Goal: Task Accomplishment & Management: Complete application form

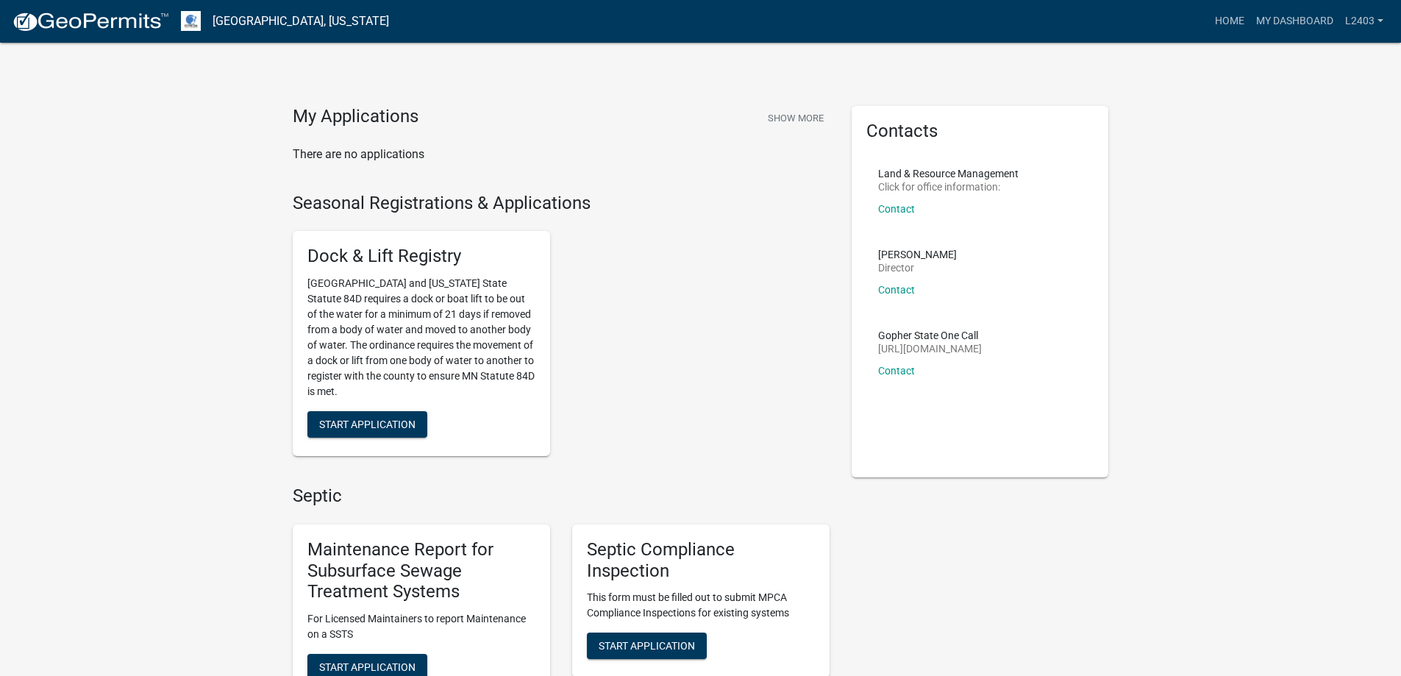
click at [704, 332] on div "Dock & Lift Registry [GEOGRAPHIC_DATA] and [US_STATE] State Statute 84D require…" at bounding box center [561, 343] width 559 height 249
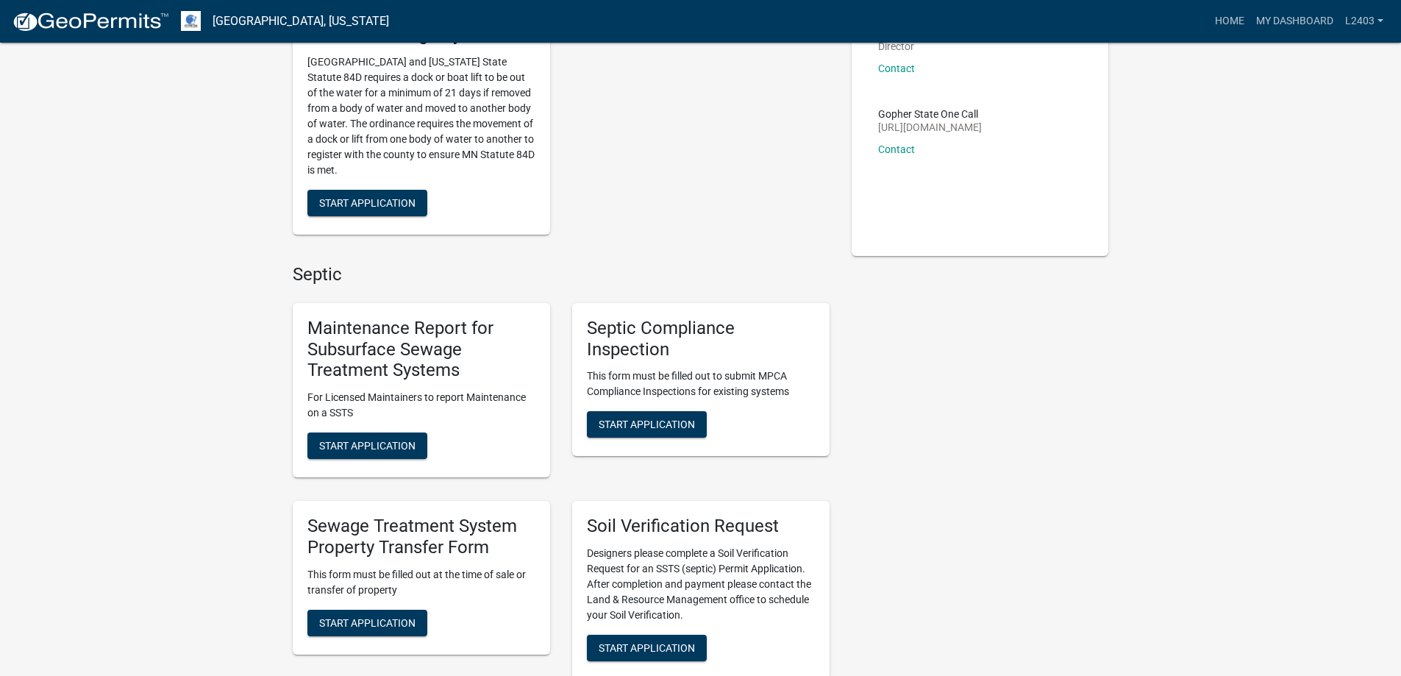
scroll to position [368, 0]
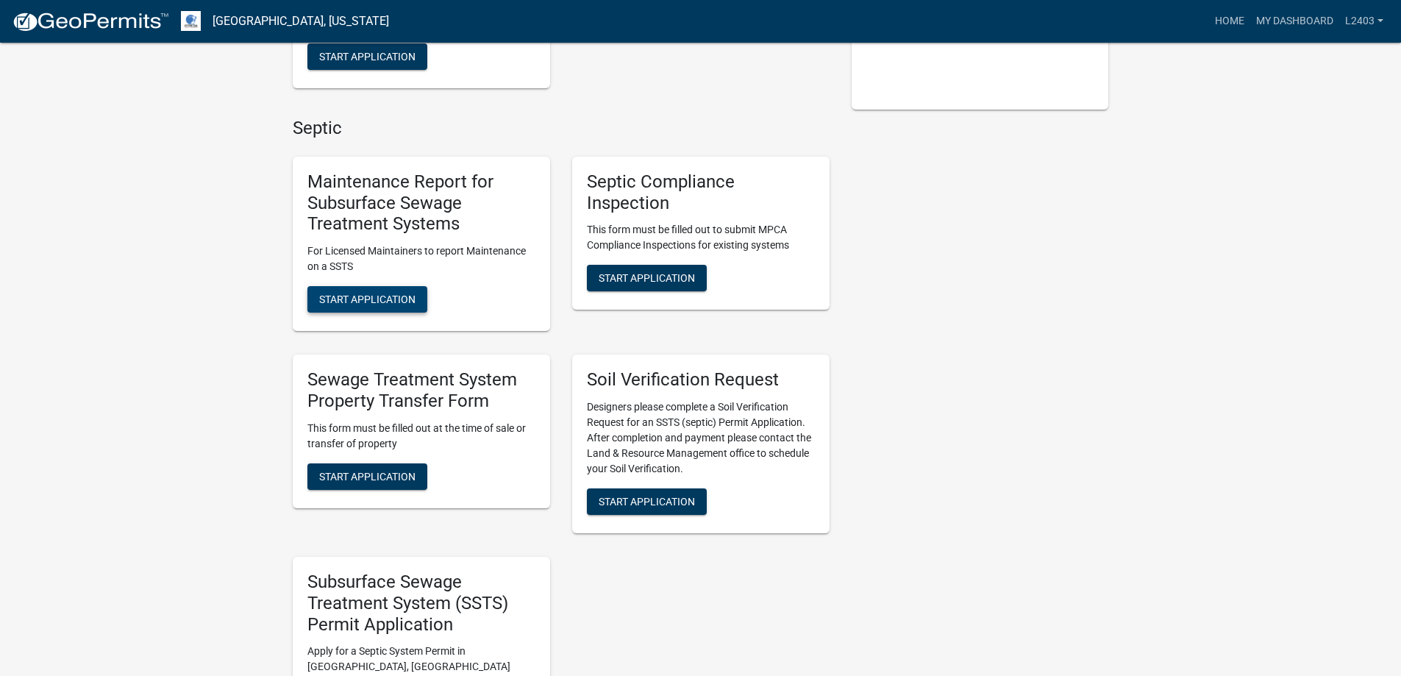
click at [410, 313] on button "Start Application" at bounding box center [367, 299] width 120 height 26
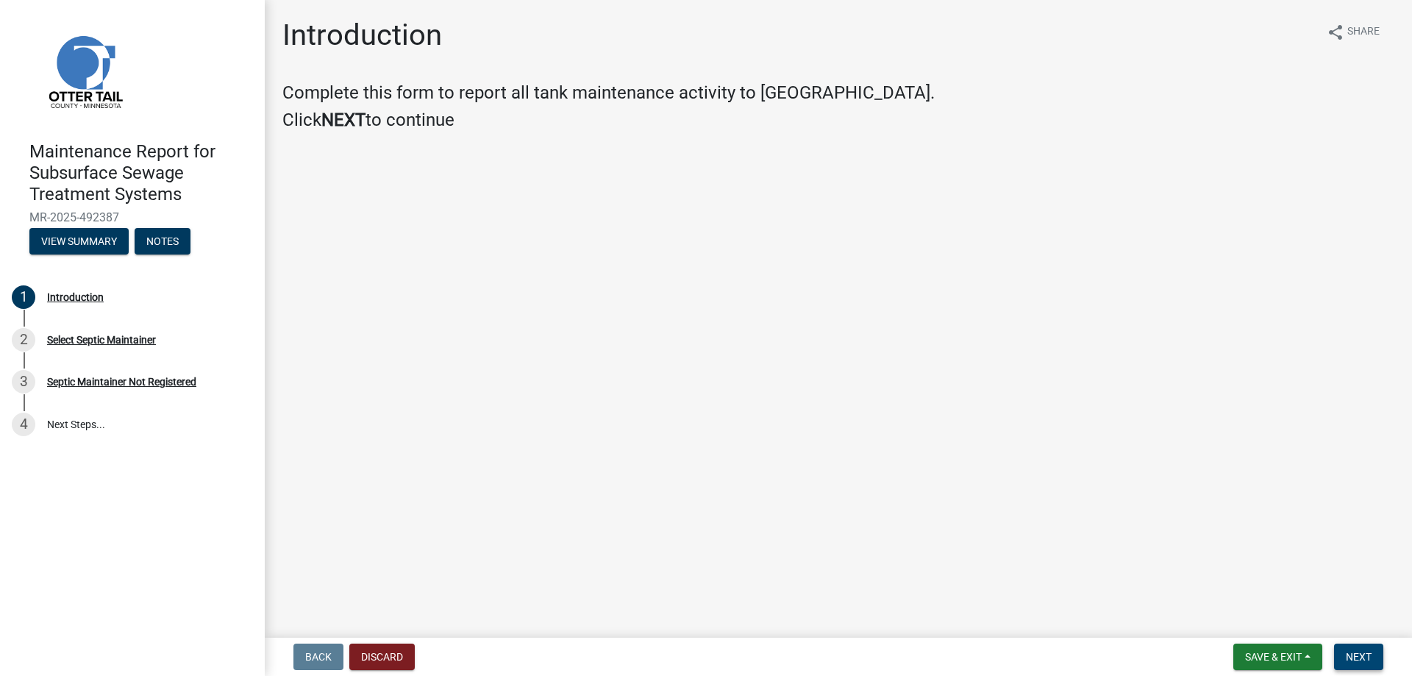
click at [1370, 645] on button "Next" at bounding box center [1358, 657] width 49 height 26
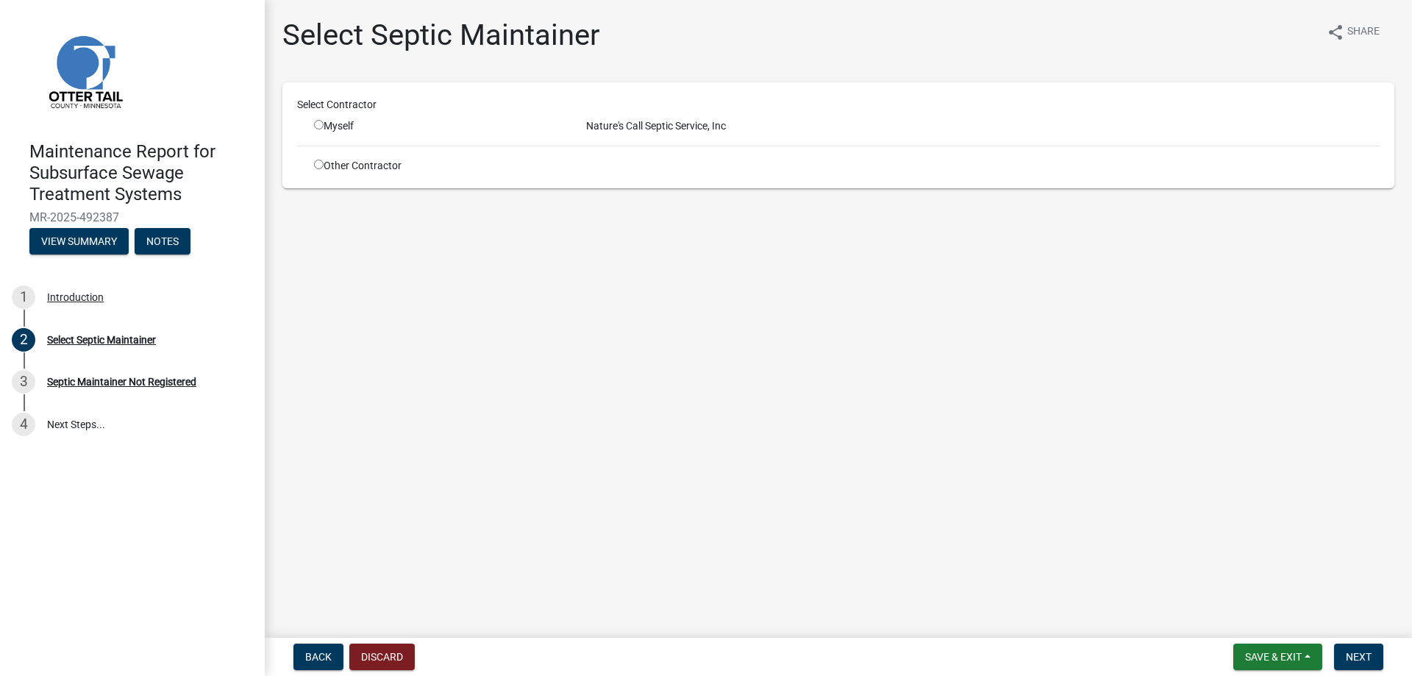
click at [324, 129] on input "radio" at bounding box center [319, 125] width 10 height 10
radio input "true"
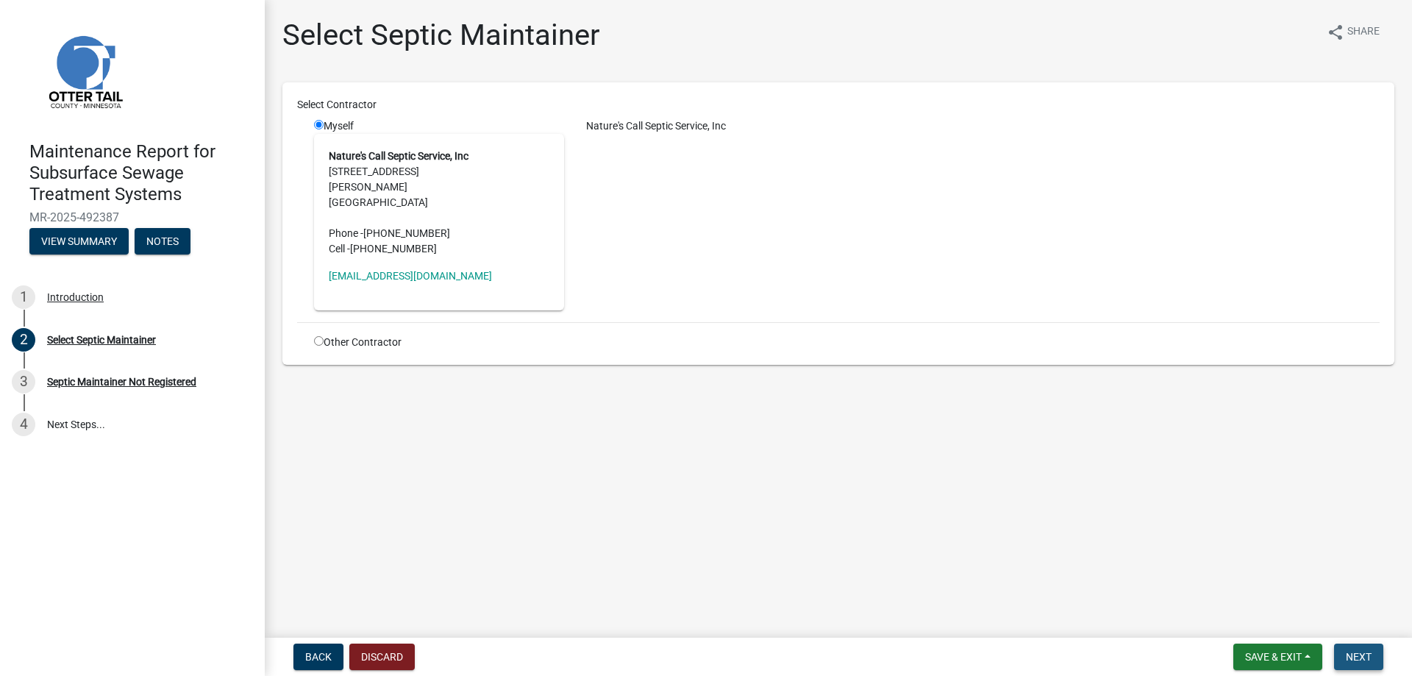
click at [1355, 654] on span "Next" at bounding box center [1359, 657] width 26 height 12
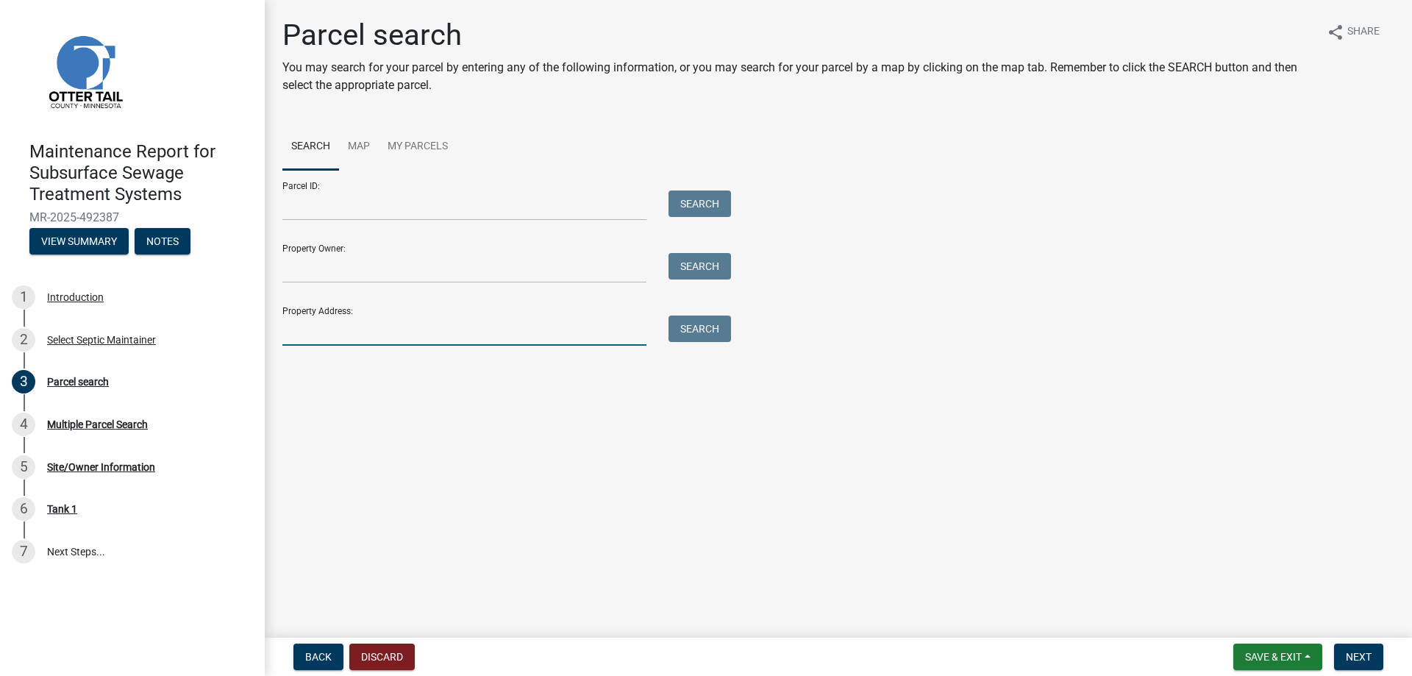
click at [337, 346] on input "Property Address:" at bounding box center [464, 331] width 364 height 30
type input "1276"
click at [725, 342] on button "Search" at bounding box center [700, 329] width 63 height 26
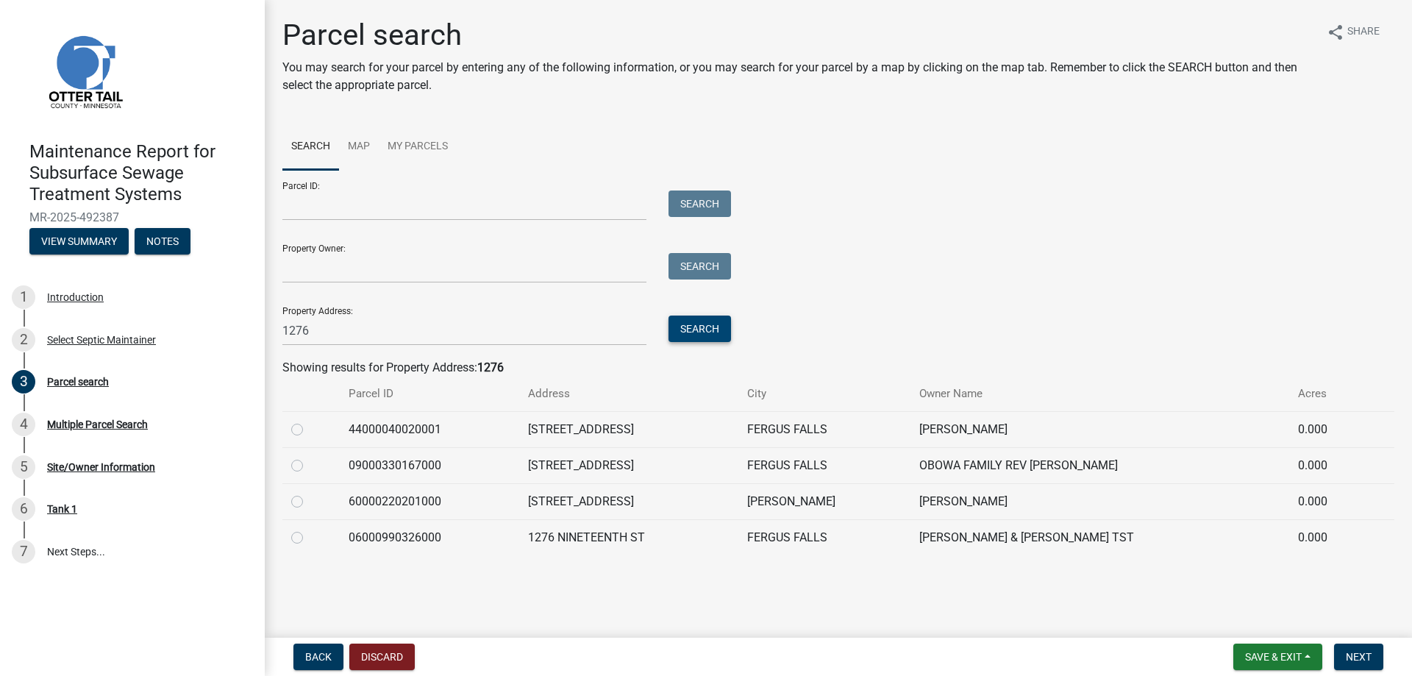
scroll to position [123, 0]
click at [309, 529] on label at bounding box center [309, 529] width 0 height 0
click at [309, 538] on input "radio" at bounding box center [314, 534] width 10 height 10
radio input "true"
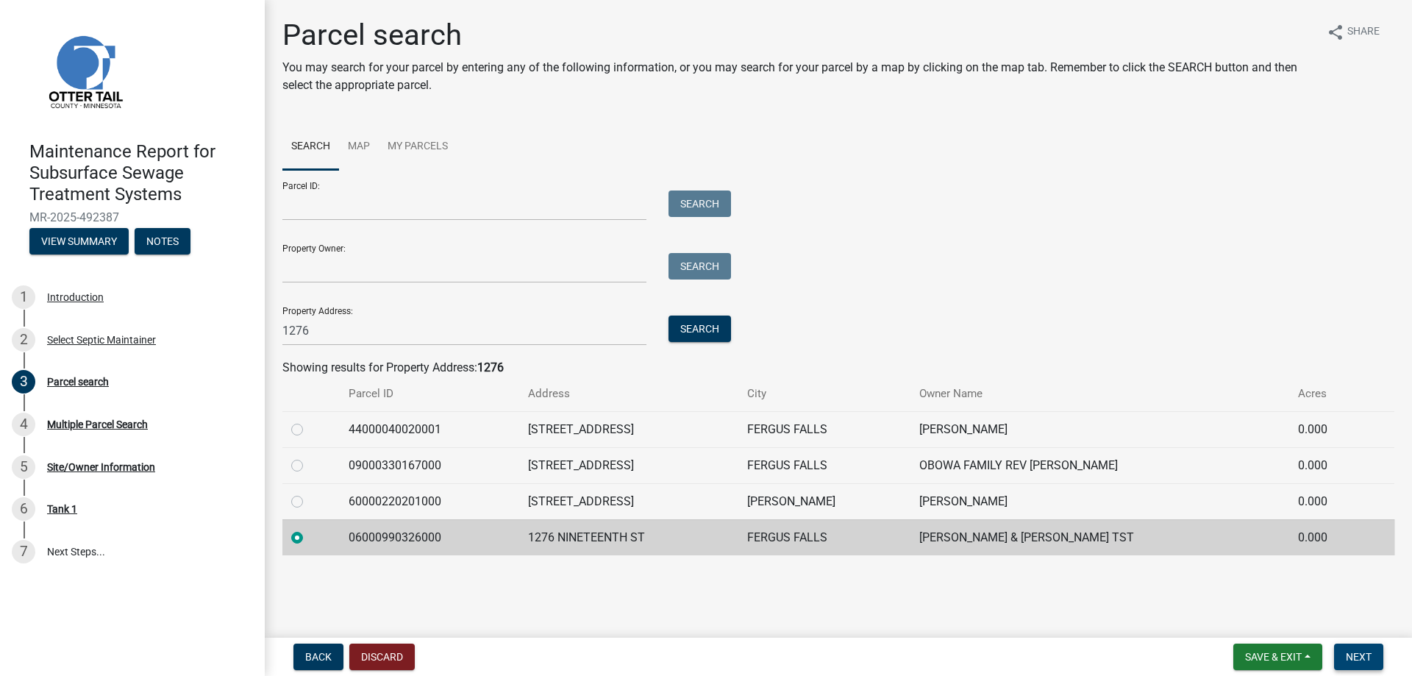
click at [1358, 652] on span "Next" at bounding box center [1359, 657] width 26 height 12
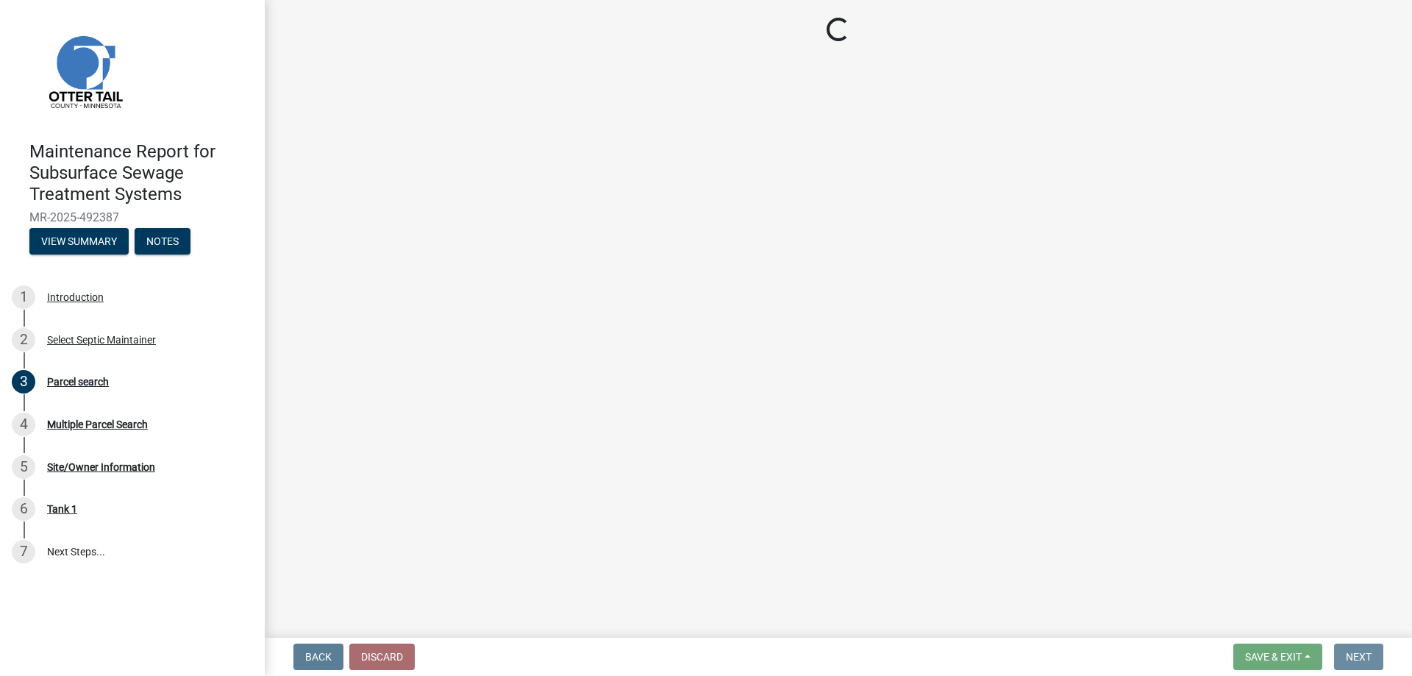
scroll to position [0, 0]
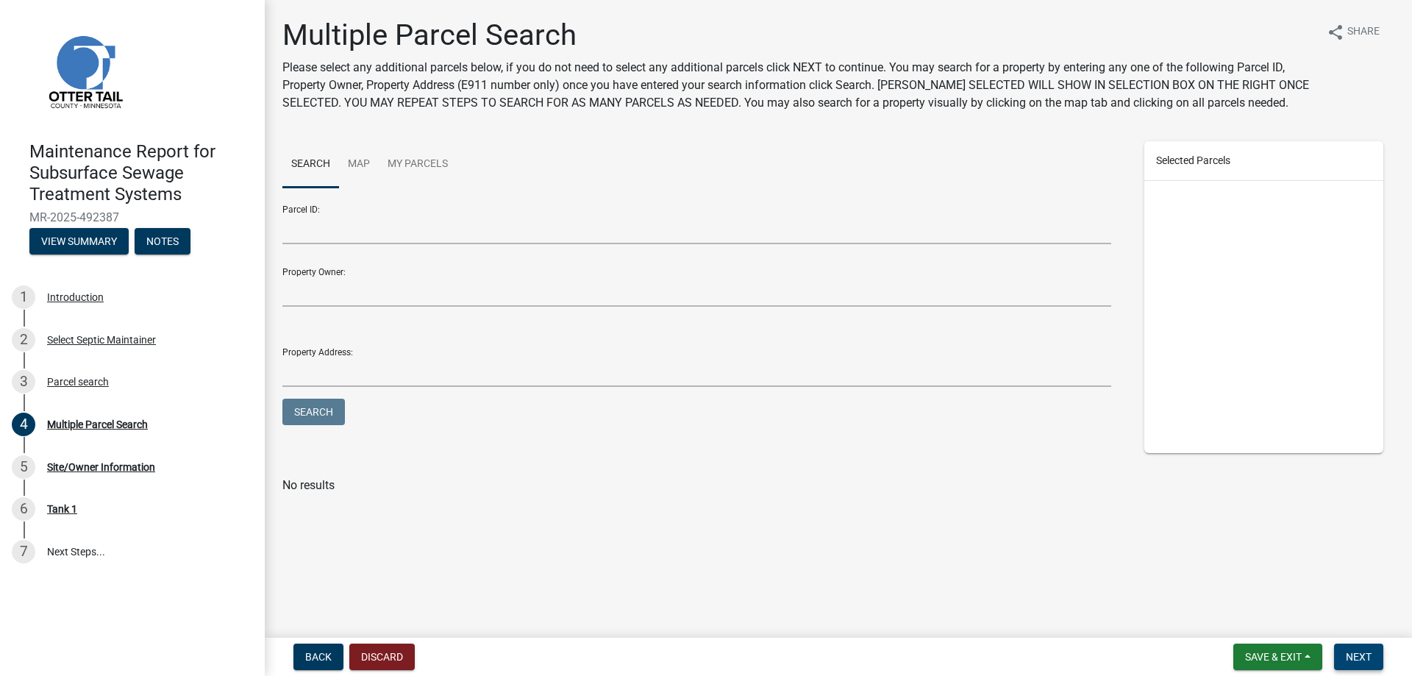
click at [1357, 652] on span "Next" at bounding box center [1359, 657] width 26 height 12
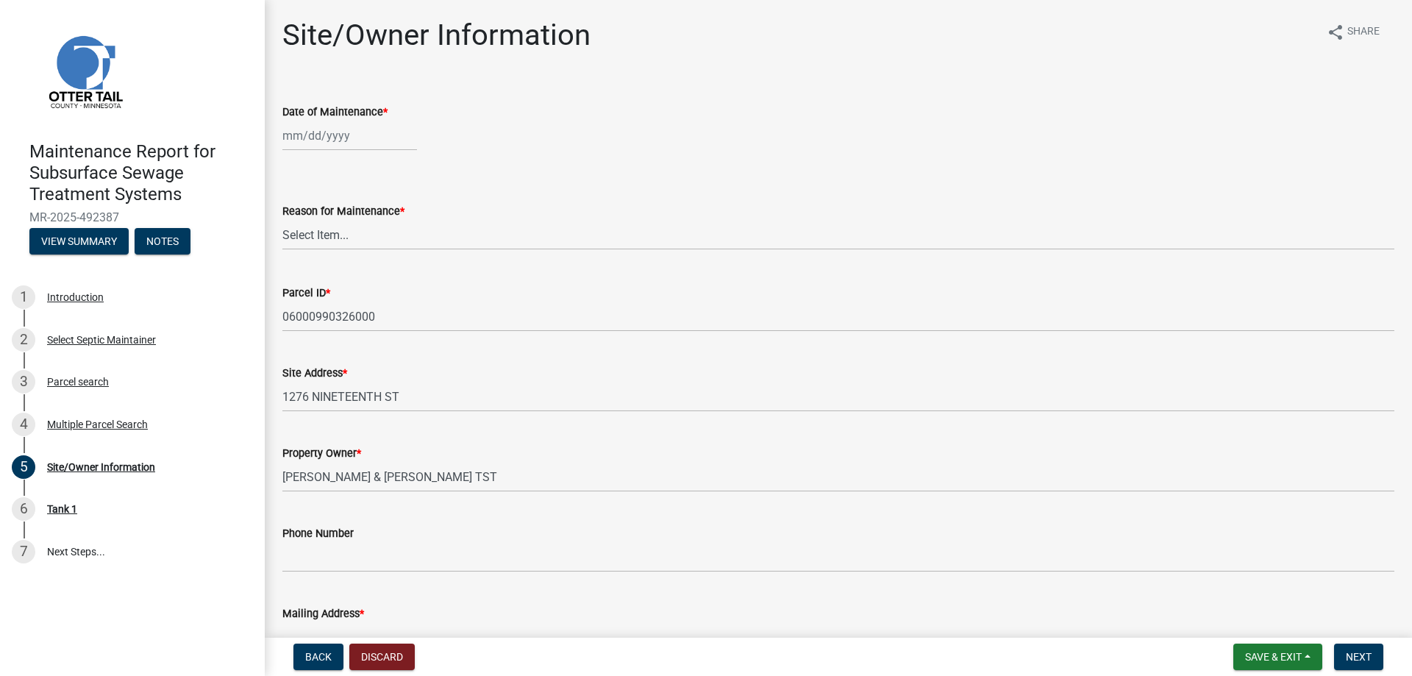
click at [336, 151] on div at bounding box center [349, 136] width 135 height 30
select select "10"
select select "2025"
click at [301, 290] on div "13" at bounding box center [297, 278] width 24 height 24
type input "[DATE]"
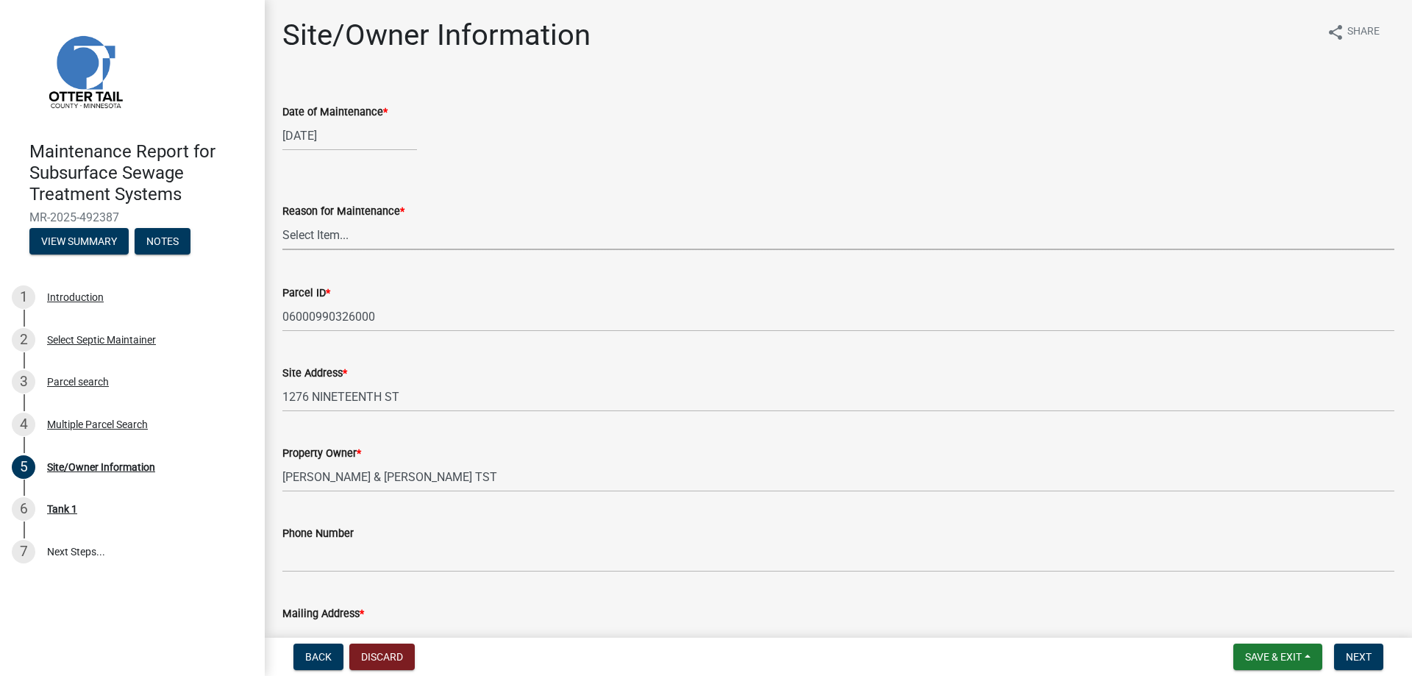
click at [293, 250] on select "Select Item... Called Routine Other" at bounding box center [838, 235] width 1112 height 30
click at [287, 250] on select "Select Item... Called Routine Other" at bounding box center [838, 235] width 1112 height 30
select select "3ac72b63-7b21-42e4-8192-806faae7a4f1"
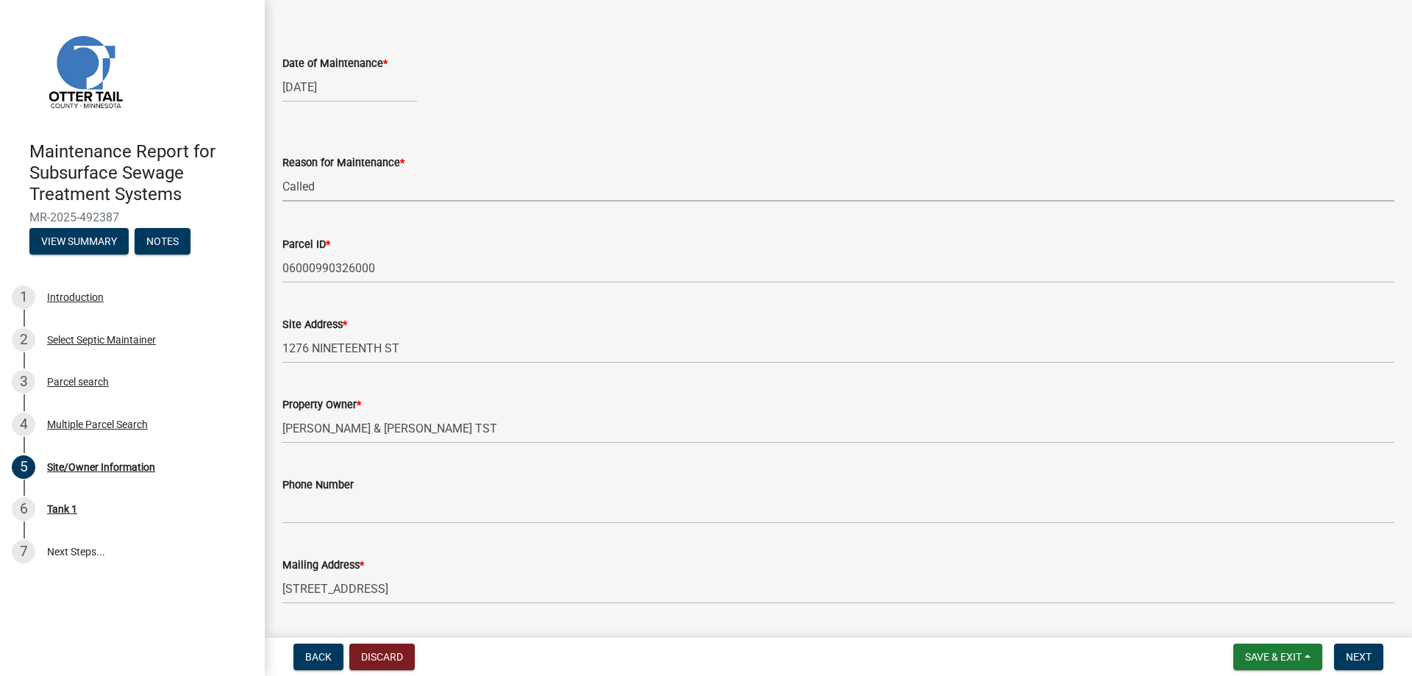
scroll to position [294, 0]
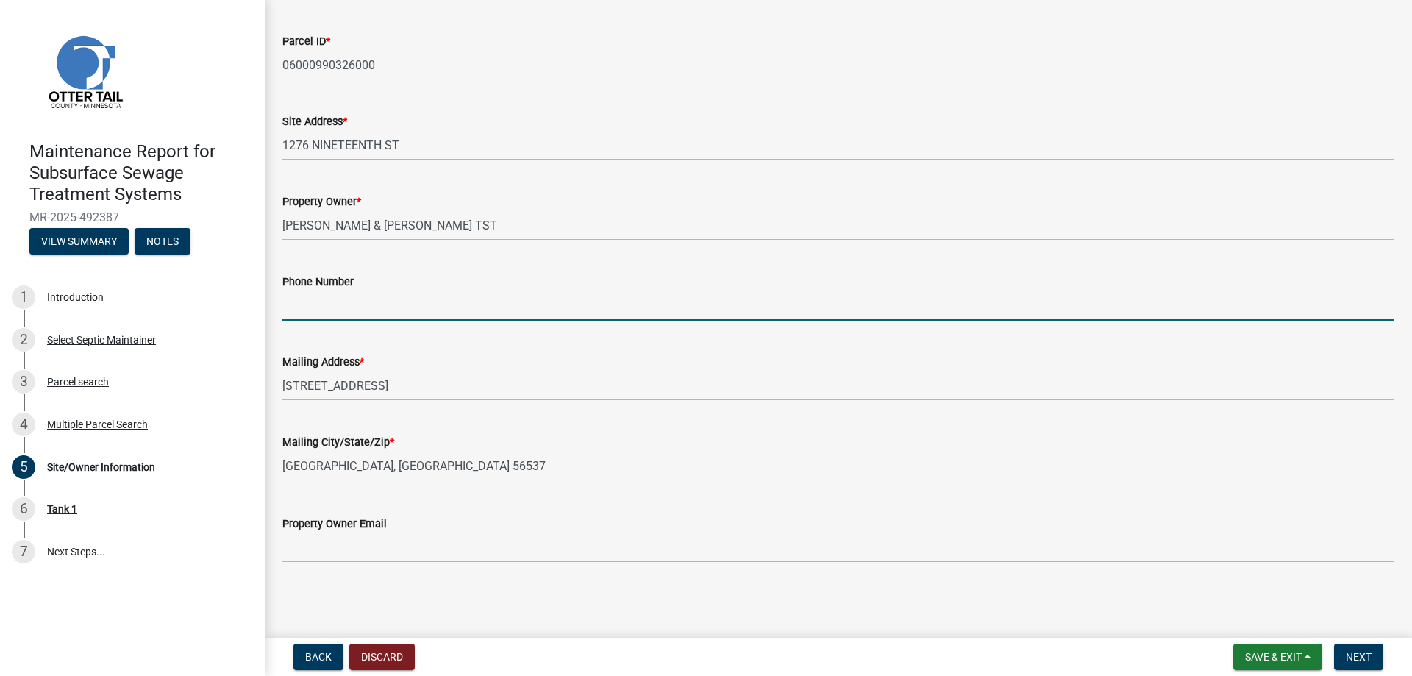
click at [333, 321] on input "Phone Number" at bounding box center [838, 306] width 1112 height 30
type input "[PHONE_NUMBER]"
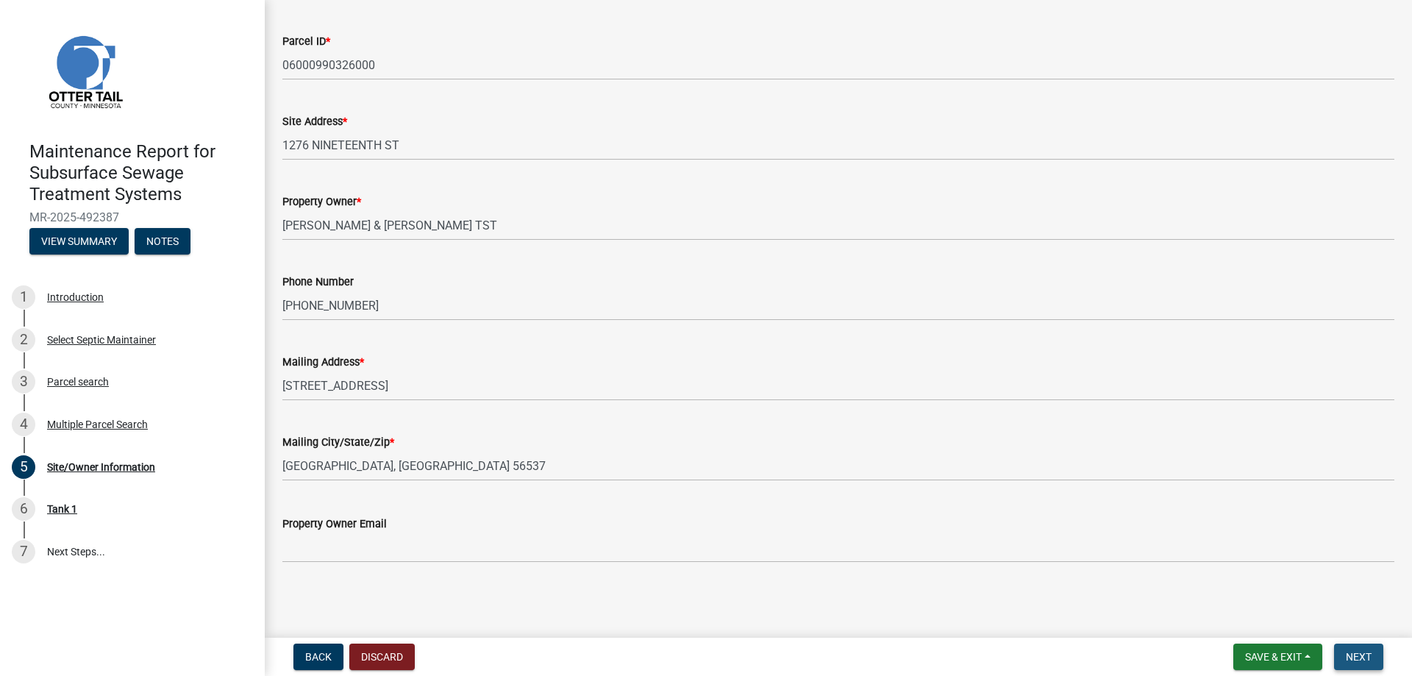
click at [1346, 656] on span "Next" at bounding box center [1359, 657] width 26 height 12
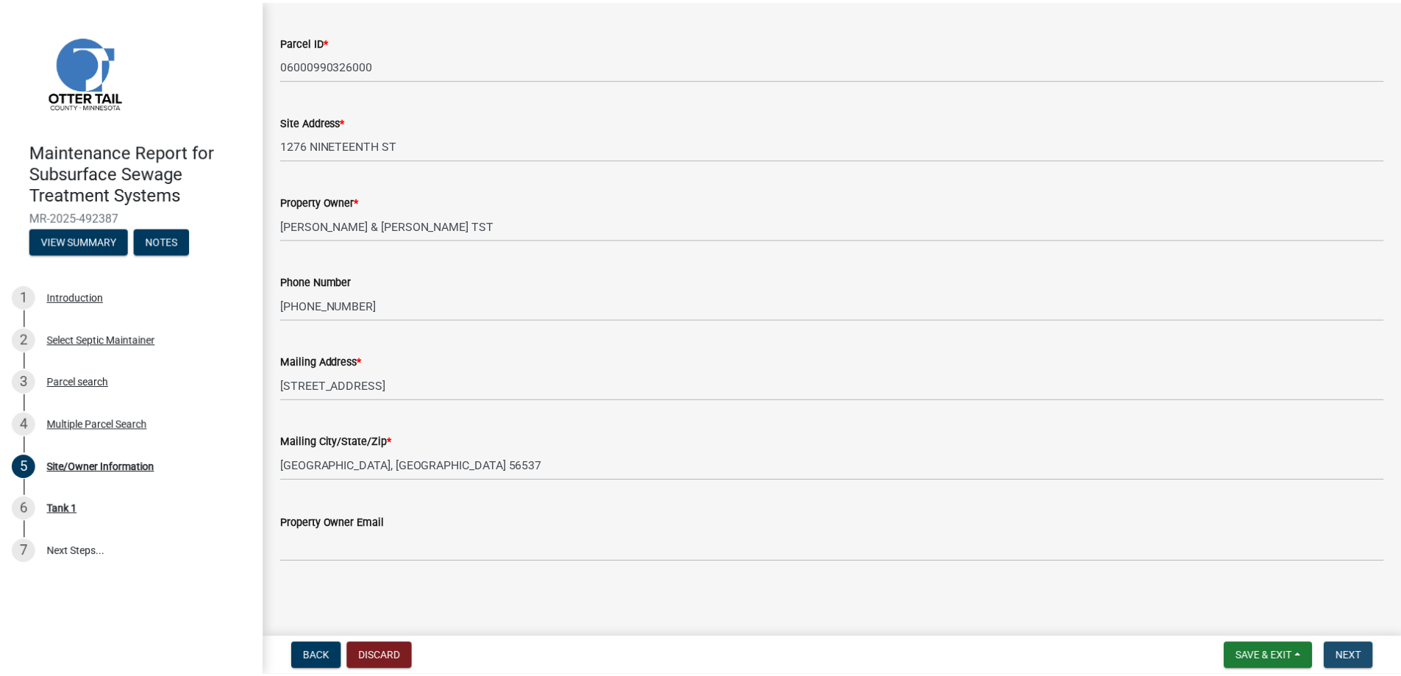
scroll to position [0, 0]
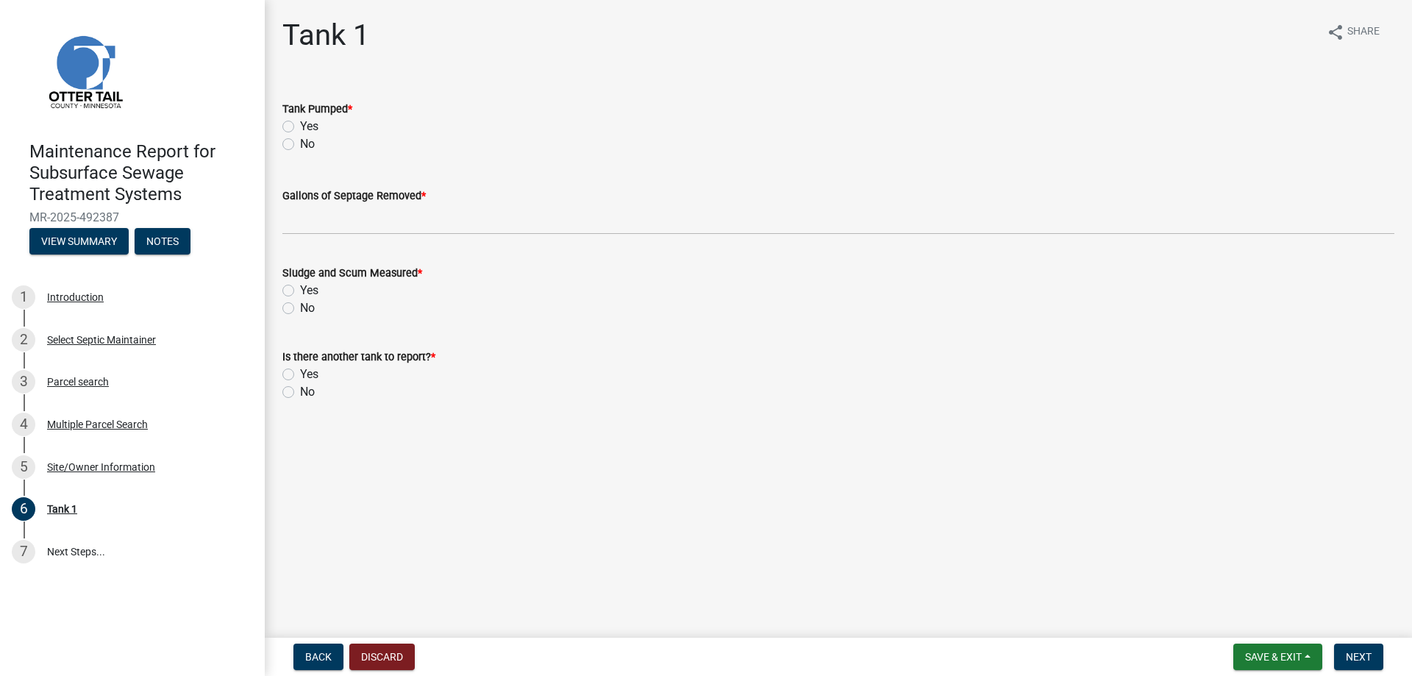
click at [319, 135] on label "Yes" at bounding box center [309, 127] width 18 height 18
click at [310, 127] on input "Yes" at bounding box center [305, 123] width 10 height 10
radio input "true"
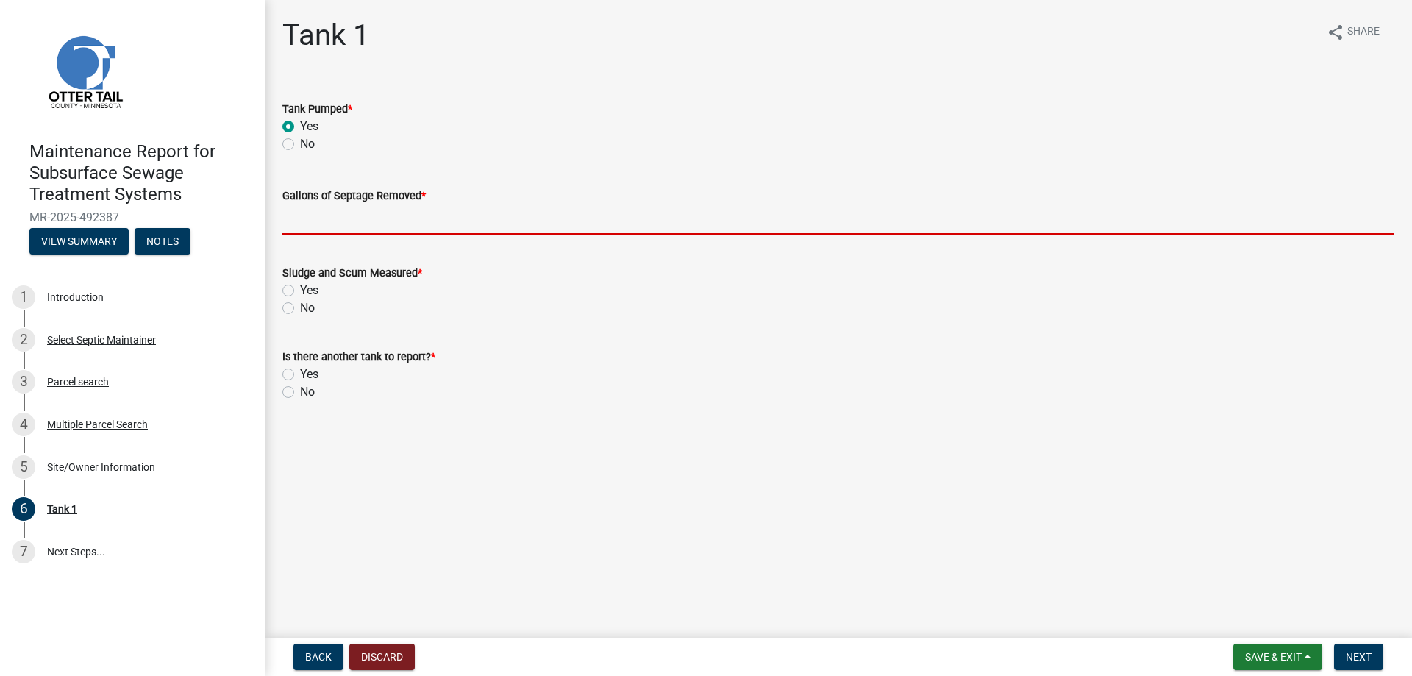
drag, startPoint x: 301, startPoint y: 274, endPoint x: 305, endPoint y: 282, distance: 8.9
click at [301, 235] on input "Gallons of Septage Removed *" at bounding box center [838, 219] width 1112 height 30
type input "2000"
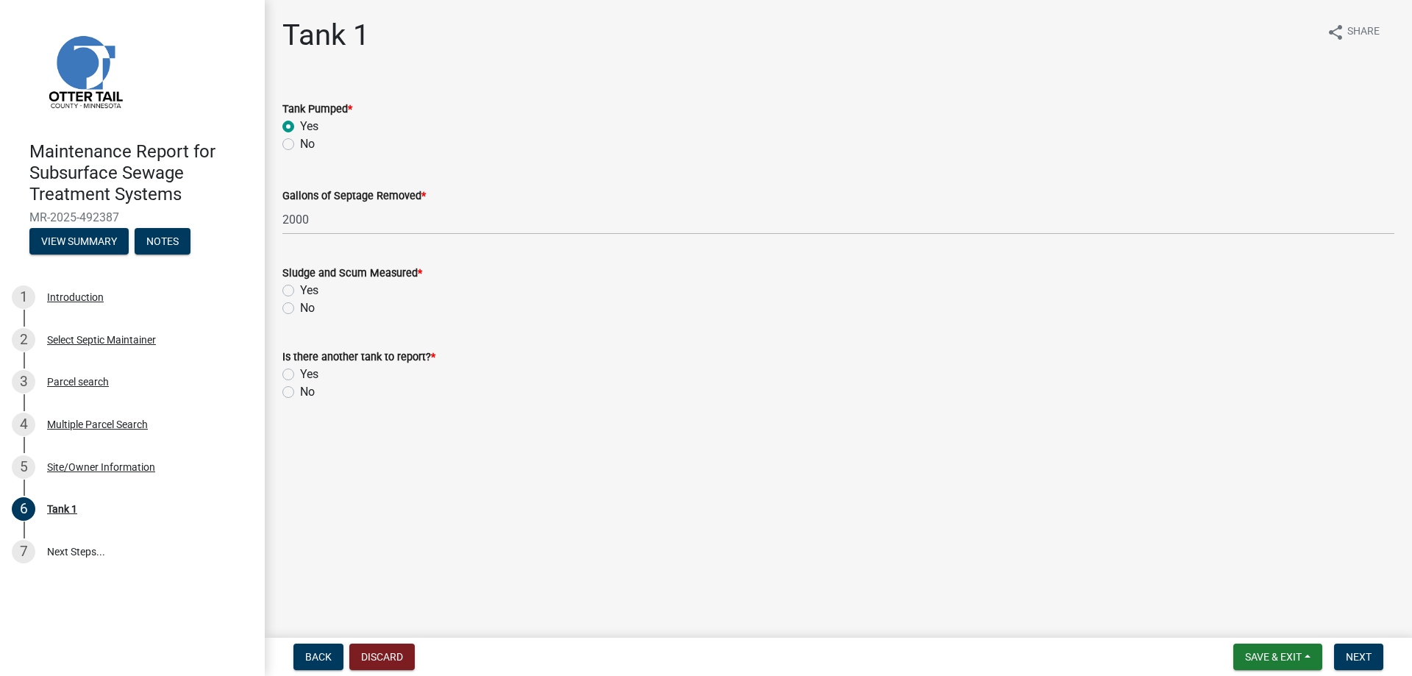
click at [300, 299] on label "Yes" at bounding box center [309, 291] width 18 height 18
click at [300, 291] on input "Yes" at bounding box center [305, 287] width 10 height 10
radio input "true"
click at [300, 401] on label "No" at bounding box center [307, 392] width 15 height 18
click at [300, 393] on input "No" at bounding box center [305, 388] width 10 height 10
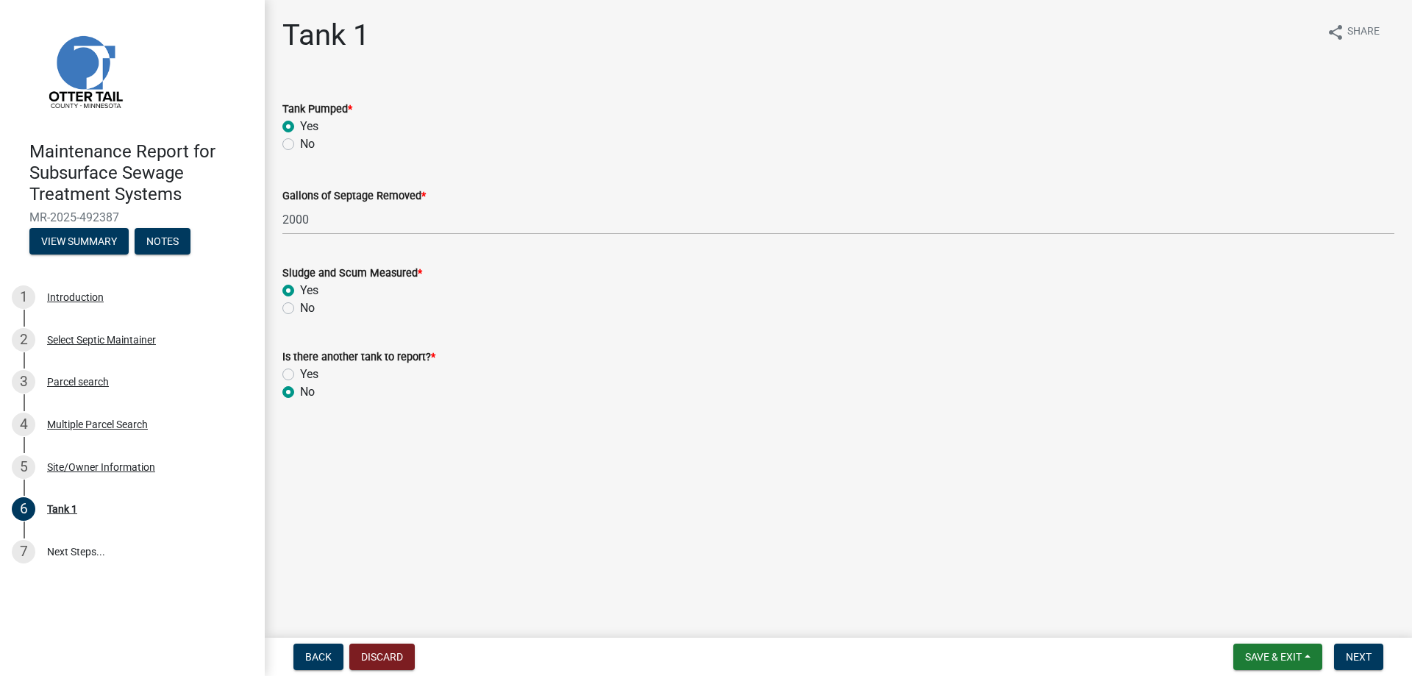
radio input "true"
click at [1351, 651] on span "Next" at bounding box center [1359, 657] width 26 height 12
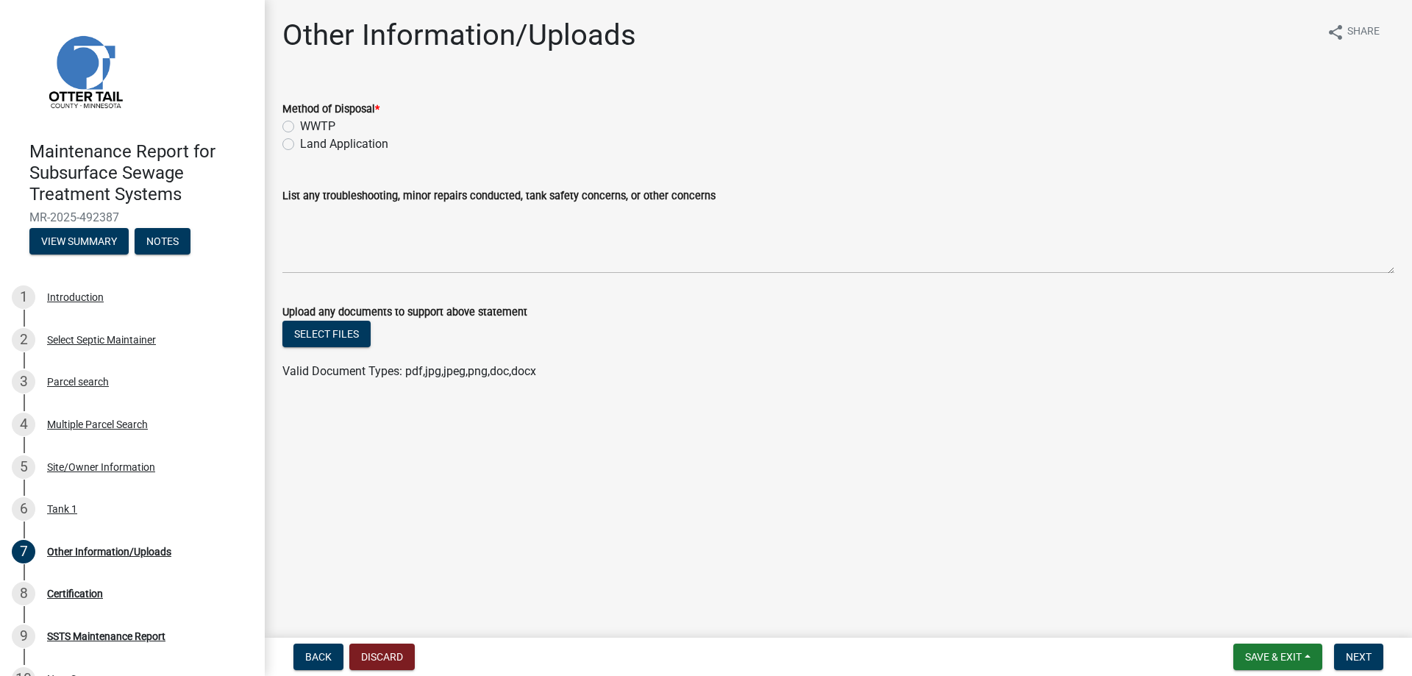
click at [330, 153] on label "Land Application" at bounding box center [344, 144] width 88 height 18
click at [310, 145] on input "Land Application" at bounding box center [305, 140] width 10 height 10
radio input "true"
click at [1334, 651] on button "Next" at bounding box center [1358, 657] width 49 height 26
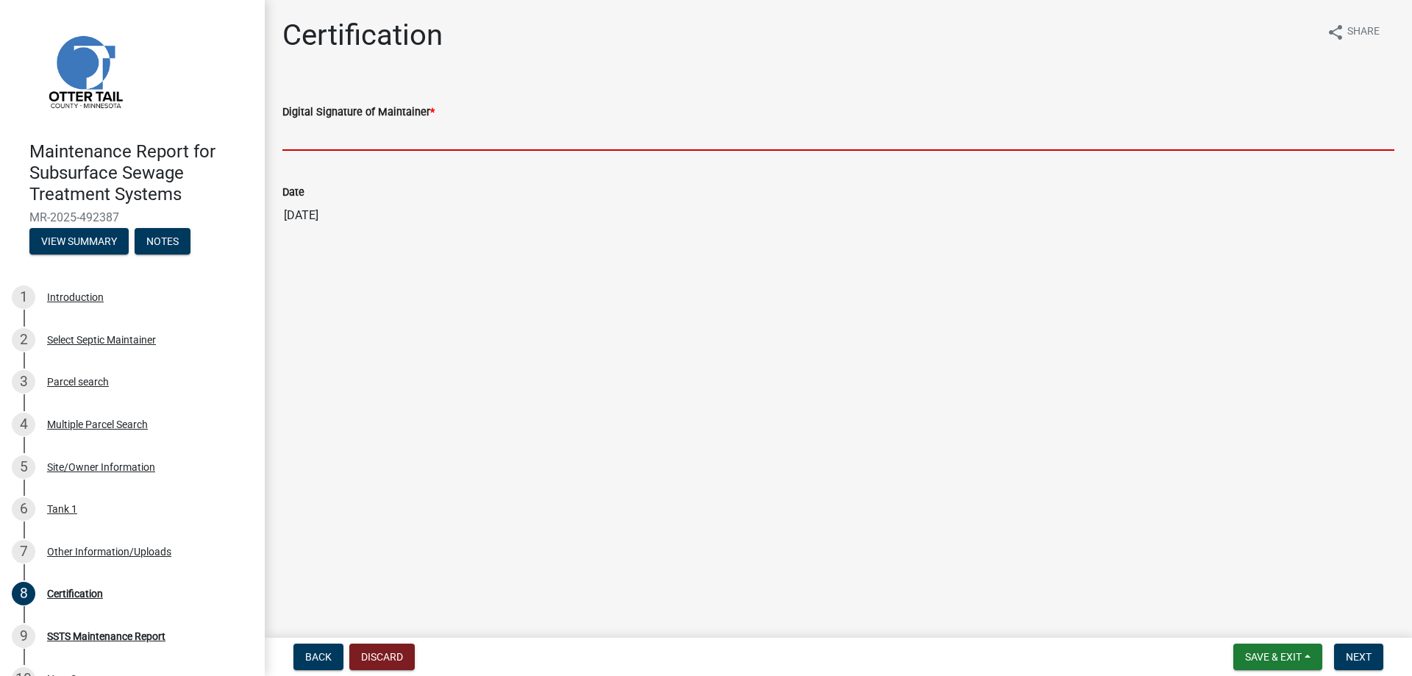
click at [350, 151] on input "Digital Signature of Maintainer *" at bounding box center [838, 136] width 1112 height 30
type input "[PERSON_NAME]/KG"
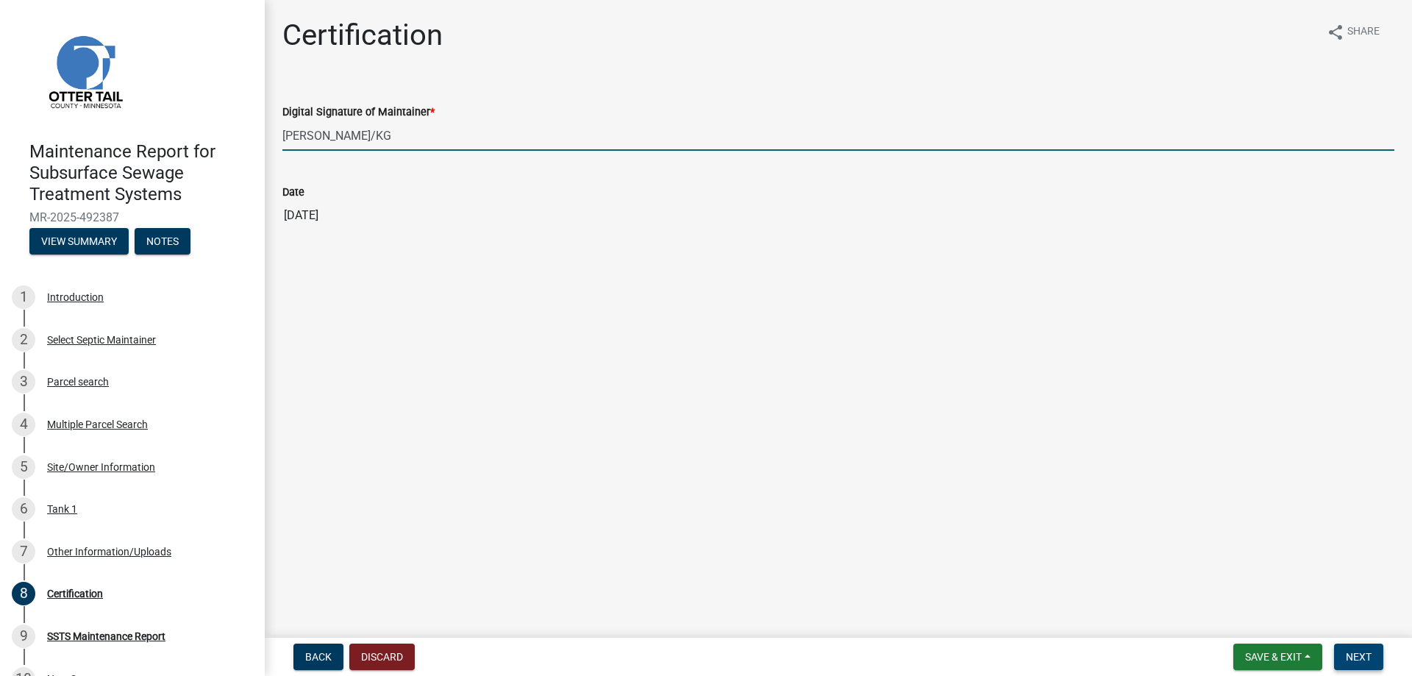
click at [1346, 651] on span "Next" at bounding box center [1359, 657] width 26 height 12
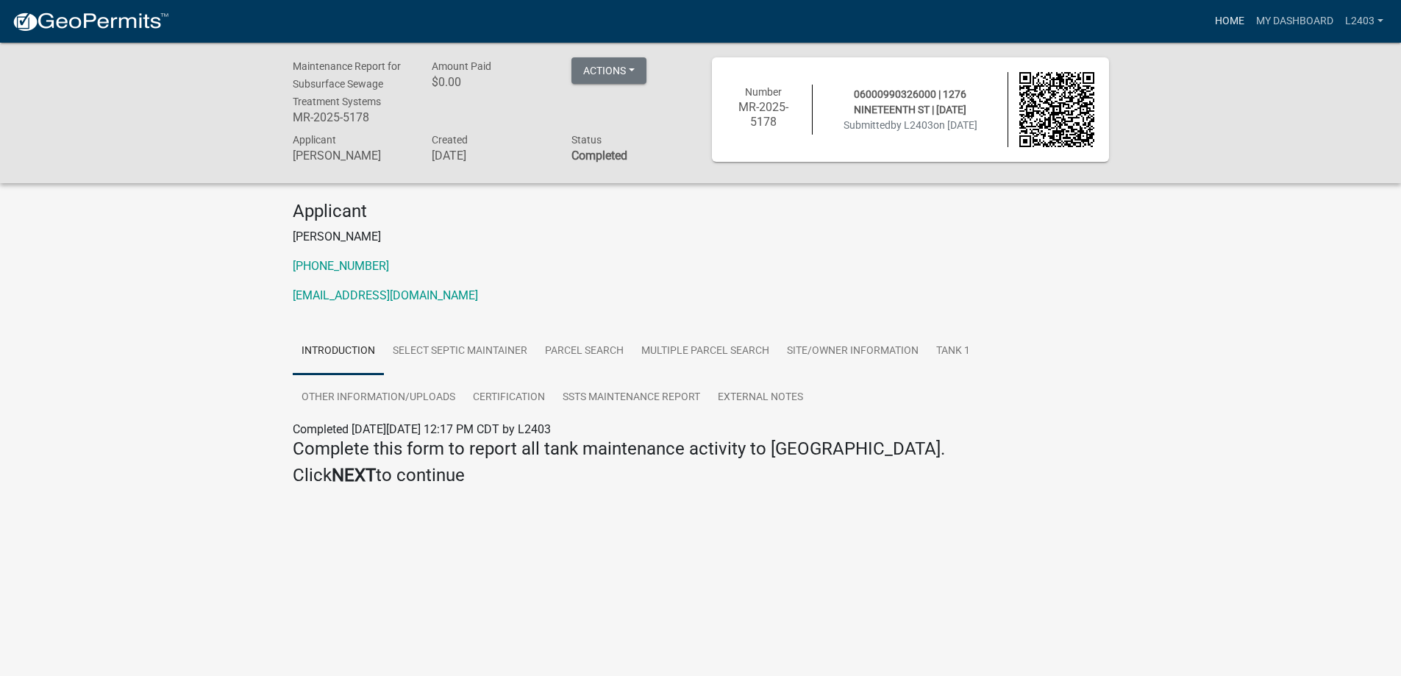
click at [1209, 21] on link "Home" at bounding box center [1229, 21] width 41 height 28
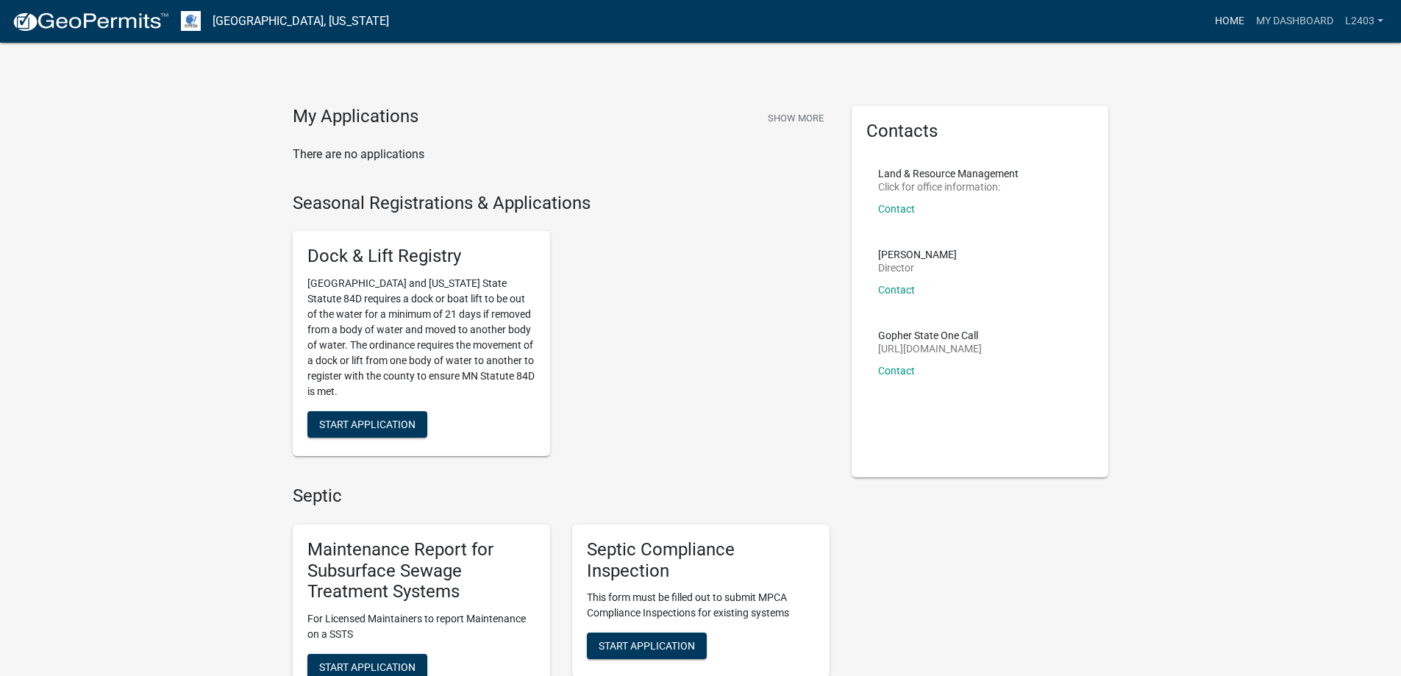
click at [1209, 27] on link "Home" at bounding box center [1229, 21] width 41 height 28
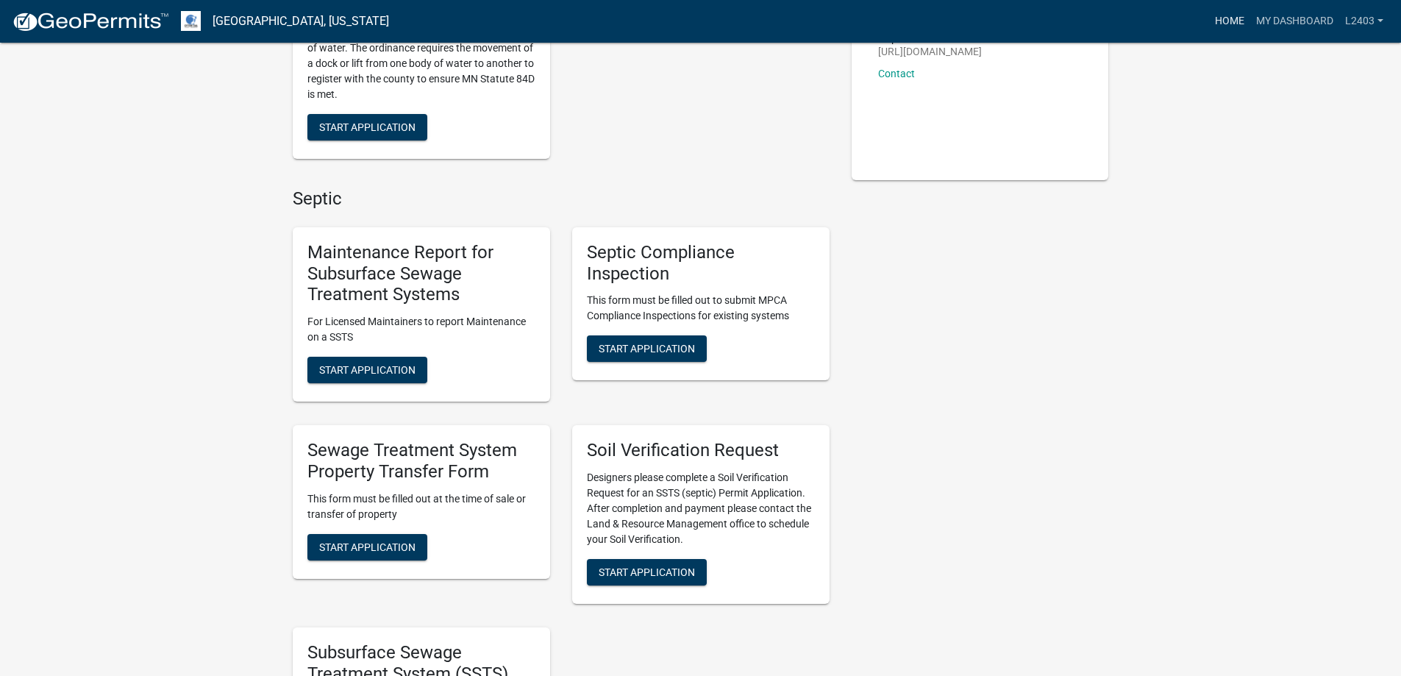
scroll to position [368, 0]
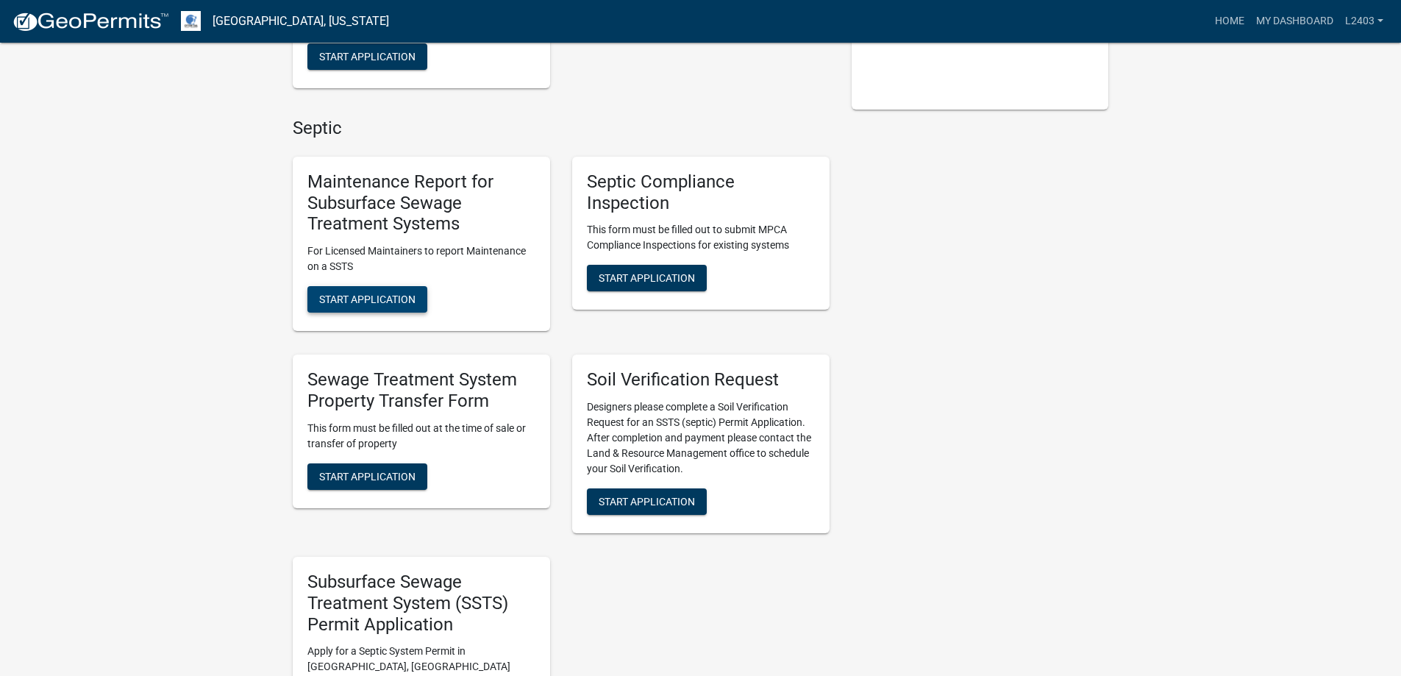
click at [356, 305] on span "Start Application" at bounding box center [367, 299] width 96 height 12
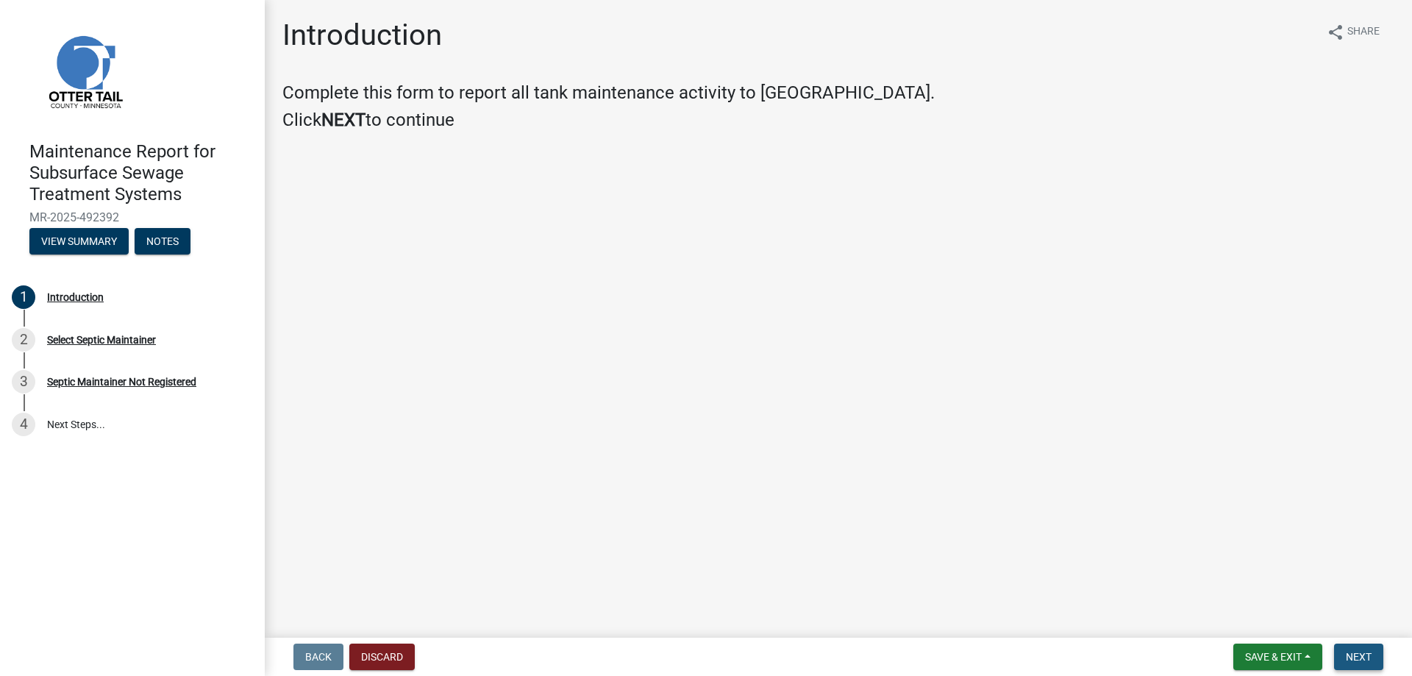
click at [1334, 644] on button "Next" at bounding box center [1358, 657] width 49 height 26
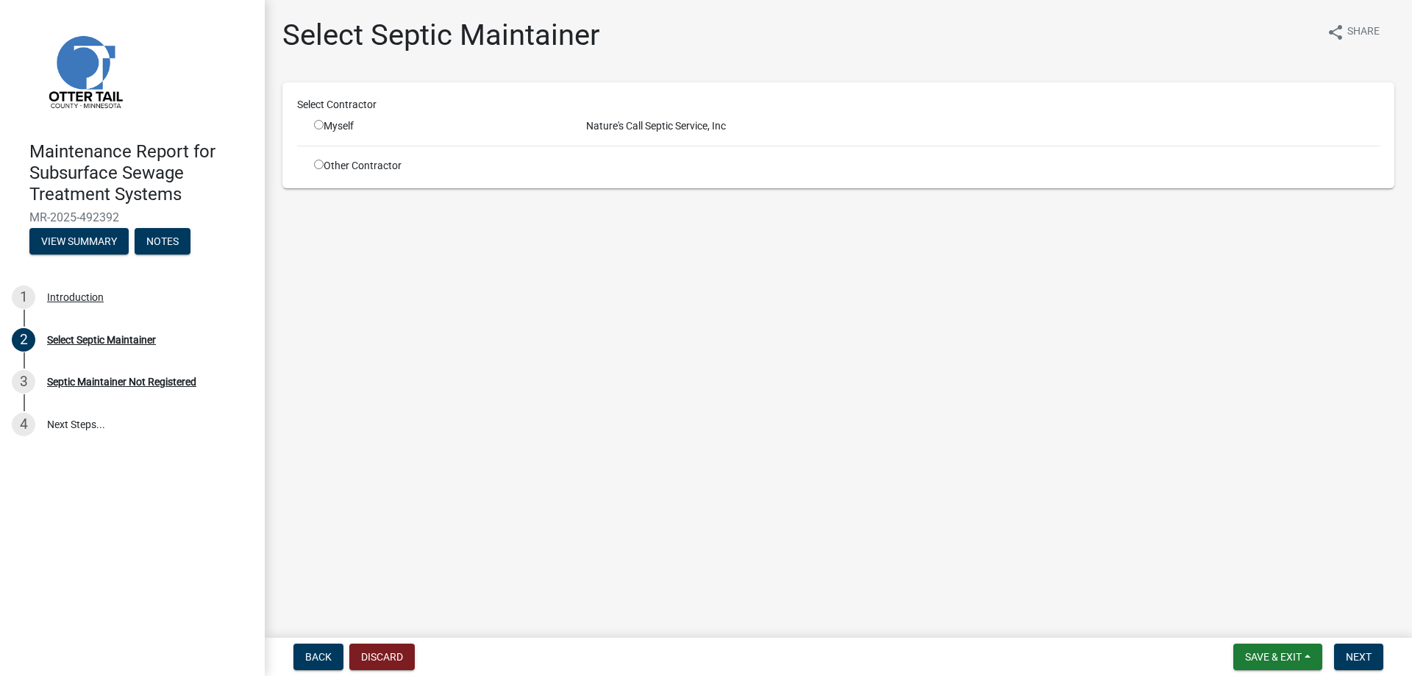
click at [324, 129] on input "radio" at bounding box center [319, 125] width 10 height 10
radio input "true"
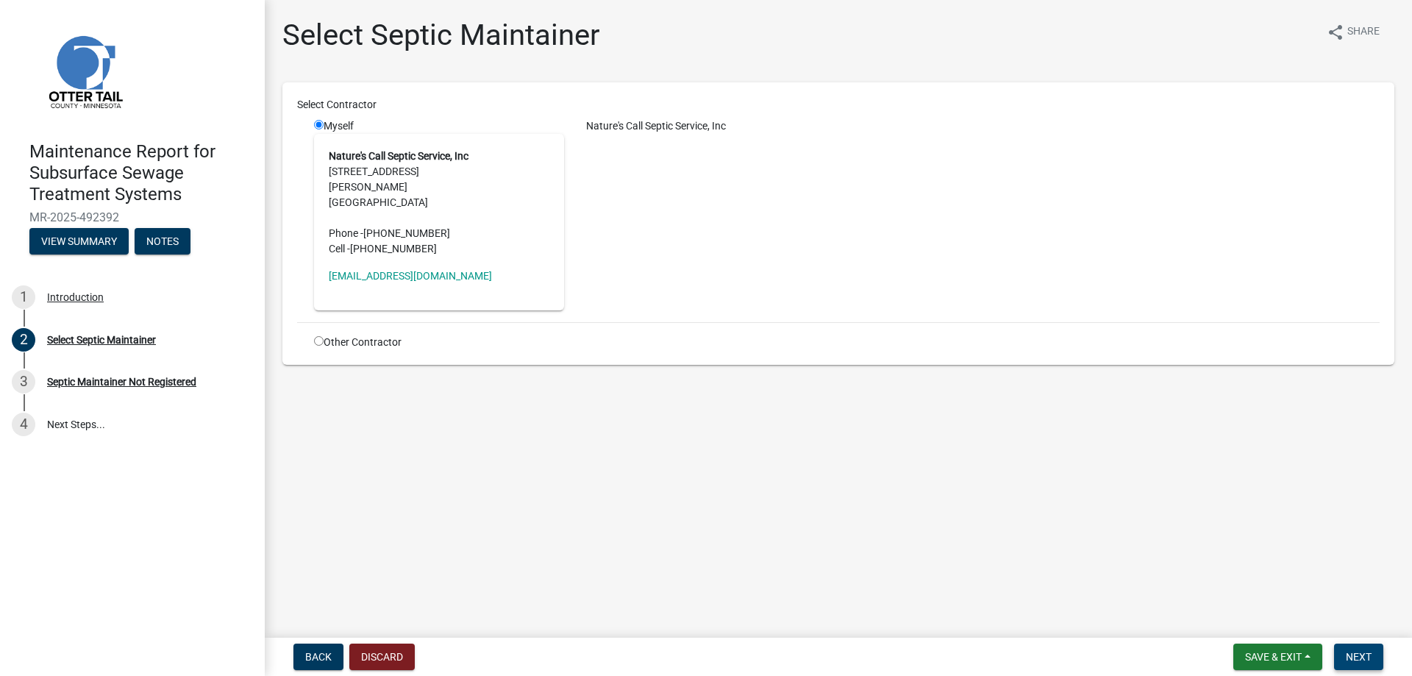
click at [1346, 651] on span "Next" at bounding box center [1359, 657] width 26 height 12
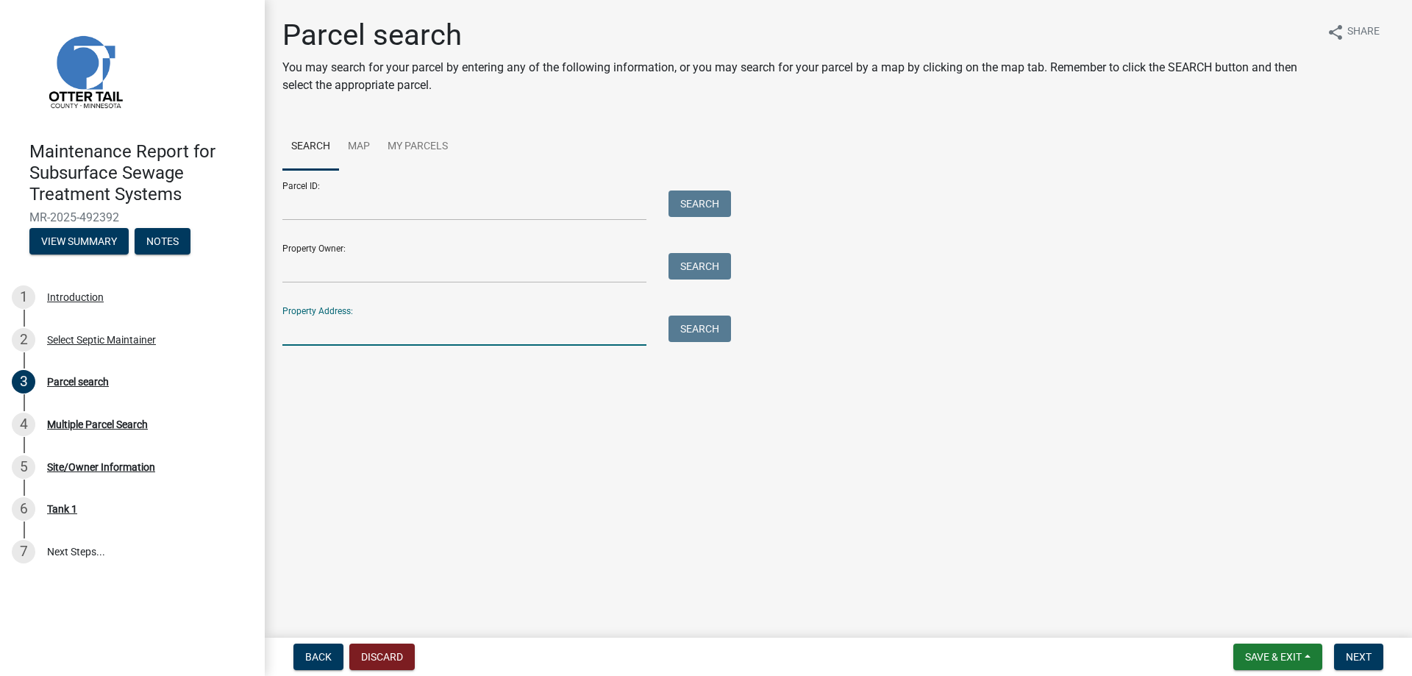
click at [324, 346] on input "Property Address:" at bounding box center [464, 331] width 364 height 30
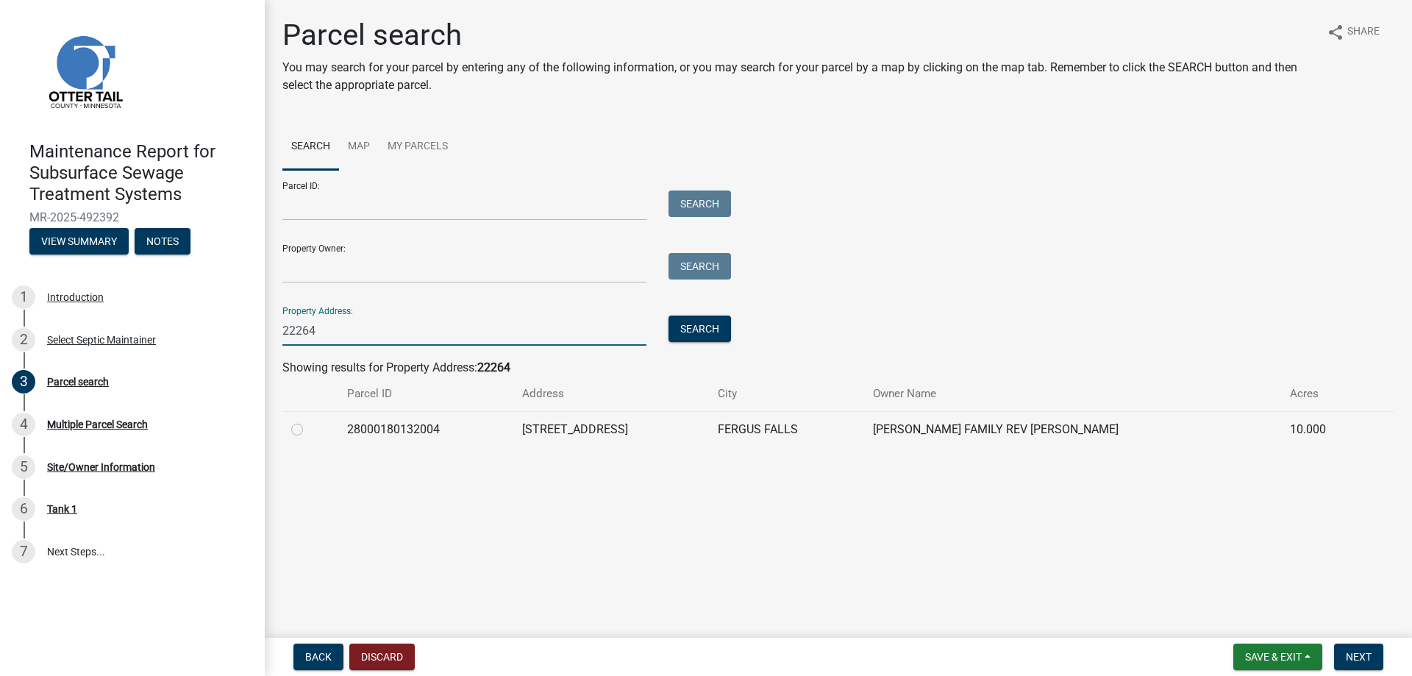
type input "22264"
click at [309, 421] on label at bounding box center [309, 421] width 0 height 0
click at [309, 430] on input "radio" at bounding box center [314, 426] width 10 height 10
radio input "true"
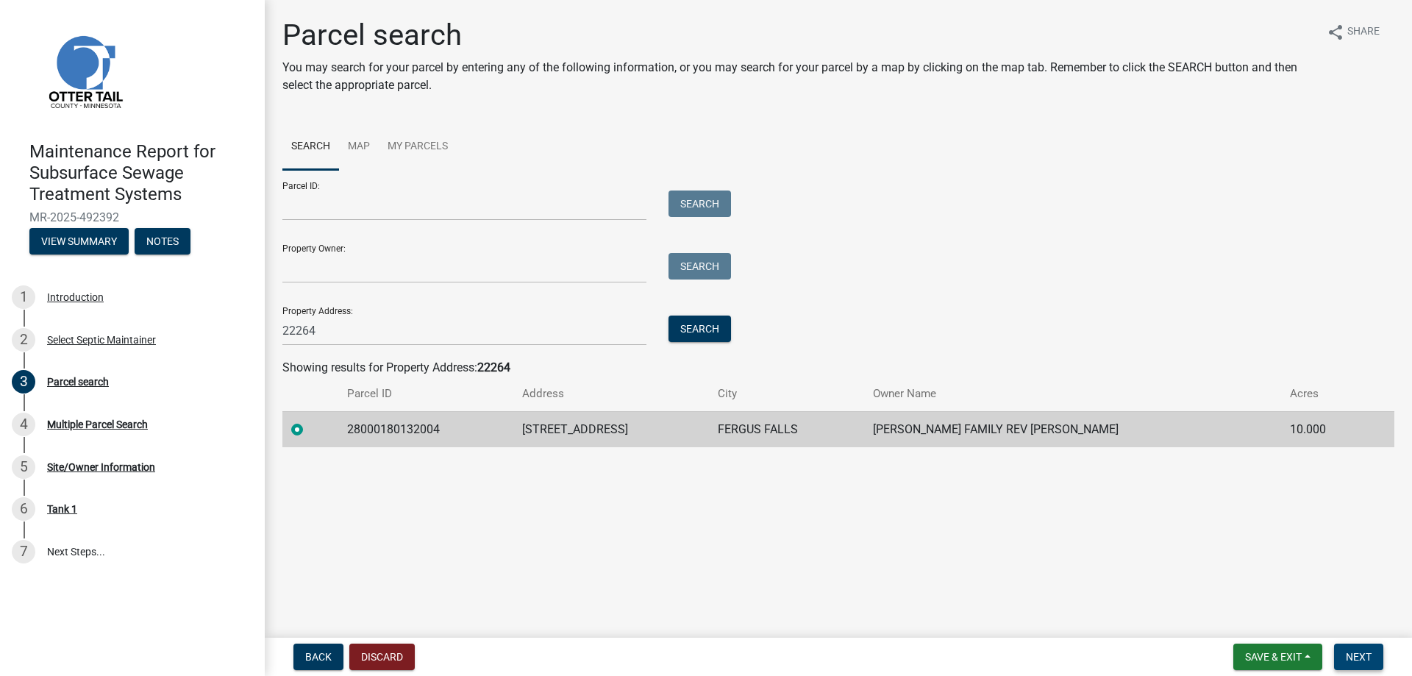
click at [1334, 644] on button "Next" at bounding box center [1358, 657] width 49 height 26
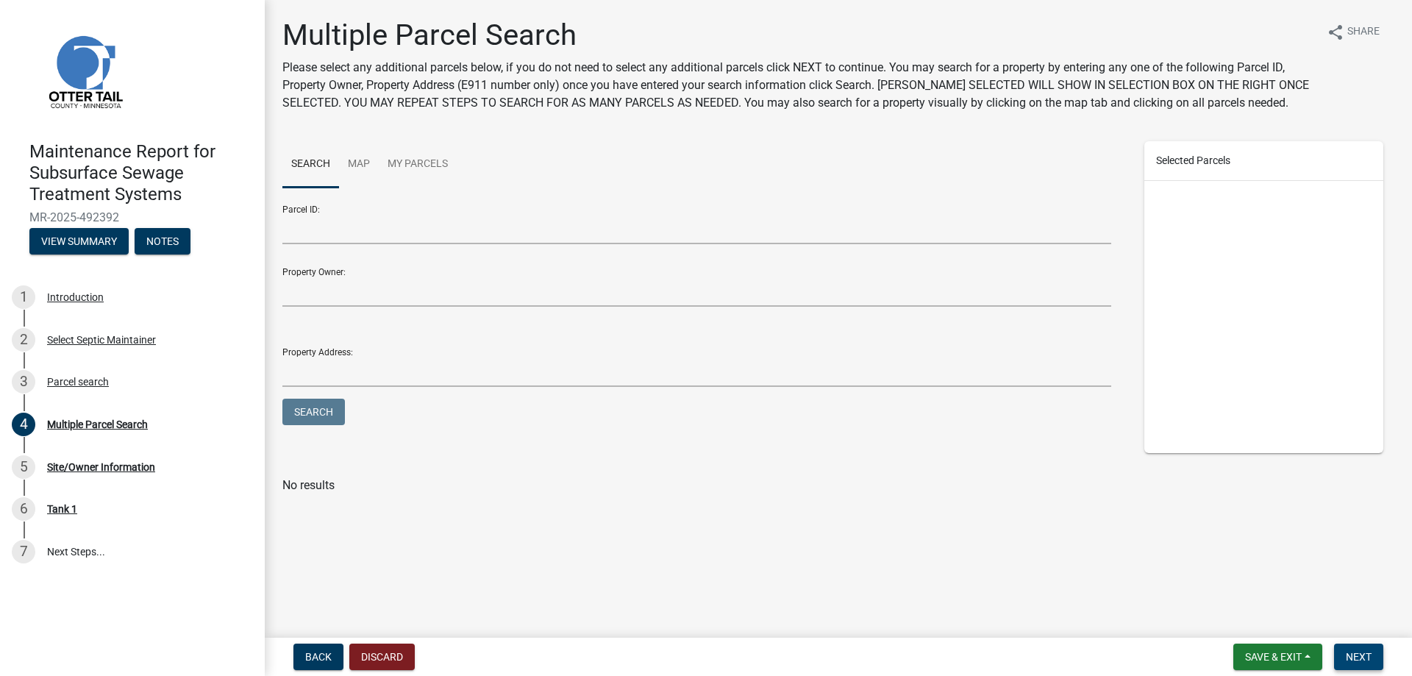
click at [1334, 644] on button "Next" at bounding box center [1358, 657] width 49 height 26
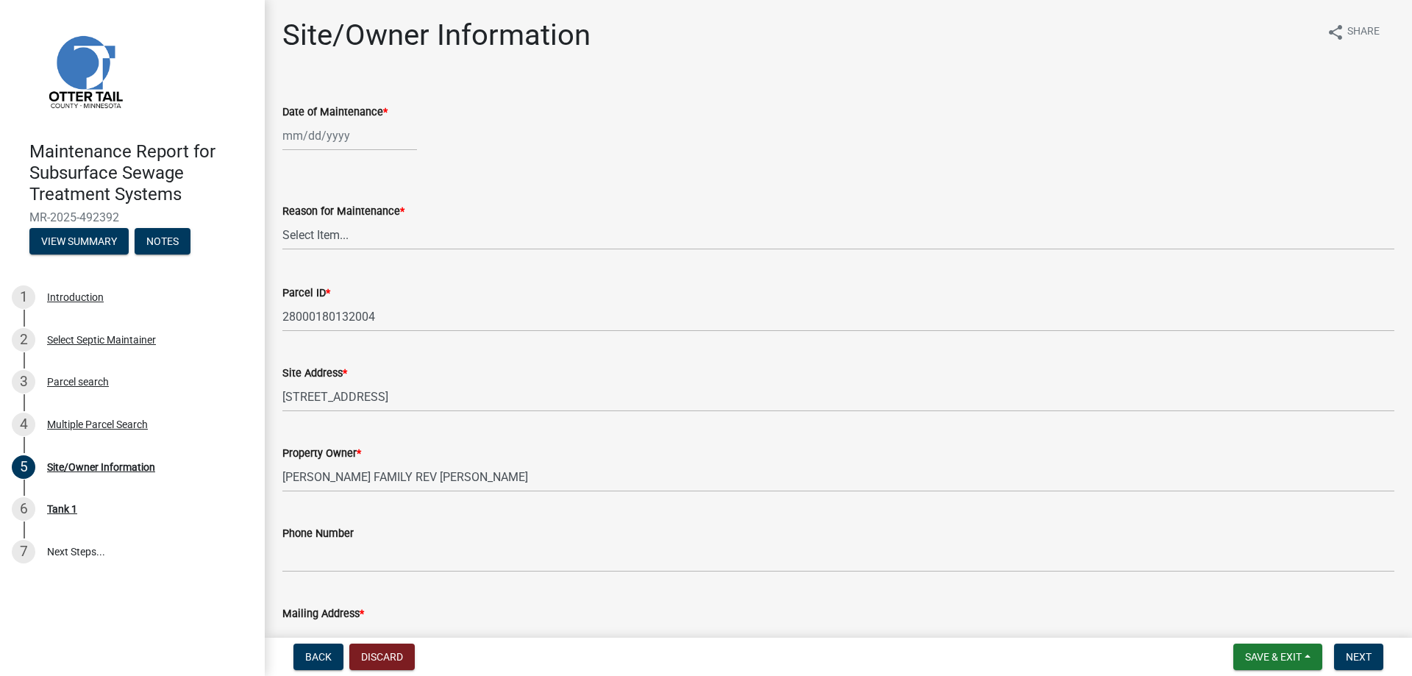
click at [342, 151] on div at bounding box center [349, 136] width 135 height 30
select select "10"
select select "2025"
click at [309, 290] on div "13" at bounding box center [297, 278] width 24 height 24
type input "[DATE]"
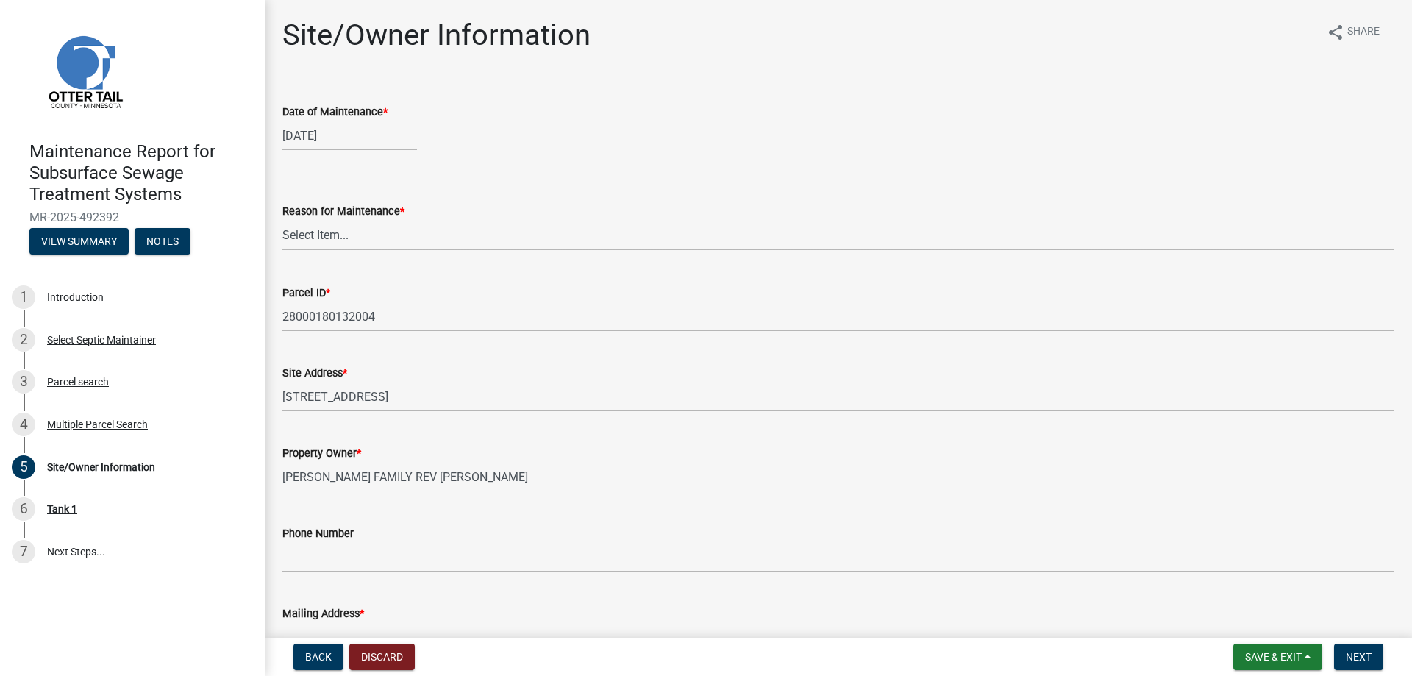
drag, startPoint x: 326, startPoint y: 300, endPoint x: 324, endPoint y: 309, distance: 9.1
click at [326, 250] on select "Select Item... Called Routine Other" at bounding box center [838, 235] width 1112 height 30
click at [287, 250] on select "Select Item... Called Routine Other" at bounding box center [838, 235] width 1112 height 30
select select "3ac72b63-7b21-42e4-8192-806faae7a4f1"
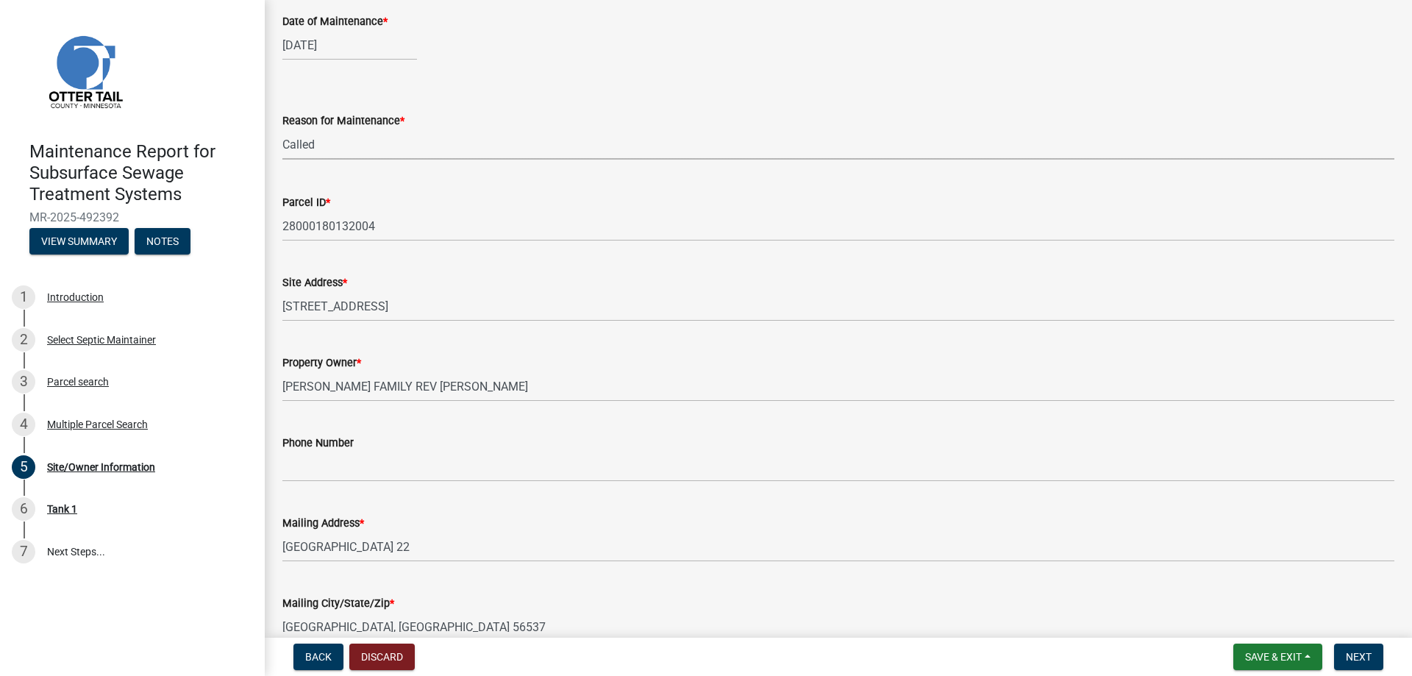
scroll to position [221, 0]
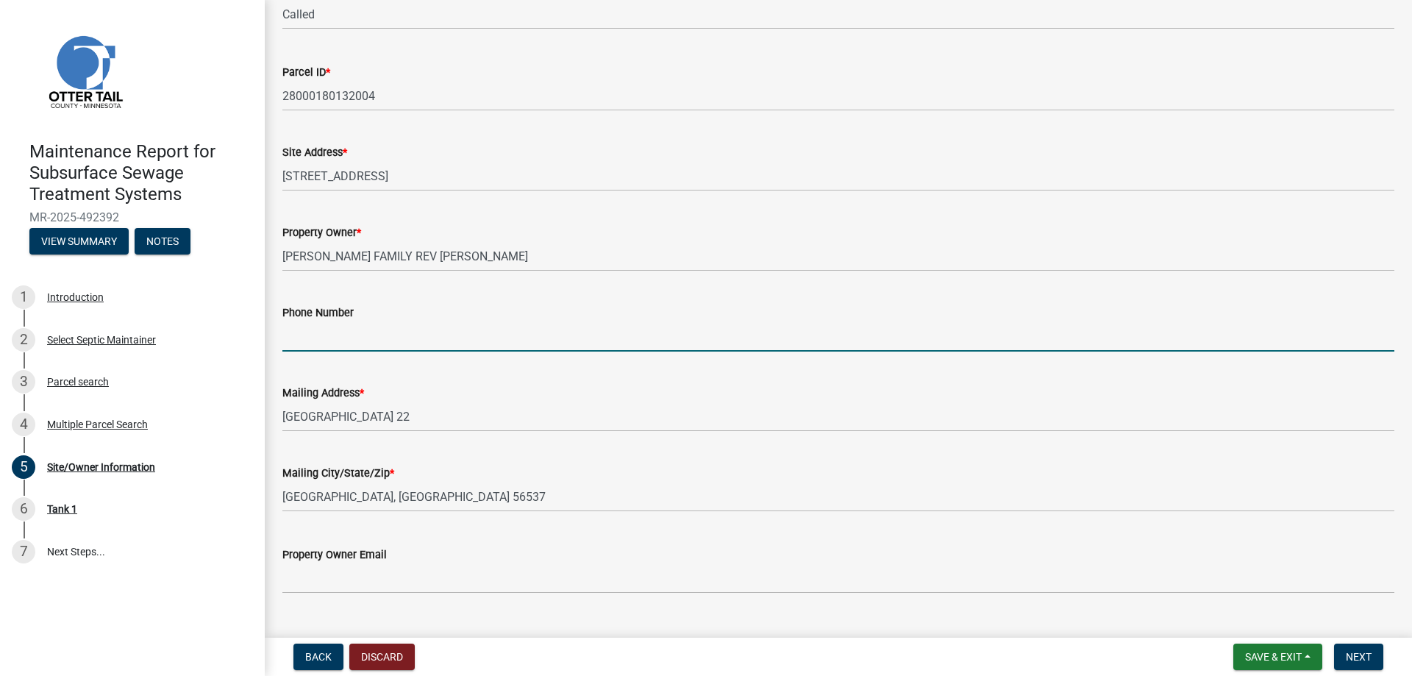
click at [313, 352] on input "Phone Number" at bounding box center [838, 336] width 1112 height 30
type input "[PHONE_NUMBER]"
click at [1352, 655] on span "Next" at bounding box center [1359, 657] width 26 height 12
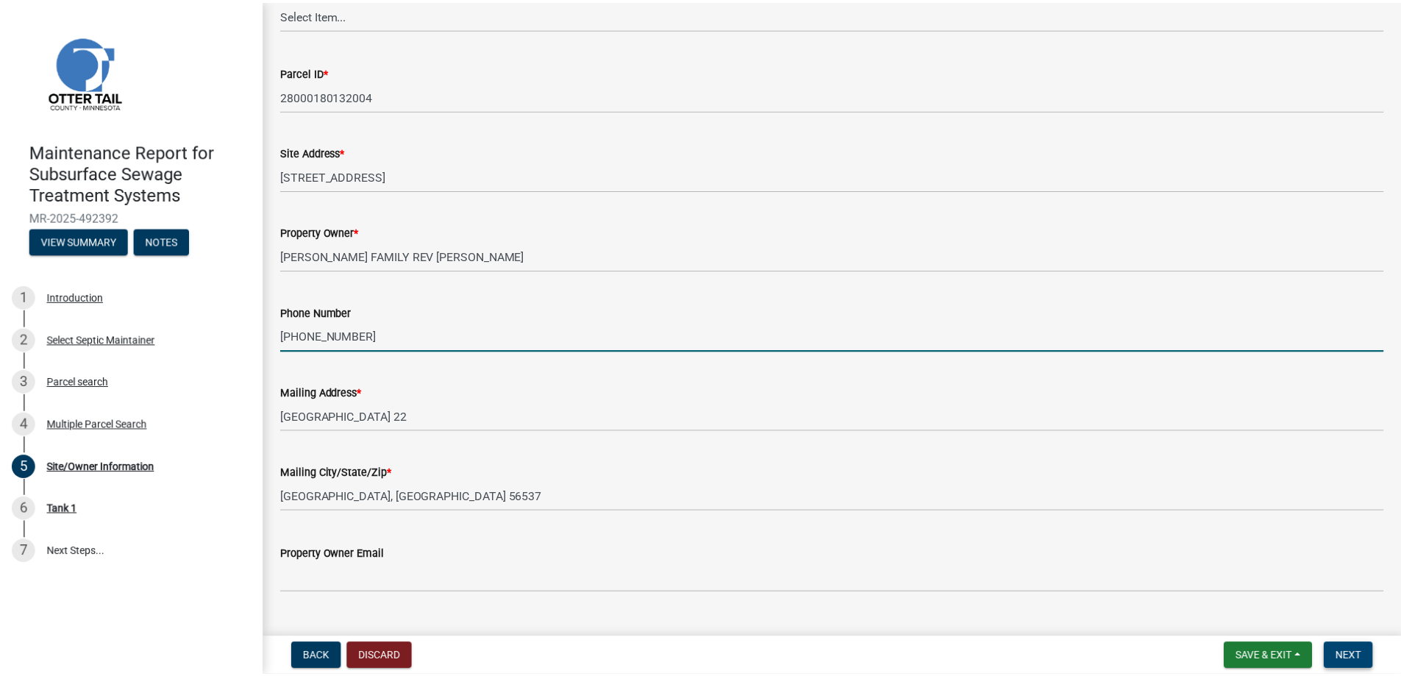
scroll to position [0, 0]
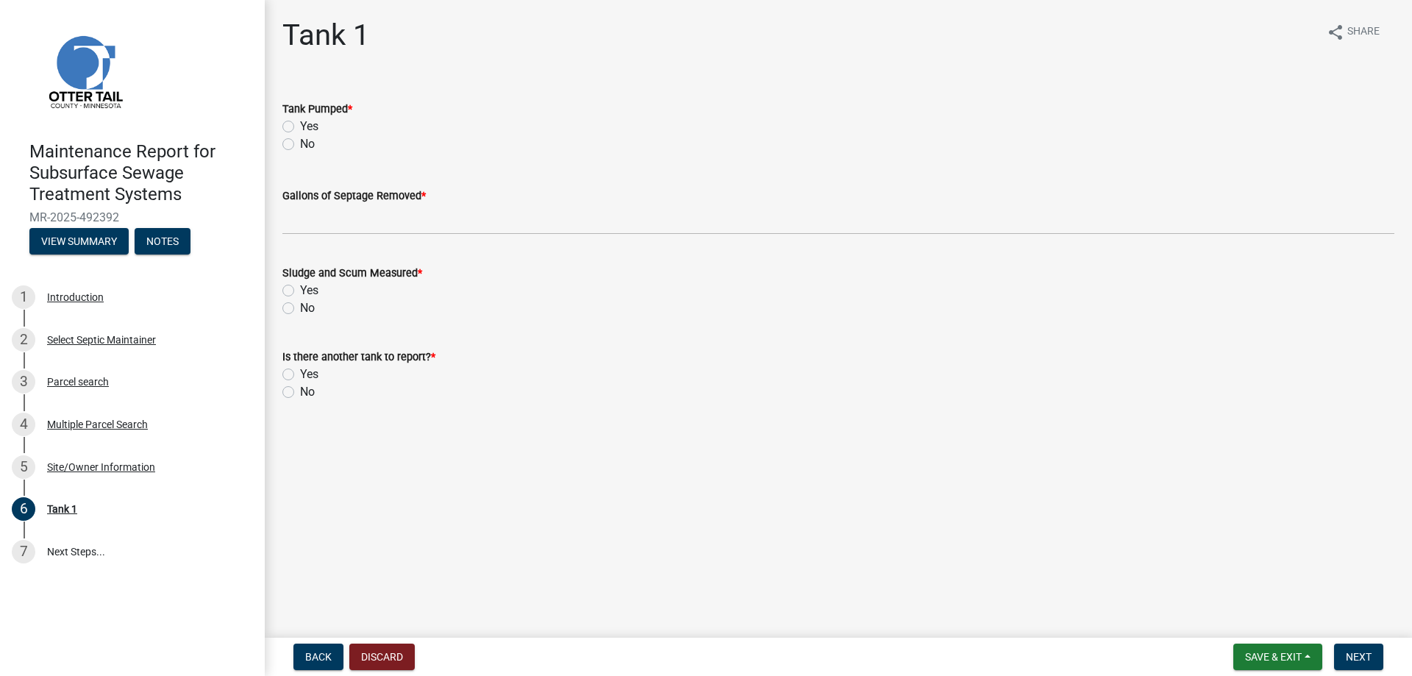
click at [319, 135] on label "Yes" at bounding box center [309, 127] width 18 height 18
click at [310, 127] on input "Yes" at bounding box center [305, 123] width 10 height 10
radio input "true"
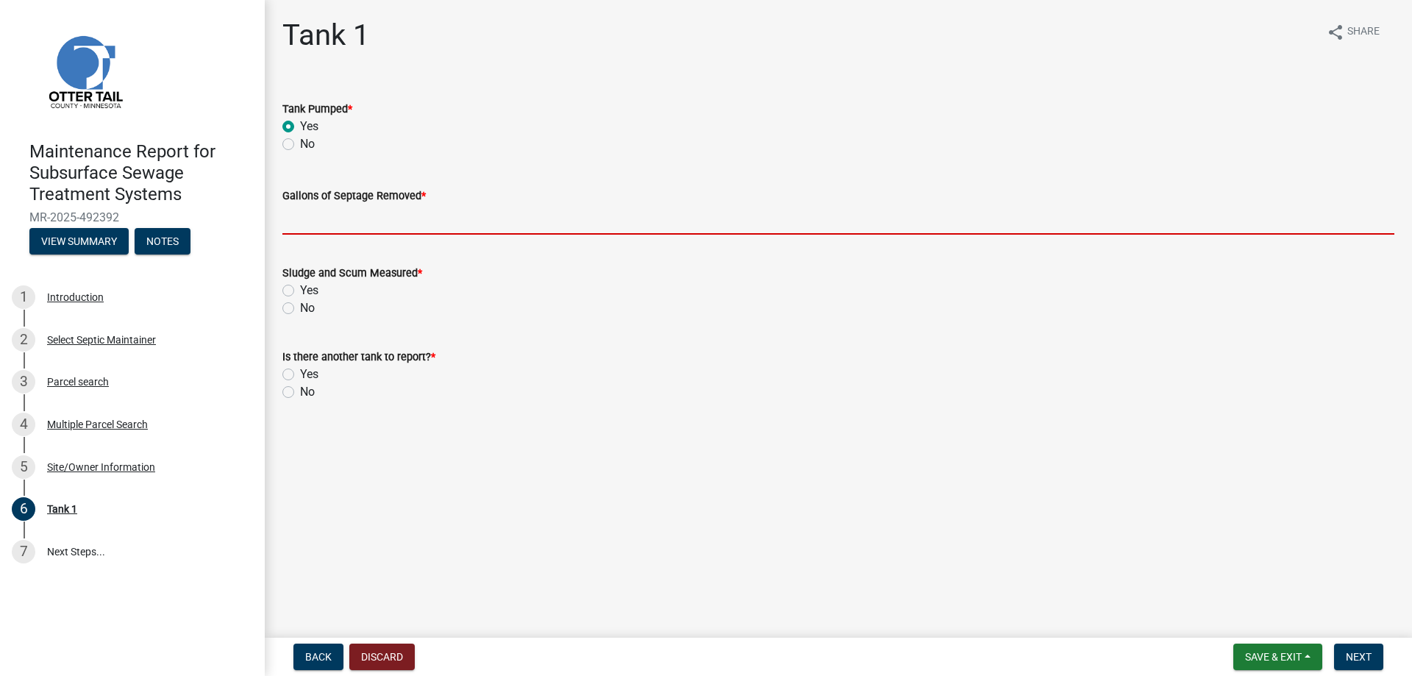
click at [371, 235] on input "Gallons of Septage Removed *" at bounding box center [838, 219] width 1112 height 30
type input "1000"
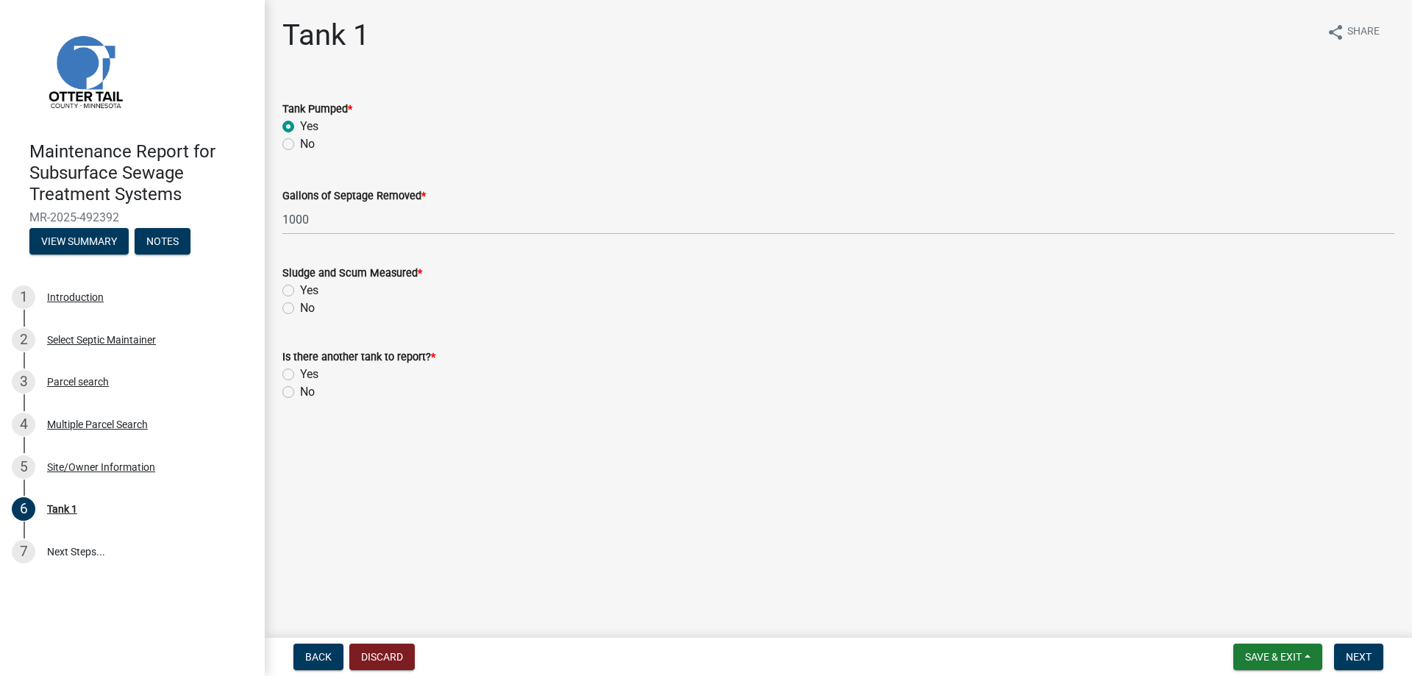
click at [300, 299] on label "Yes" at bounding box center [309, 291] width 18 height 18
click at [300, 291] on input "Yes" at bounding box center [305, 287] width 10 height 10
radio input "true"
drag, startPoint x: 294, startPoint y: 489, endPoint x: 346, endPoint y: 483, distance: 52.6
click at [300, 401] on label "No" at bounding box center [307, 392] width 15 height 18
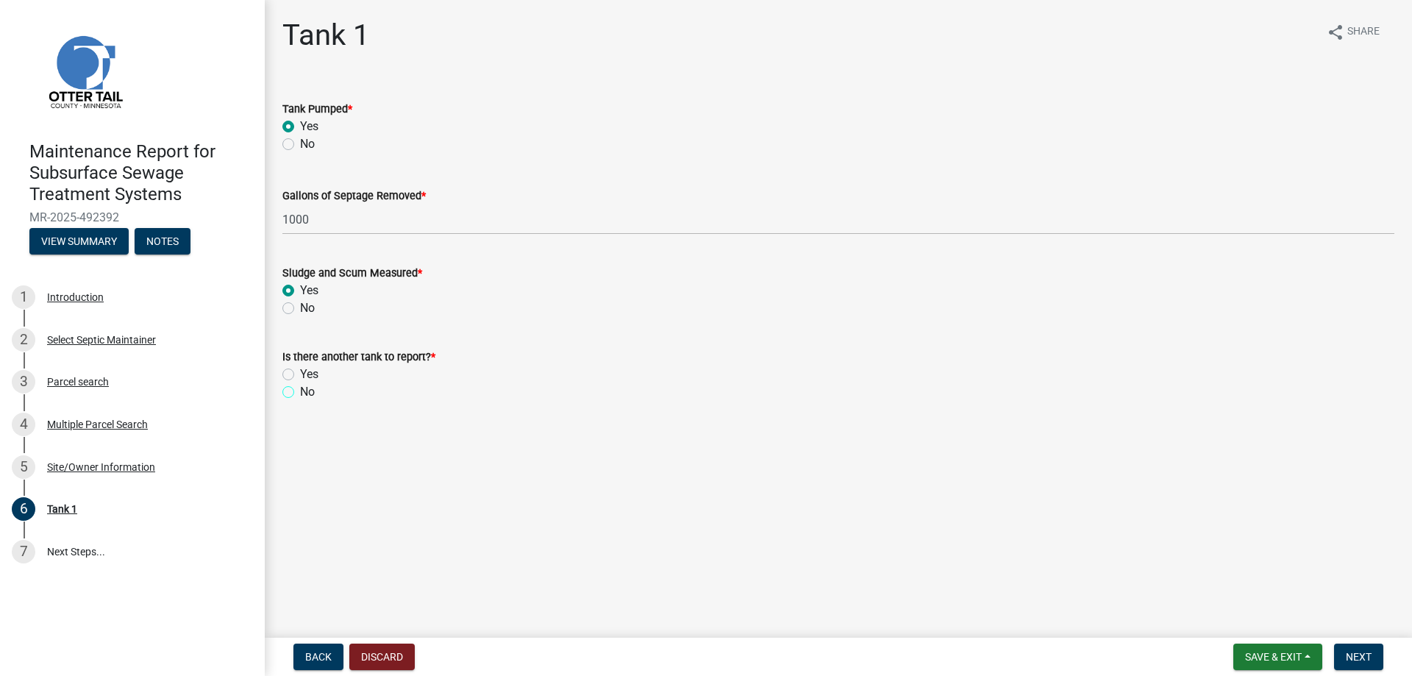
click at [300, 393] on input "No" at bounding box center [305, 388] width 10 height 10
radio input "true"
click at [1375, 644] on button "Next" at bounding box center [1358, 657] width 49 height 26
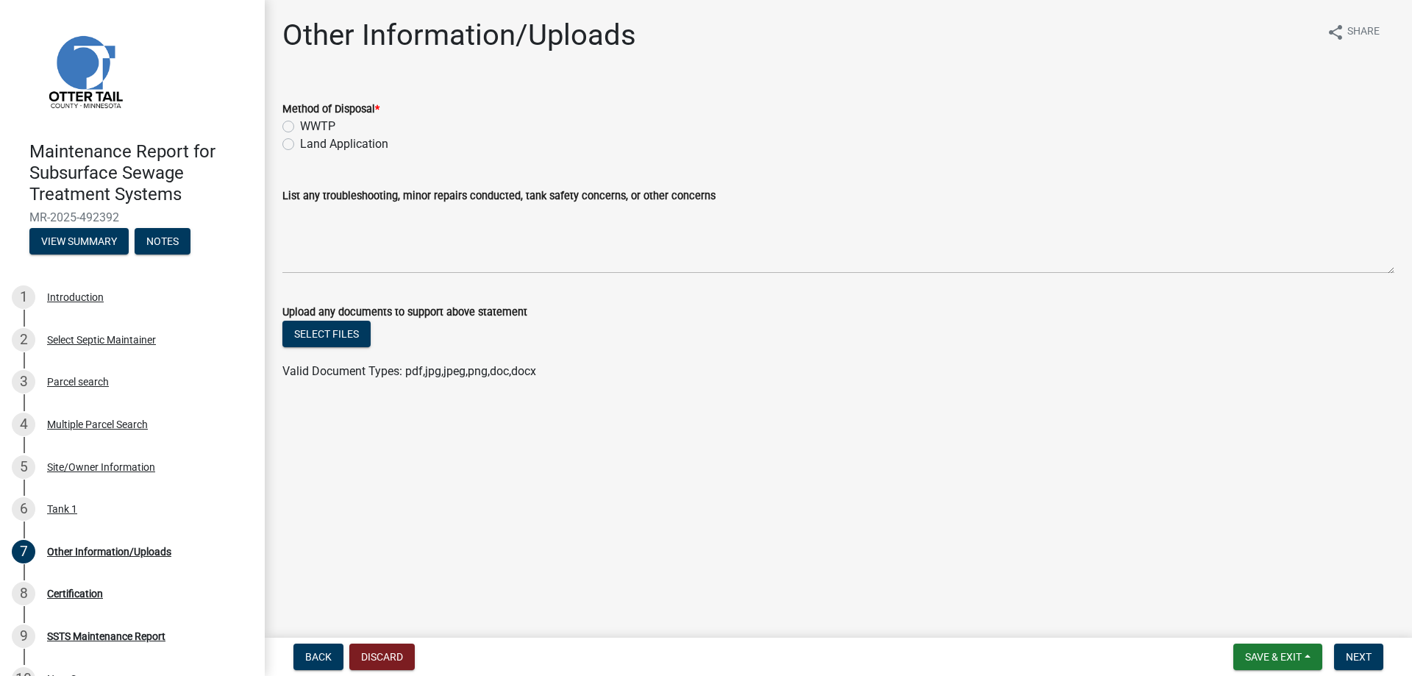
drag, startPoint x: 334, startPoint y: 177, endPoint x: 755, endPoint y: 292, distance: 436.1
click at [334, 153] on label "Land Application" at bounding box center [344, 144] width 88 height 18
click at [310, 145] on input "Land Application" at bounding box center [305, 140] width 10 height 10
radio input "true"
click at [1357, 651] on span "Next" at bounding box center [1359, 657] width 26 height 12
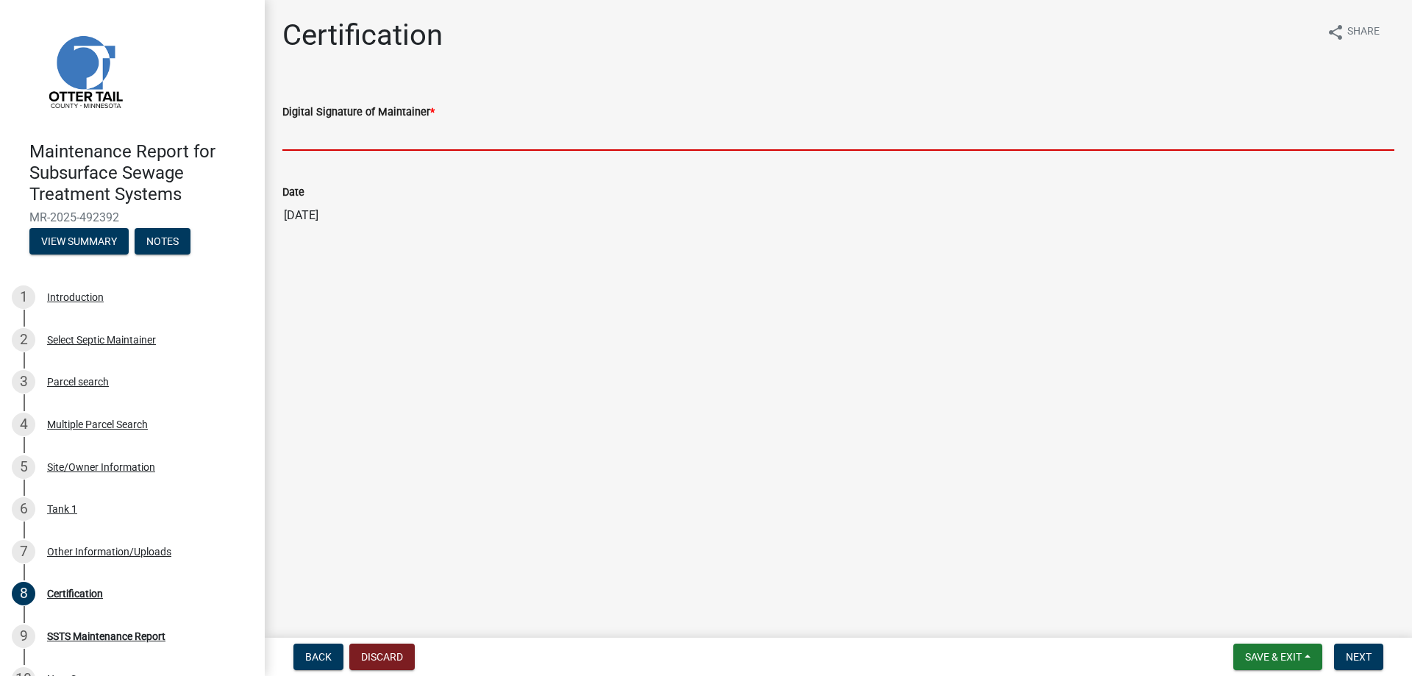
click at [335, 151] on input "Digital Signature of Maintainer *" at bounding box center [838, 136] width 1112 height 30
type input "[PERSON_NAME]/KG"
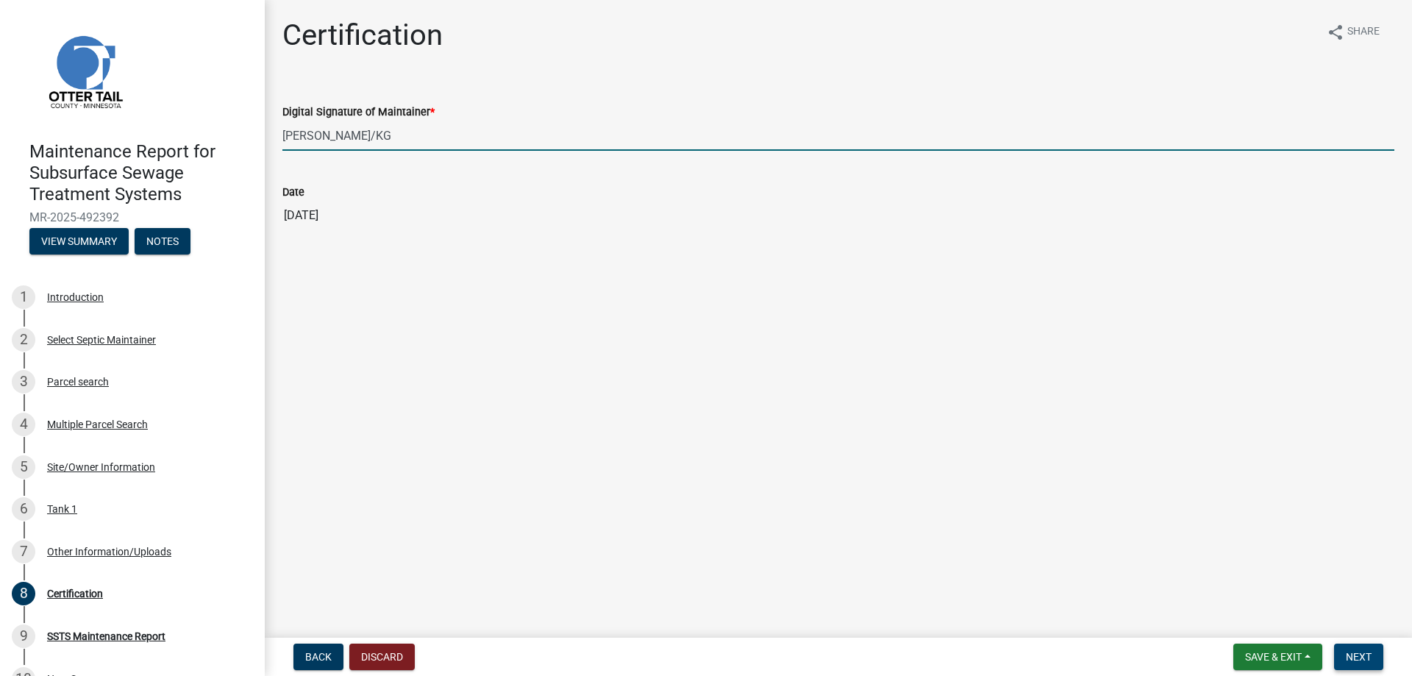
click at [1350, 651] on span "Next" at bounding box center [1359, 657] width 26 height 12
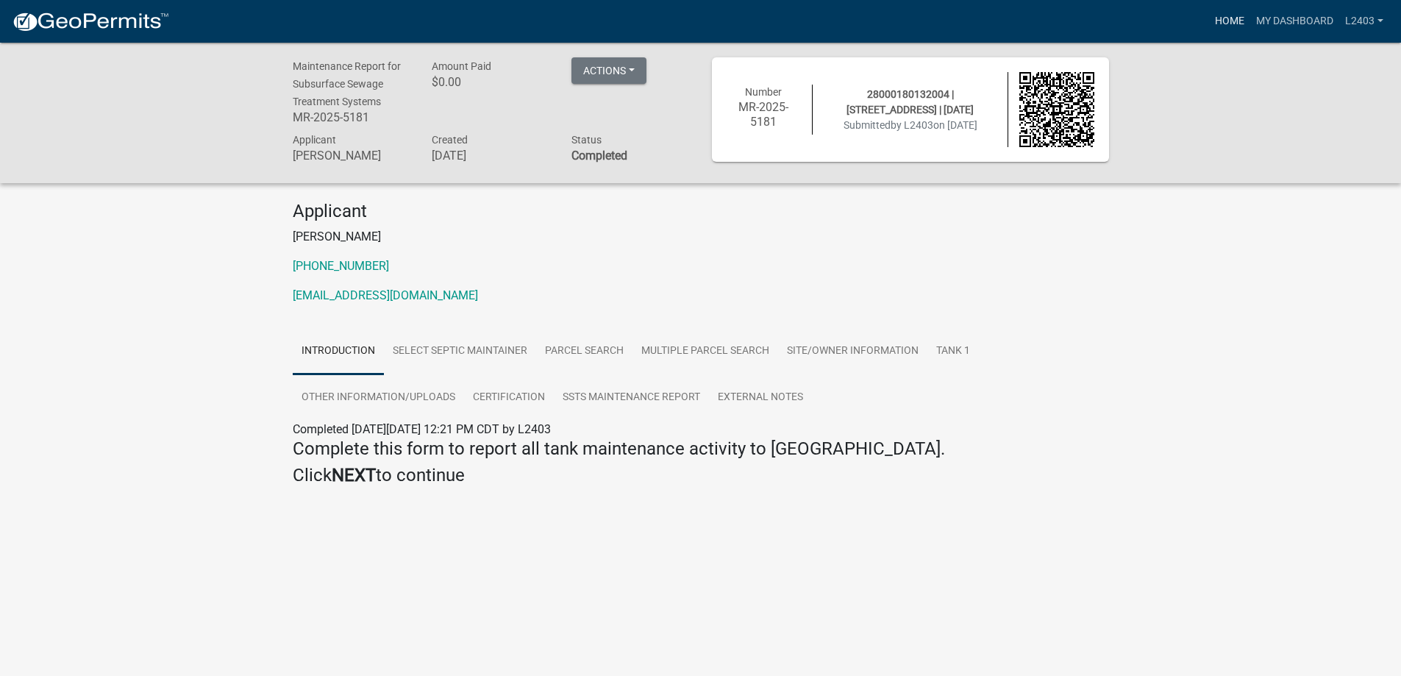
click at [1209, 22] on link "Home" at bounding box center [1229, 21] width 41 height 28
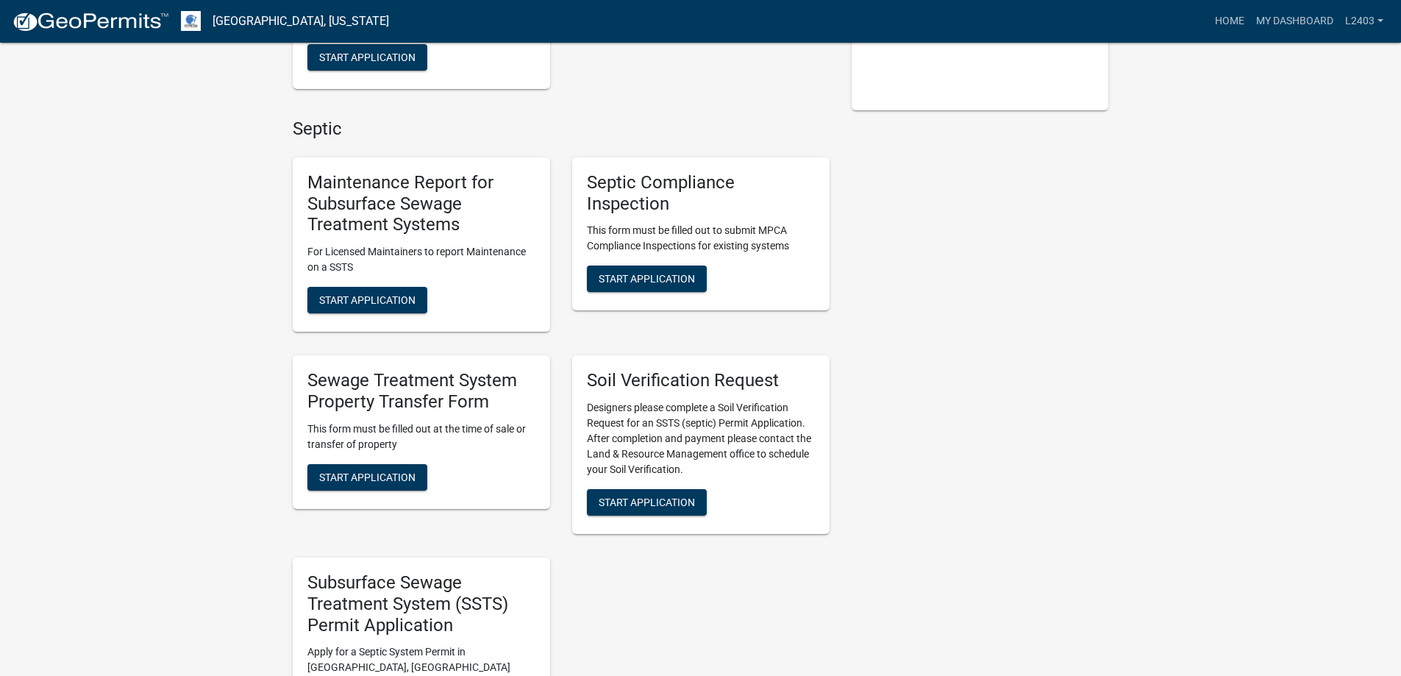
scroll to position [368, 0]
click at [340, 305] on span "Start Application" at bounding box center [367, 299] width 96 height 12
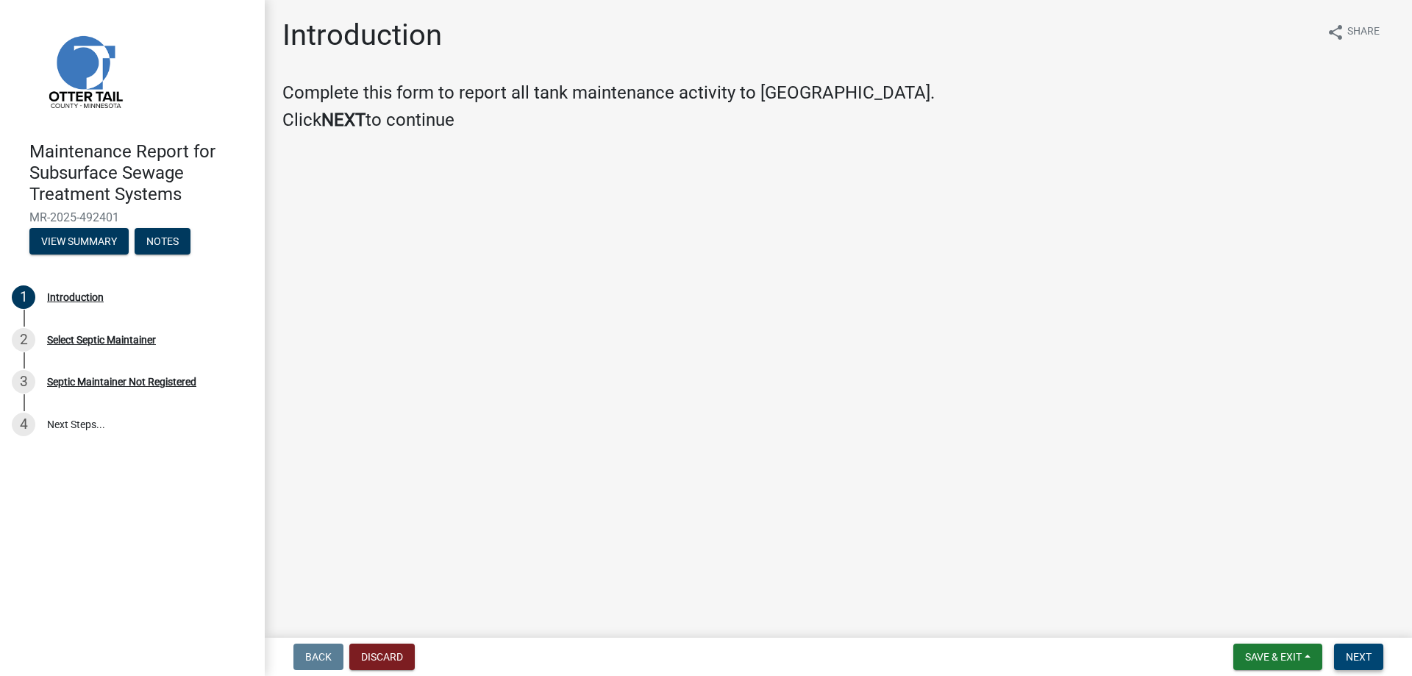
click at [1346, 651] on span "Next" at bounding box center [1359, 657] width 26 height 12
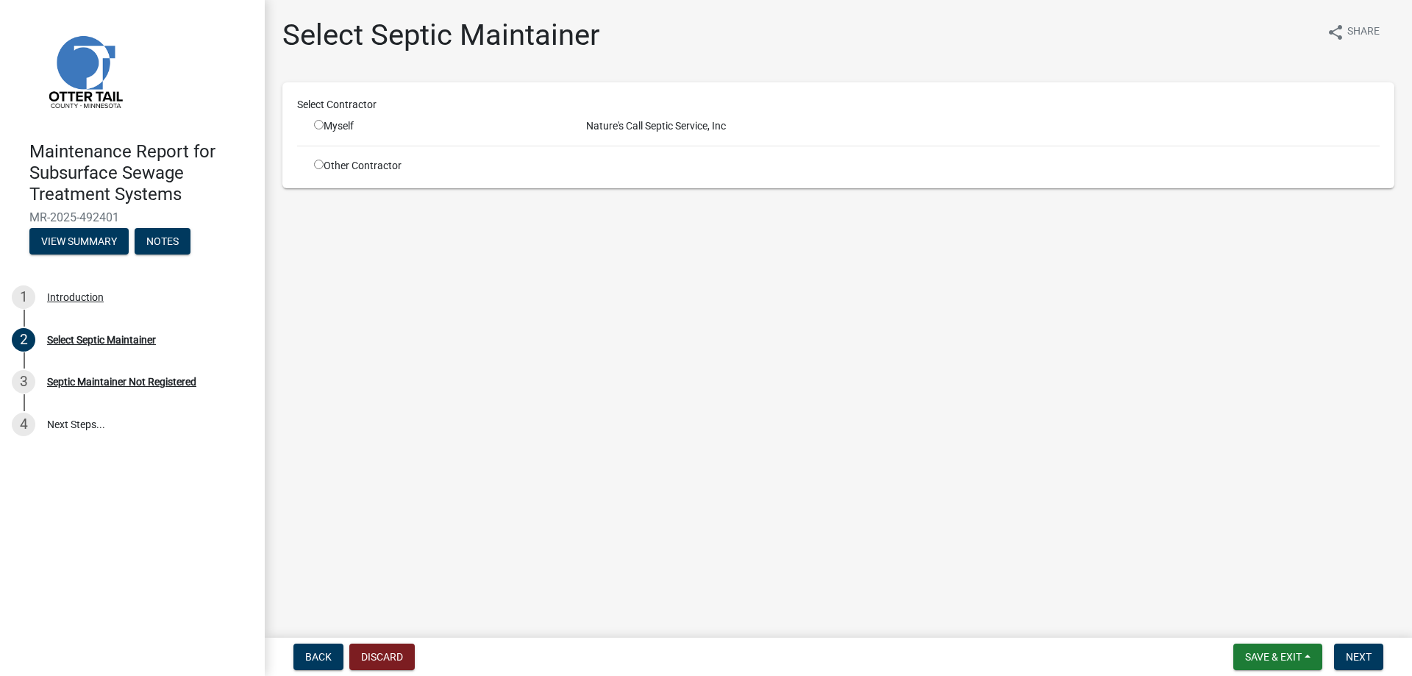
click at [324, 129] on input "radio" at bounding box center [319, 125] width 10 height 10
radio input "true"
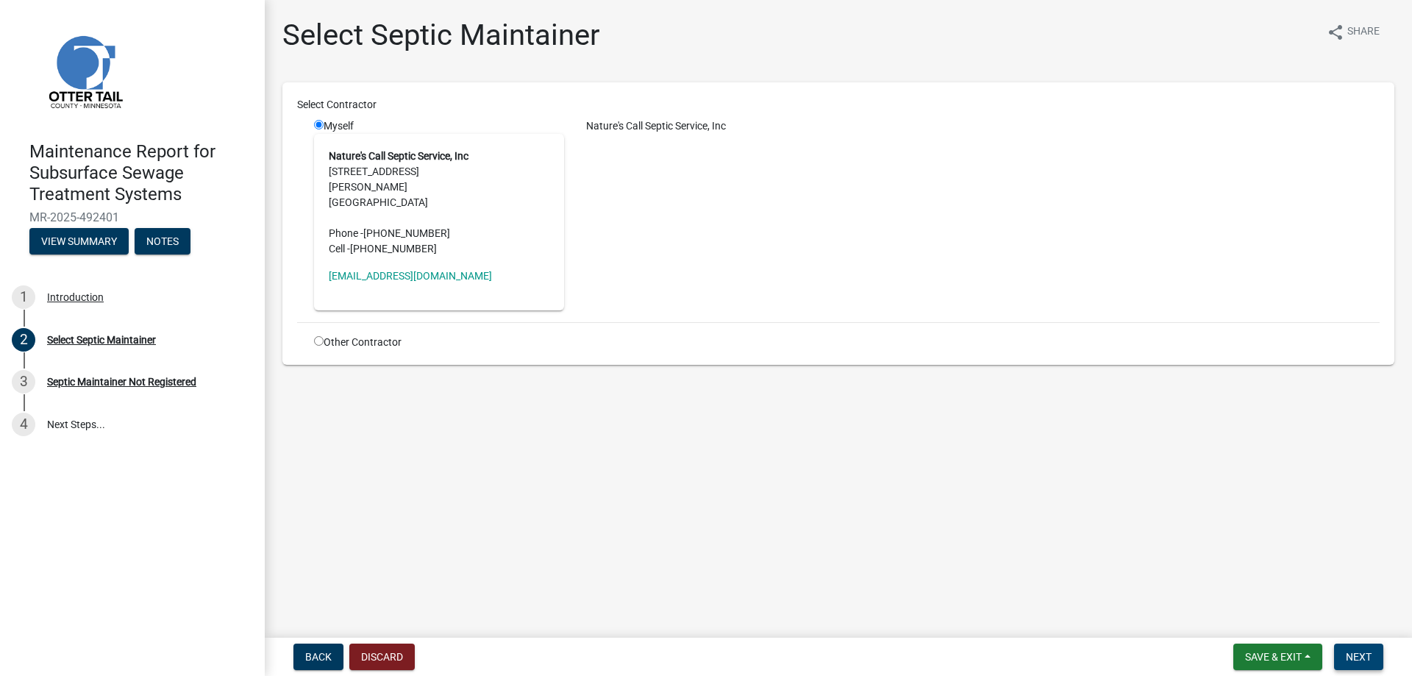
click at [1357, 644] on button "Next" at bounding box center [1358, 657] width 49 height 26
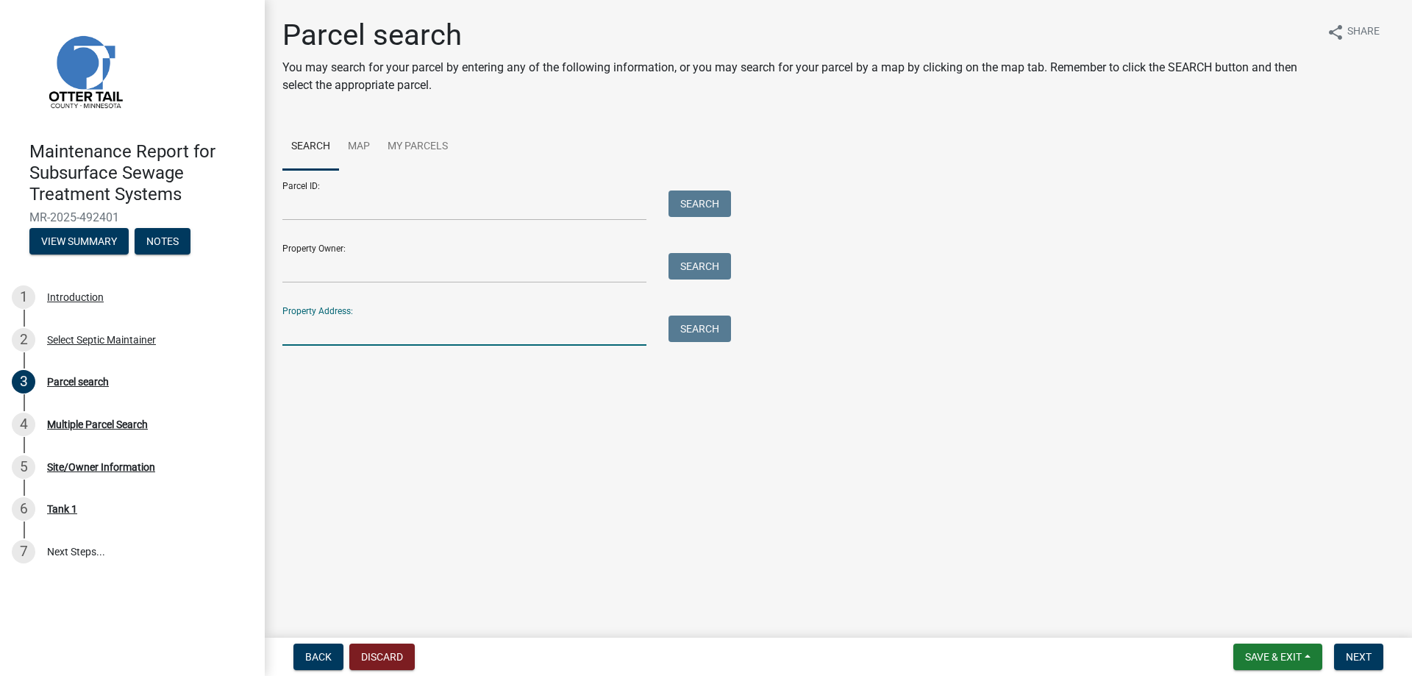
click at [346, 346] on input "Property Address:" at bounding box center [464, 331] width 364 height 30
type input "27946"
click at [731, 342] on button "Search" at bounding box center [700, 329] width 63 height 26
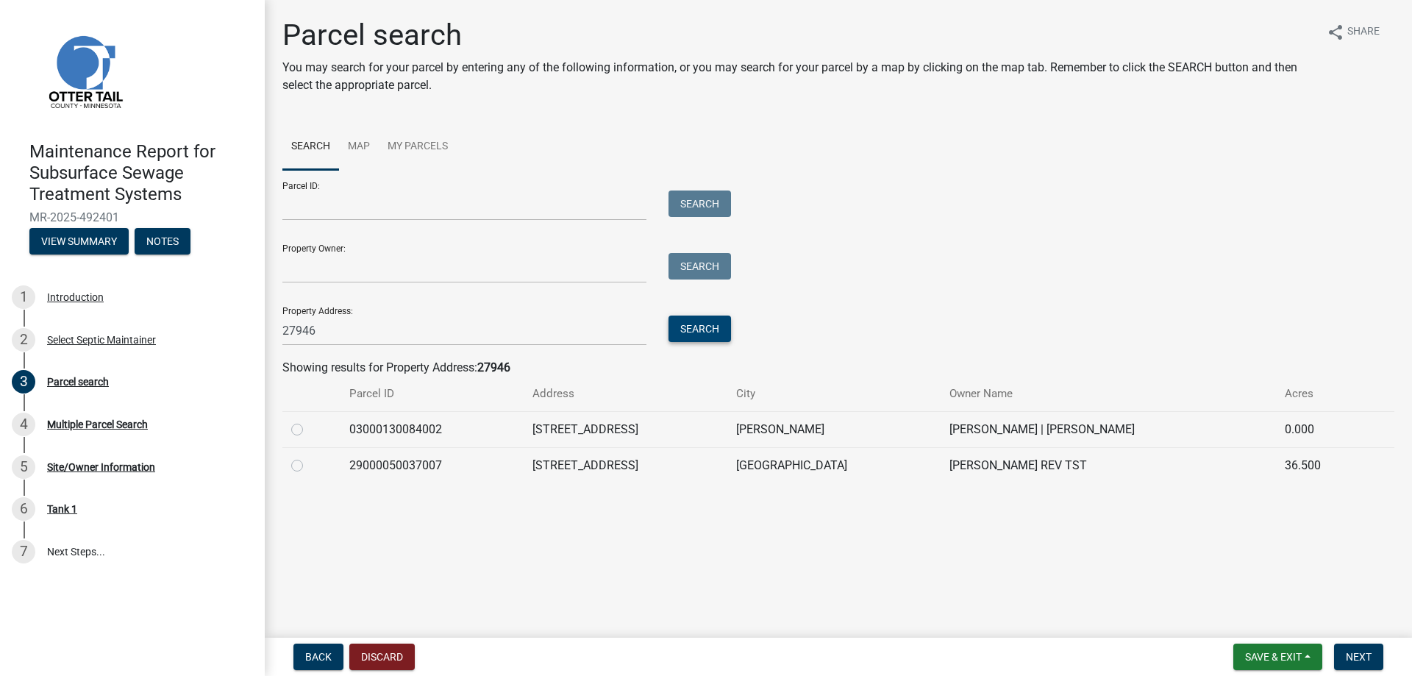
scroll to position [33, 0]
drag, startPoint x: 299, startPoint y: 503, endPoint x: 316, endPoint y: 504, distance: 17.7
click at [309, 421] on label at bounding box center [309, 421] width 0 height 0
click at [309, 430] on input "radio" at bounding box center [314, 426] width 10 height 10
radio input "true"
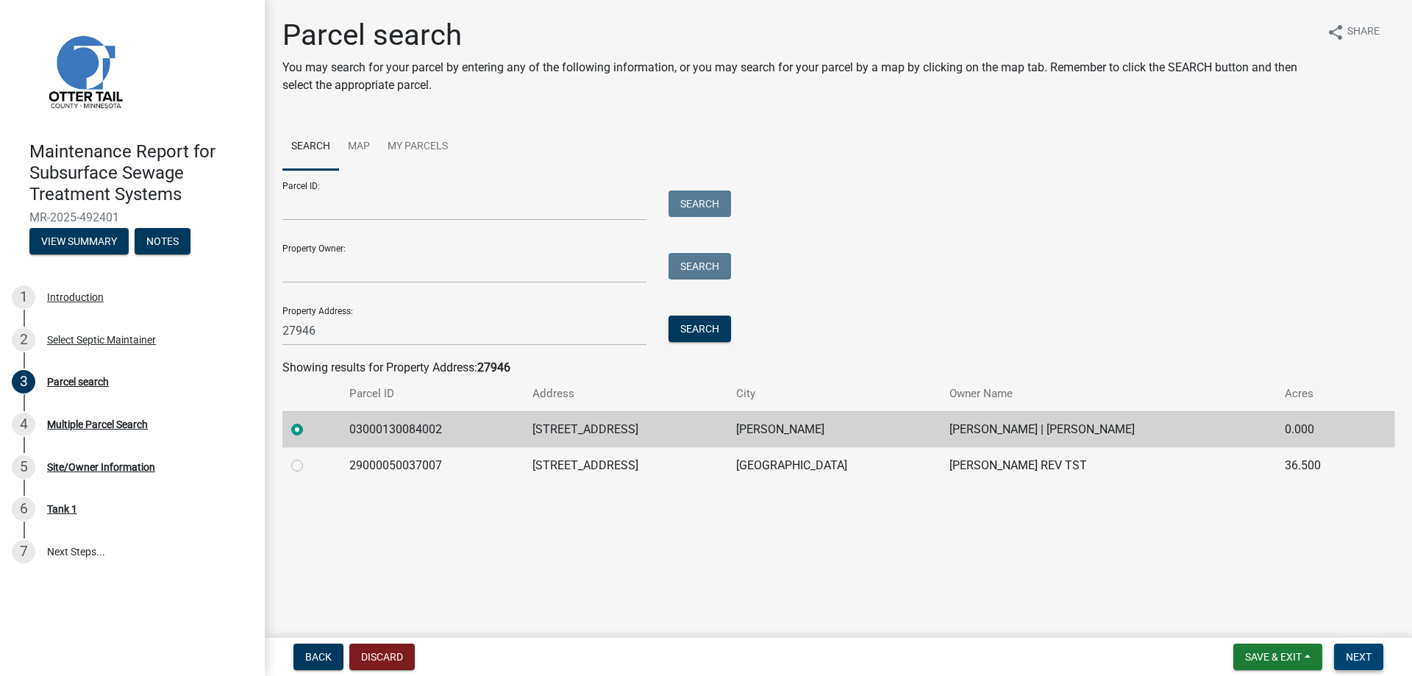
click at [1366, 644] on button "Next" at bounding box center [1358, 657] width 49 height 26
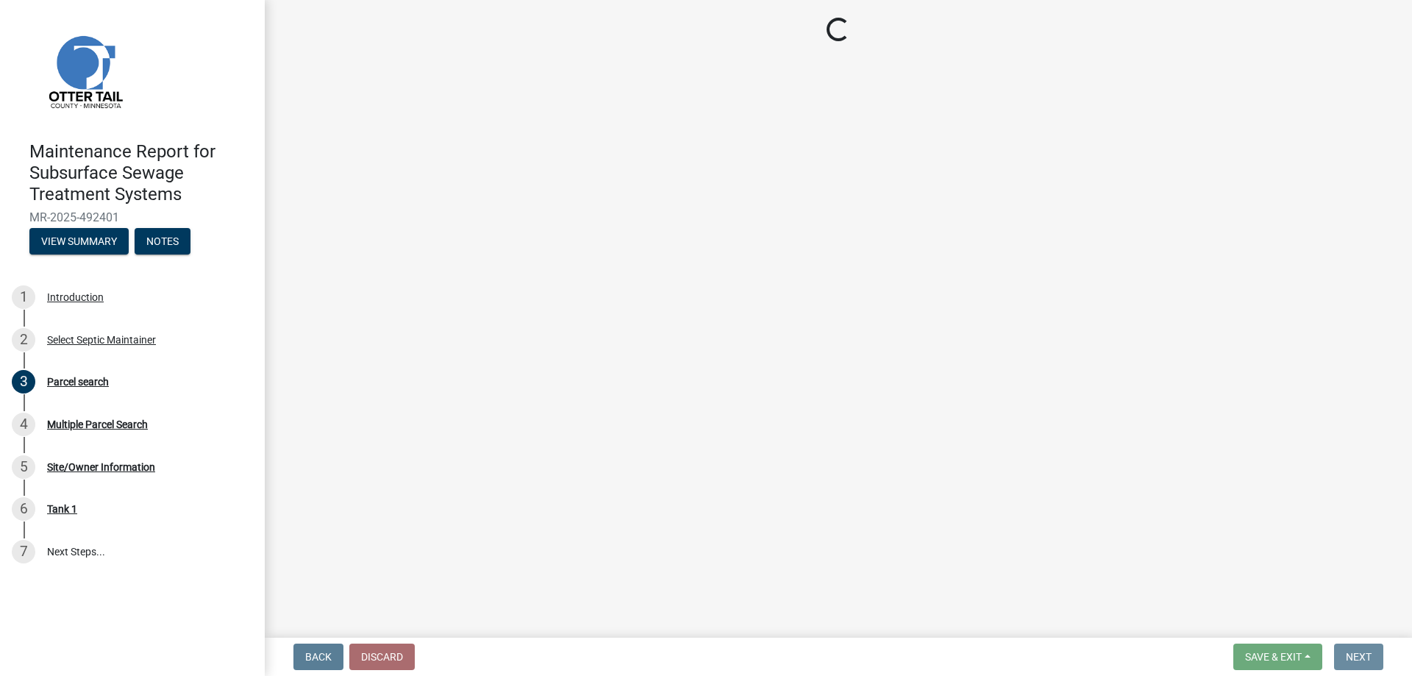
scroll to position [0, 0]
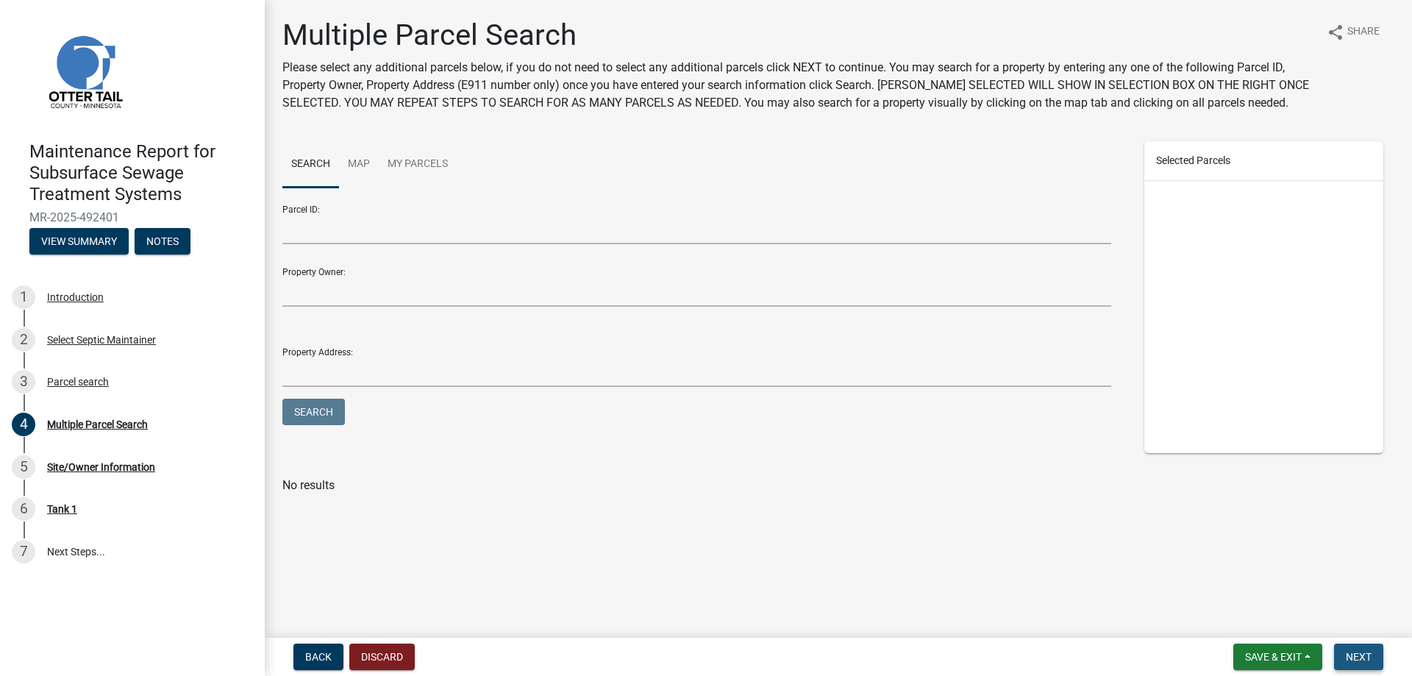
click at [1366, 644] on button "Next" at bounding box center [1358, 657] width 49 height 26
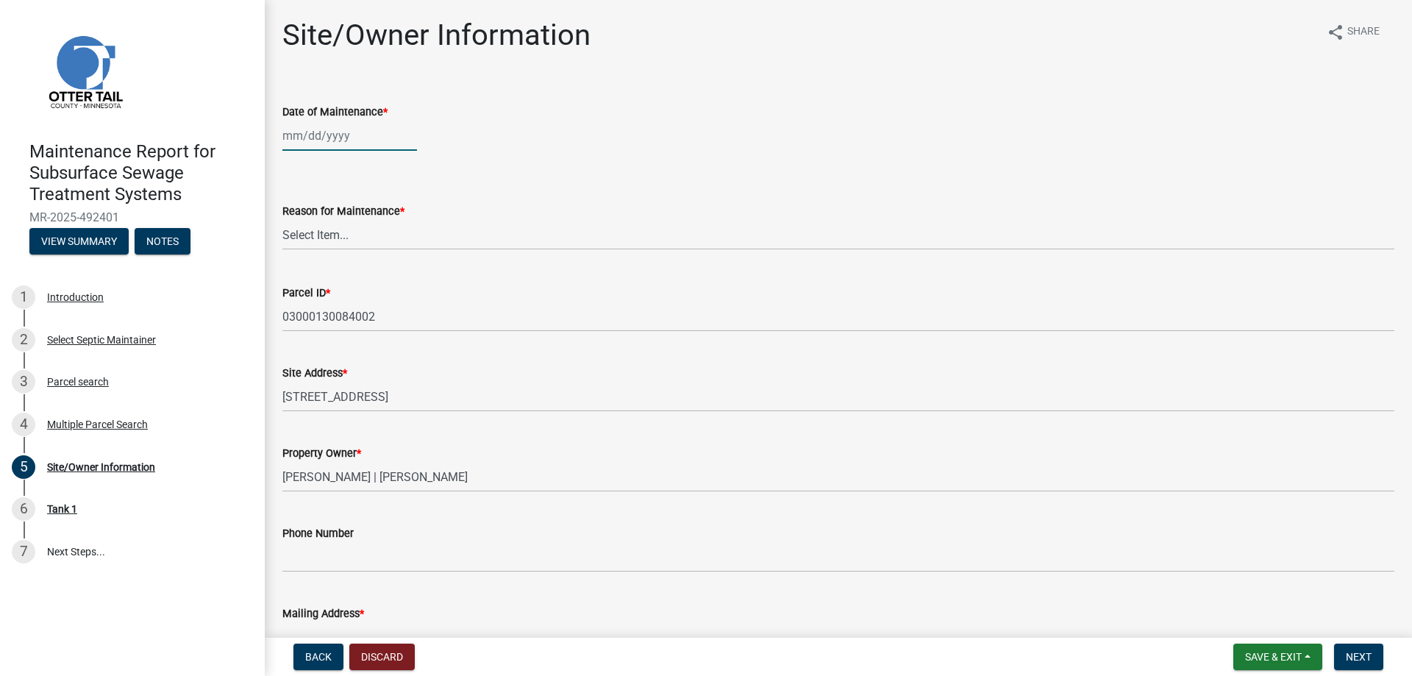
click at [340, 151] on div at bounding box center [349, 136] width 135 height 30
select select "10"
select select "2025"
click at [308, 290] on div "13" at bounding box center [297, 278] width 24 height 24
type input "[DATE]"
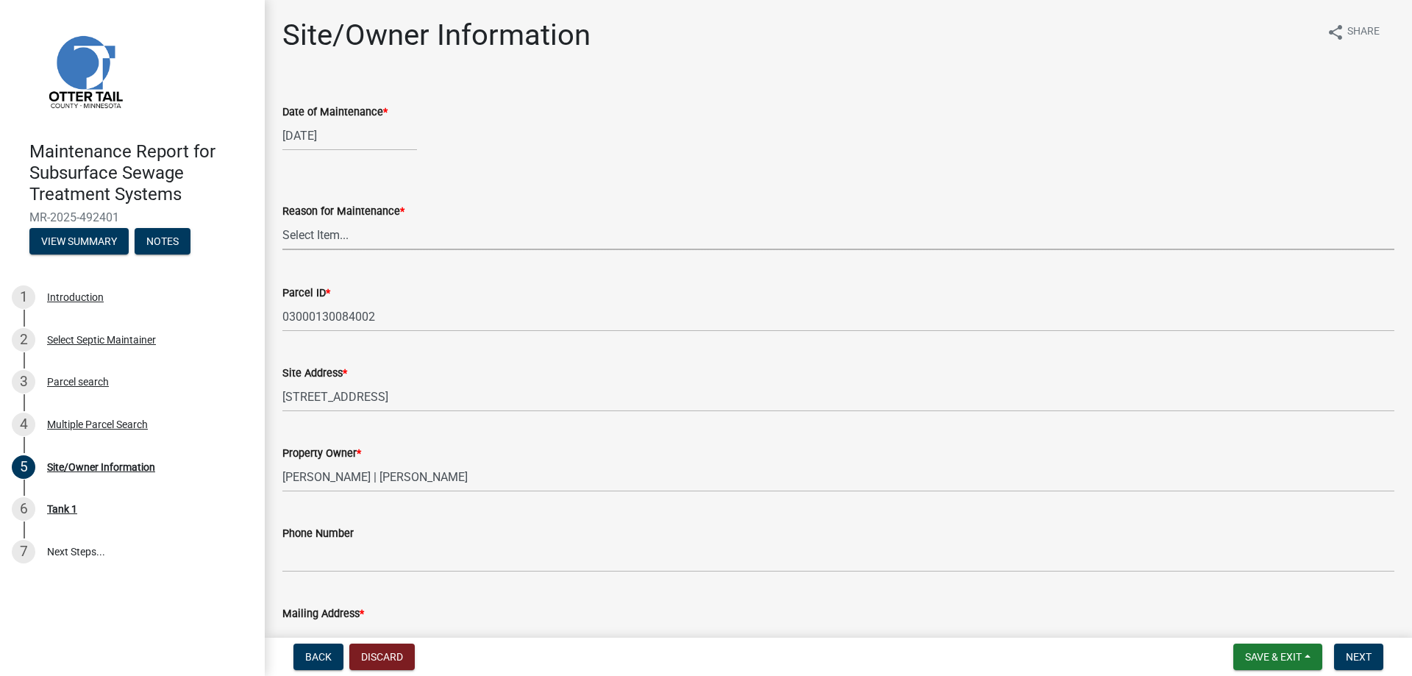
drag, startPoint x: 308, startPoint y: 298, endPoint x: 308, endPoint y: 311, distance: 13.2
click at [308, 250] on select "Select Item... Called Routine Other" at bounding box center [838, 235] width 1112 height 30
click at [287, 250] on select "Select Item... Called Routine Other" at bounding box center [838, 235] width 1112 height 30
select select "3ac72b63-7b21-42e4-8192-806faae7a4f1"
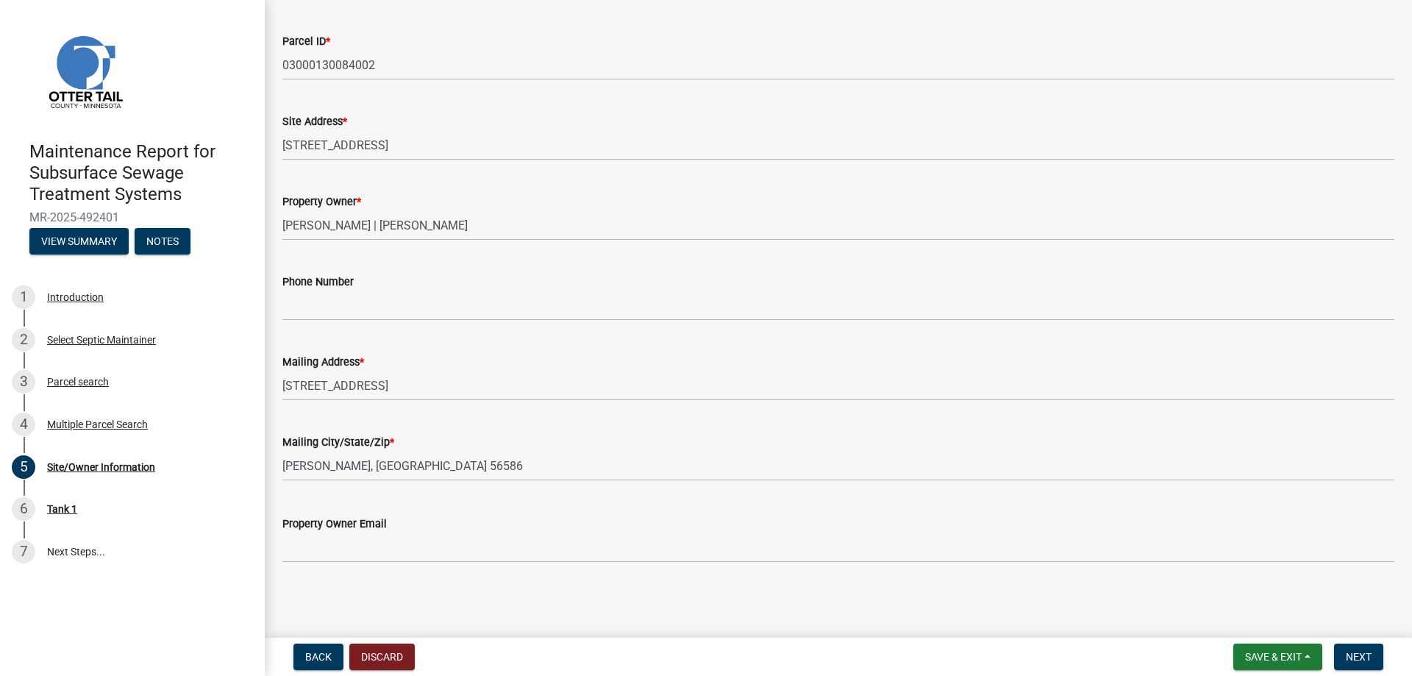
scroll to position [294, 0]
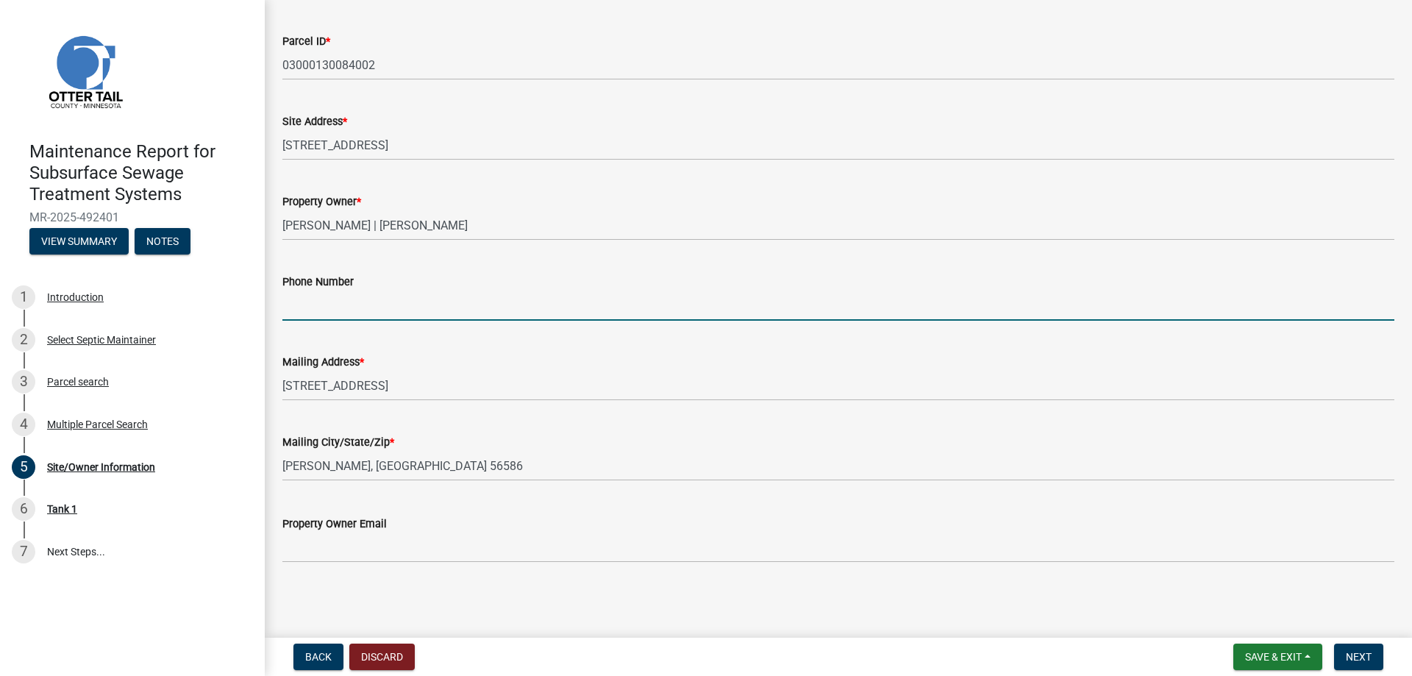
click at [312, 321] on input "Phone Number" at bounding box center [838, 306] width 1112 height 30
type input "[PHONE_NUMBER]"
click at [1357, 659] on span "Next" at bounding box center [1359, 657] width 26 height 12
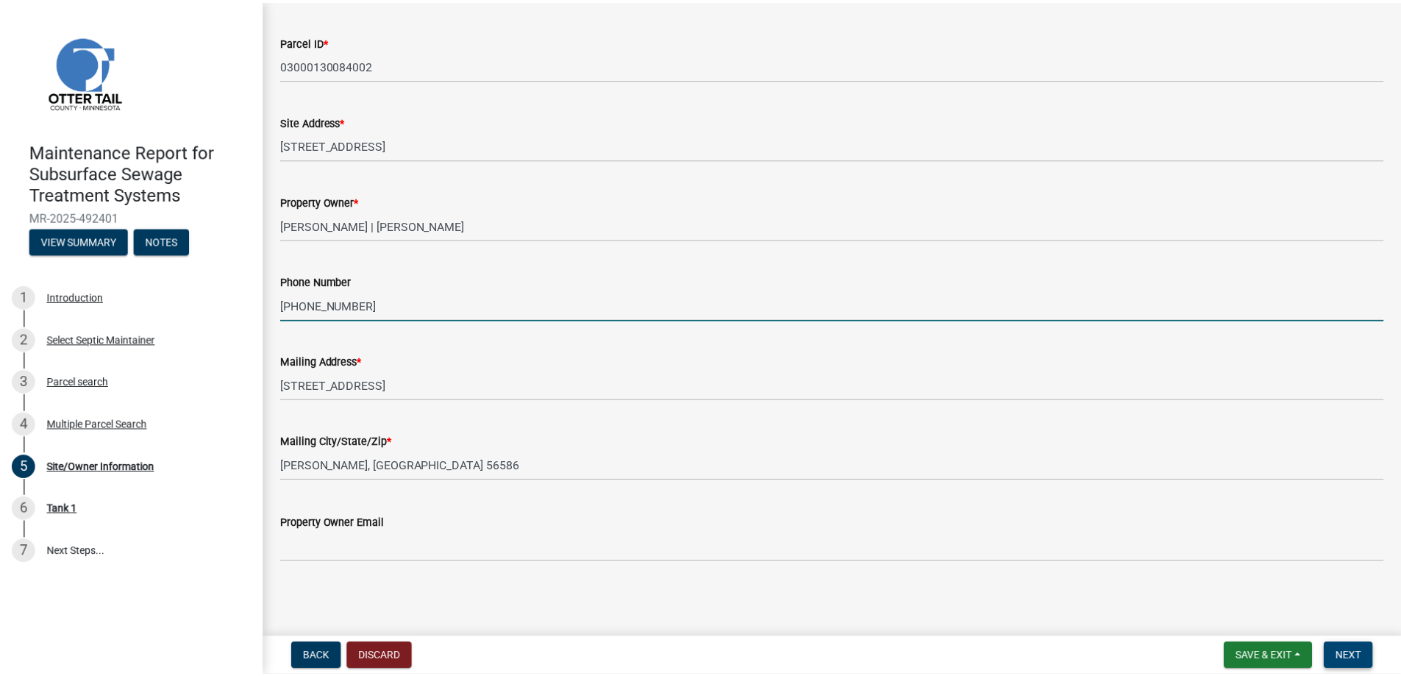
scroll to position [0, 0]
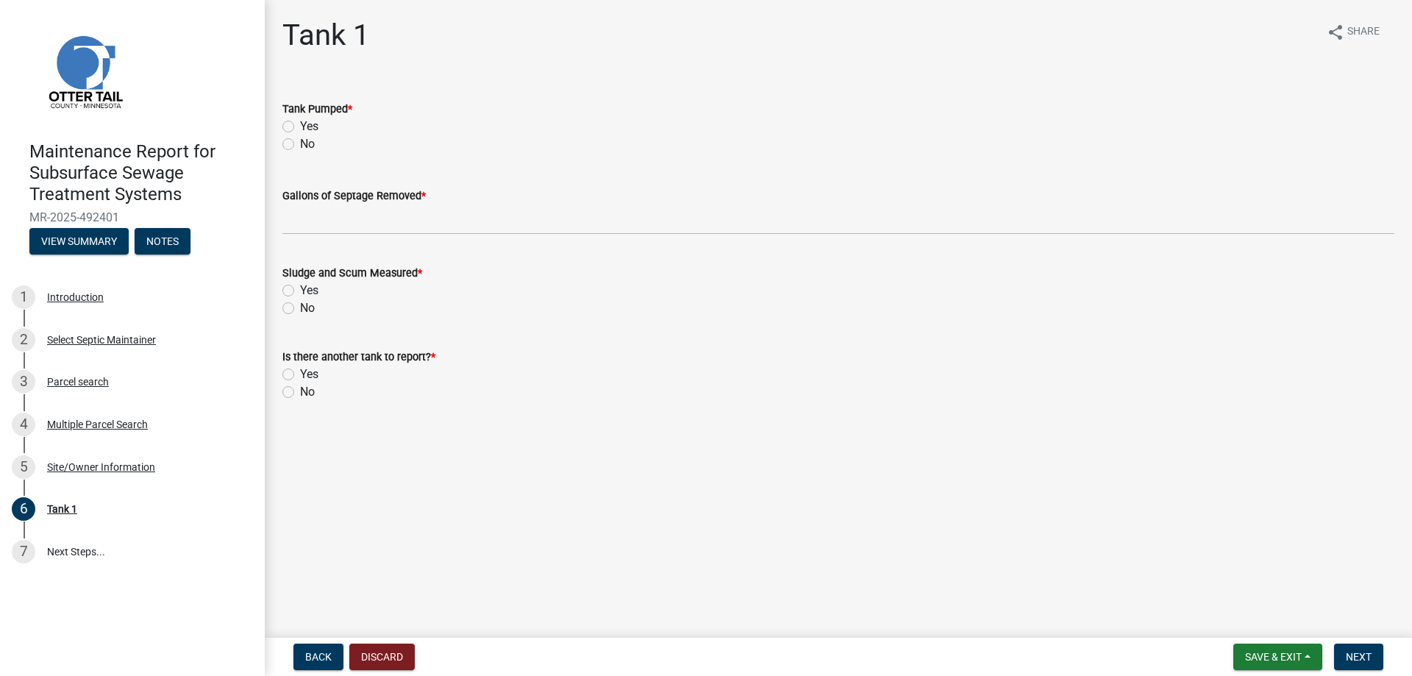
drag, startPoint x: 321, startPoint y: 157, endPoint x: 341, endPoint y: 242, distance: 87.6
click at [319, 135] on label "Yes" at bounding box center [309, 127] width 18 height 18
click at [310, 127] on input "Yes" at bounding box center [305, 123] width 10 height 10
radio input "true"
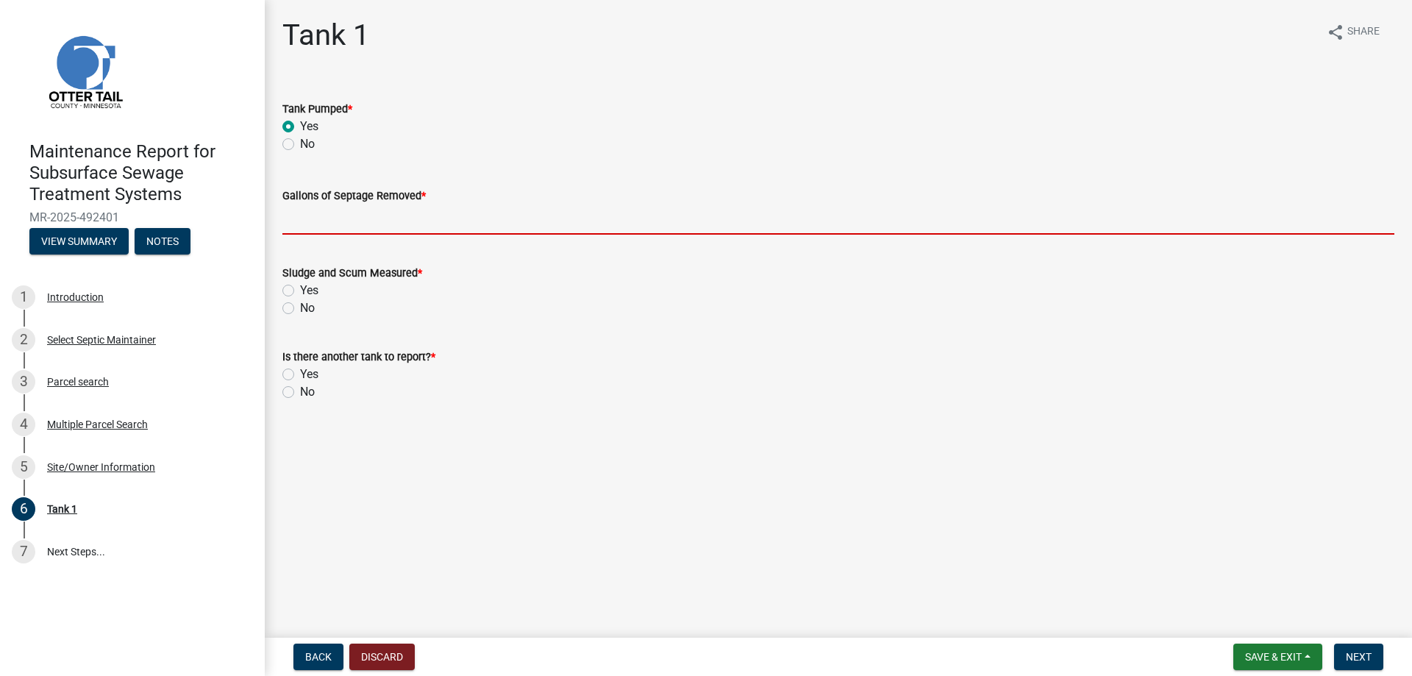
click at [332, 235] on input "Gallons of Septage Removed *" at bounding box center [838, 219] width 1112 height 30
type input "2000"
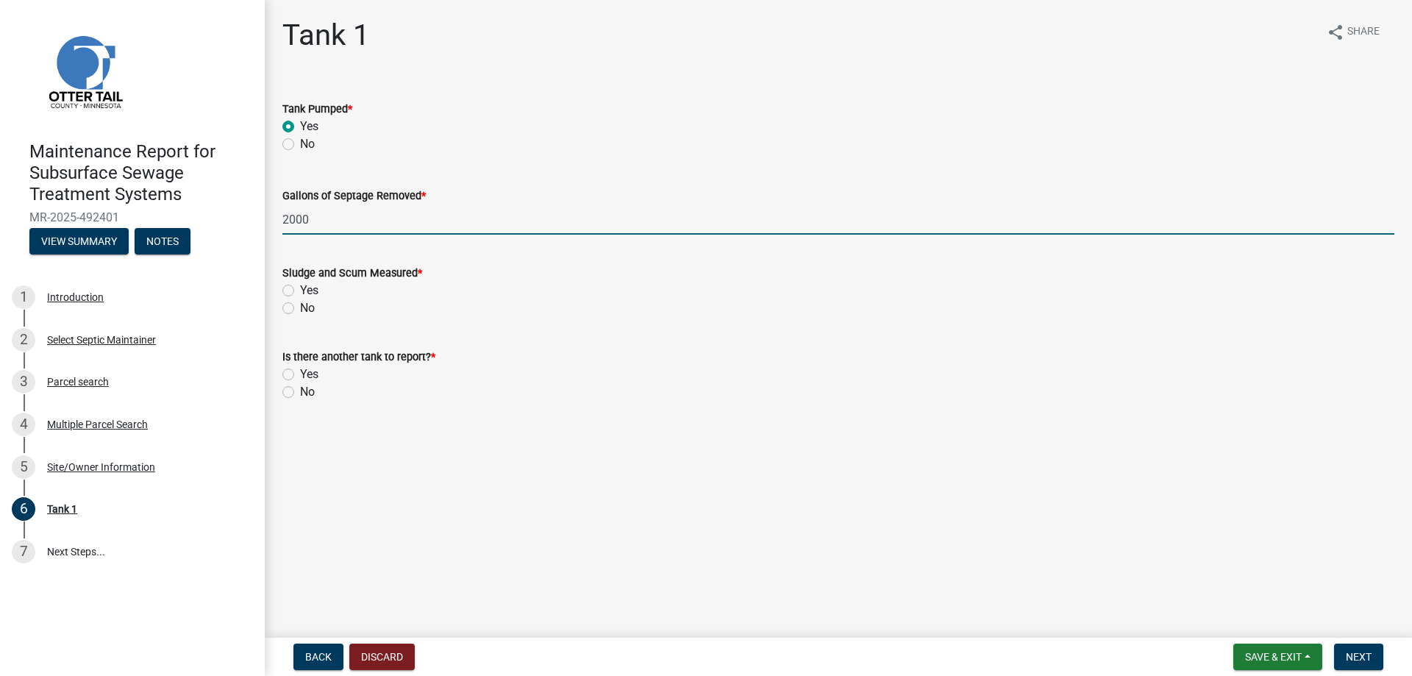
click at [319, 299] on label "Yes" at bounding box center [309, 291] width 18 height 18
click at [310, 291] on input "Yes" at bounding box center [305, 287] width 10 height 10
radio input "true"
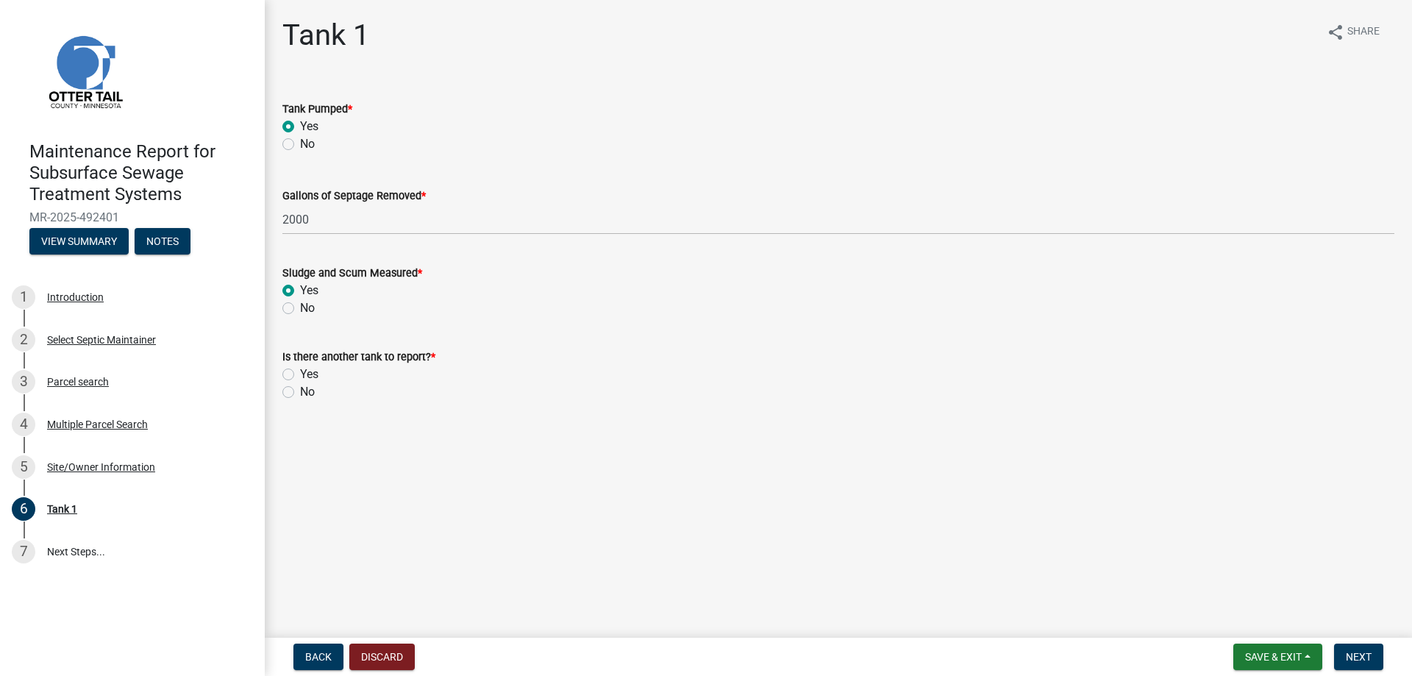
click at [315, 401] on label "No" at bounding box center [307, 392] width 15 height 18
click at [310, 393] on input "No" at bounding box center [305, 388] width 10 height 10
radio input "true"
click at [1346, 652] on span "Next" at bounding box center [1359, 657] width 26 height 12
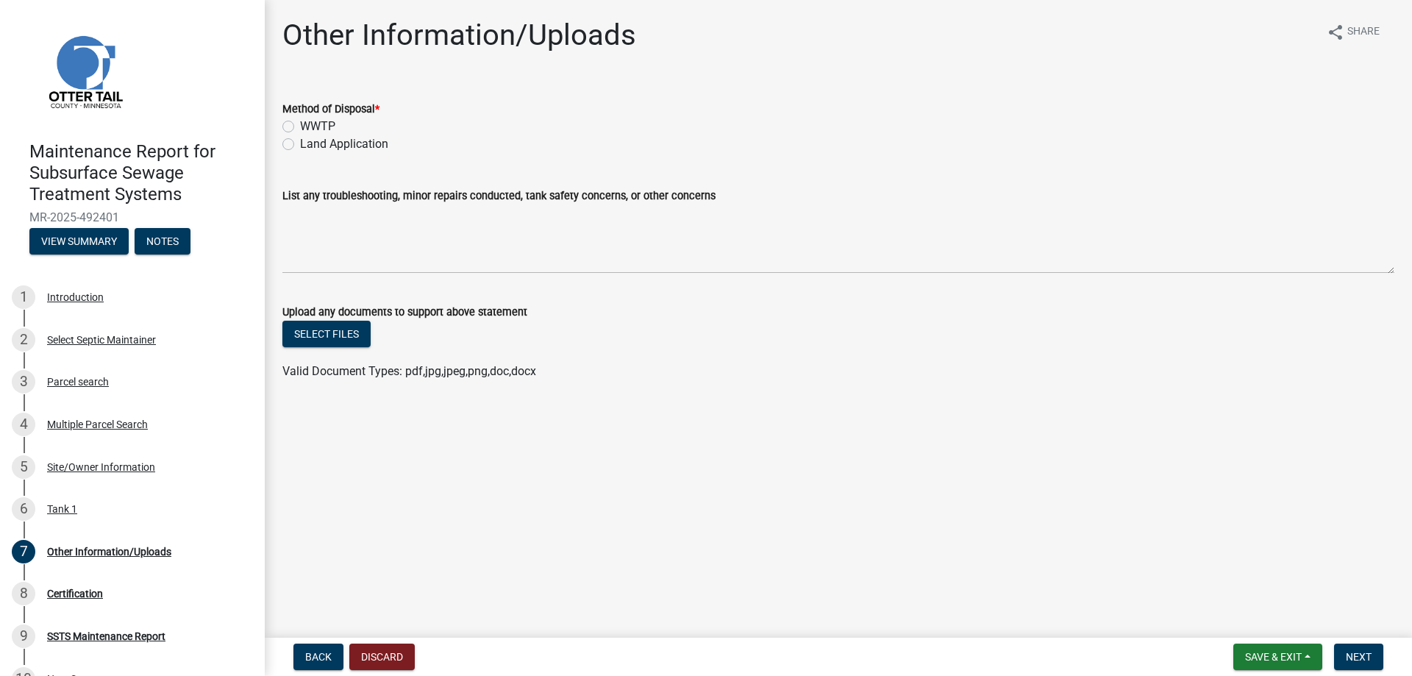
click at [369, 153] on label "Land Application" at bounding box center [344, 144] width 88 height 18
click at [310, 145] on input "Land Application" at bounding box center [305, 140] width 10 height 10
radio input "true"
click at [1353, 658] on span "Next" at bounding box center [1359, 657] width 26 height 12
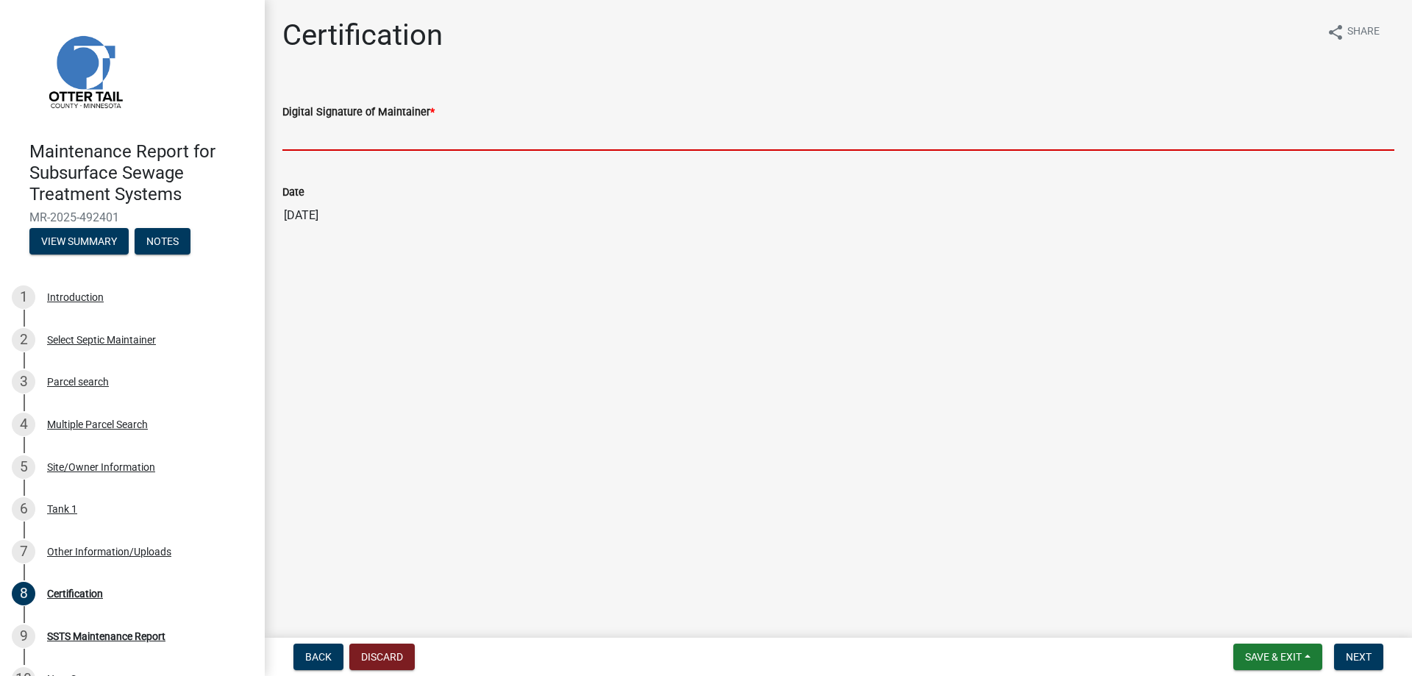
drag, startPoint x: 349, startPoint y: 169, endPoint x: 363, endPoint y: 185, distance: 20.9
click at [349, 151] on input "Digital Signature of Maintainer *" at bounding box center [838, 136] width 1112 height 30
type input "[PERSON_NAME]/KG"
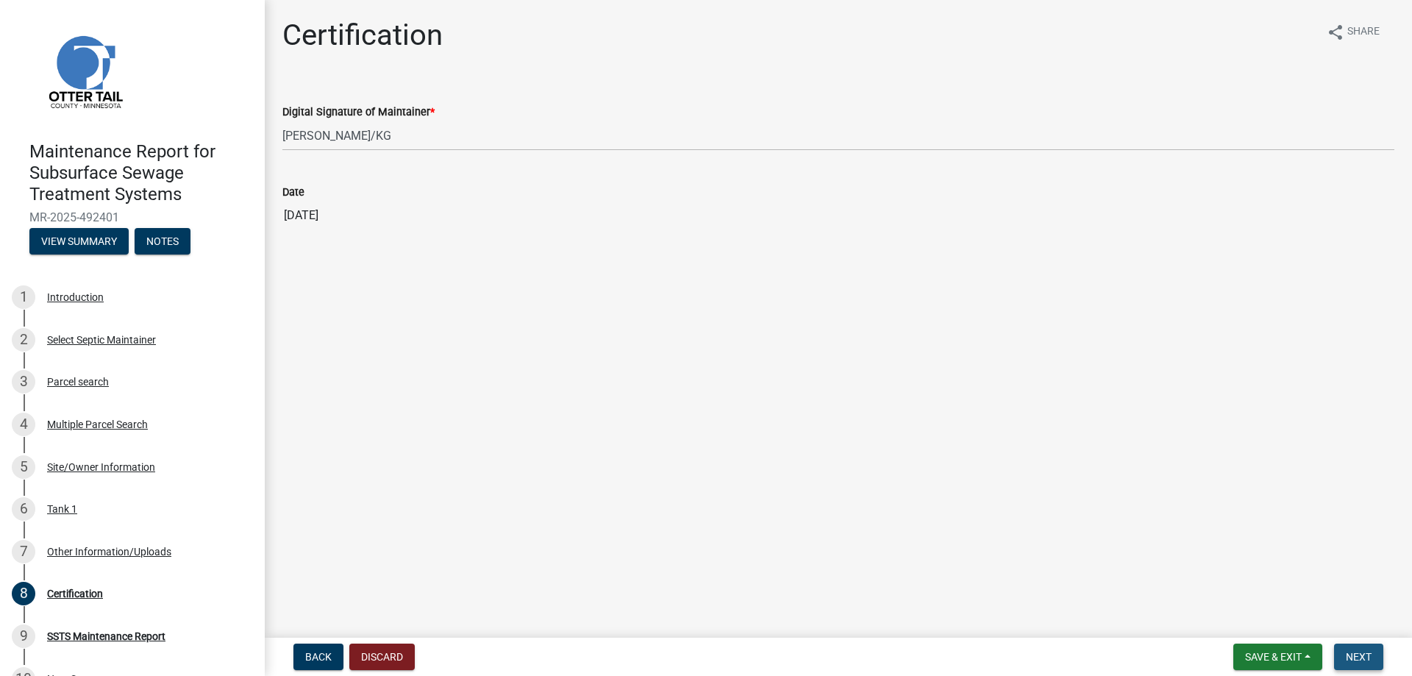
click at [1349, 644] on button "Next" at bounding box center [1358, 657] width 49 height 26
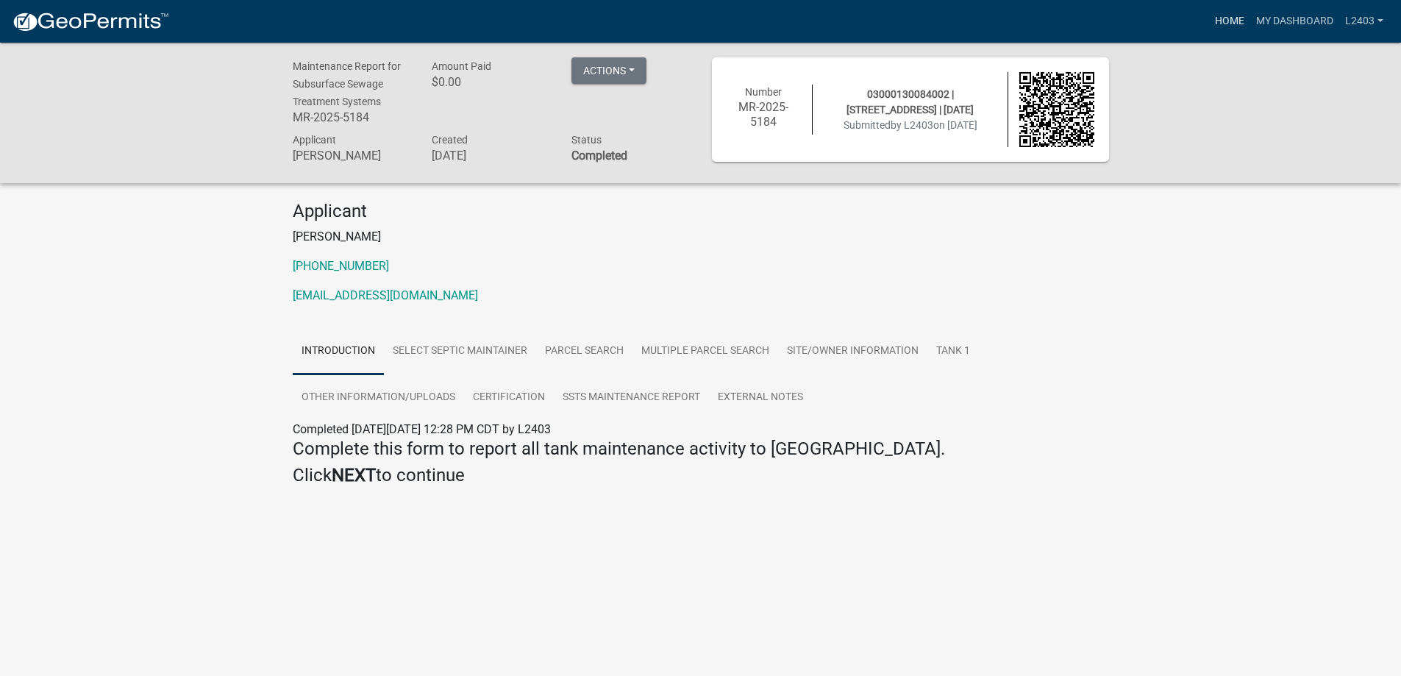
click at [1209, 32] on link "Home" at bounding box center [1229, 21] width 41 height 28
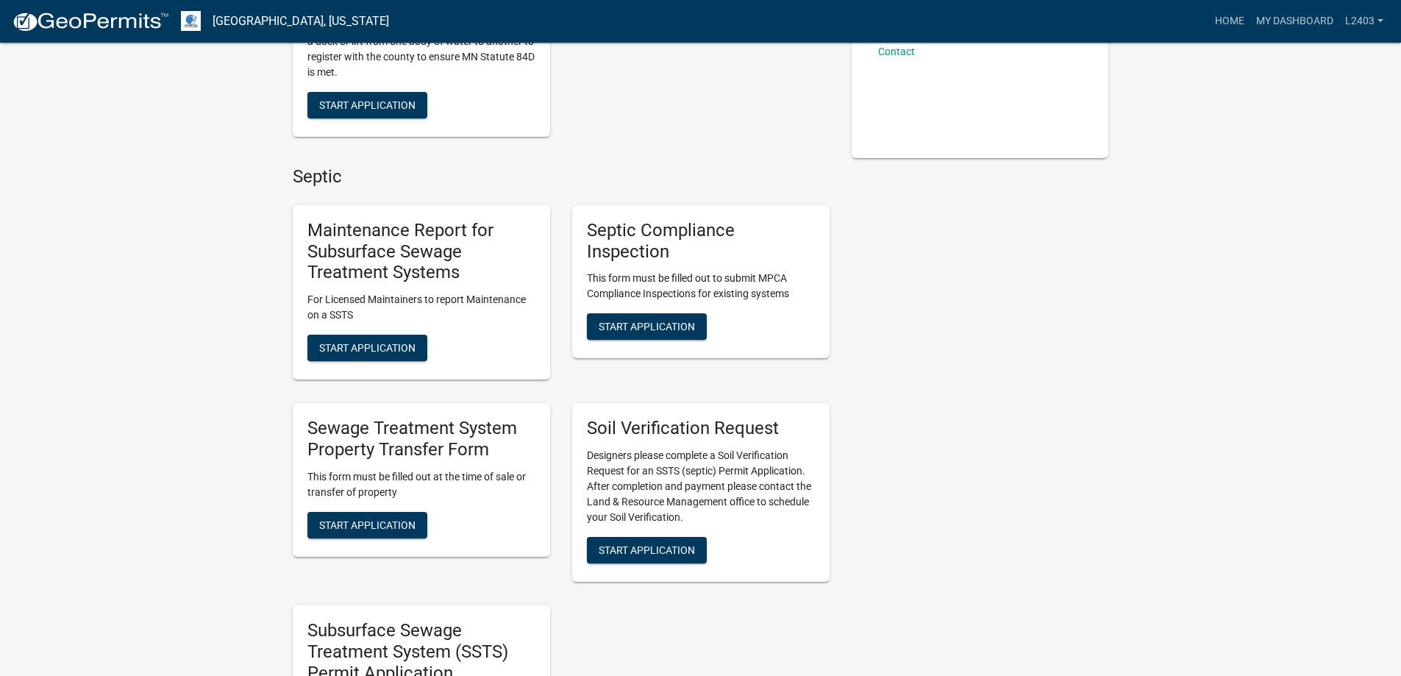
scroll to position [441, 0]
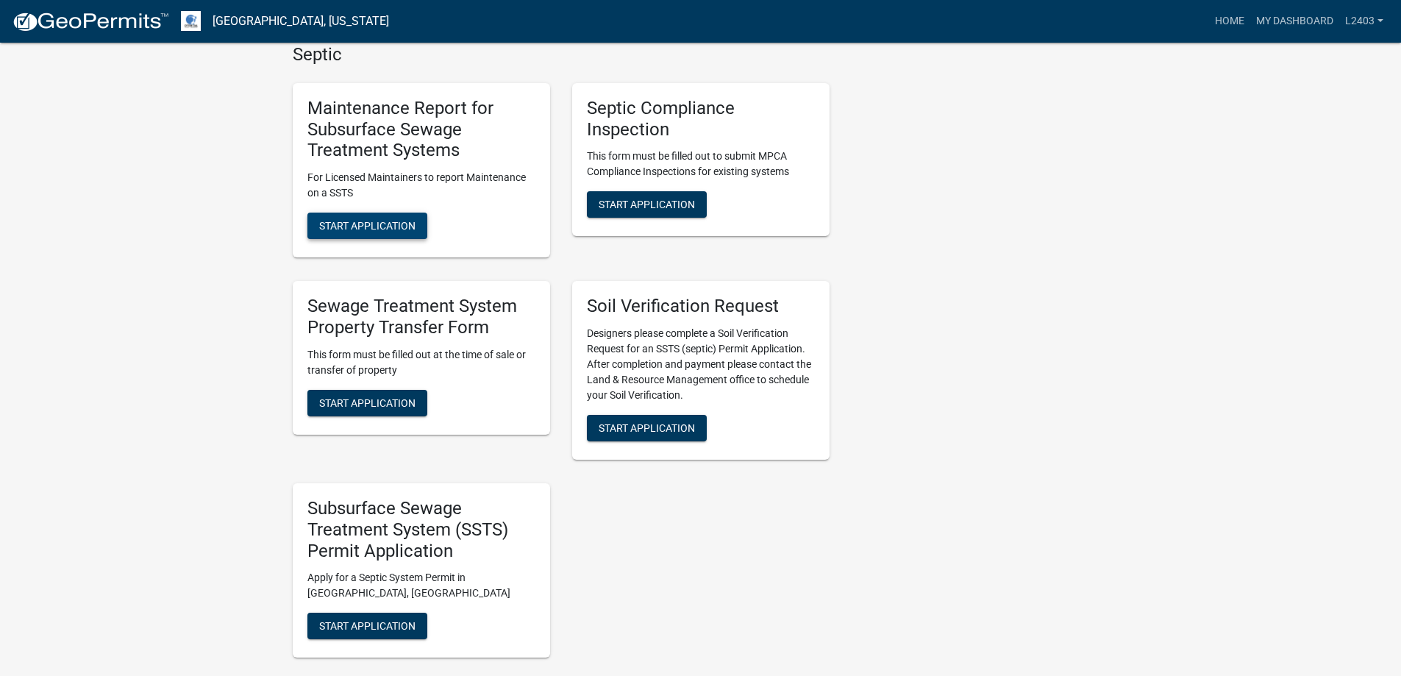
click at [395, 232] on span "Start Application" at bounding box center [367, 226] width 96 height 12
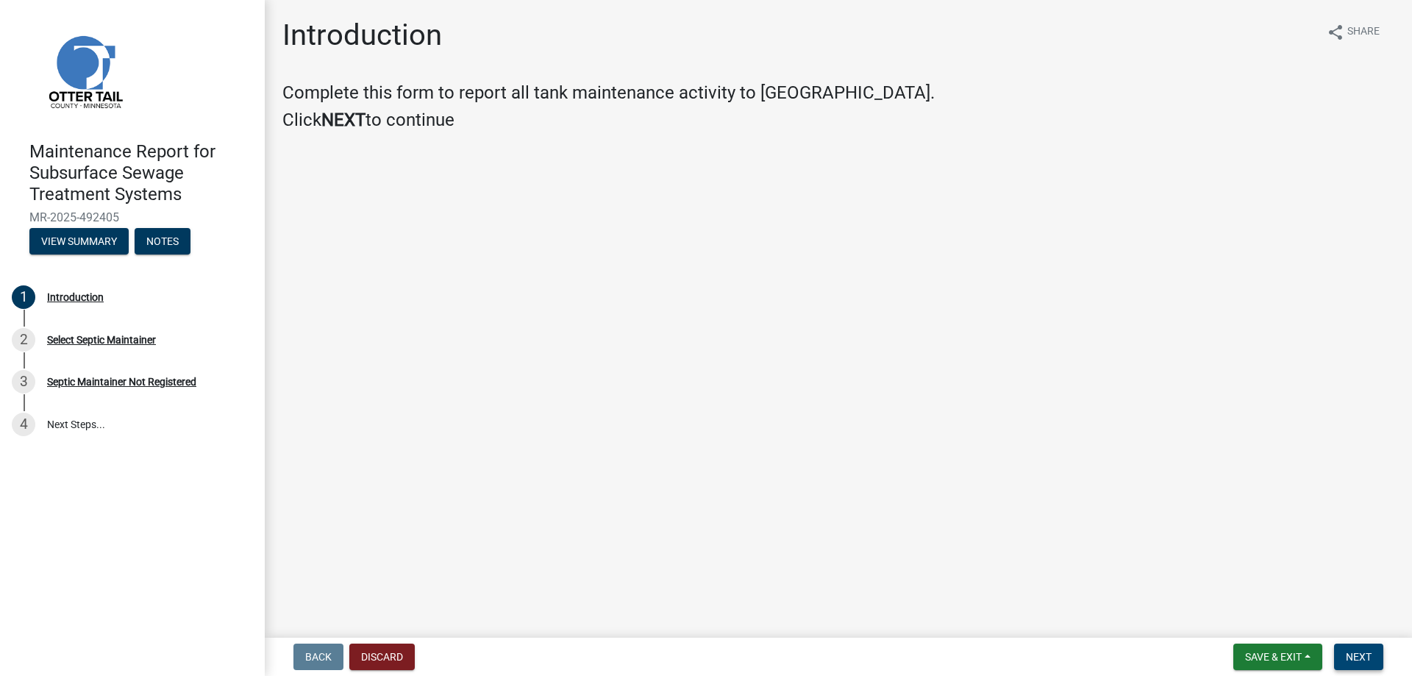
click at [1346, 651] on span "Next" at bounding box center [1359, 657] width 26 height 12
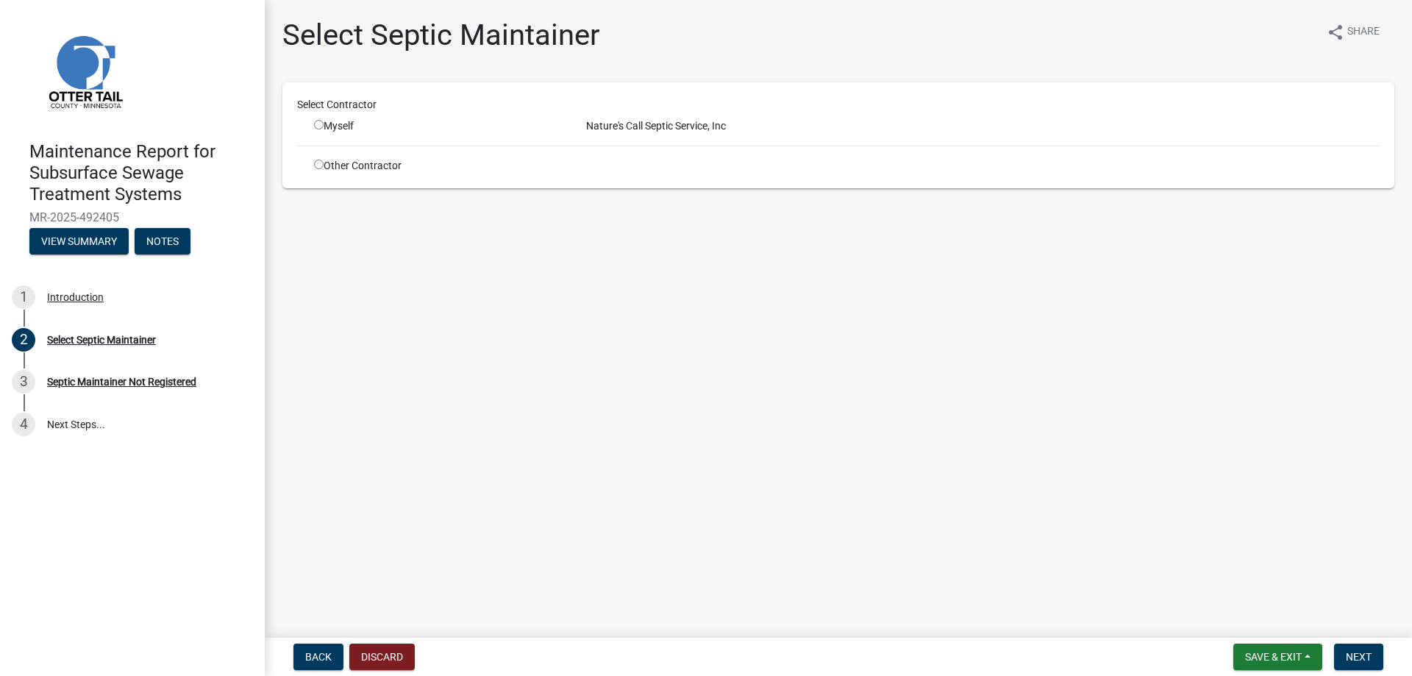
click at [324, 129] on input "radio" at bounding box center [319, 125] width 10 height 10
radio input "true"
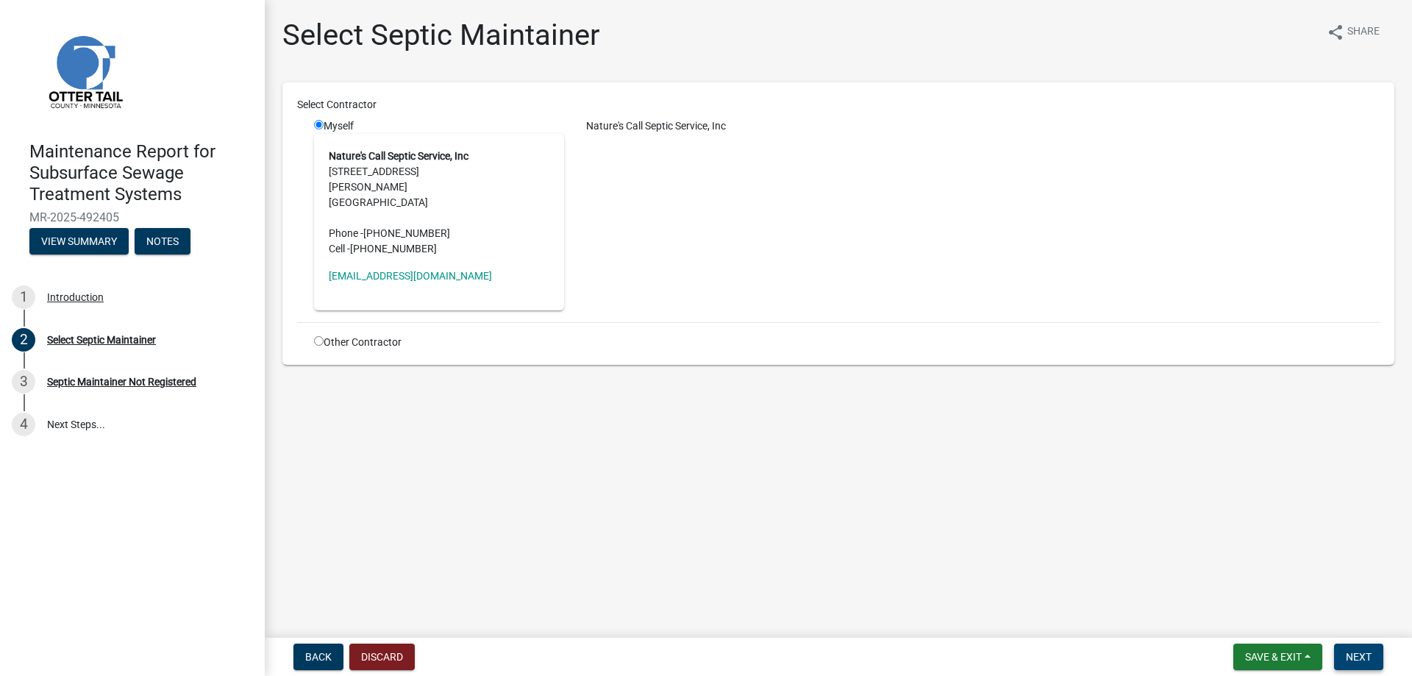
click at [1346, 651] on span "Next" at bounding box center [1359, 657] width 26 height 12
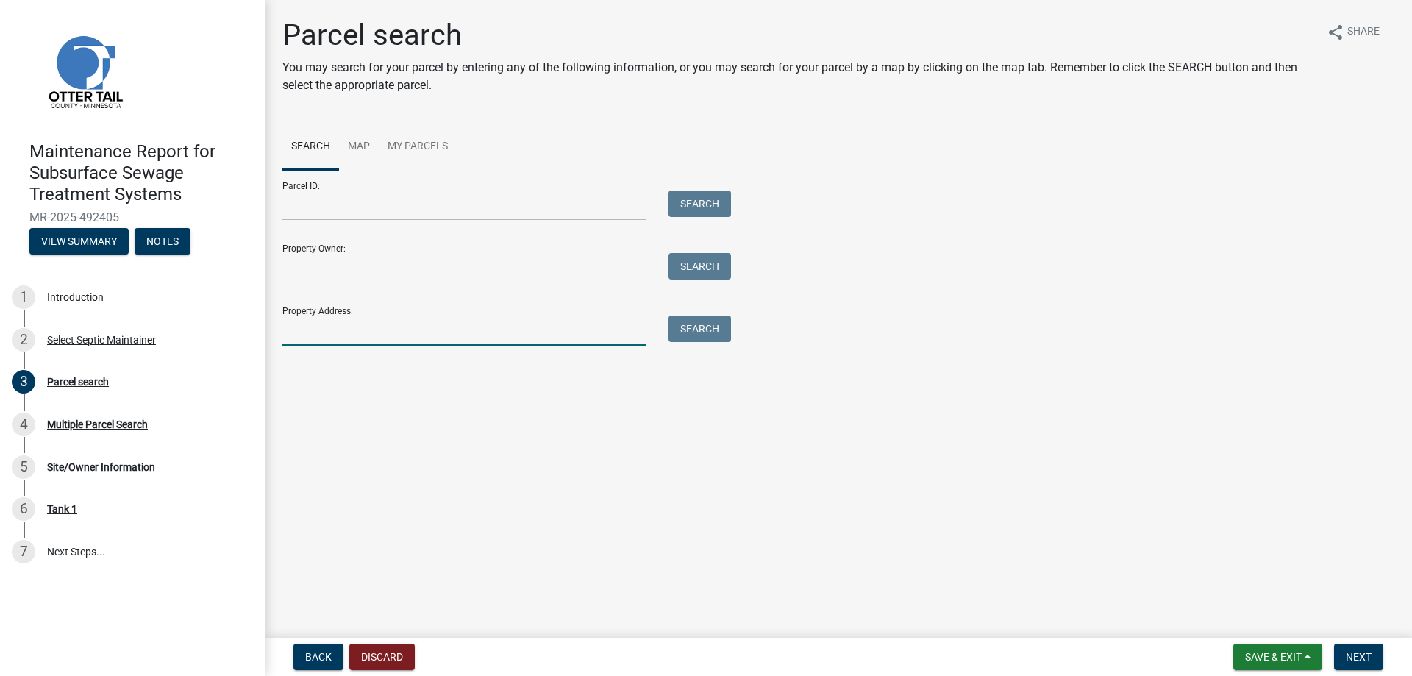
click at [377, 346] on input "Property Address:" at bounding box center [464, 331] width 364 height 30
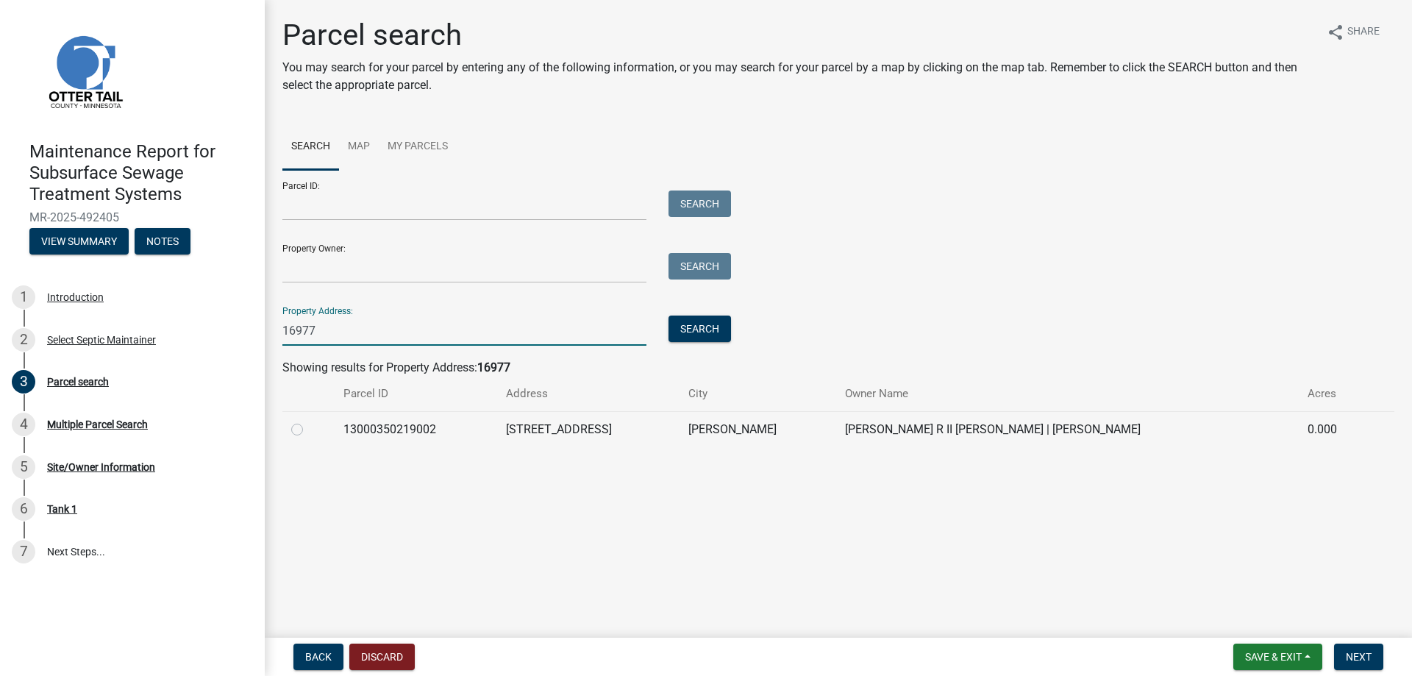
type input "16977"
click at [309, 421] on label at bounding box center [309, 421] width 0 height 0
click at [309, 430] on input "radio" at bounding box center [314, 426] width 10 height 10
radio input "true"
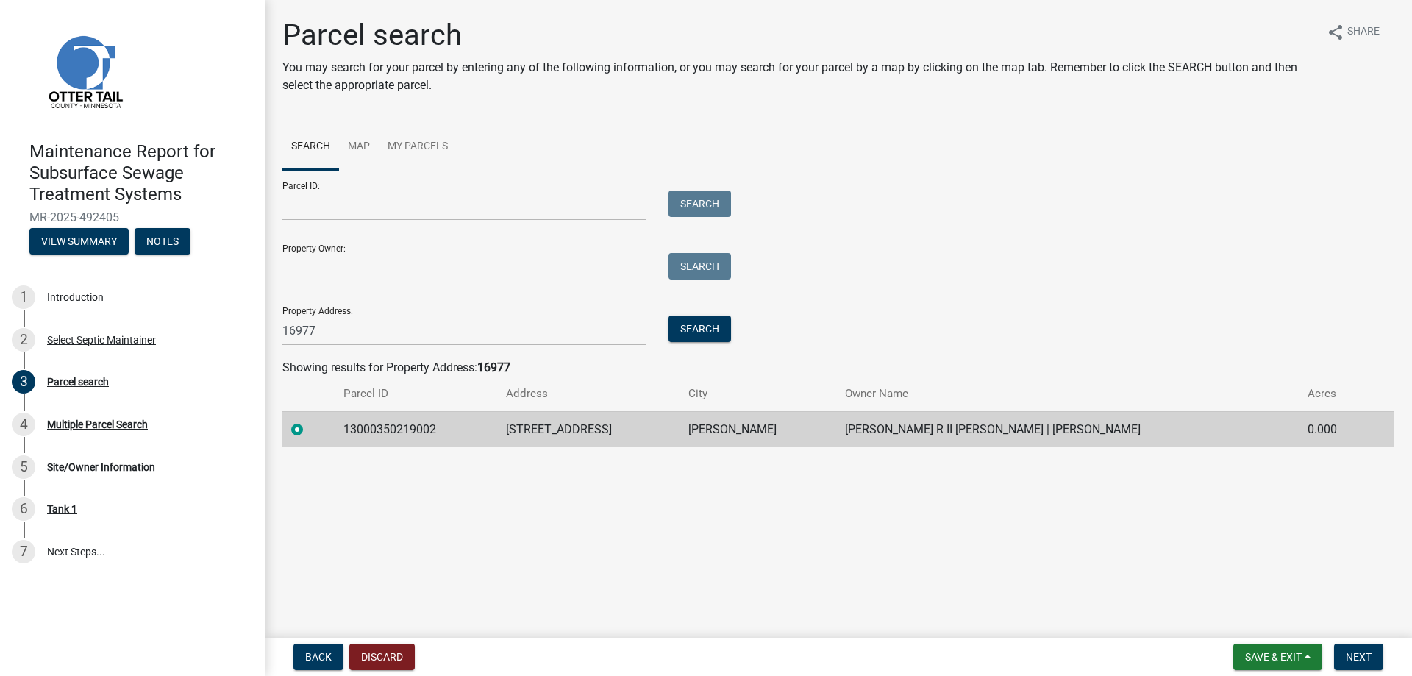
click at [1360, 638] on nav "Back Discard Save & Exit Save Save & Exit Next" at bounding box center [838, 657] width 1147 height 38
click at [1364, 644] on button "Next" at bounding box center [1358, 657] width 49 height 26
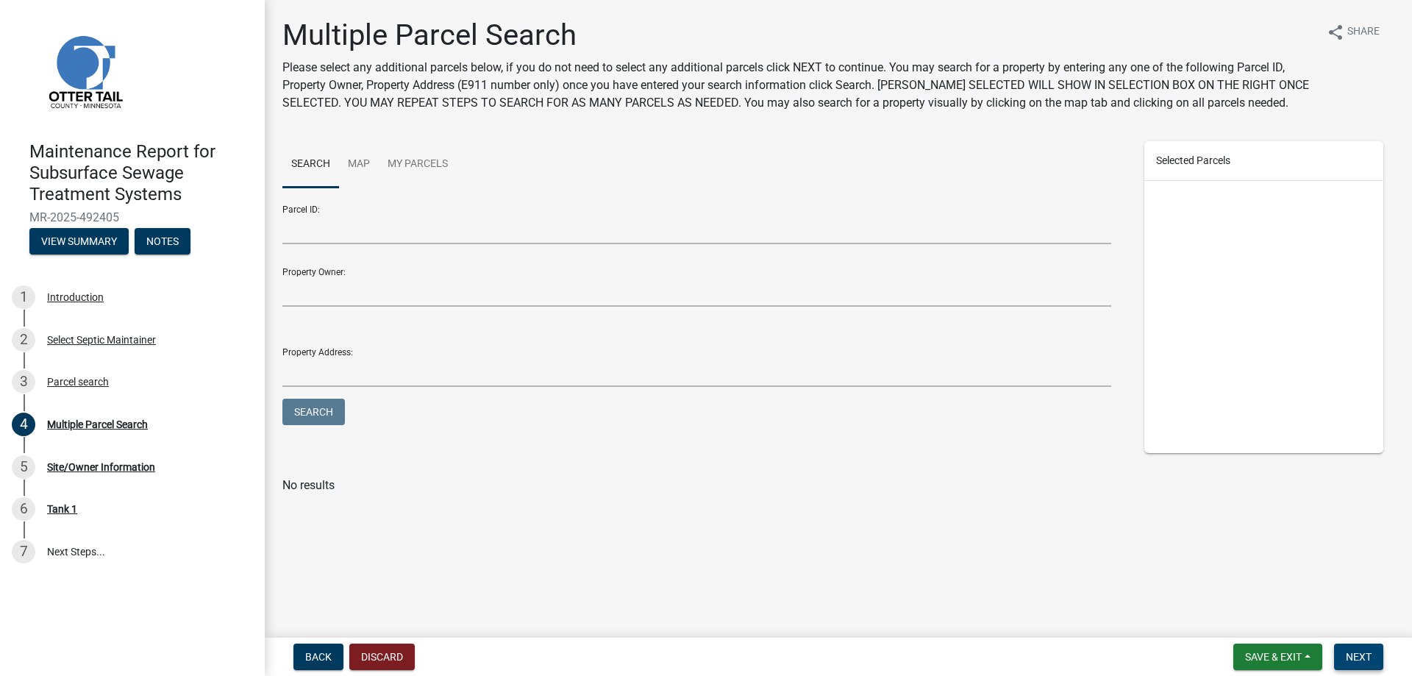
click at [1365, 644] on button "Next" at bounding box center [1358, 657] width 49 height 26
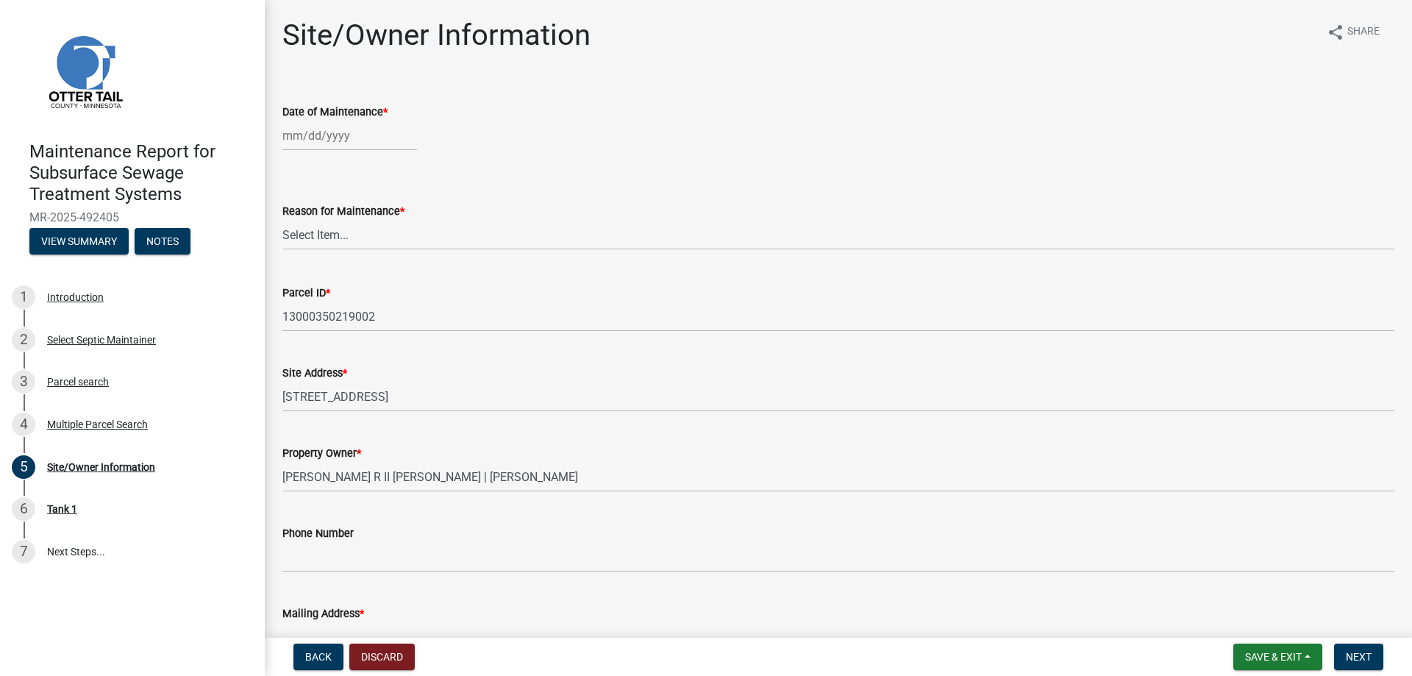
click at [339, 151] on div at bounding box center [349, 136] width 135 height 30
select select "10"
select select "2025"
click at [307, 290] on div "13" at bounding box center [297, 278] width 24 height 24
type input "[DATE]"
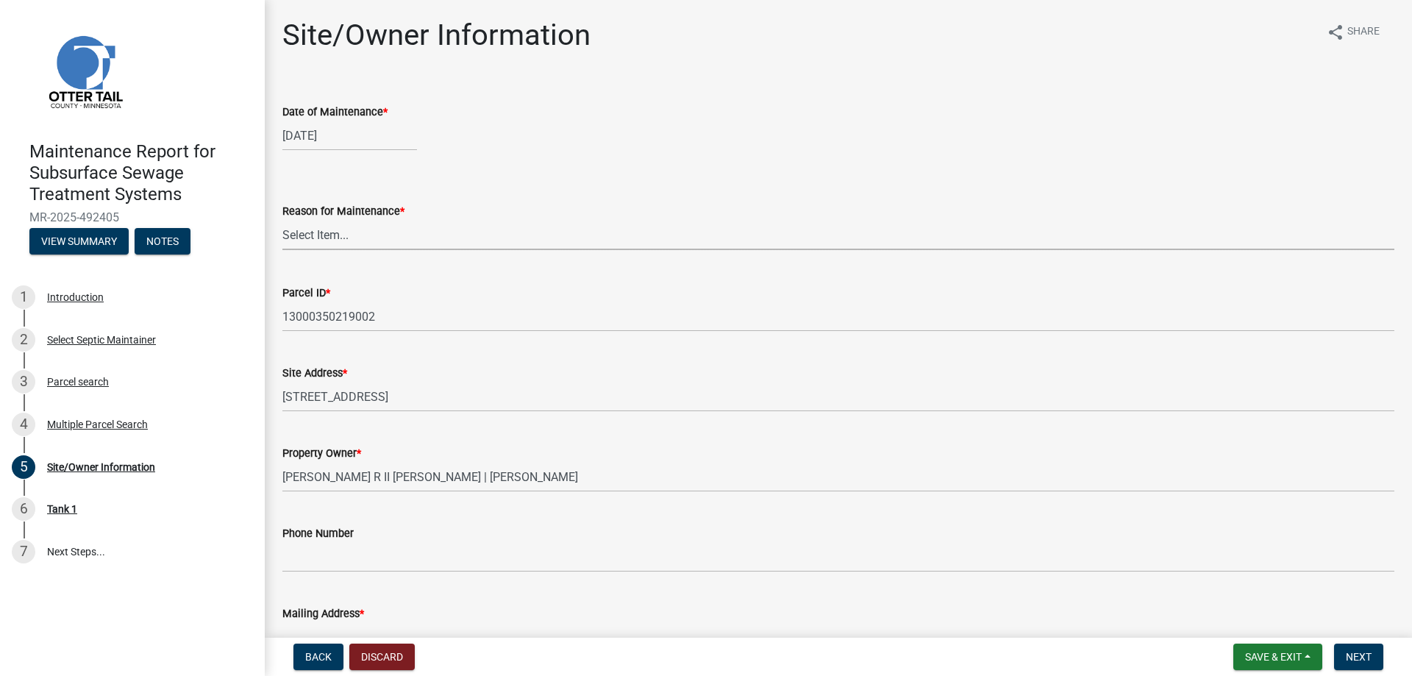
drag, startPoint x: 301, startPoint y: 297, endPoint x: 299, endPoint y: 311, distance: 14.1
click at [301, 250] on select "Select Item... Called Routine Other" at bounding box center [838, 235] width 1112 height 30
click at [287, 250] on select "Select Item... Called Routine Other" at bounding box center [838, 235] width 1112 height 30
select select "3ac72b63-7b21-42e4-8192-806faae7a4f1"
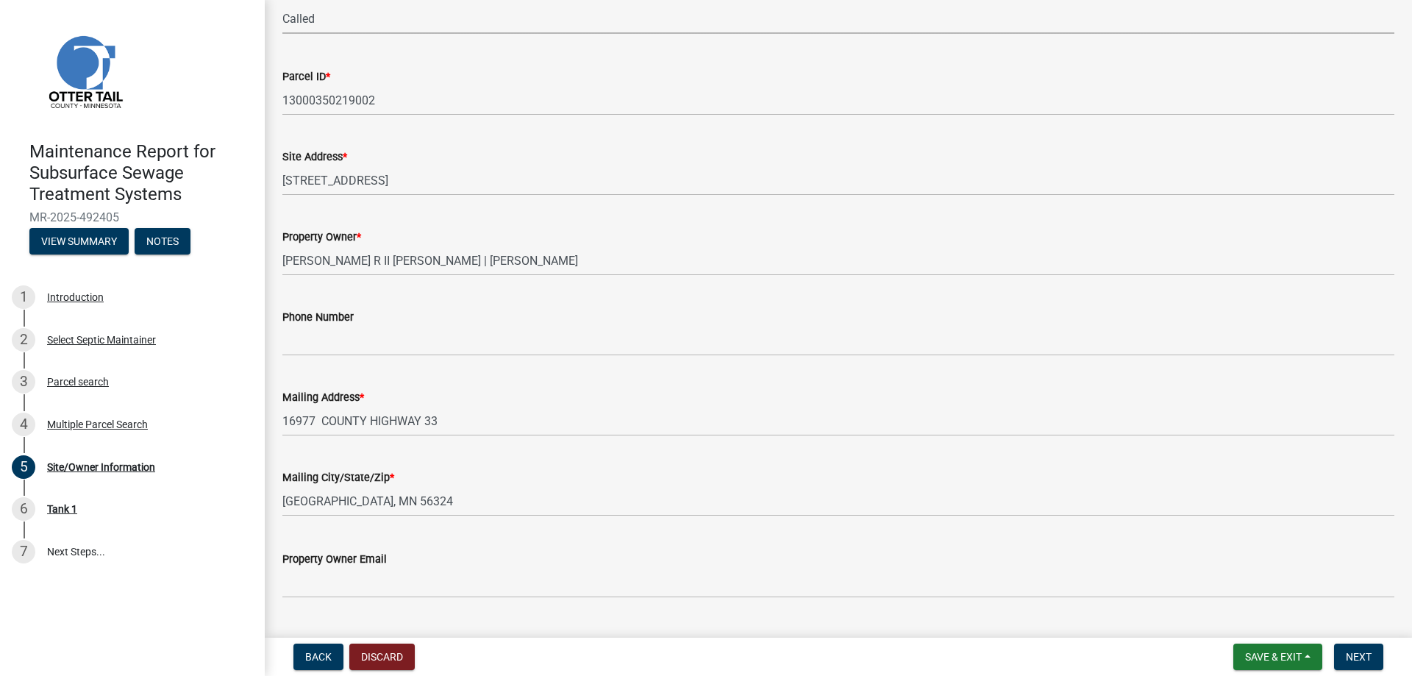
scroll to position [221, 0]
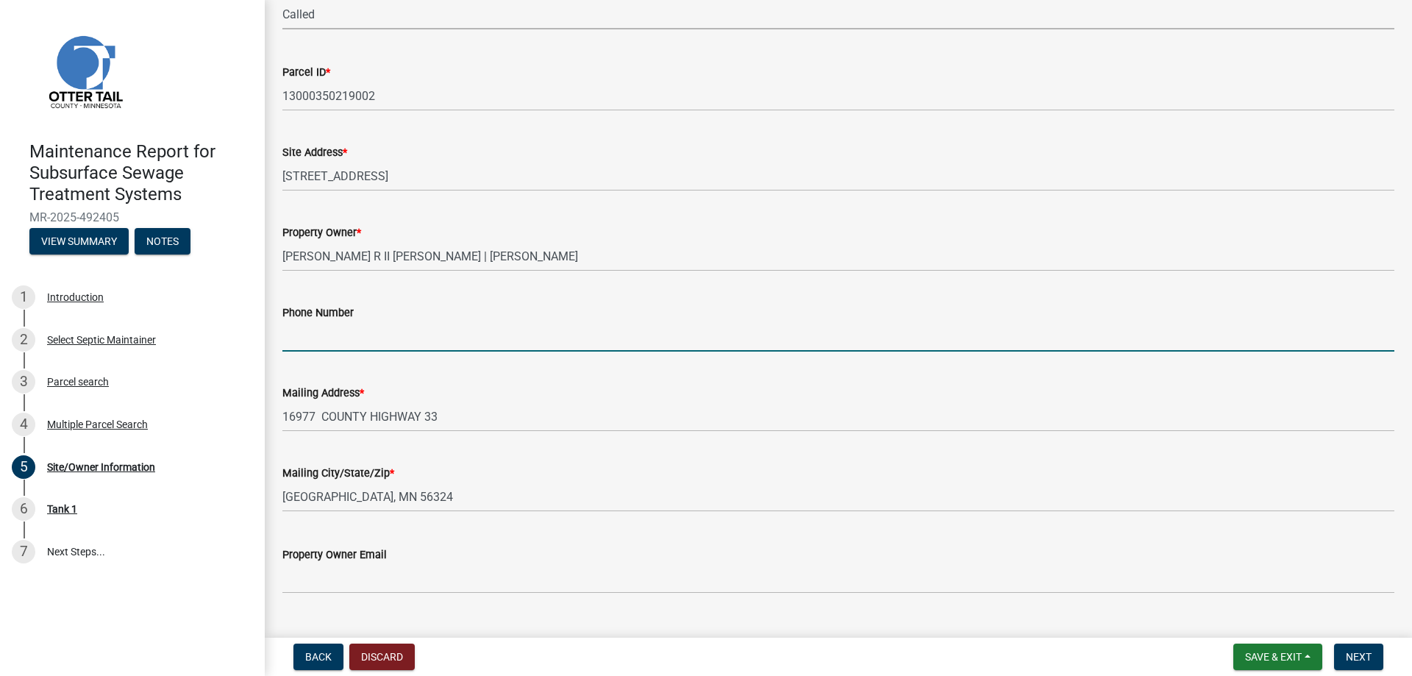
click at [327, 352] on input "Phone Number" at bounding box center [838, 336] width 1112 height 30
type input "[PHONE_NUMBER]"
click at [1354, 652] on span "Next" at bounding box center [1359, 657] width 26 height 12
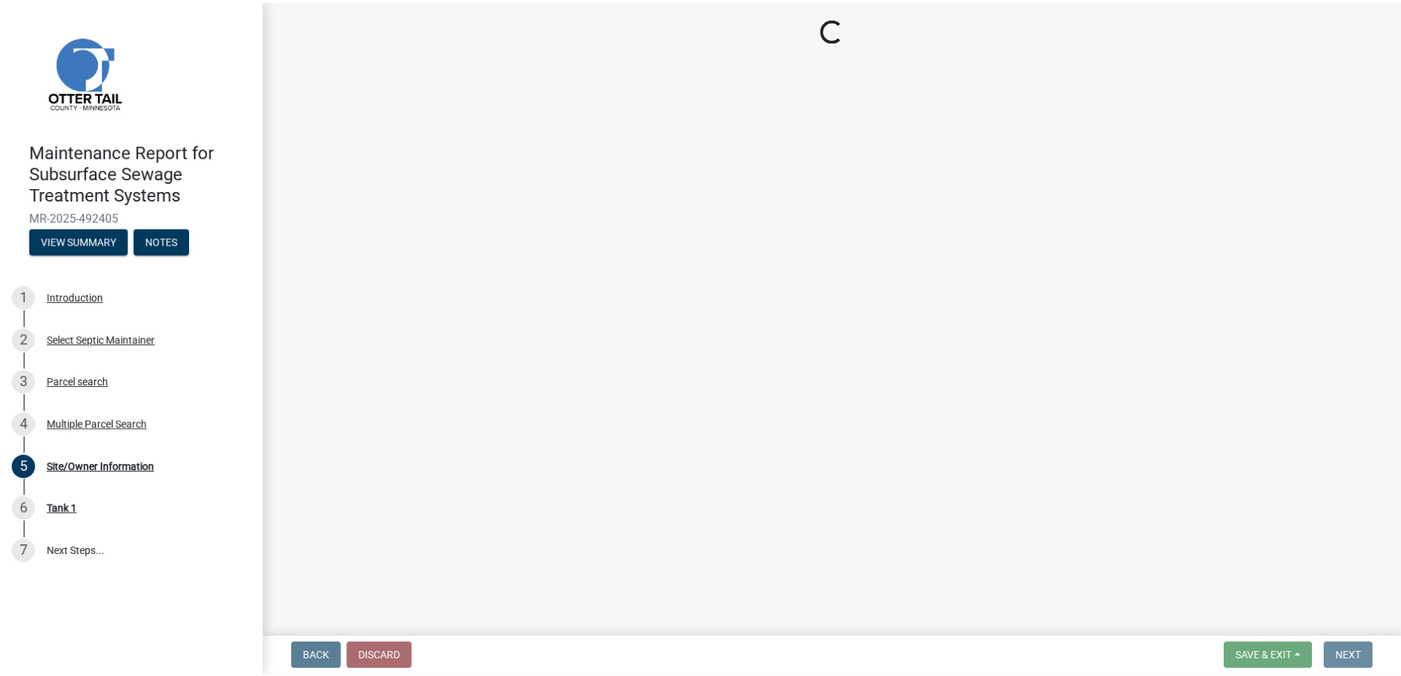
scroll to position [0, 0]
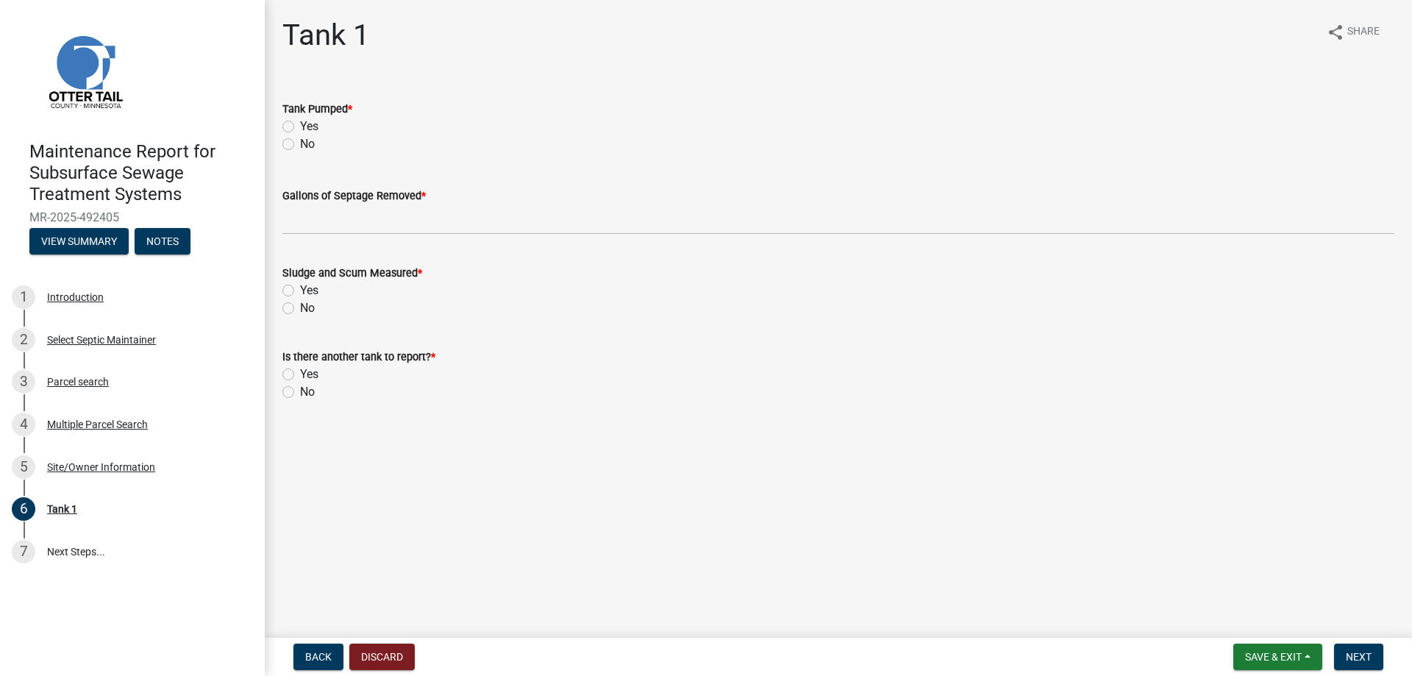
click at [317, 135] on label "Yes" at bounding box center [309, 127] width 18 height 18
click at [310, 127] on input "Yes" at bounding box center [305, 123] width 10 height 10
radio input "true"
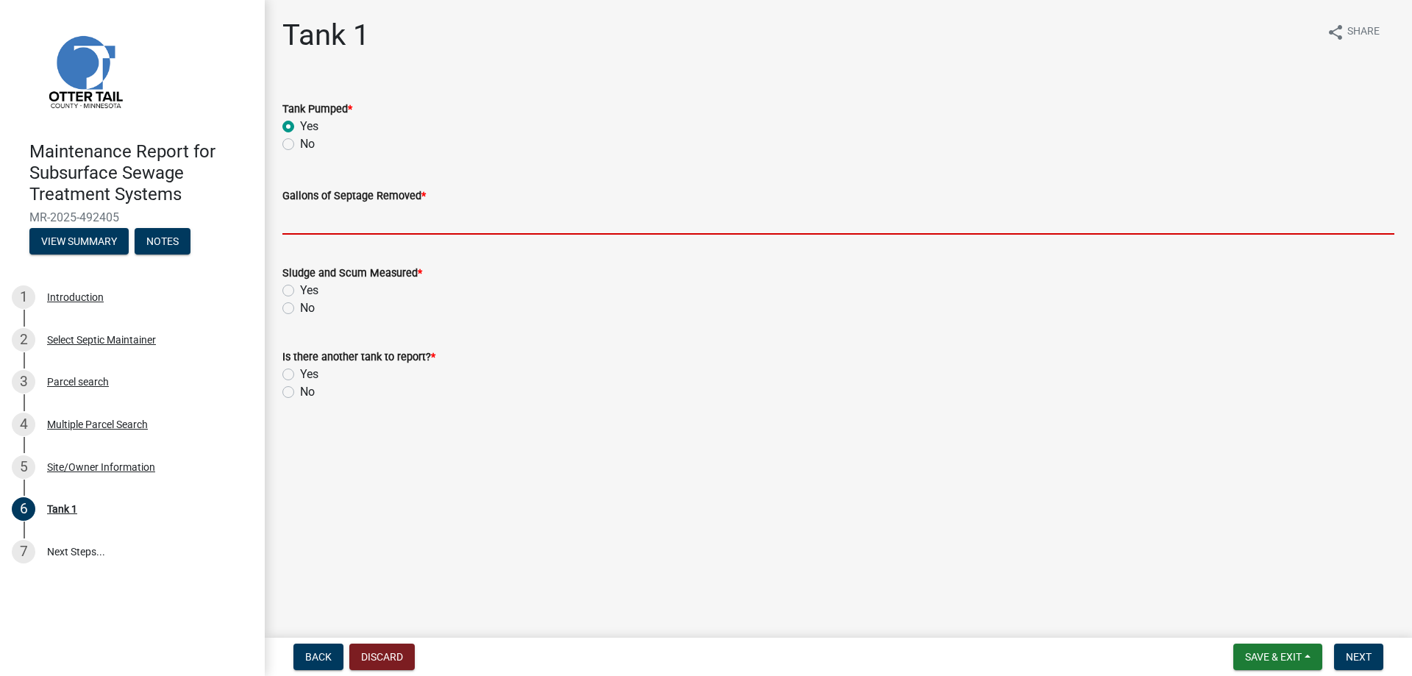
click at [312, 235] on input "Gallons of Septage Removed *" at bounding box center [838, 219] width 1112 height 30
type input "1000"
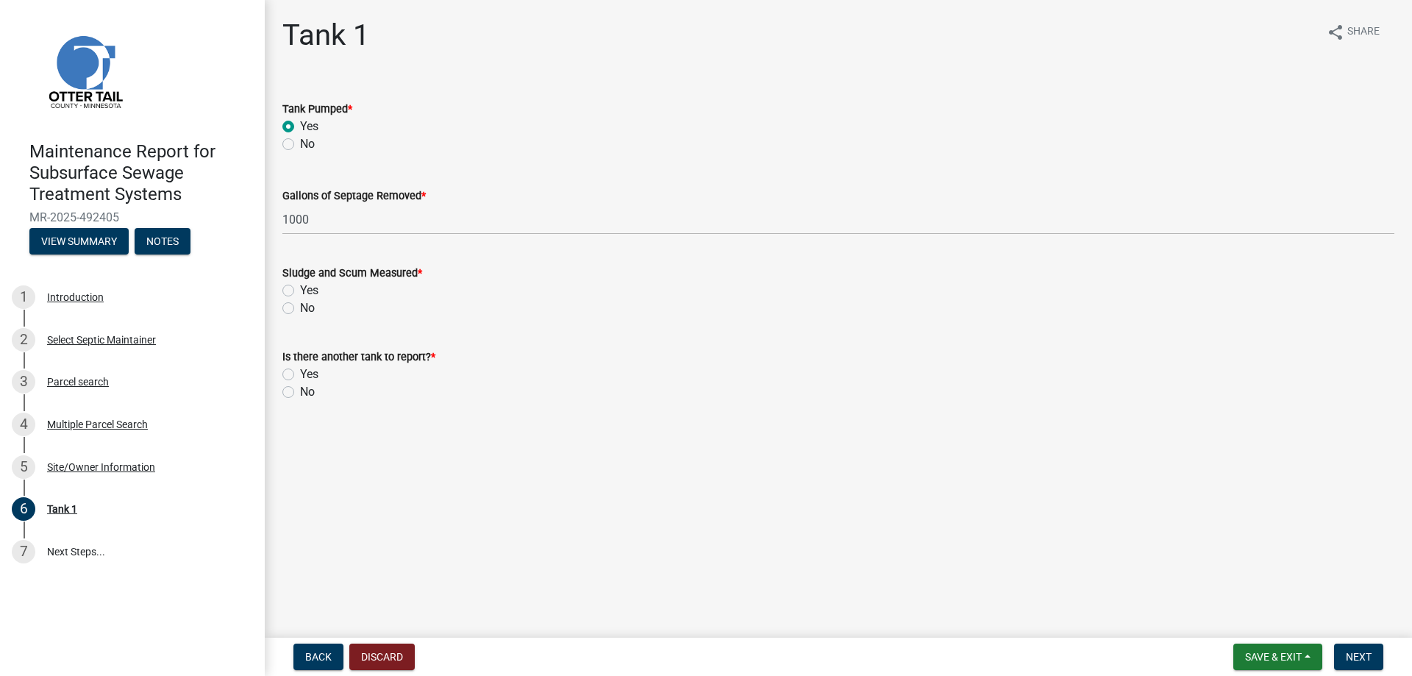
click at [319, 299] on label "Yes" at bounding box center [309, 291] width 18 height 18
click at [310, 291] on input "Yes" at bounding box center [305, 287] width 10 height 10
radio input "true"
click at [315, 401] on label "No" at bounding box center [307, 392] width 15 height 18
click at [310, 393] on input "No" at bounding box center [305, 388] width 10 height 10
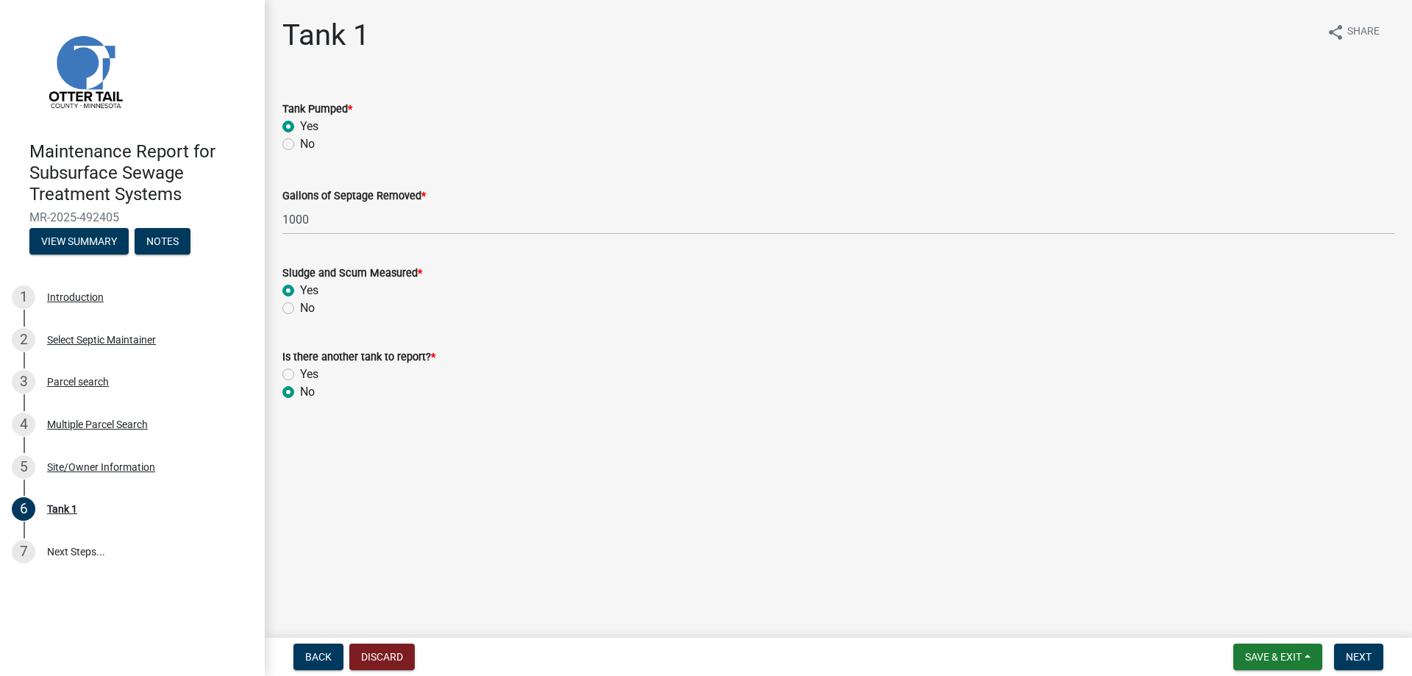
radio input "true"
click at [1365, 659] on button "Next" at bounding box center [1358, 657] width 49 height 26
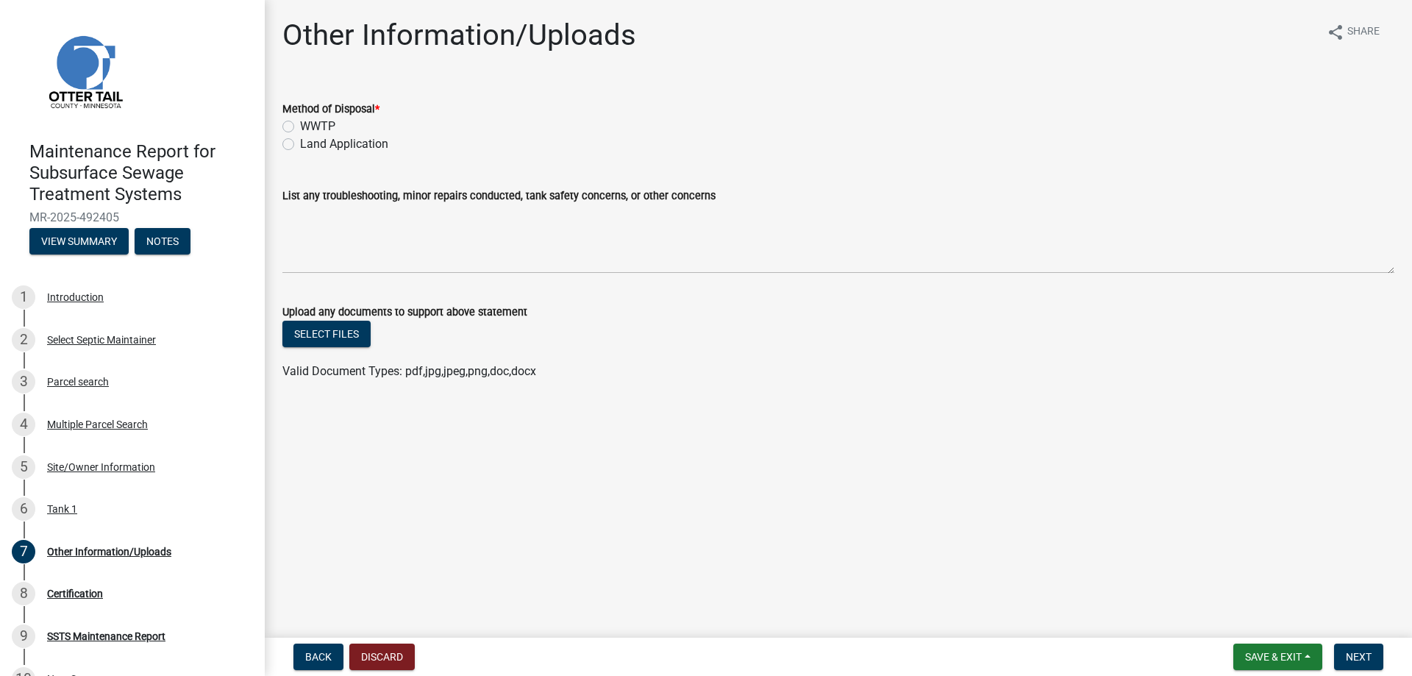
click at [343, 153] on label "Land Application" at bounding box center [344, 144] width 88 height 18
click at [310, 145] on input "Land Application" at bounding box center [305, 140] width 10 height 10
radio input "true"
click at [1340, 644] on button "Next" at bounding box center [1358, 657] width 49 height 26
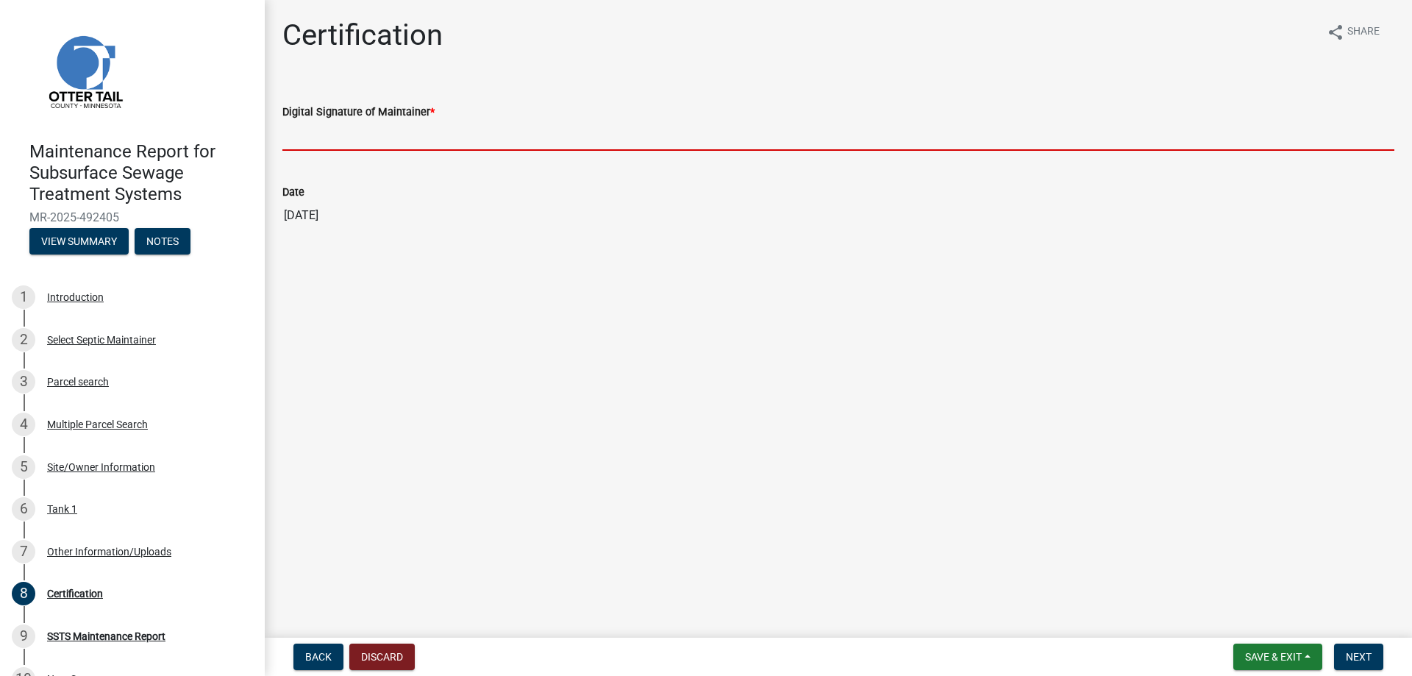
click at [333, 151] on input "Digital Signature of Maintainer *" at bounding box center [838, 136] width 1112 height 30
type input "[PERSON_NAME]/KG"
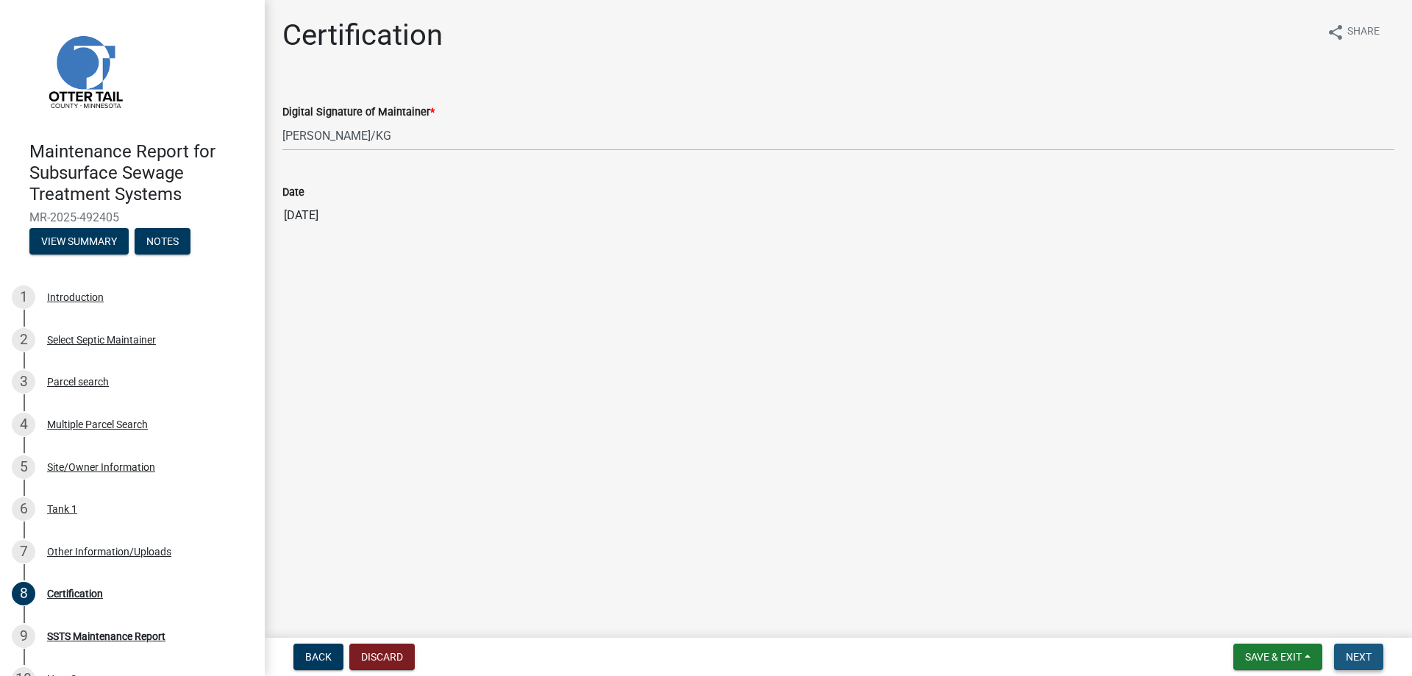
click at [1346, 658] on span "Next" at bounding box center [1359, 657] width 26 height 12
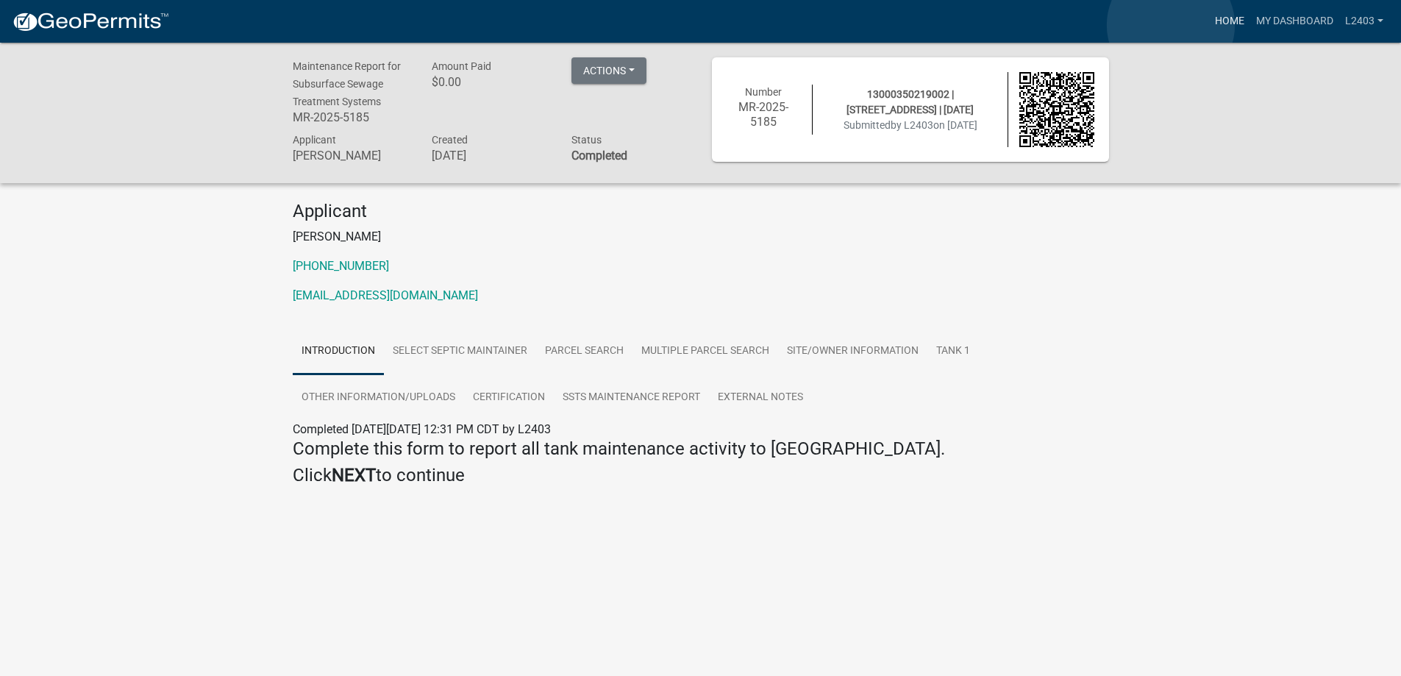
click at [1209, 24] on link "Home" at bounding box center [1229, 21] width 41 height 28
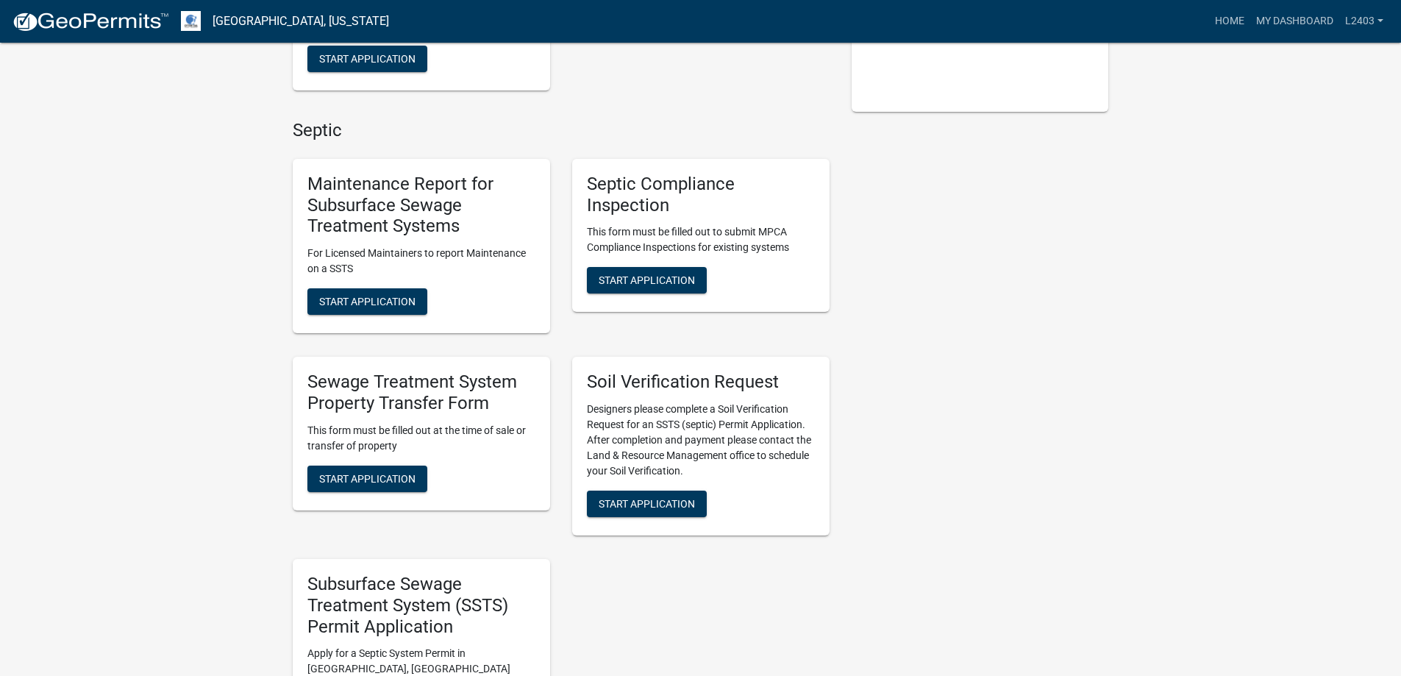
scroll to position [441, 0]
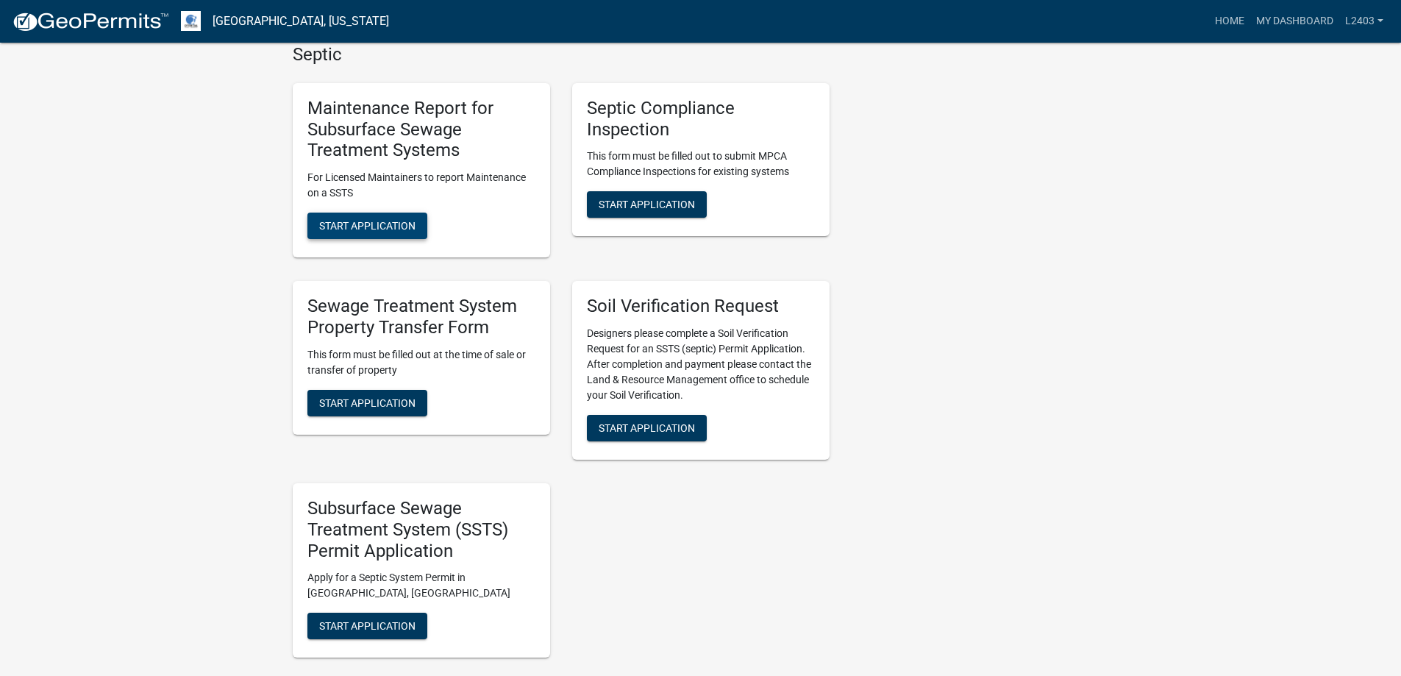
click at [366, 232] on span "Start Application" at bounding box center [367, 226] width 96 height 12
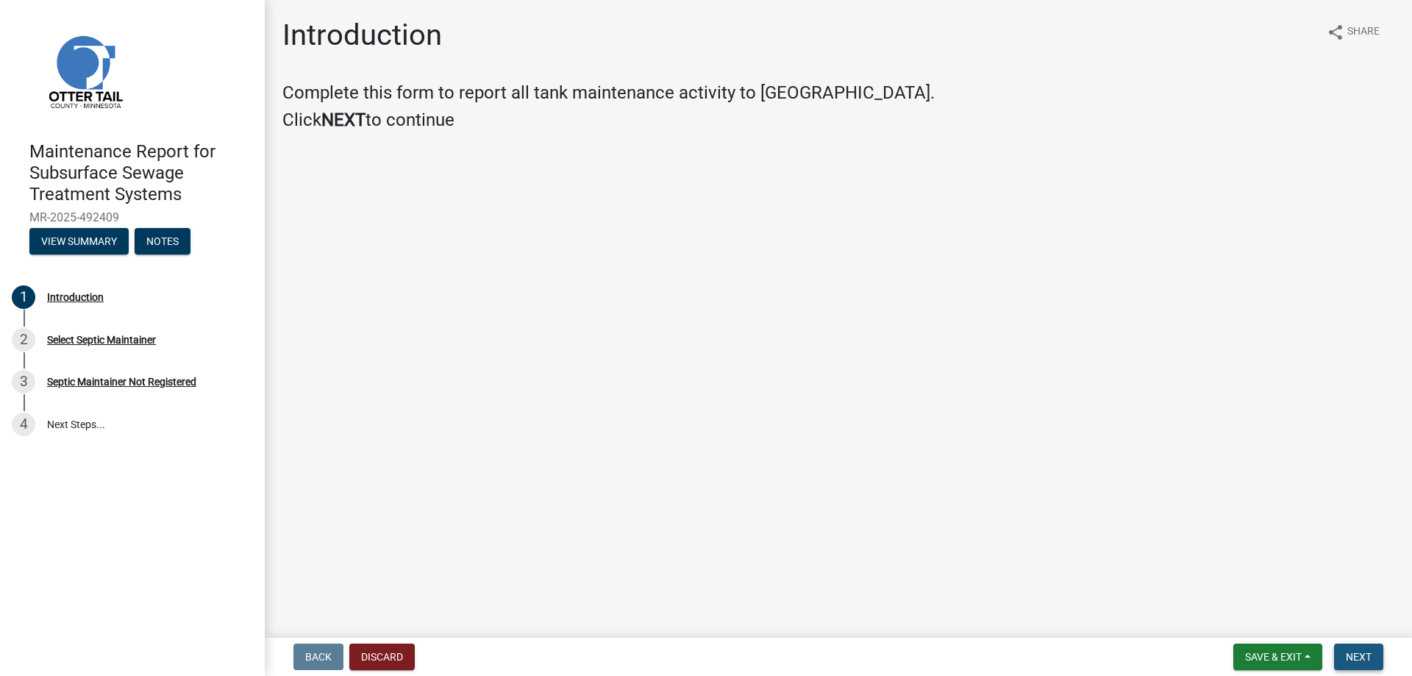
click at [1337, 644] on button "Next" at bounding box center [1358, 657] width 49 height 26
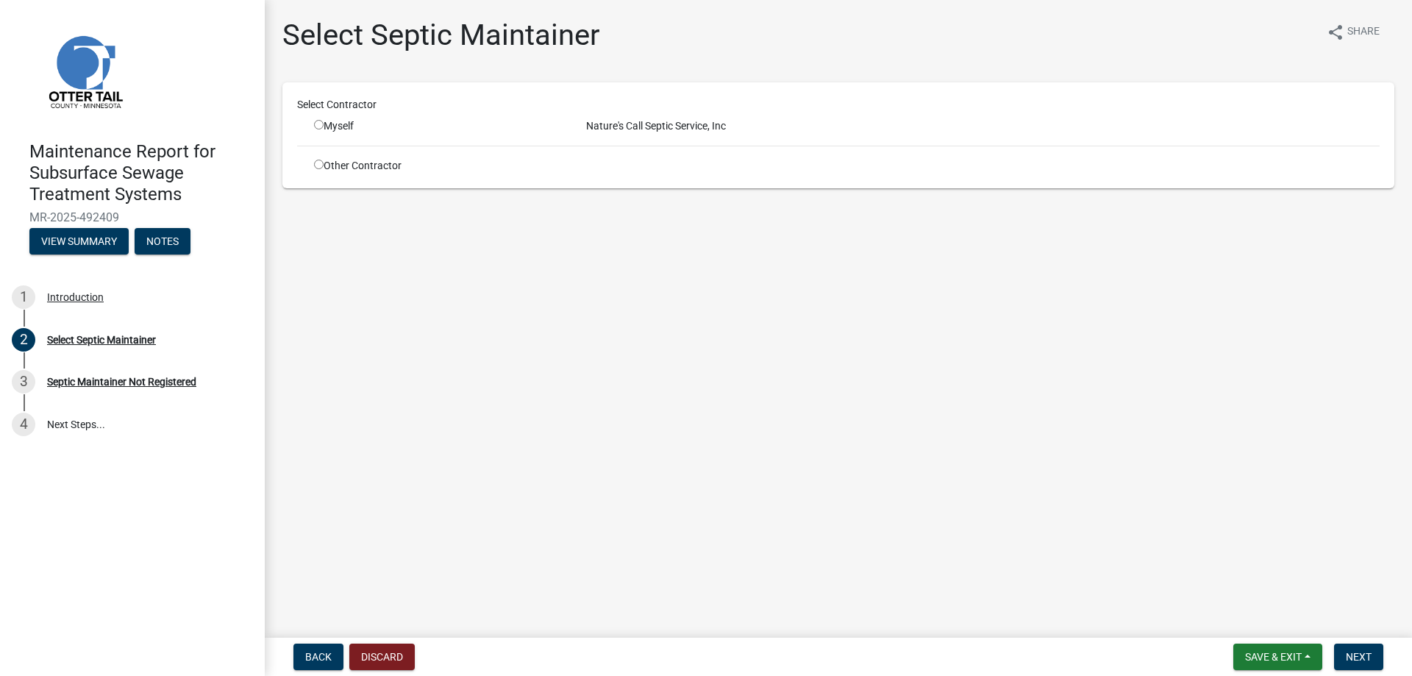
click at [324, 129] on input "radio" at bounding box center [319, 125] width 10 height 10
radio input "true"
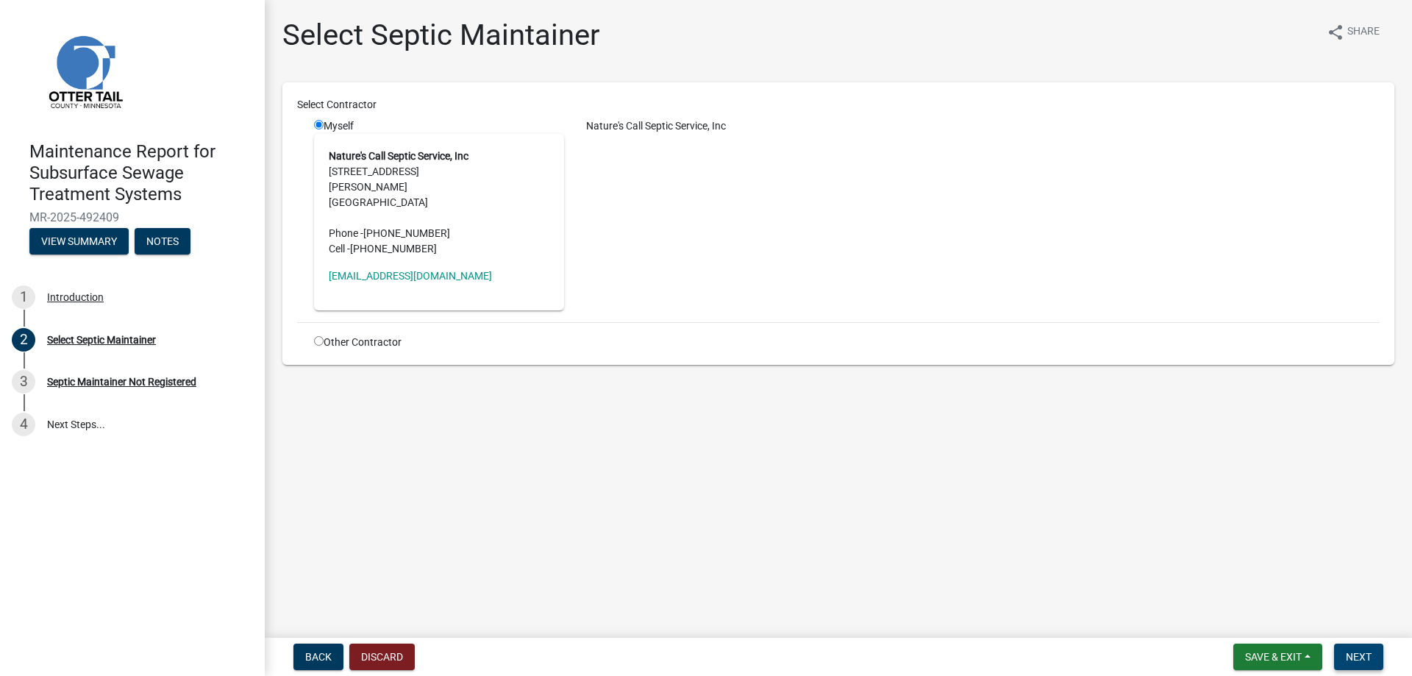
click at [1348, 651] on span "Next" at bounding box center [1359, 657] width 26 height 12
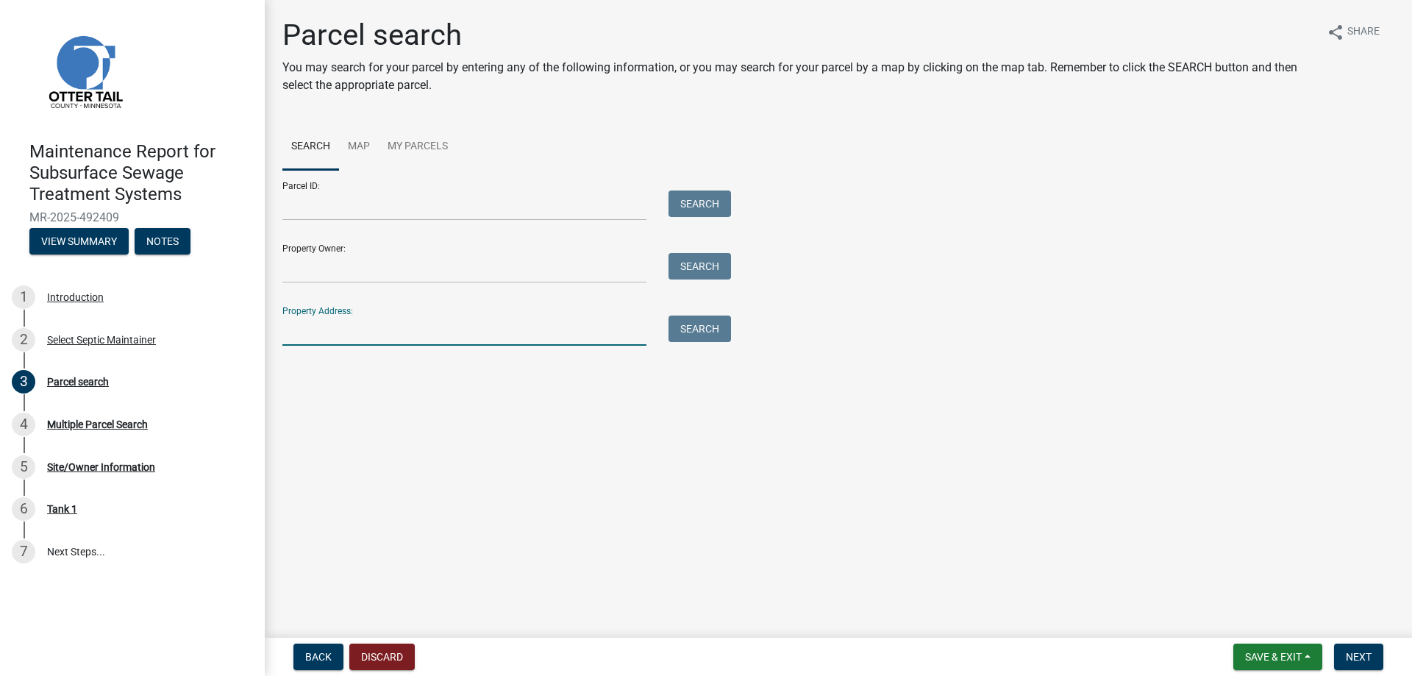
click at [367, 346] on input "Property Address:" at bounding box center [464, 331] width 364 height 30
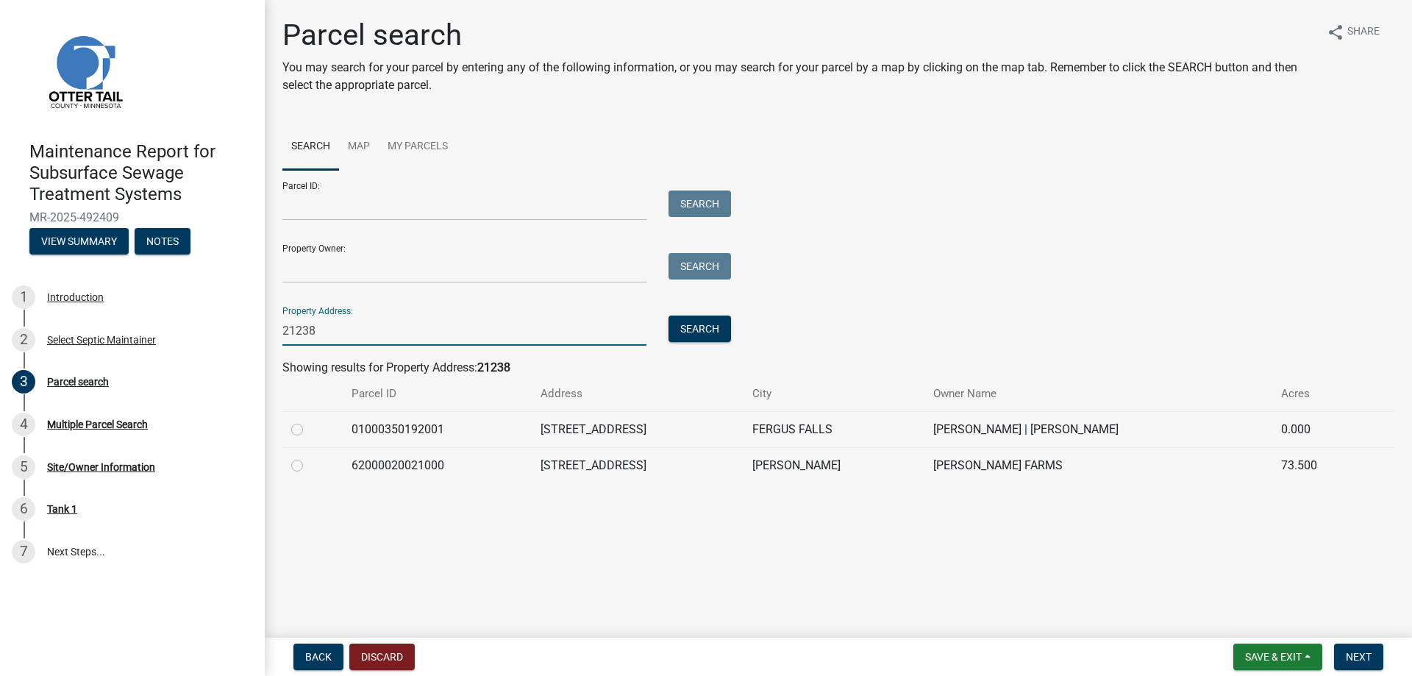
type input "21238"
click at [309, 421] on label at bounding box center [309, 421] width 0 height 0
click at [309, 430] on input "radio" at bounding box center [314, 426] width 10 height 10
radio input "true"
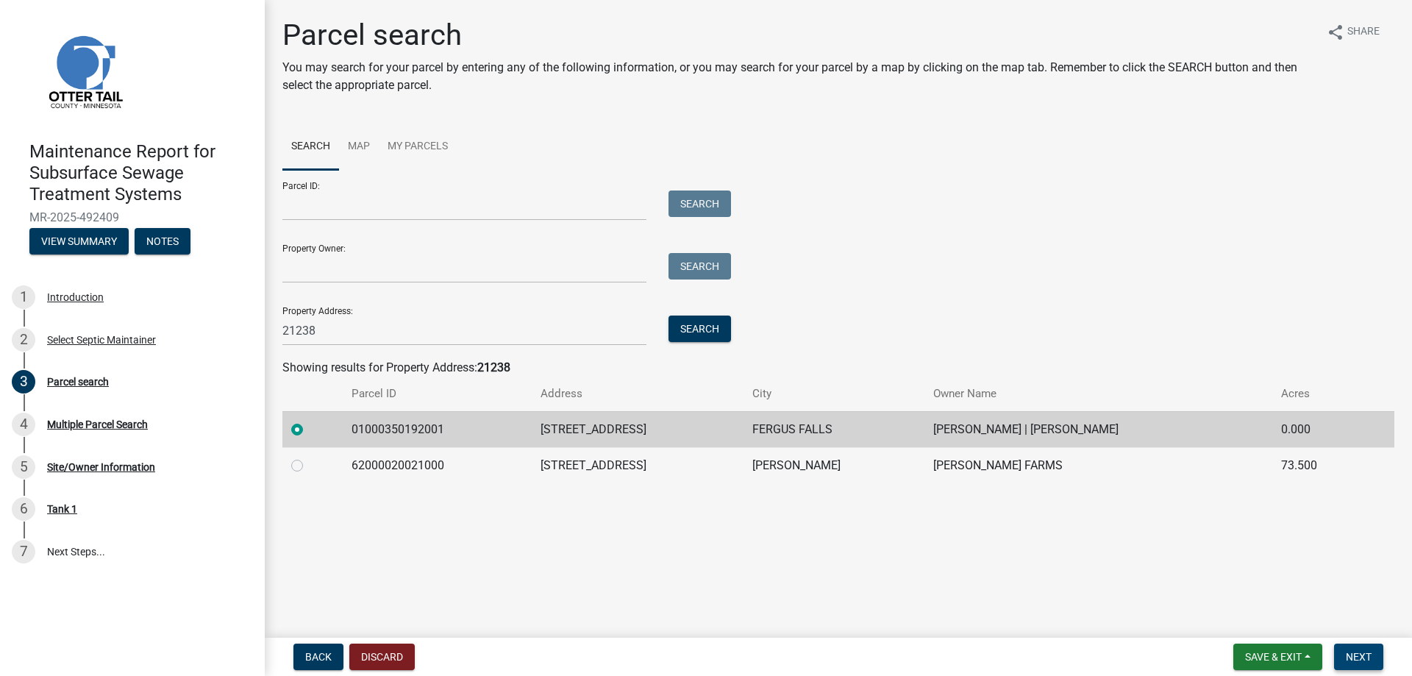
click at [1362, 651] on span "Next" at bounding box center [1359, 657] width 26 height 12
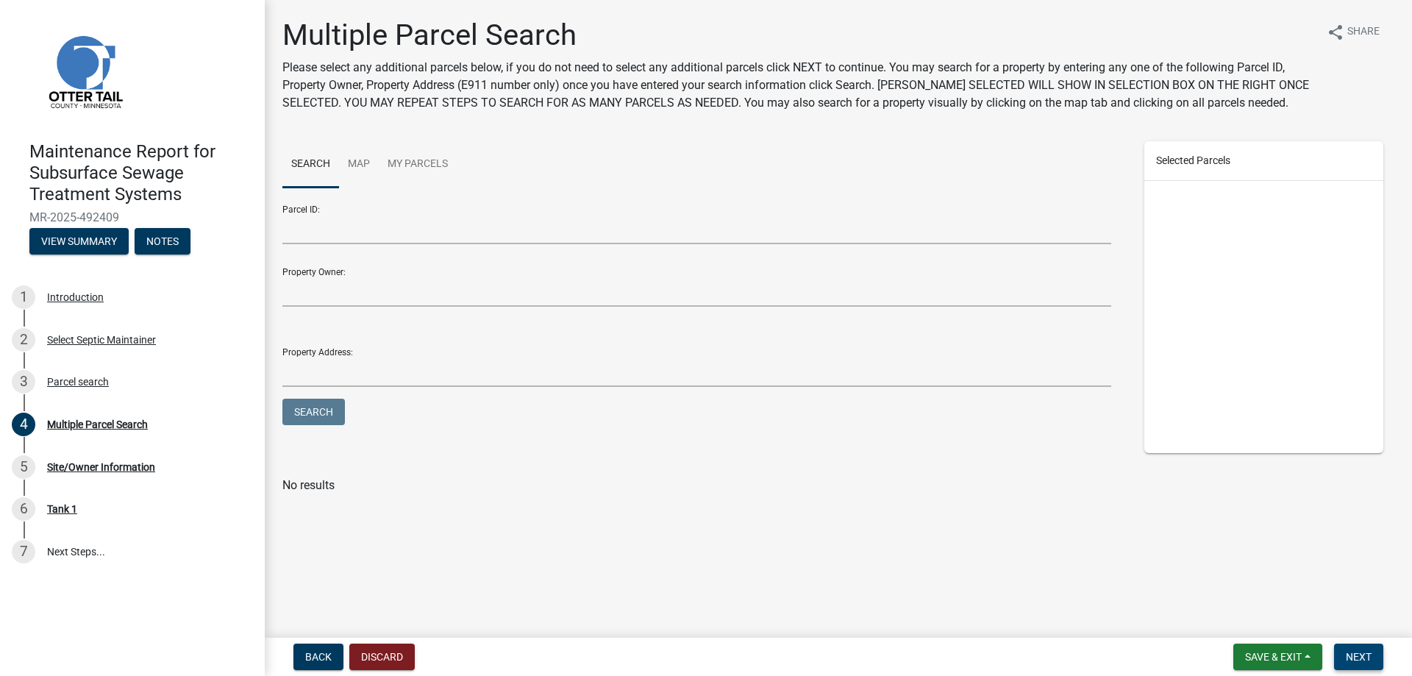
click at [1362, 651] on span "Next" at bounding box center [1359, 657] width 26 height 12
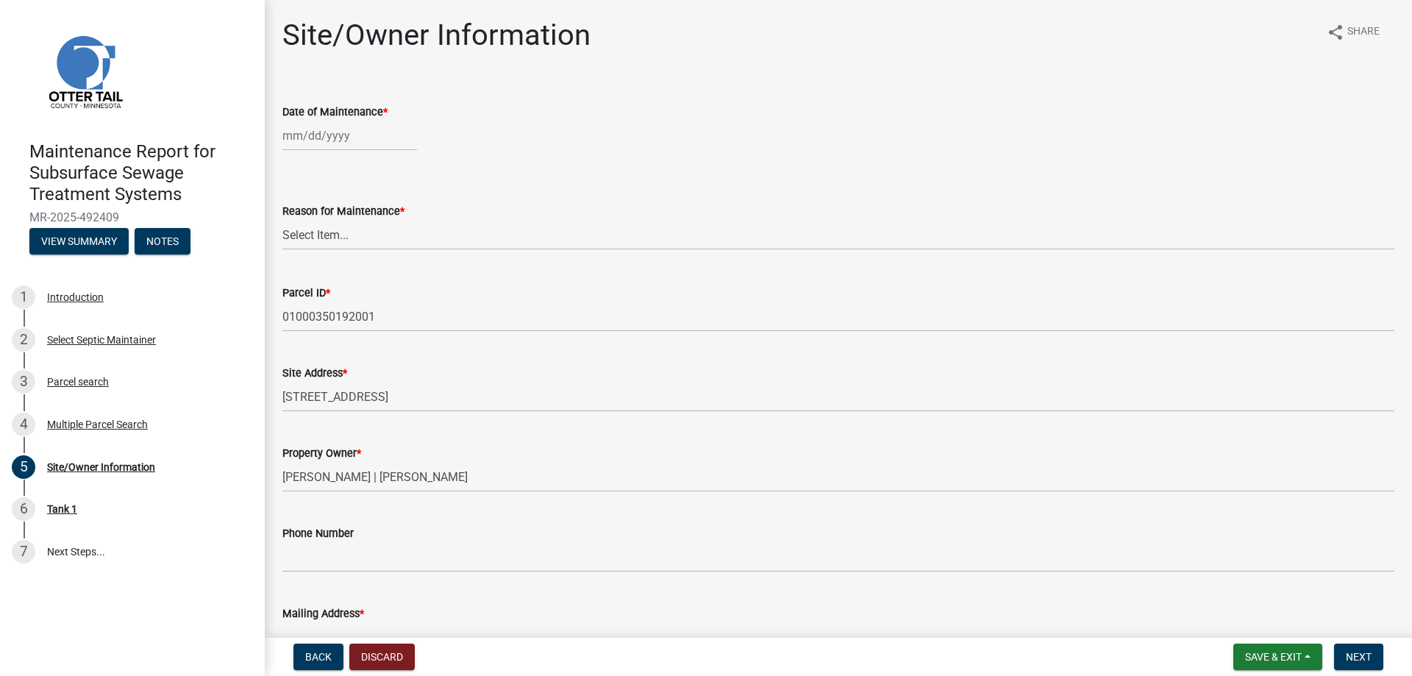
click at [342, 151] on div at bounding box center [349, 136] width 135 height 30
select select "10"
select select "2025"
click at [307, 290] on div "13" at bounding box center [297, 278] width 24 height 24
type input "[DATE]"
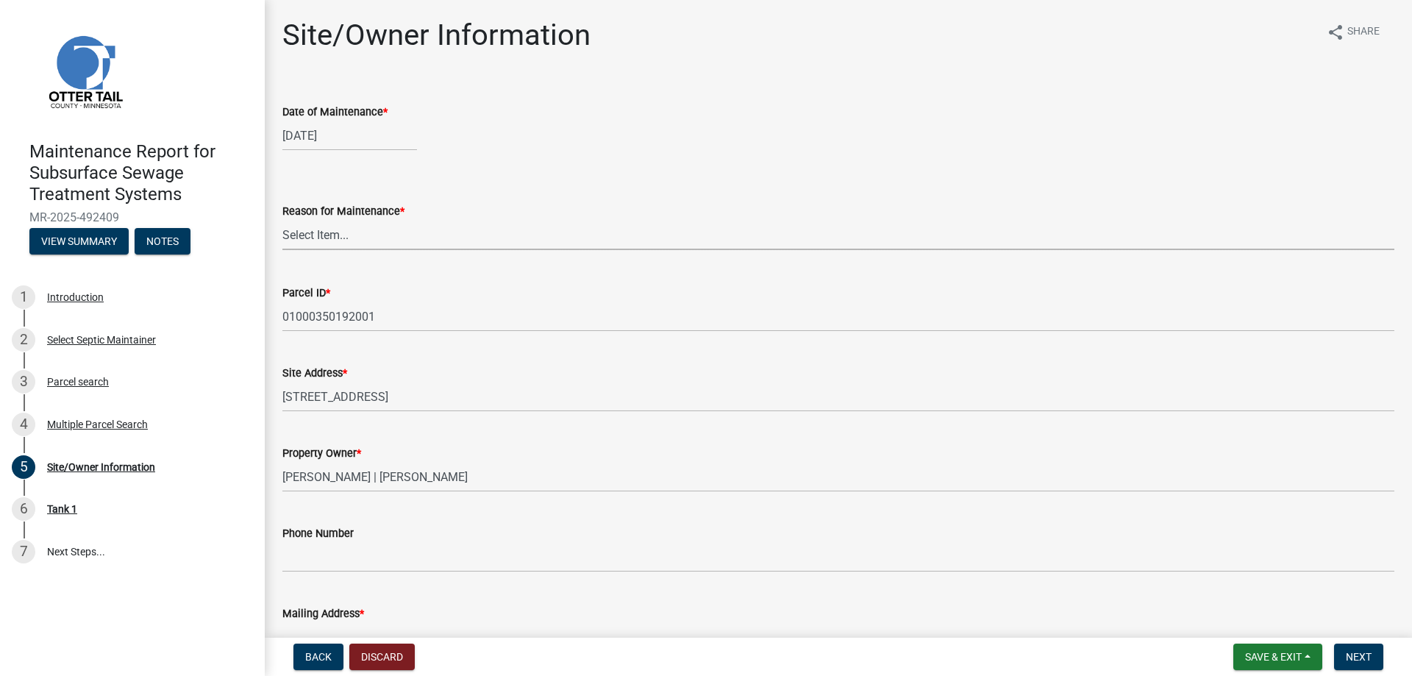
click at [302, 250] on select "Select Item... Called Routine Other" at bounding box center [838, 235] width 1112 height 30
click at [287, 250] on select "Select Item... Called Routine Other" at bounding box center [838, 235] width 1112 height 30
select select "3ac72b63-7b21-42e4-8192-806faae7a4f1"
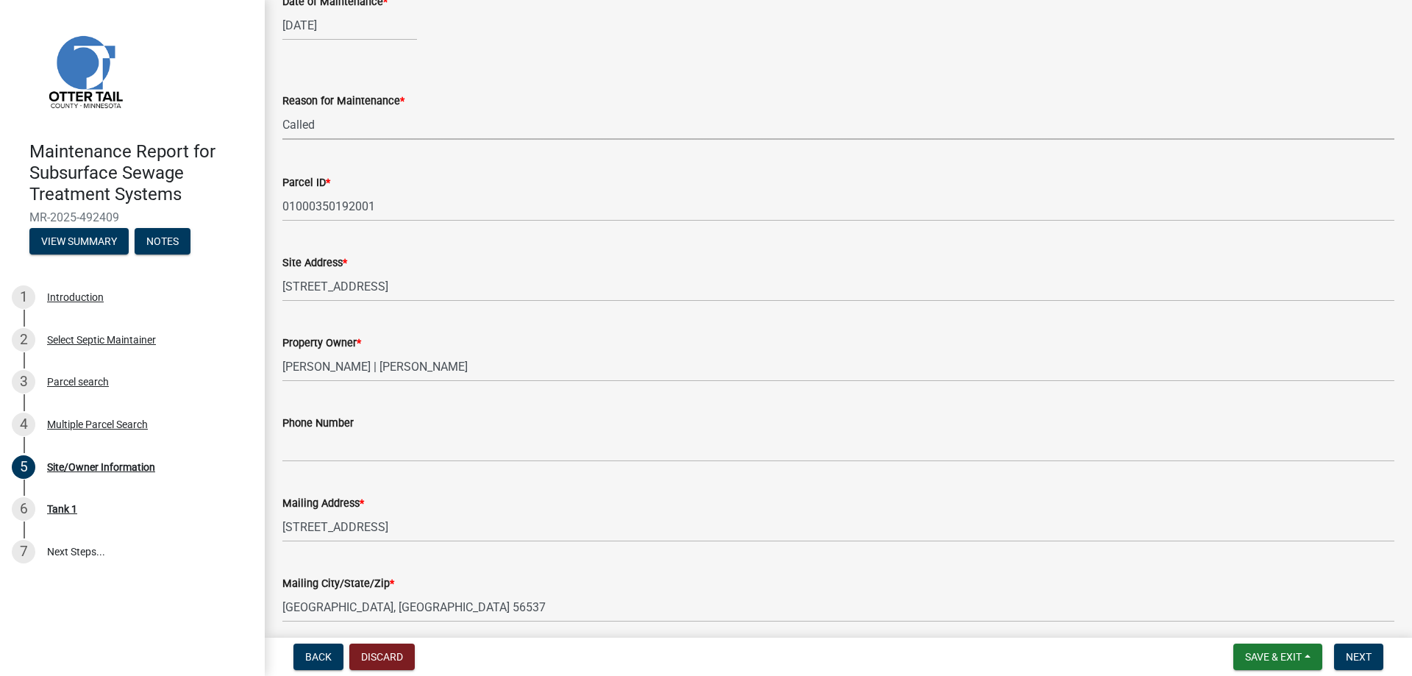
scroll to position [221, 0]
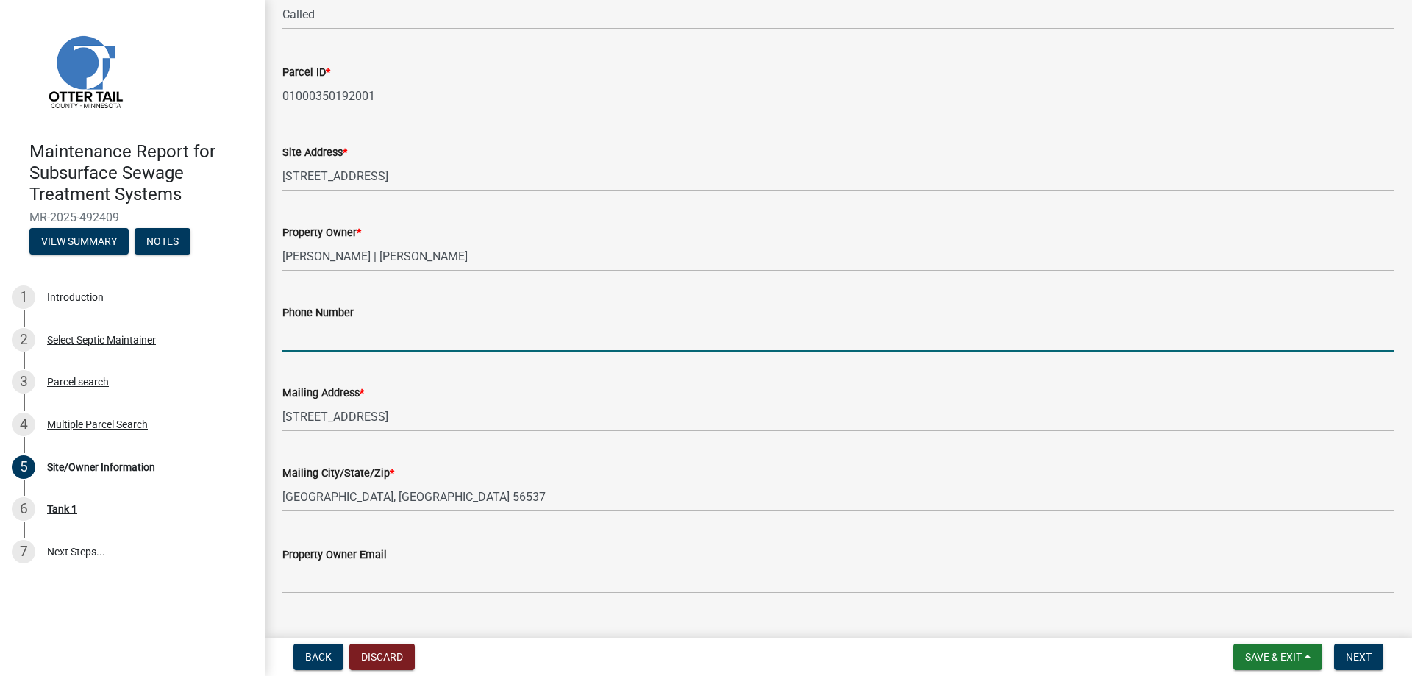
click at [309, 352] on input "Phone Number" at bounding box center [838, 336] width 1112 height 30
type input "[PHONE_NUMBER]"
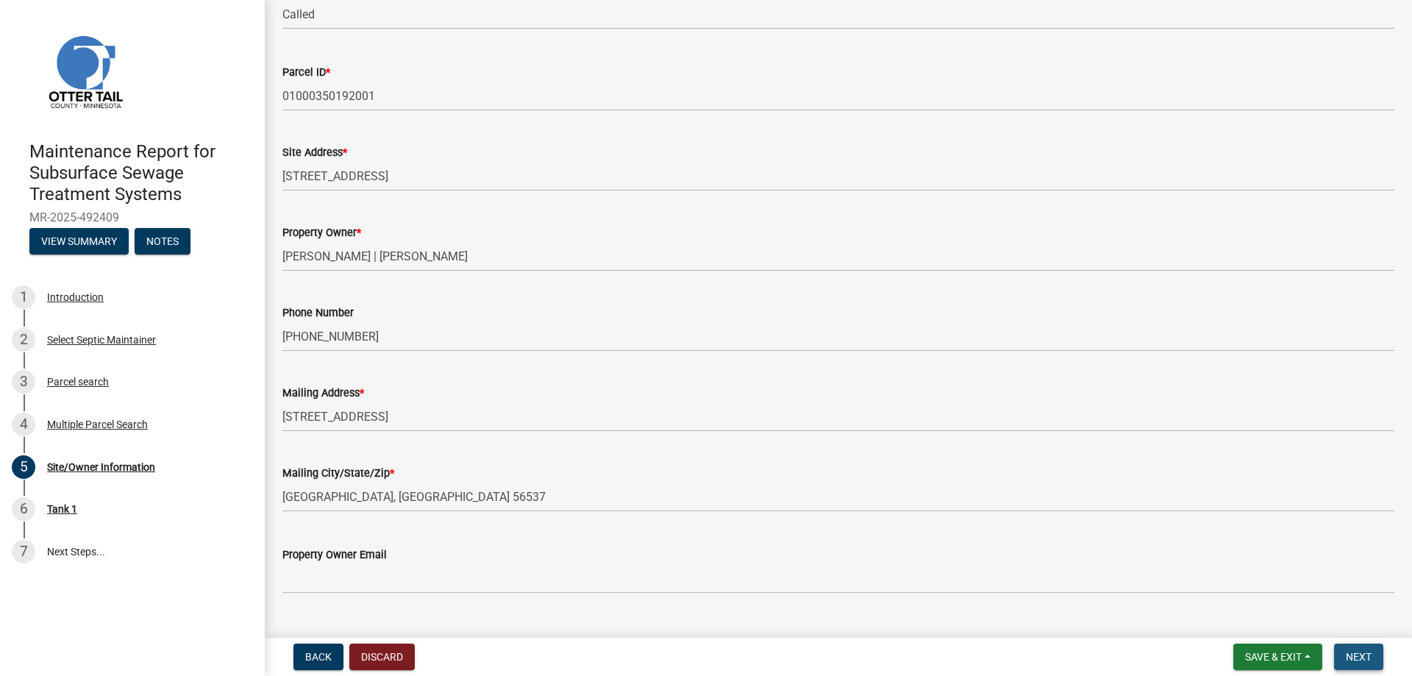
click at [1354, 651] on span "Next" at bounding box center [1359, 657] width 26 height 12
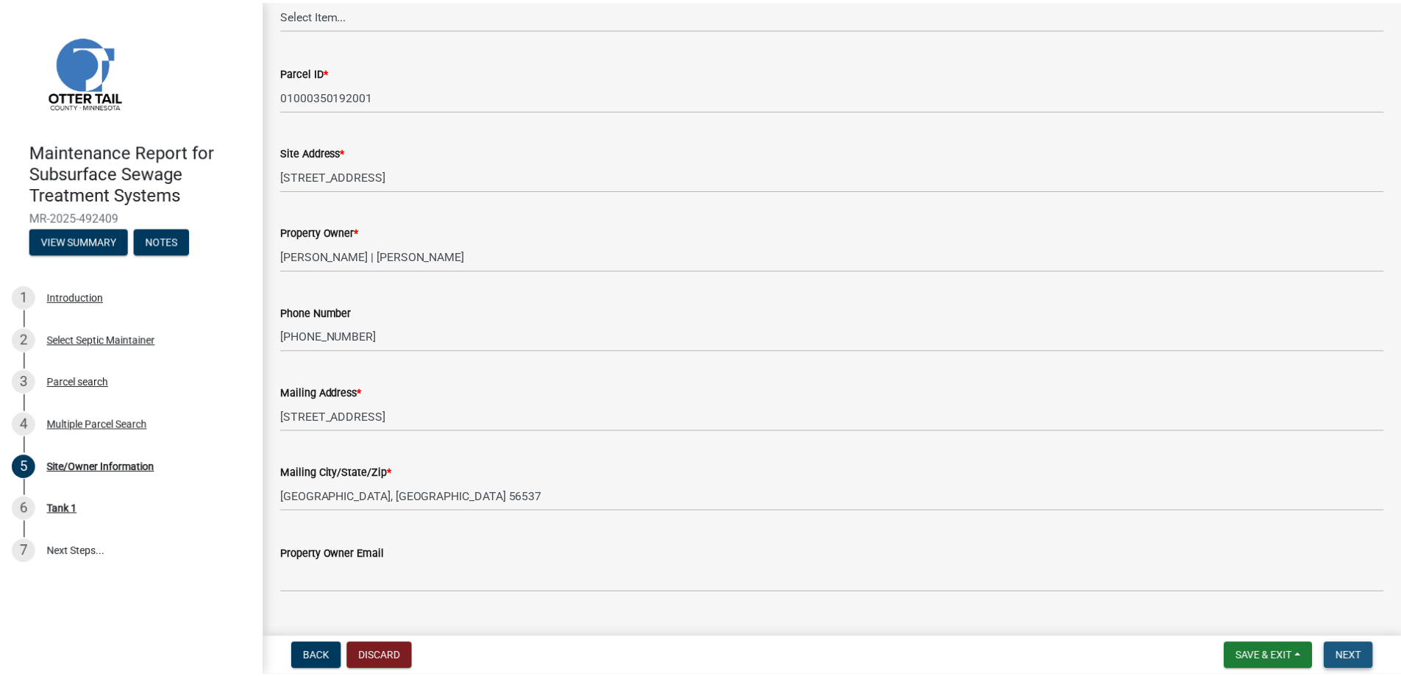
scroll to position [0, 0]
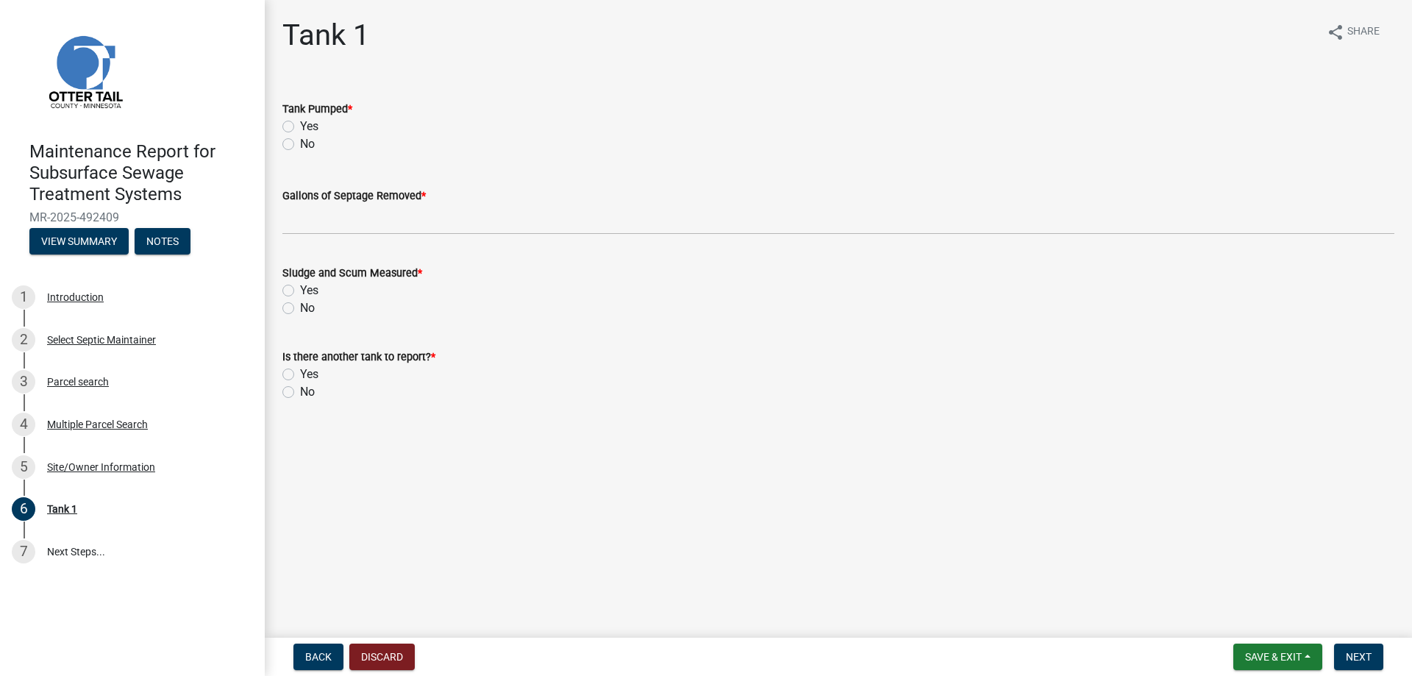
click at [316, 135] on label "Yes" at bounding box center [309, 127] width 18 height 18
click at [310, 127] on input "Yes" at bounding box center [305, 123] width 10 height 10
radio input "true"
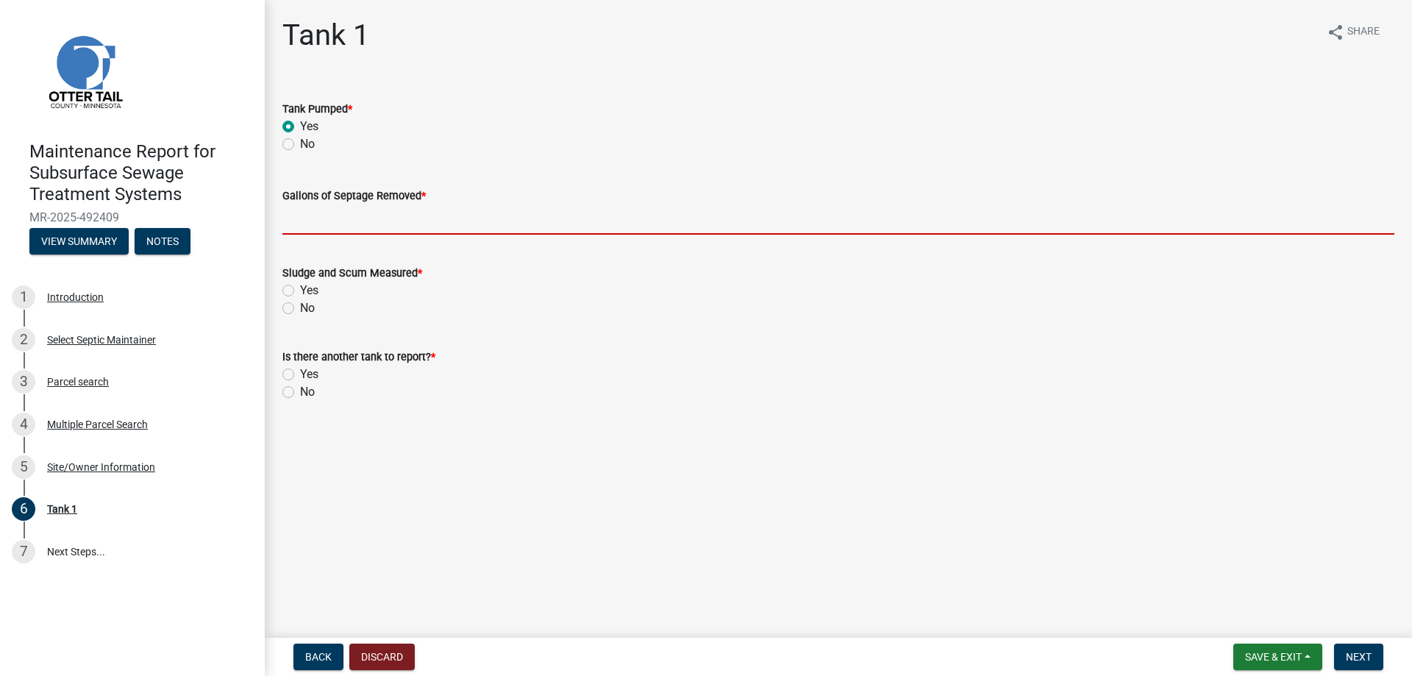
click at [295, 235] on input "Gallons of Septage Removed *" at bounding box center [838, 219] width 1112 height 30
type input "1500"
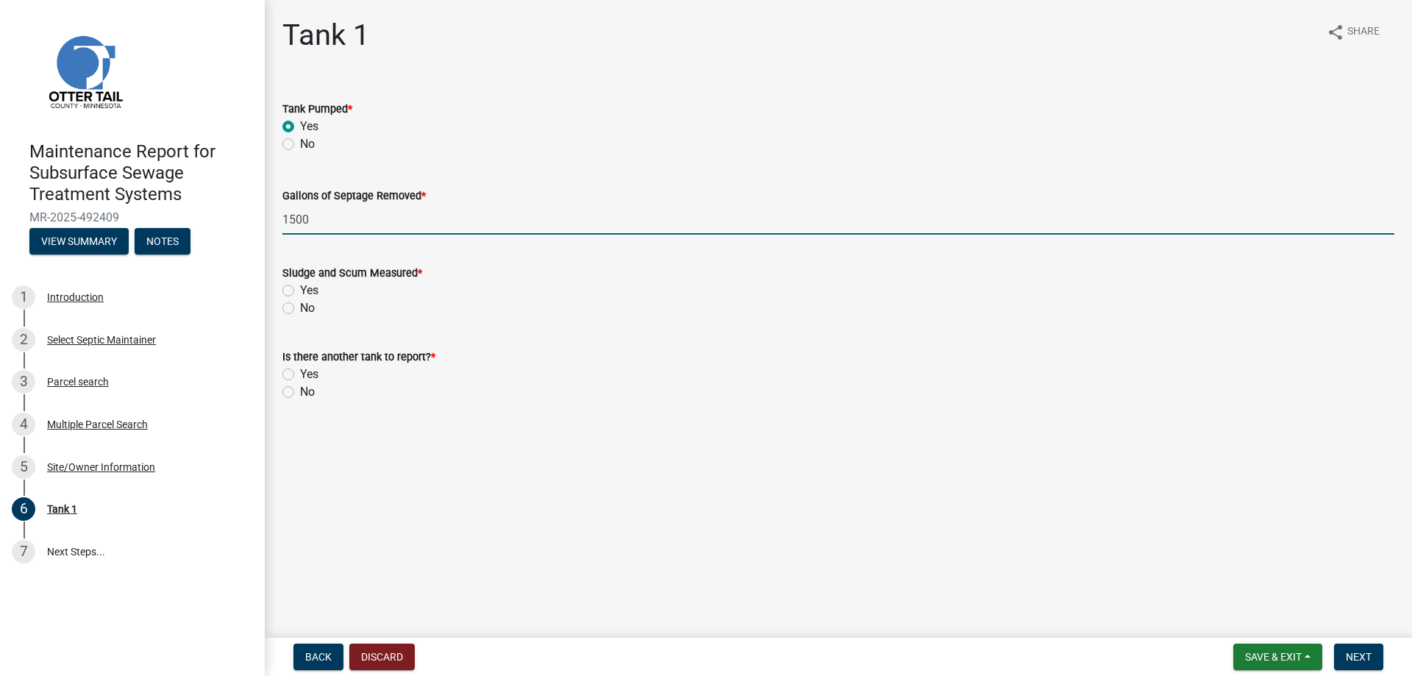
drag, startPoint x: 329, startPoint y: 360, endPoint x: 330, endPoint y: 368, distance: 7.4
click at [319, 299] on label "Yes" at bounding box center [309, 291] width 18 height 18
click at [310, 291] on input "Yes" at bounding box center [305, 287] width 10 height 10
radio input "true"
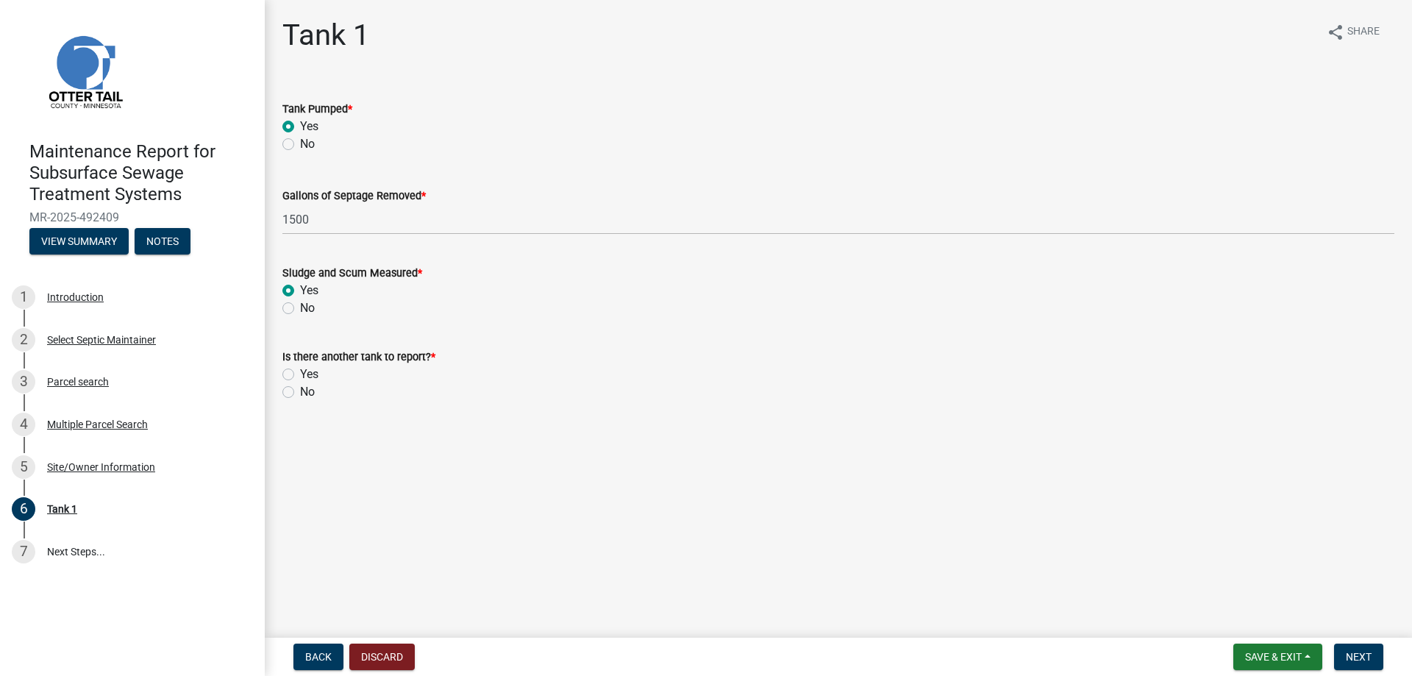
click at [315, 401] on label "No" at bounding box center [307, 392] width 15 height 18
click at [310, 393] on input "No" at bounding box center [305, 388] width 10 height 10
radio input "true"
click at [1353, 651] on span "Next" at bounding box center [1359, 657] width 26 height 12
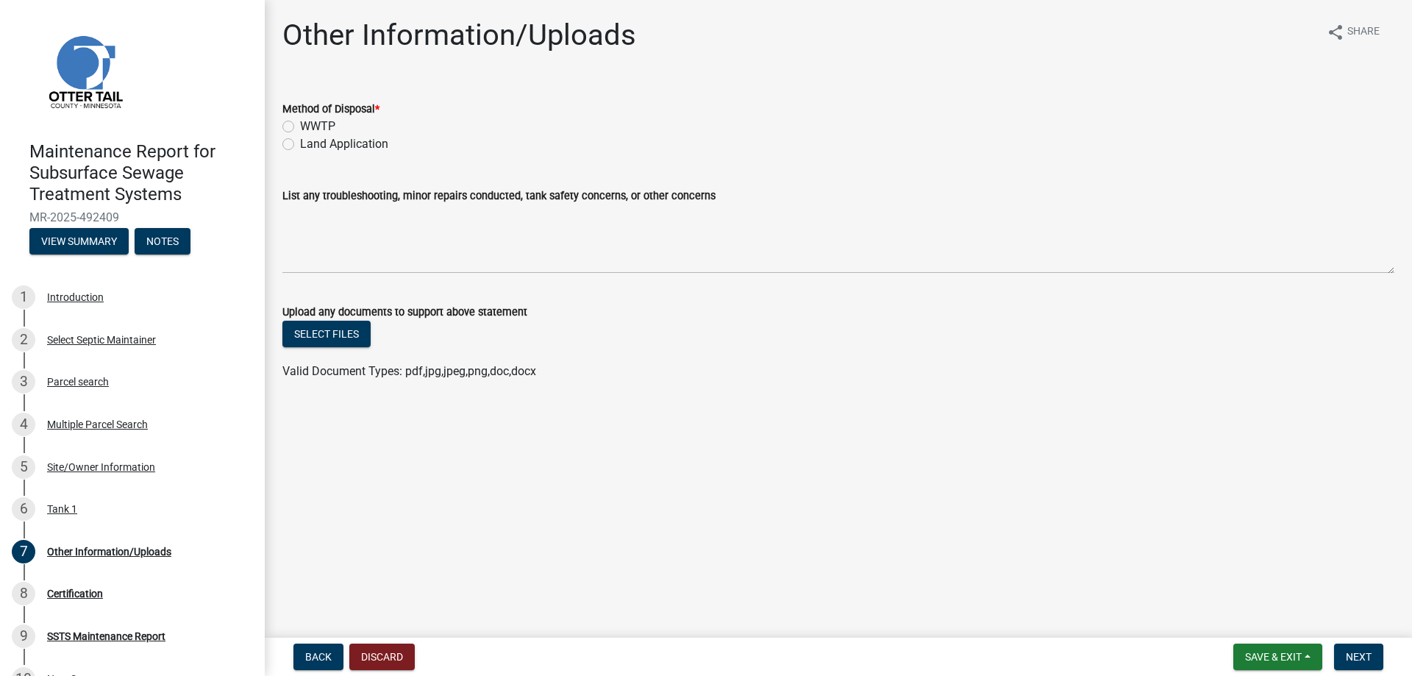
drag, startPoint x: 330, startPoint y: 184, endPoint x: 652, endPoint y: 257, distance: 331.0
click at [330, 153] on label "Land Application" at bounding box center [344, 144] width 88 height 18
click at [310, 145] on input "Land Application" at bounding box center [305, 140] width 10 height 10
radio input "true"
drag, startPoint x: 1345, startPoint y: 652, endPoint x: 1174, endPoint y: 499, distance: 229.7
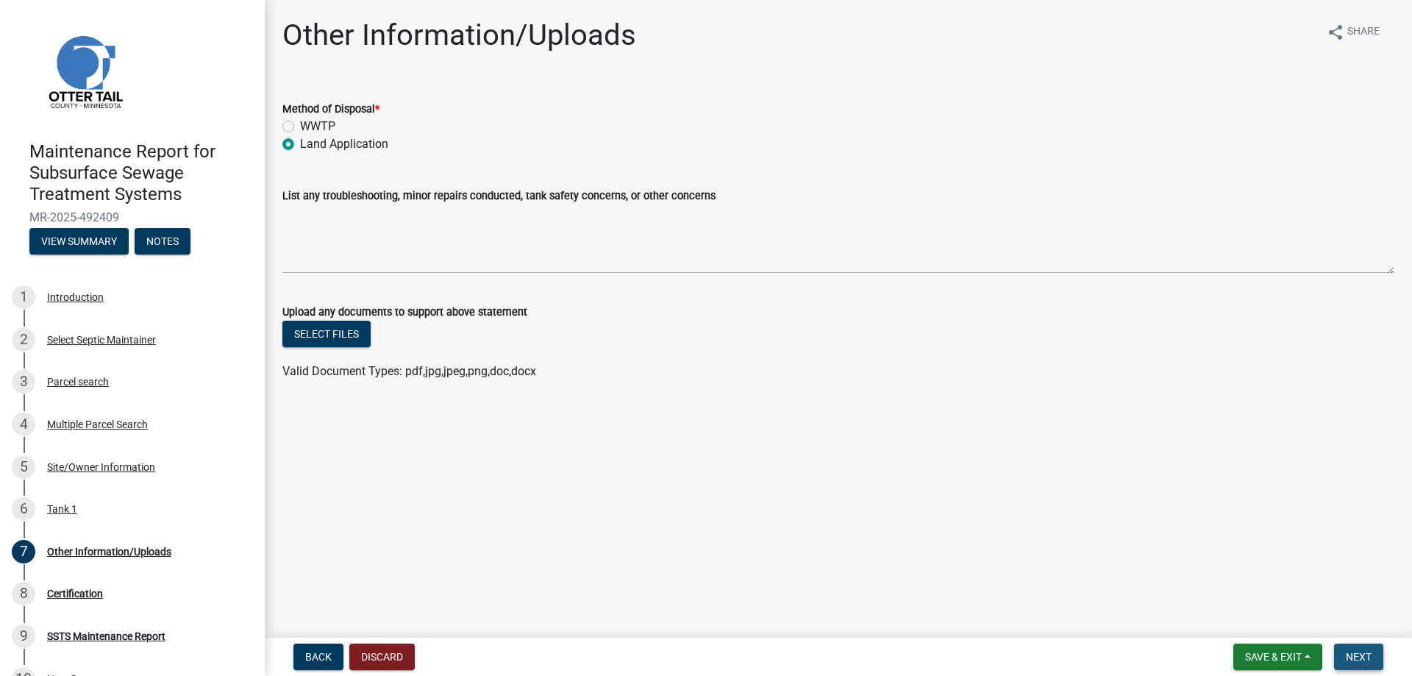
click at [1346, 651] on span "Next" at bounding box center [1359, 657] width 26 height 12
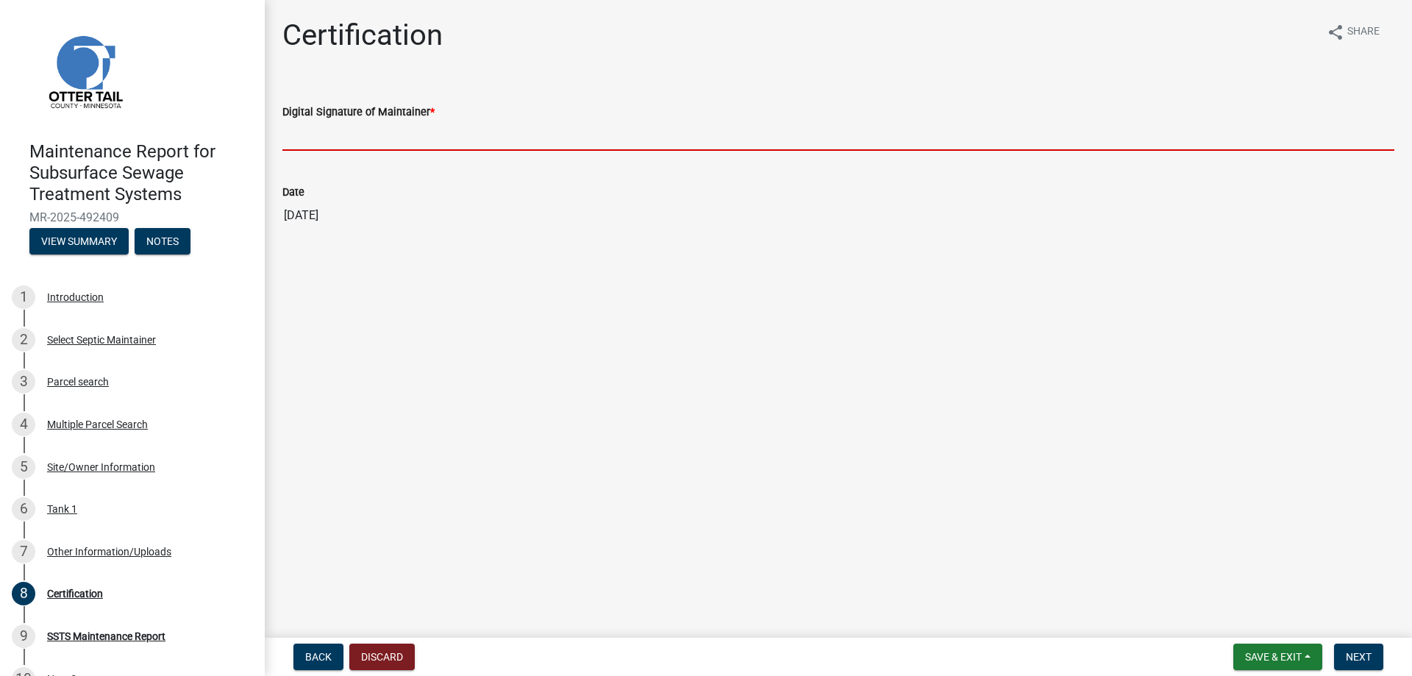
click at [373, 151] on input "Digital Signature of Maintainer *" at bounding box center [838, 136] width 1112 height 30
type input "[PERSON_NAME]/KG"
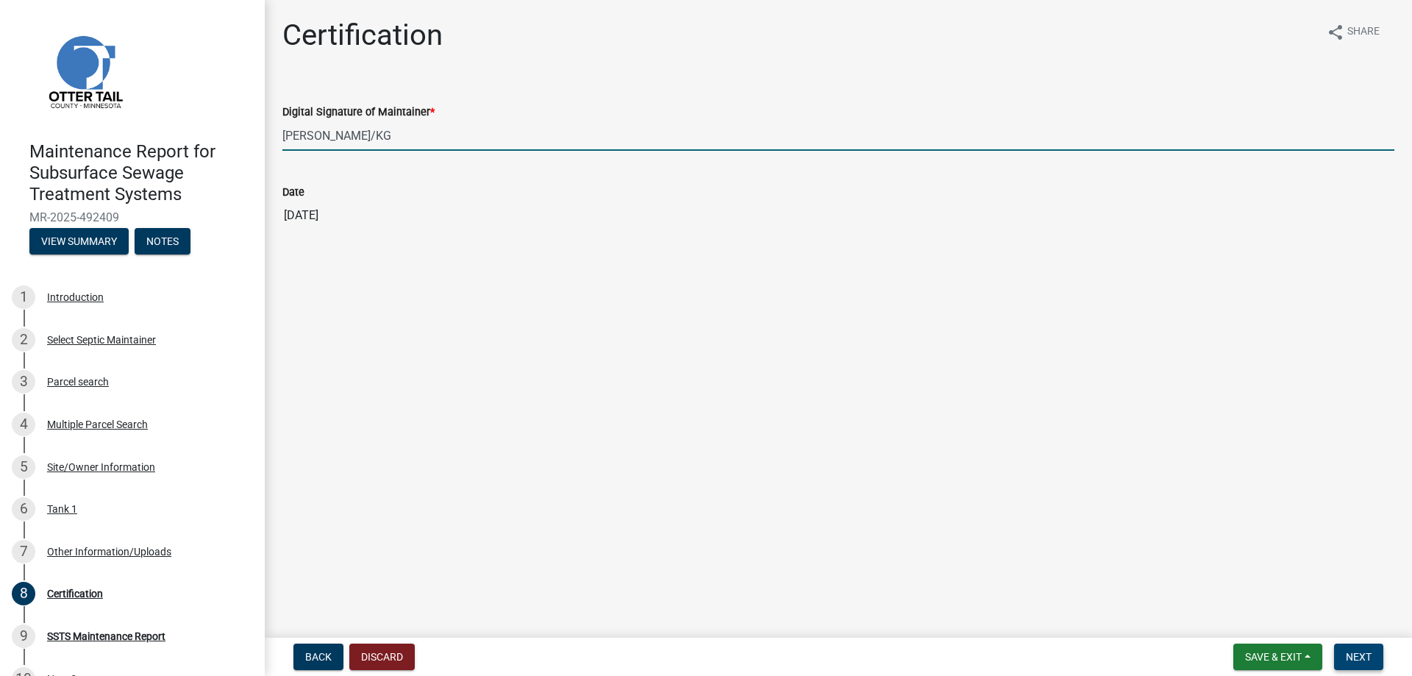
drag, startPoint x: 1340, startPoint y: 652, endPoint x: 1353, endPoint y: 652, distance: 13.3
click at [1346, 652] on span "Next" at bounding box center [1359, 657] width 26 height 12
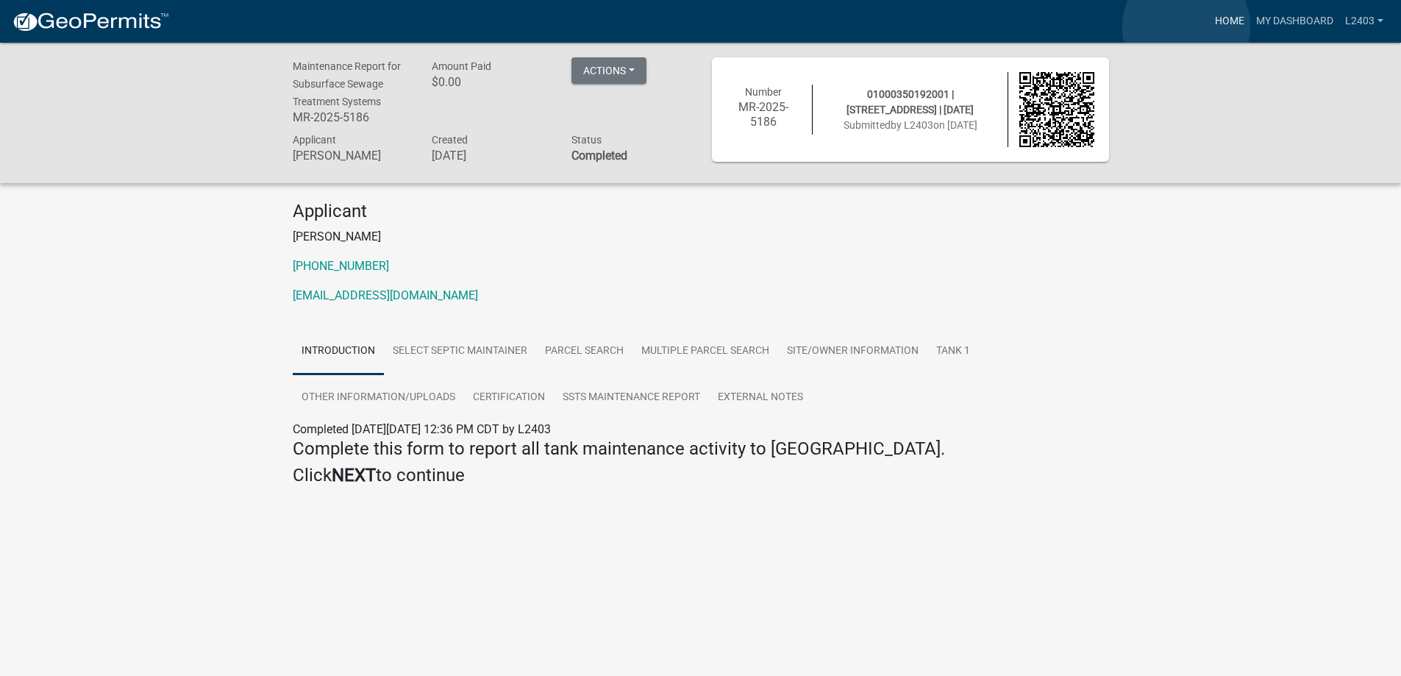
click at [1209, 26] on link "Home" at bounding box center [1229, 21] width 41 height 28
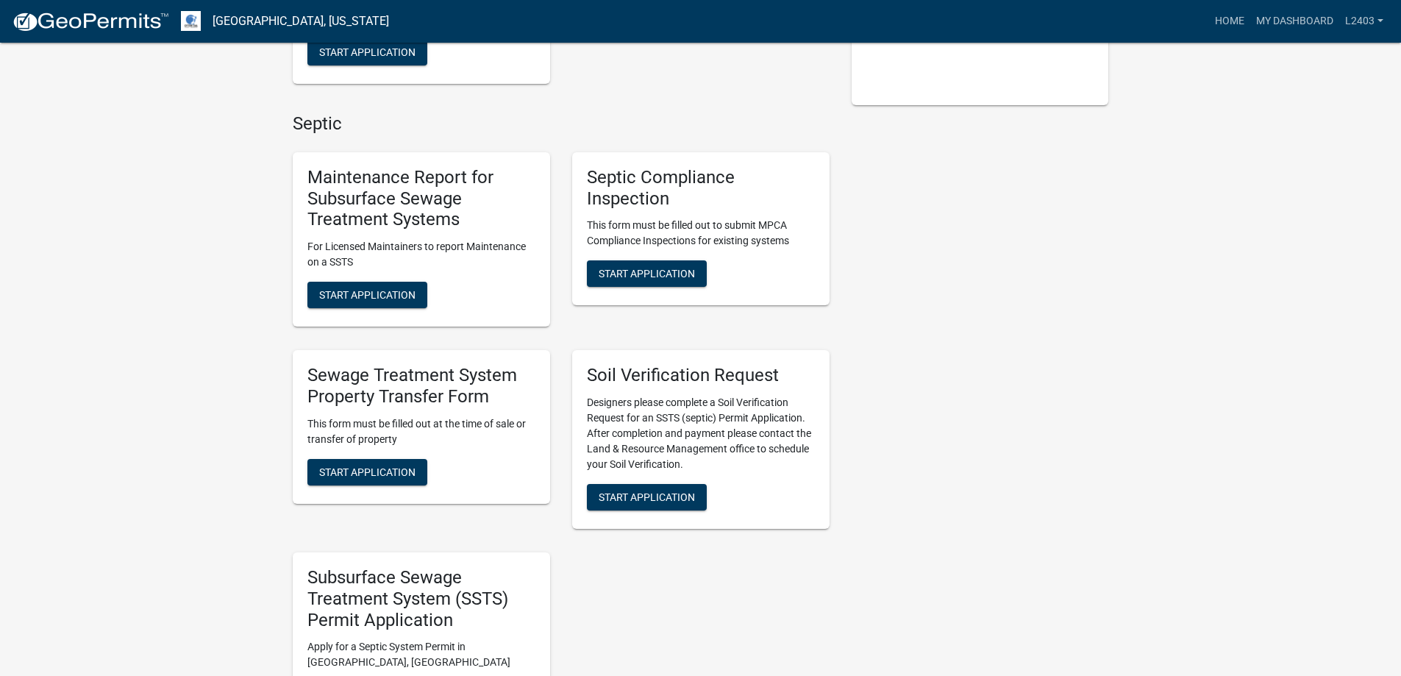
scroll to position [441, 0]
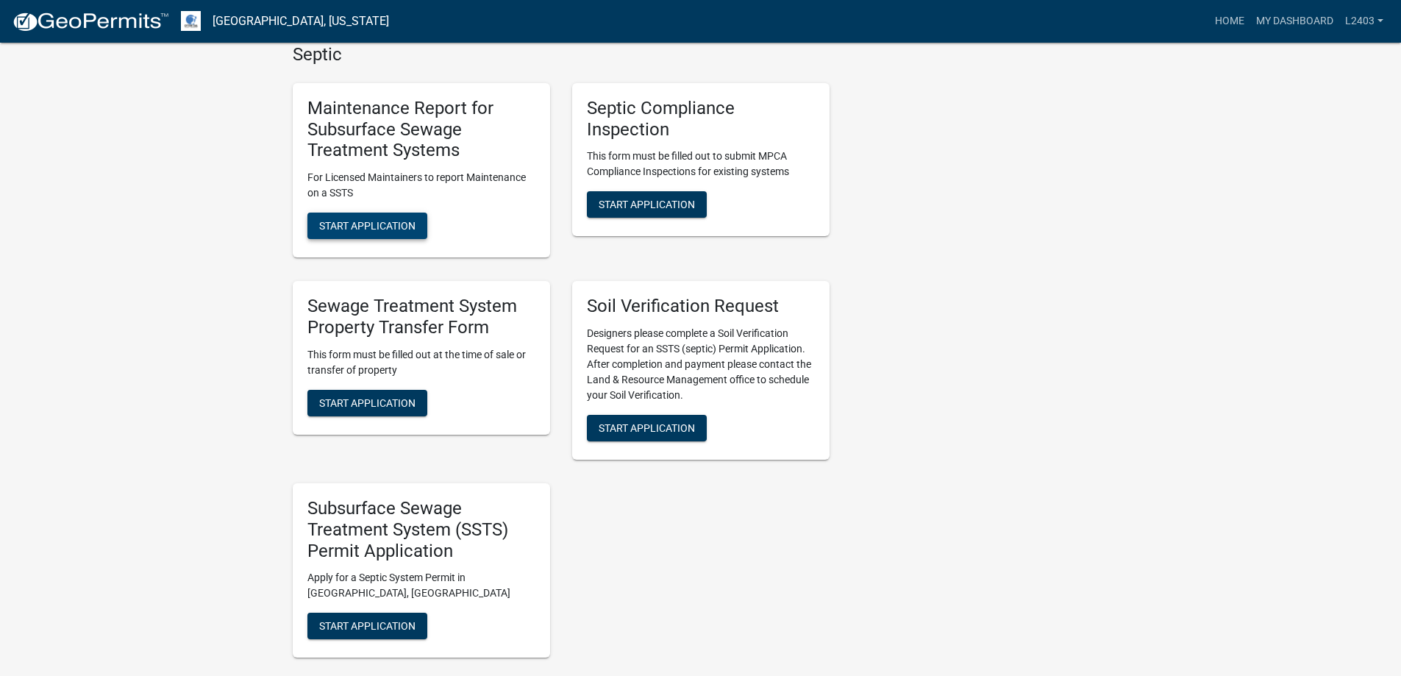
click at [402, 232] on span "Start Application" at bounding box center [367, 226] width 96 height 12
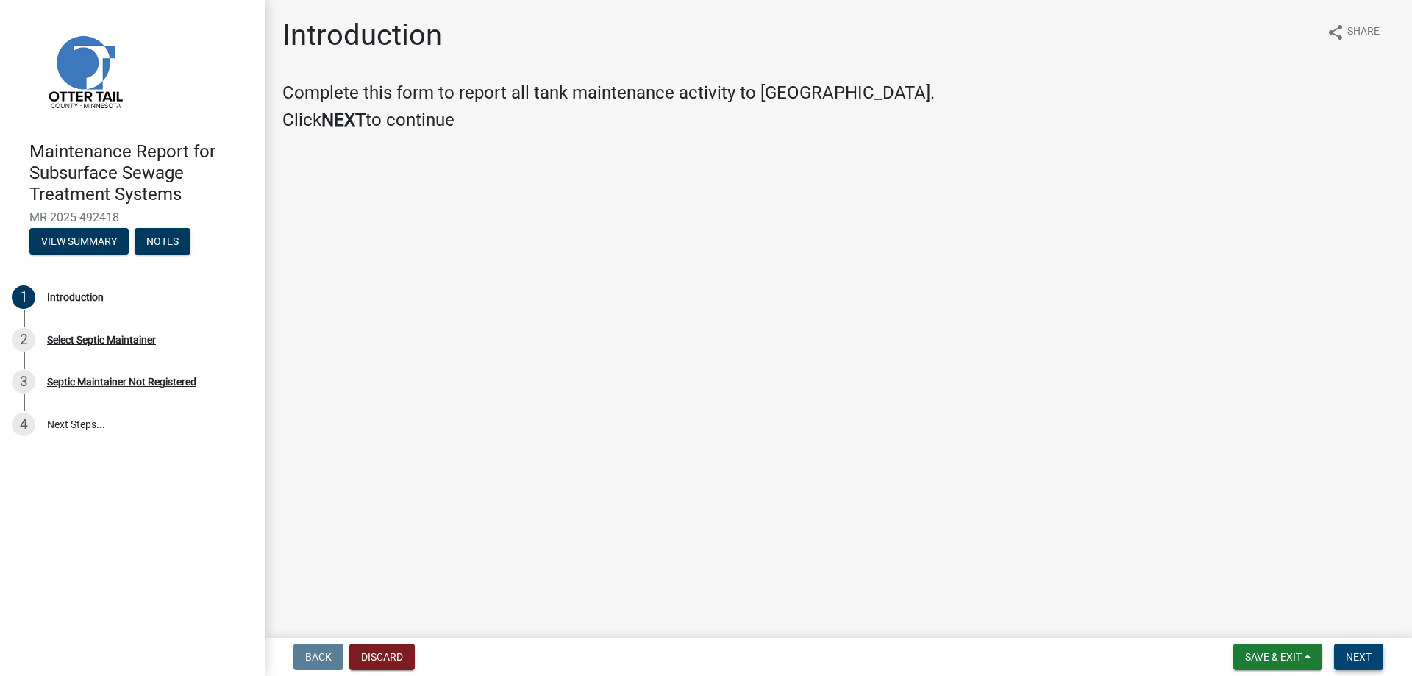
click at [1346, 654] on span "Next" at bounding box center [1359, 657] width 26 height 12
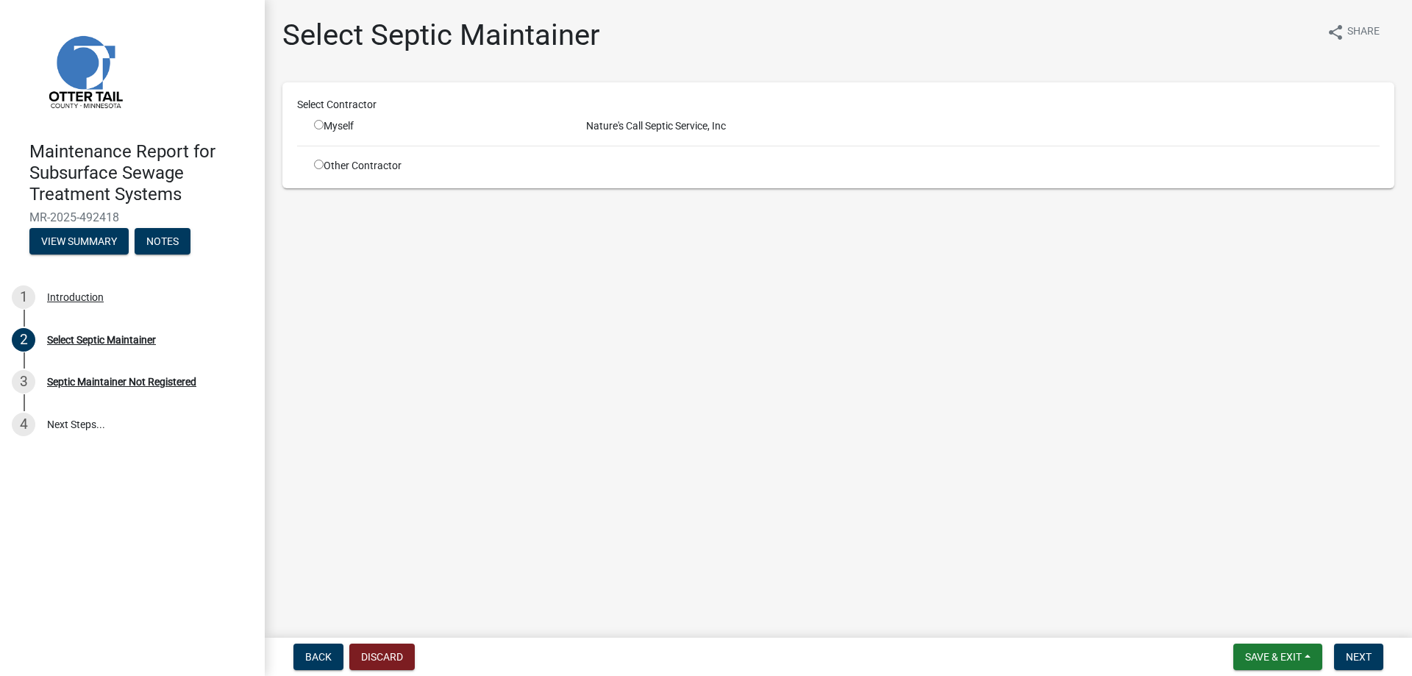
click at [351, 134] on div "Myself" at bounding box center [439, 125] width 250 height 15
click at [333, 134] on div "Myself" at bounding box center [439, 125] width 250 height 15
click at [324, 129] on input "radio" at bounding box center [319, 125] width 10 height 10
radio input "true"
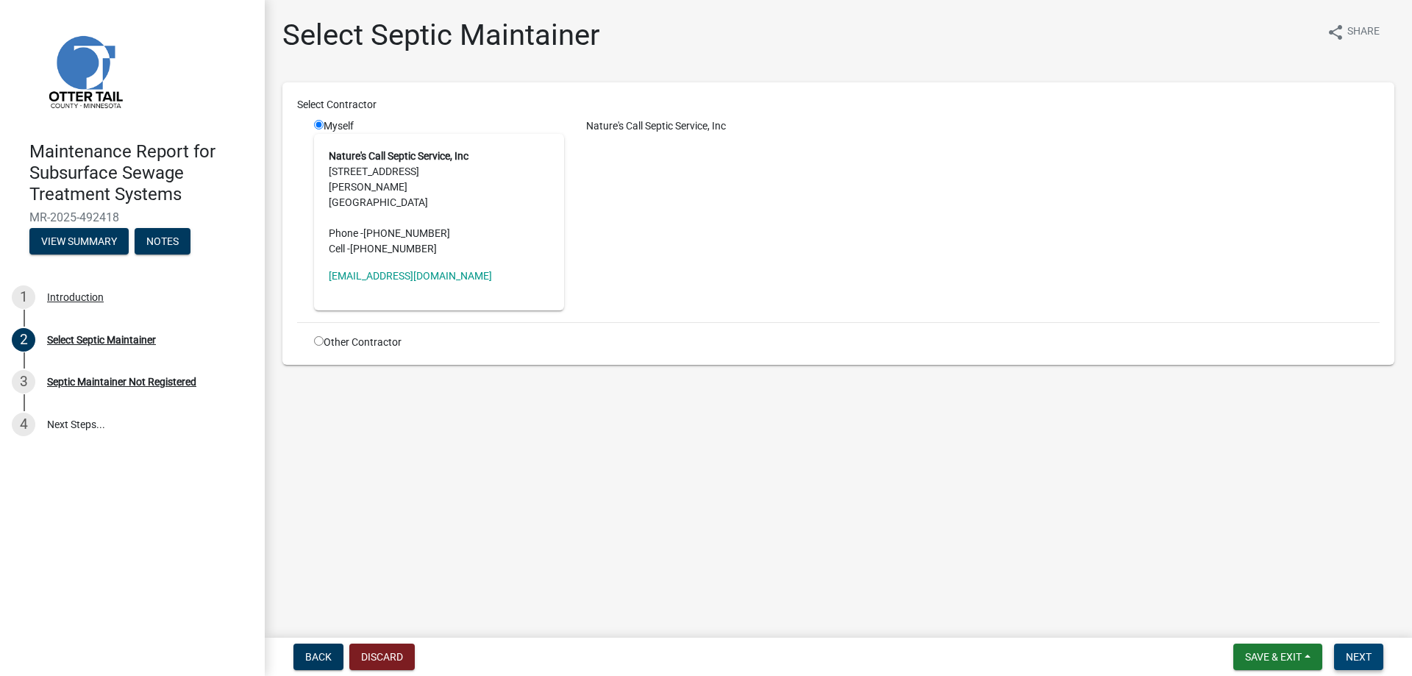
click at [1346, 658] on span "Next" at bounding box center [1359, 657] width 26 height 12
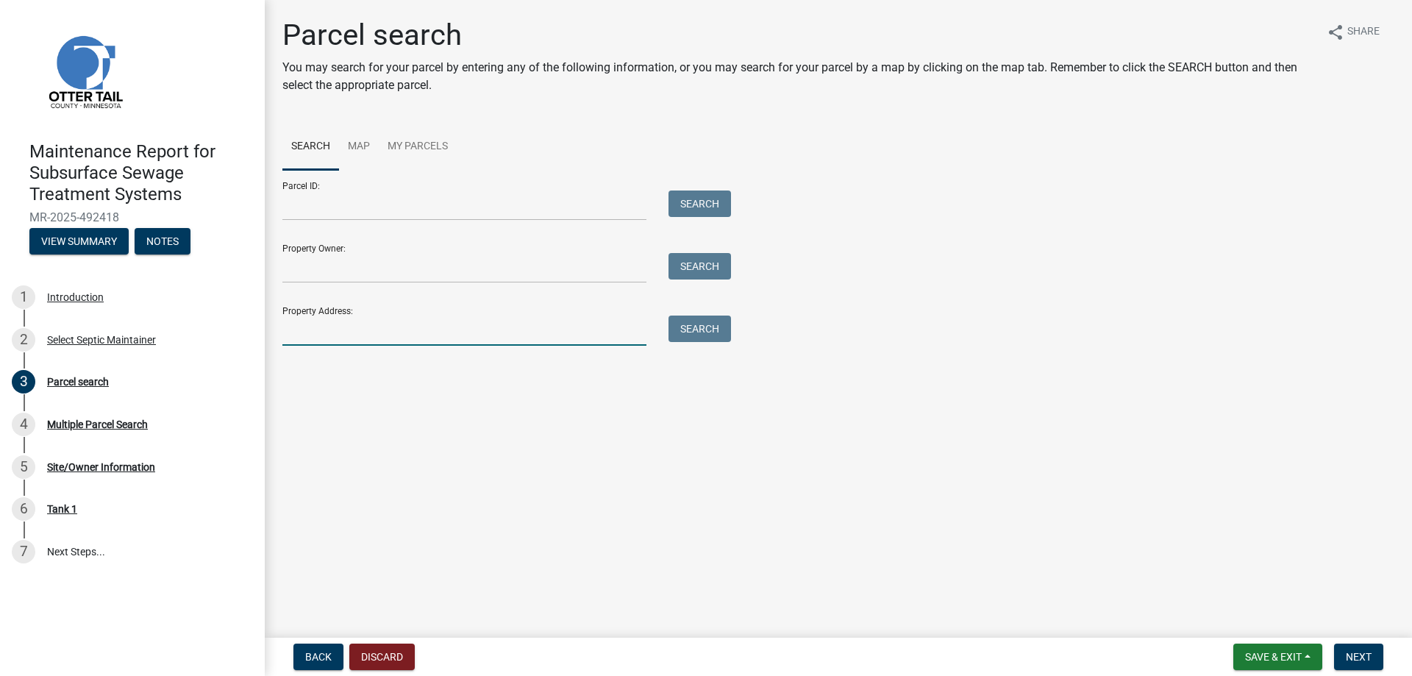
click at [413, 346] on input "Property Address:" at bounding box center [464, 331] width 364 height 30
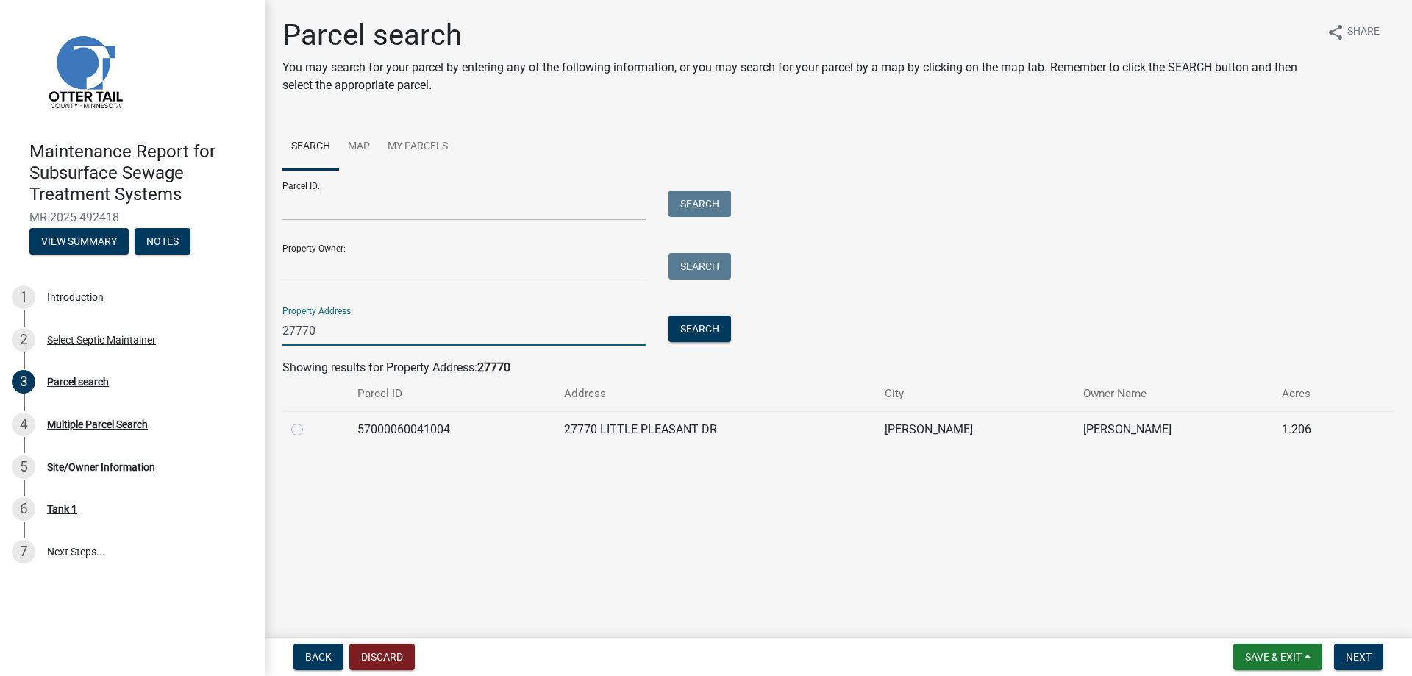
type input "27770"
click at [309, 421] on label at bounding box center [309, 421] width 0 height 0
click at [309, 430] on input "radio" at bounding box center [314, 426] width 10 height 10
radio input "true"
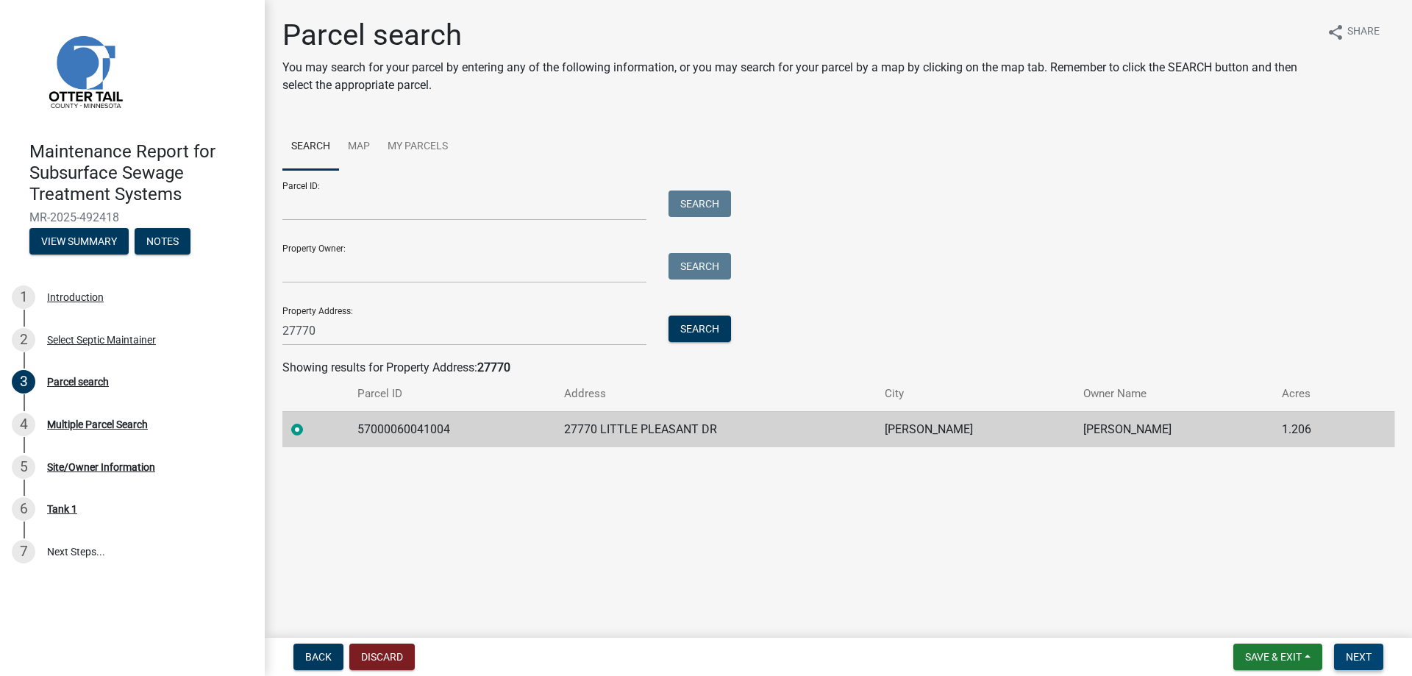
click at [1348, 651] on span "Next" at bounding box center [1359, 657] width 26 height 12
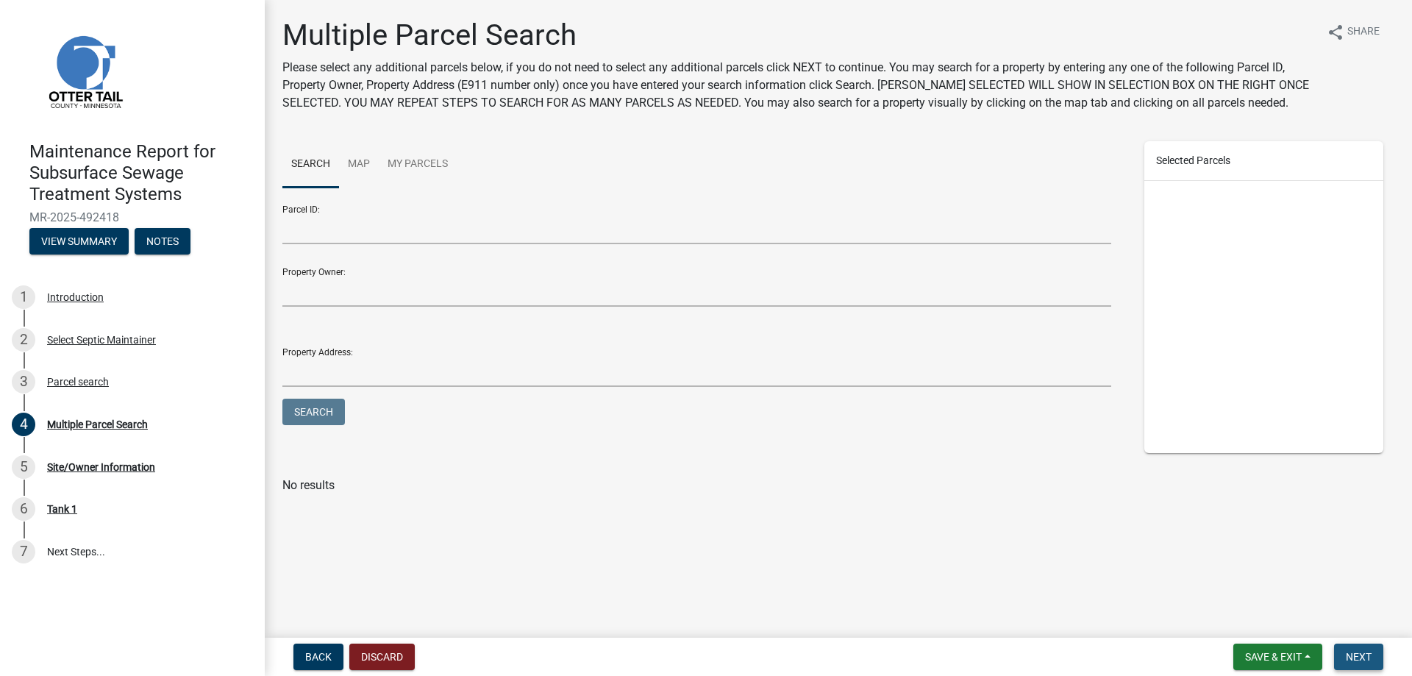
click at [1348, 651] on span "Next" at bounding box center [1359, 657] width 26 height 12
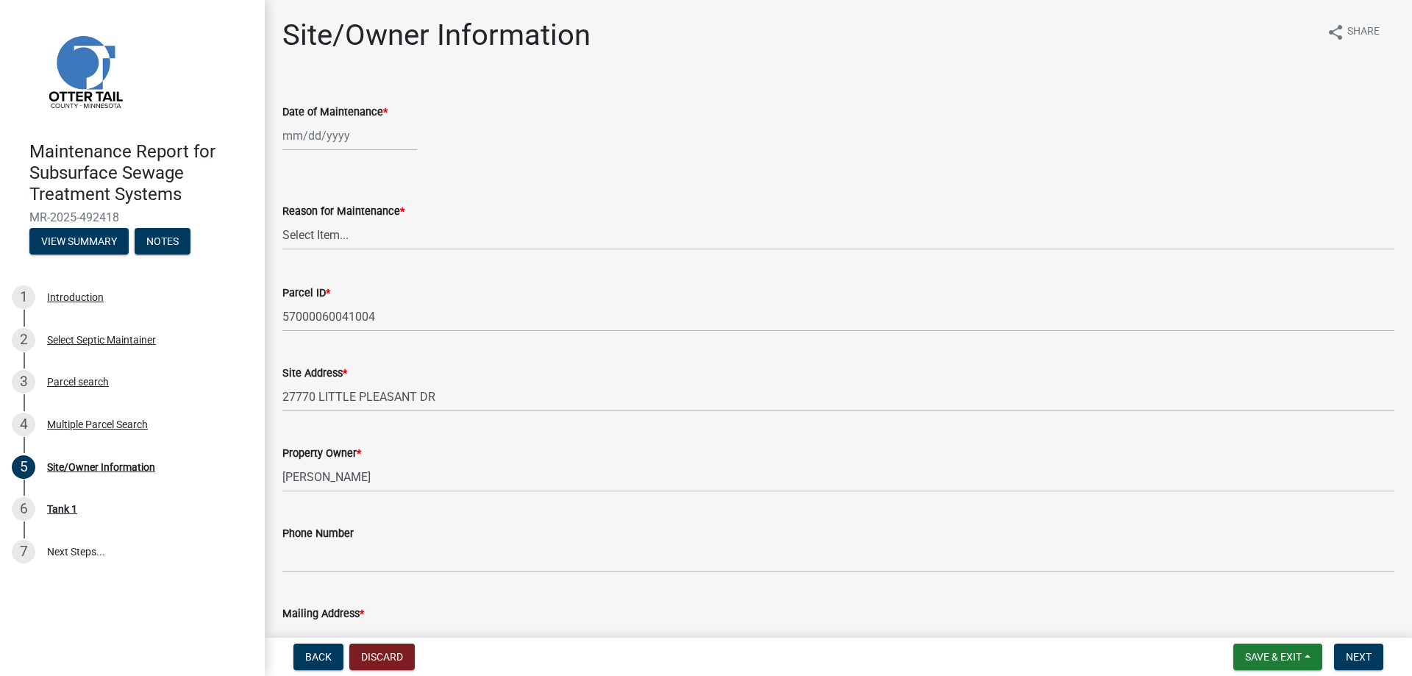
select select "10"
select select "2025"
drag, startPoint x: 334, startPoint y: 164, endPoint x: 336, endPoint y: 179, distance: 14.9
click at [334, 151] on div "[PERSON_NAME] Feb Mar Apr [PERSON_NAME][DATE] Oct Nov [DATE] 1526 1527 1528 152…" at bounding box center [349, 136] width 135 height 30
click at [306, 290] on div "13" at bounding box center [297, 278] width 24 height 24
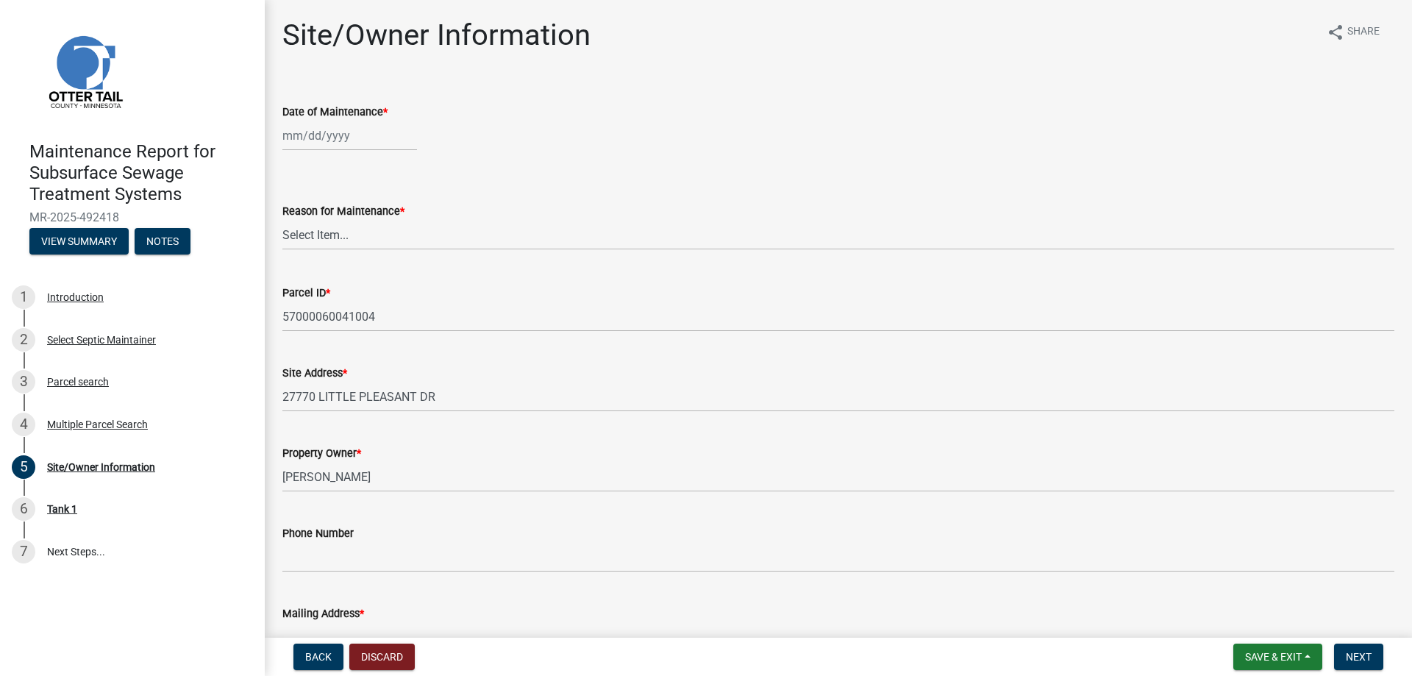
type input "[DATE]"
click at [310, 250] on select "Select Item... Called Routine Other" at bounding box center [838, 235] width 1112 height 30
click at [287, 250] on select "Select Item... Called Routine Other" at bounding box center [838, 235] width 1112 height 30
select select "3ac72b63-7b21-42e4-8192-806faae7a4f1"
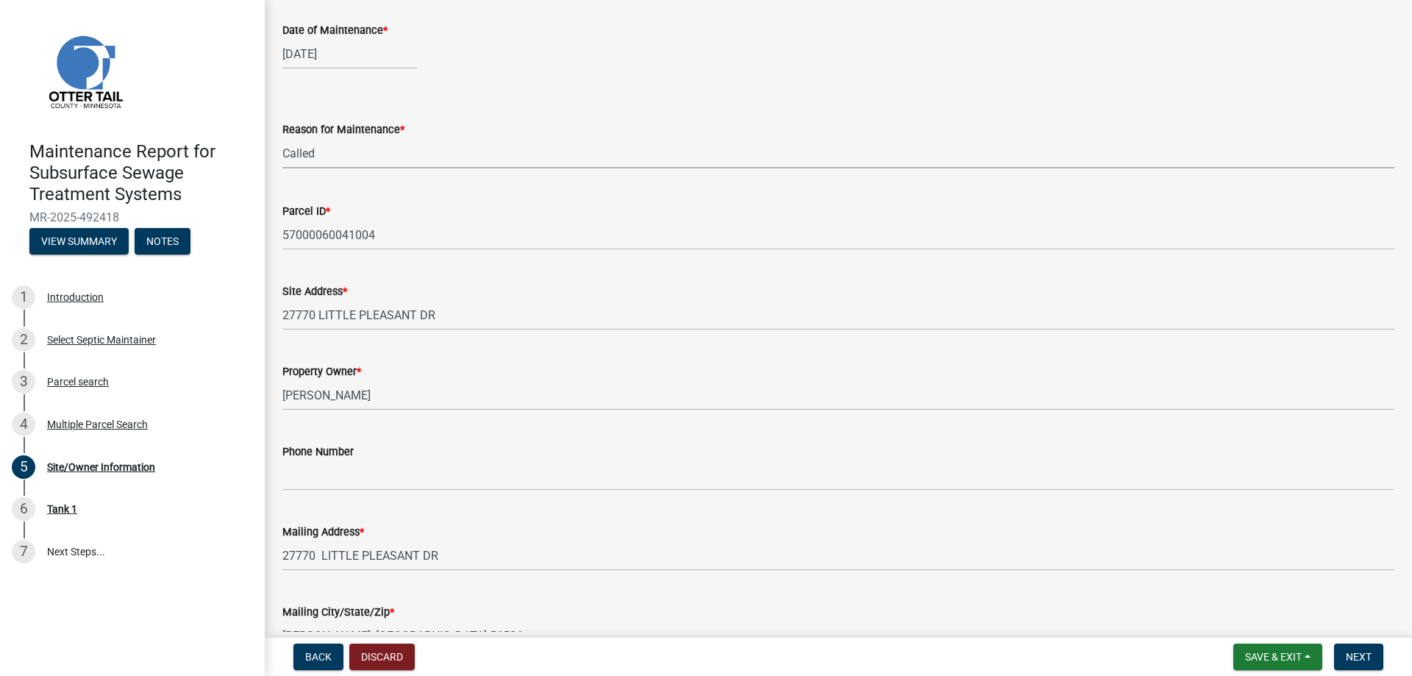
scroll to position [221, 0]
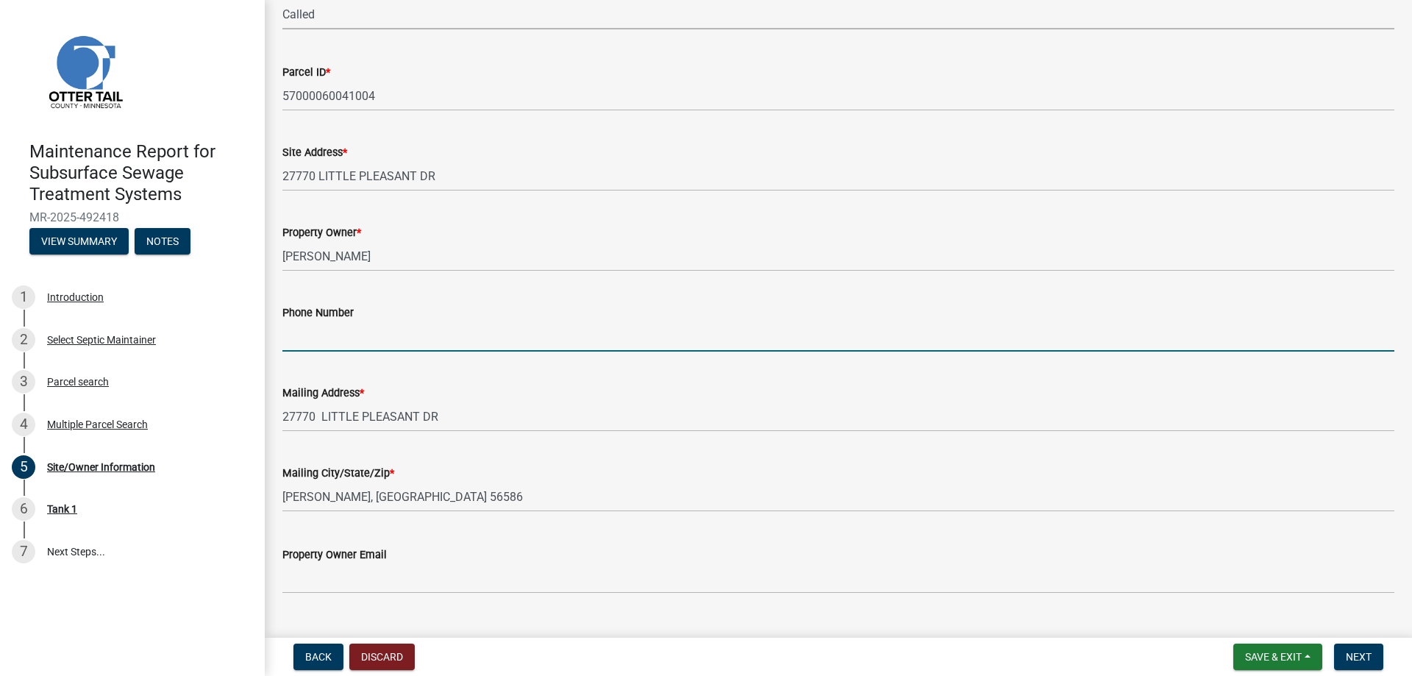
click at [327, 352] on input "Phone Number" at bounding box center [838, 336] width 1112 height 30
type input "[PHONE_NUMBER]"
click at [1347, 655] on span "Next" at bounding box center [1359, 657] width 26 height 12
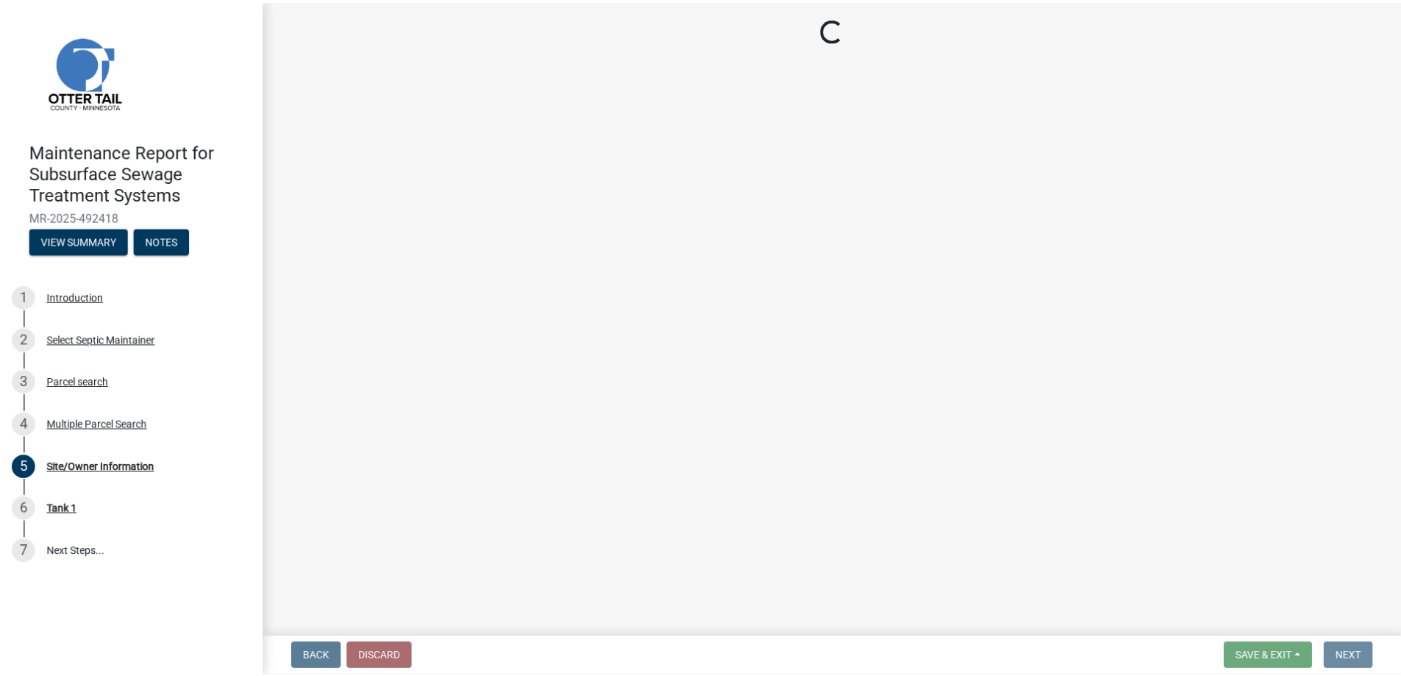
scroll to position [0, 0]
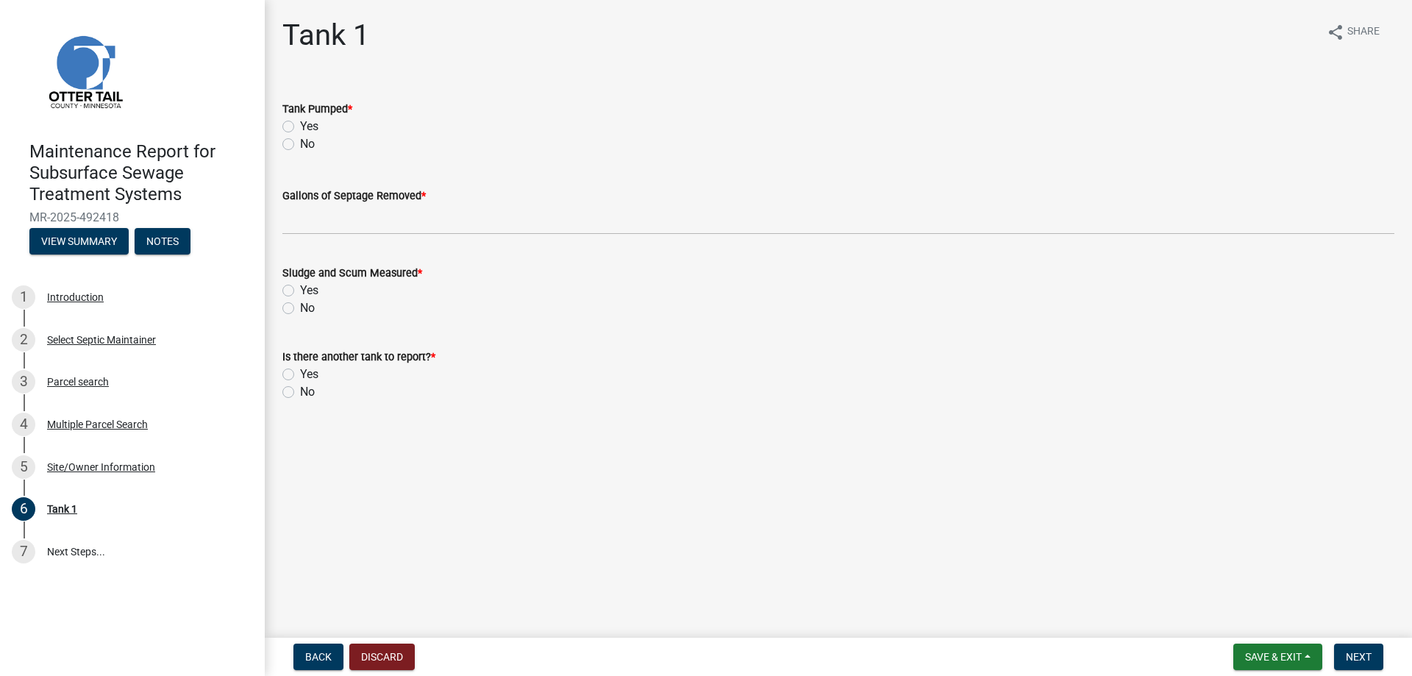
click at [319, 135] on label "Yes" at bounding box center [309, 127] width 18 height 18
click at [310, 127] on input "Yes" at bounding box center [305, 123] width 10 height 10
radio input "true"
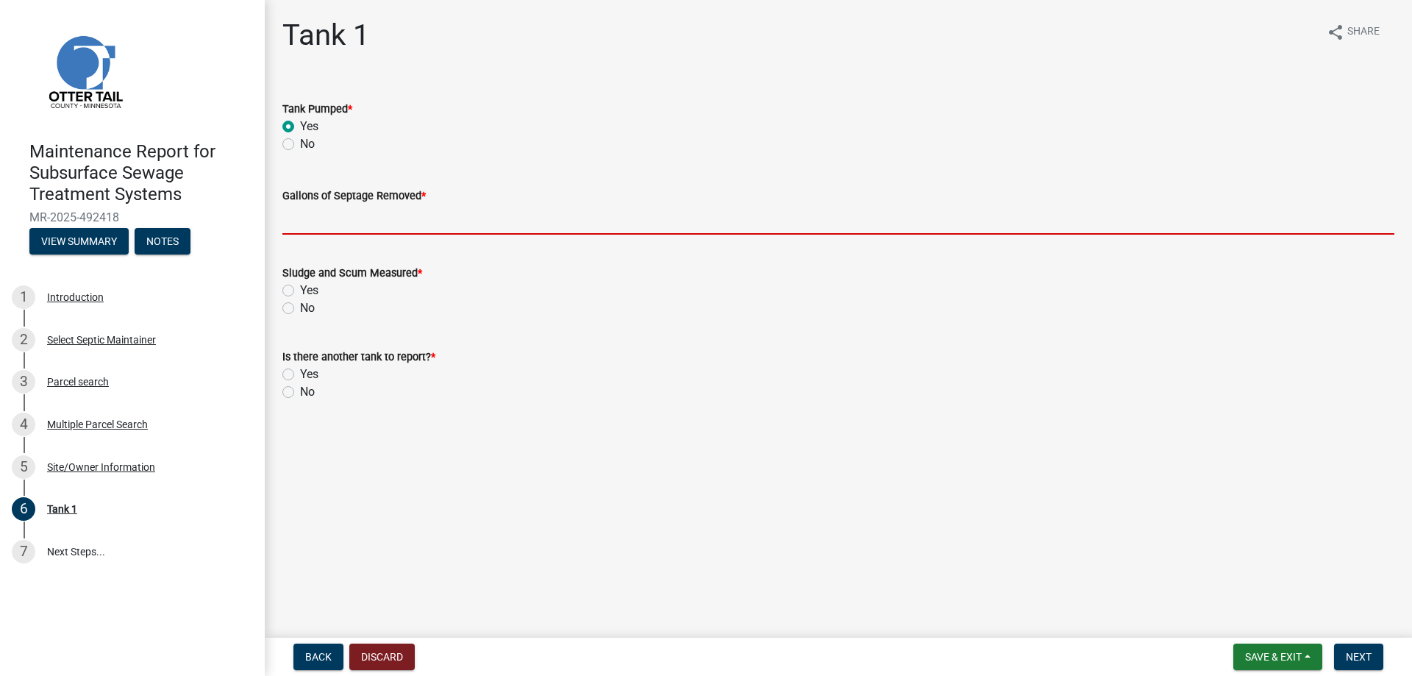
click at [335, 235] on input "Gallons of Septage Removed *" at bounding box center [838, 219] width 1112 height 30
type input "1000"
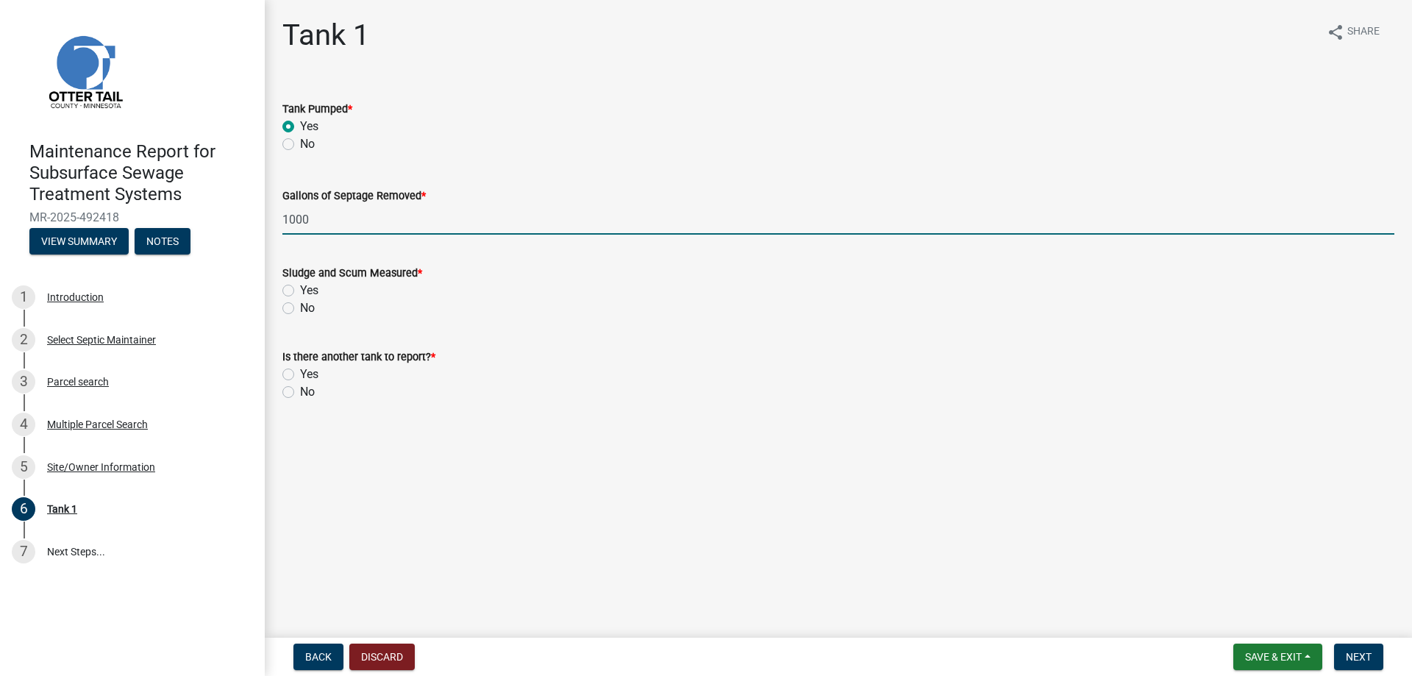
click at [319, 299] on label "Yes" at bounding box center [309, 291] width 18 height 18
click at [310, 291] on input "Yes" at bounding box center [305, 287] width 10 height 10
radio input "true"
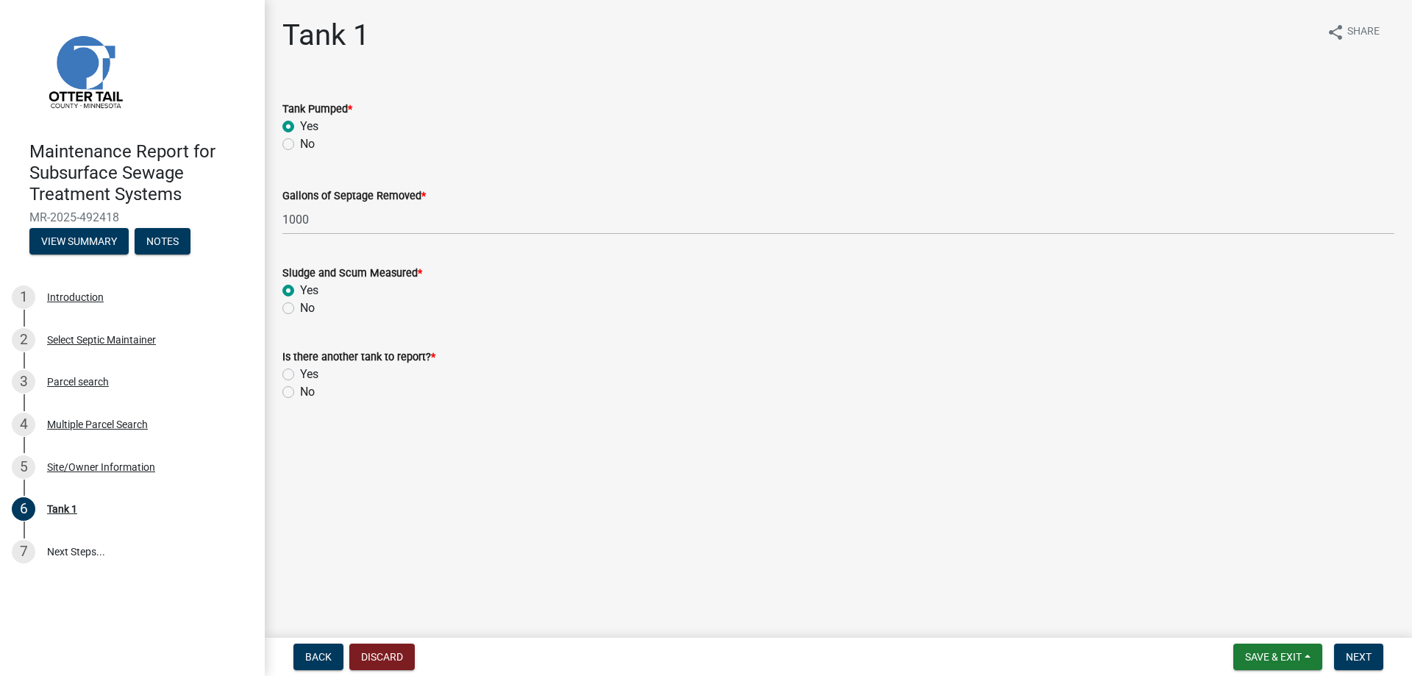
click at [315, 401] on label "No" at bounding box center [307, 392] width 15 height 18
click at [310, 393] on input "No" at bounding box center [305, 388] width 10 height 10
radio input "true"
click at [1350, 658] on span "Next" at bounding box center [1359, 657] width 26 height 12
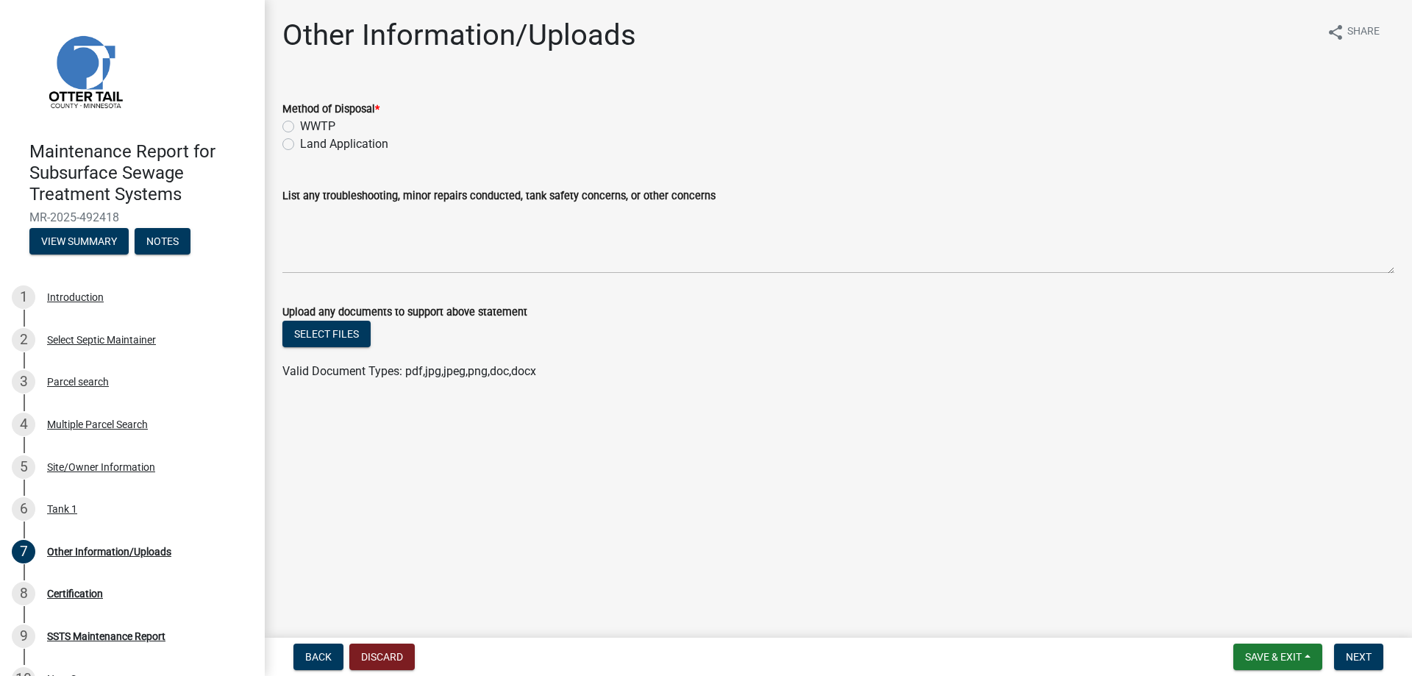
click at [339, 153] on label "Land Application" at bounding box center [344, 144] width 88 height 18
click at [310, 145] on input "Land Application" at bounding box center [305, 140] width 10 height 10
radio input "true"
click at [1358, 651] on span "Next" at bounding box center [1359, 657] width 26 height 12
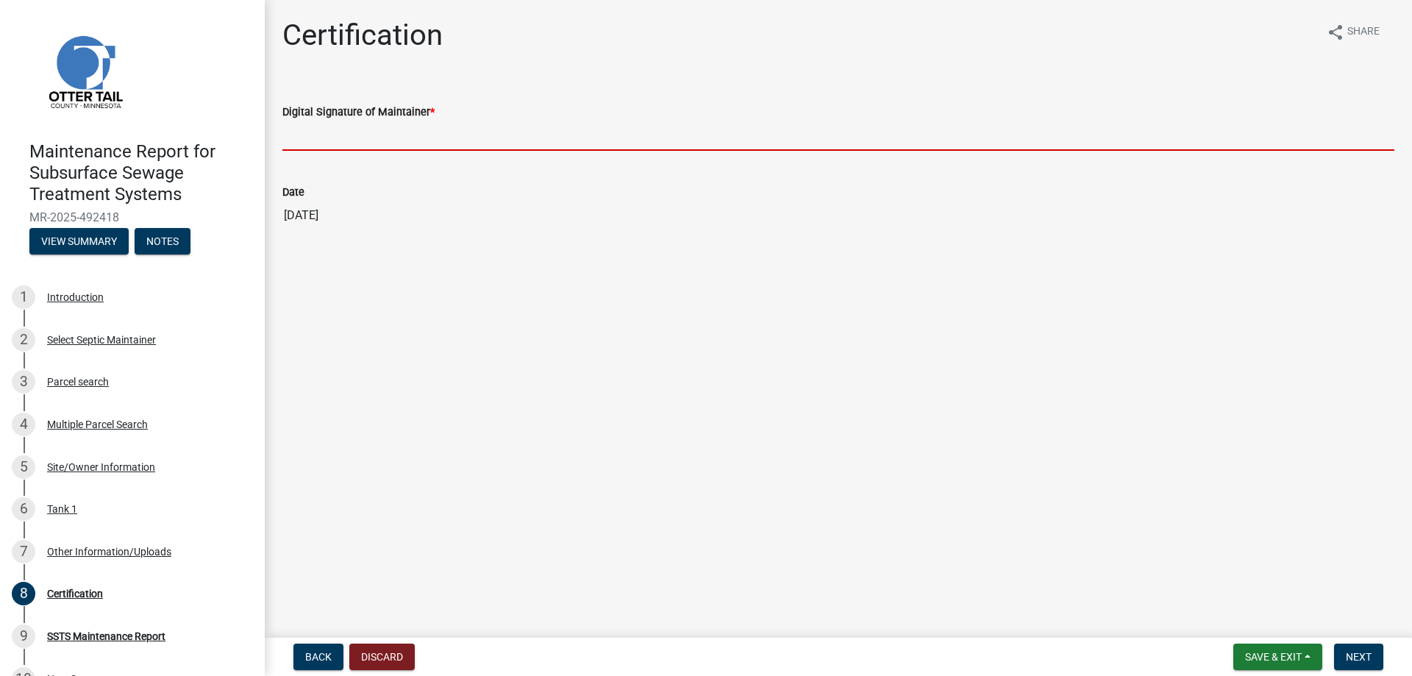
click at [337, 151] on input "Digital Signature of Maintainer *" at bounding box center [838, 136] width 1112 height 30
type input "[PERSON_NAME]/KG"
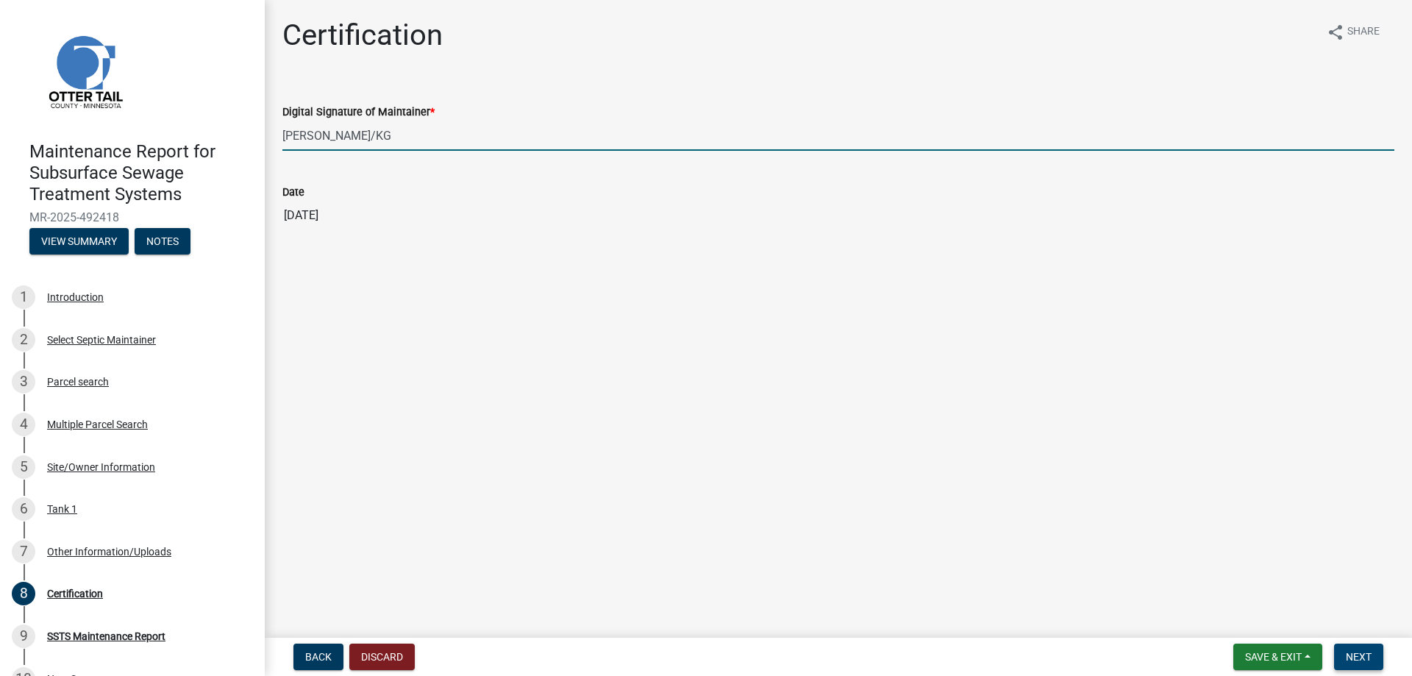
click at [1353, 651] on span "Next" at bounding box center [1359, 657] width 26 height 12
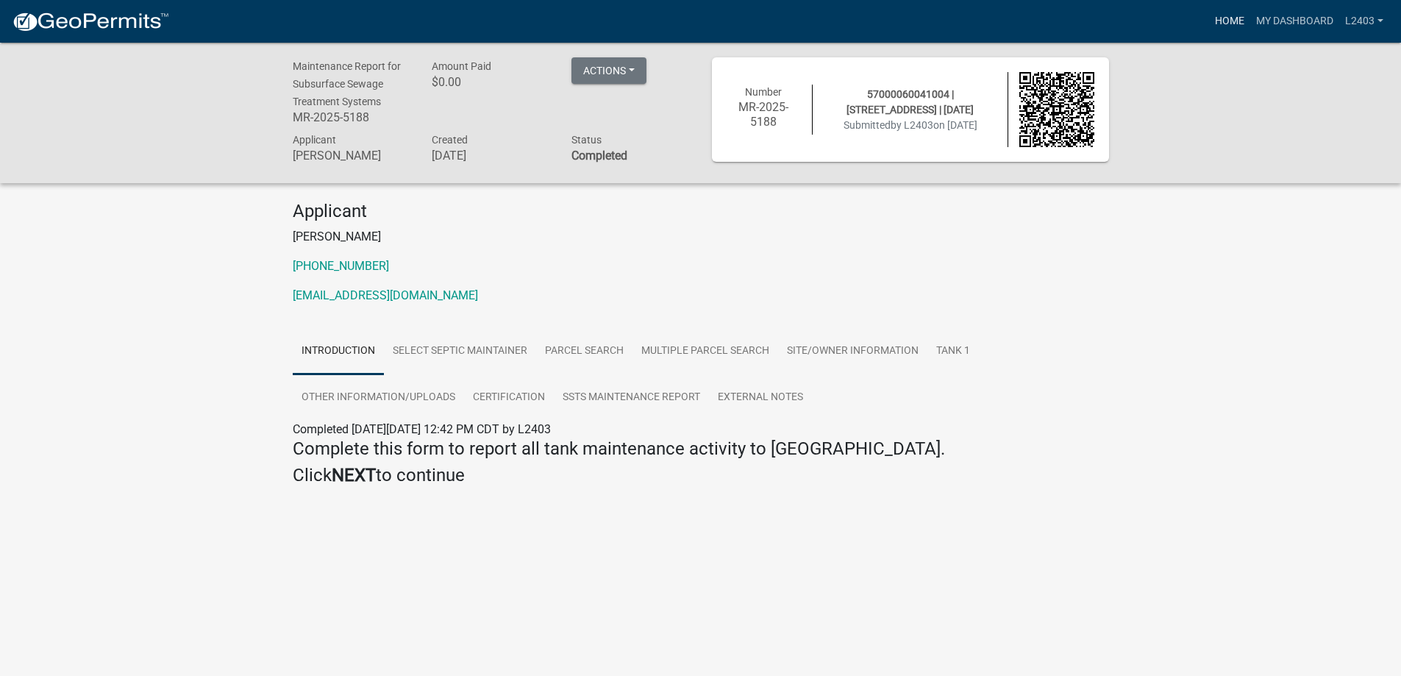
click at [1209, 20] on link "Home" at bounding box center [1229, 21] width 41 height 28
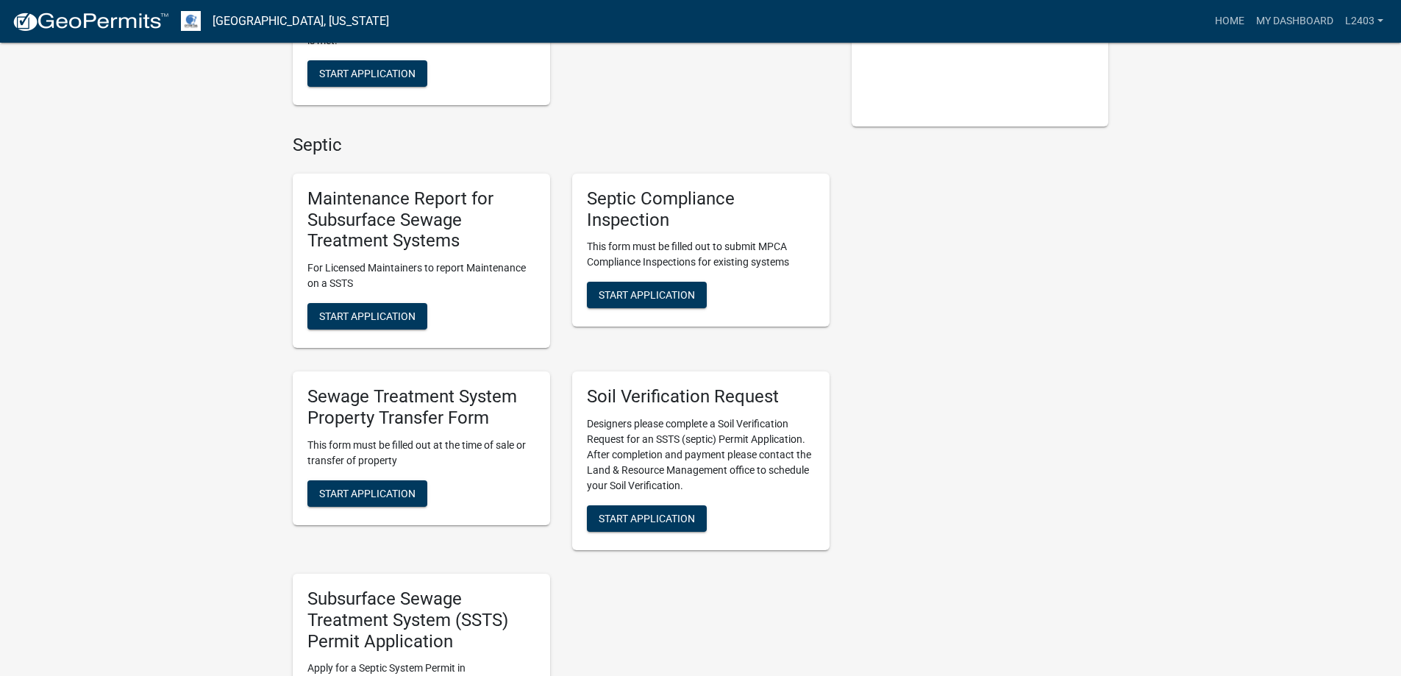
scroll to position [441, 0]
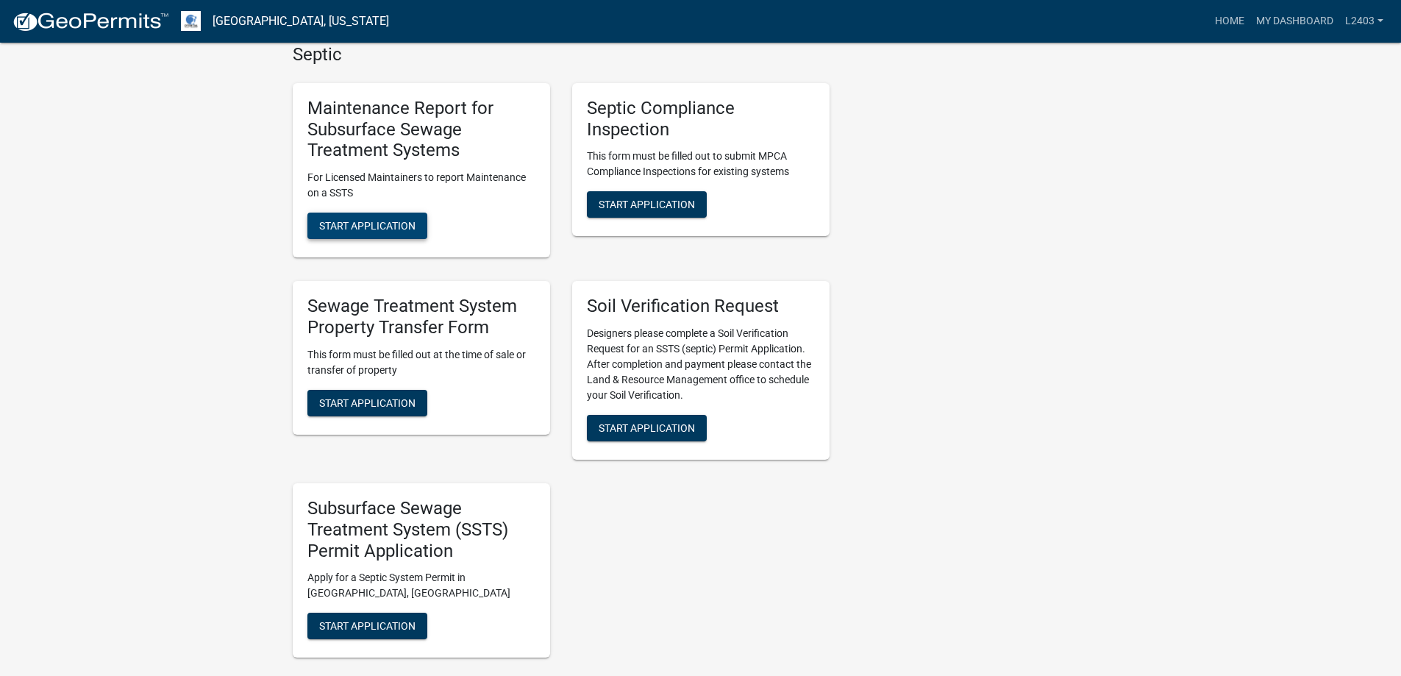
click at [402, 239] on button "Start Application" at bounding box center [367, 226] width 120 height 26
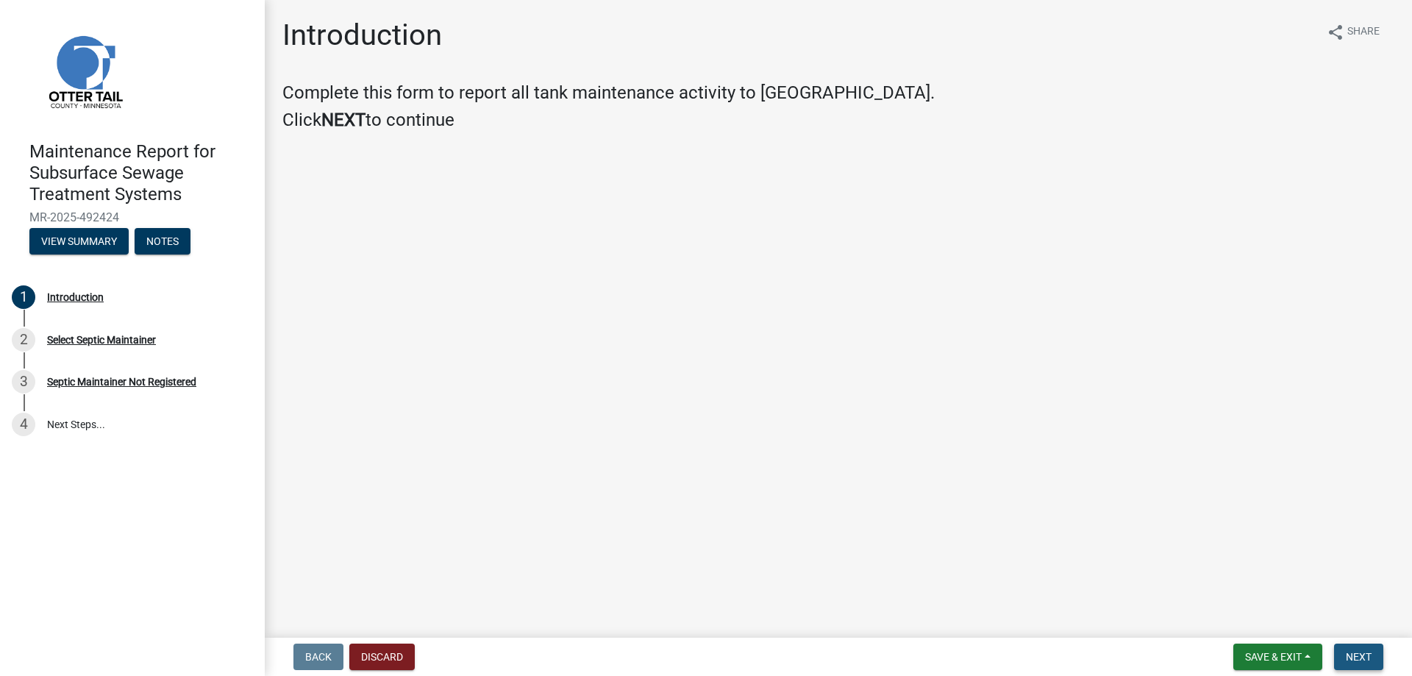
click at [1369, 655] on button "Next" at bounding box center [1358, 657] width 49 height 26
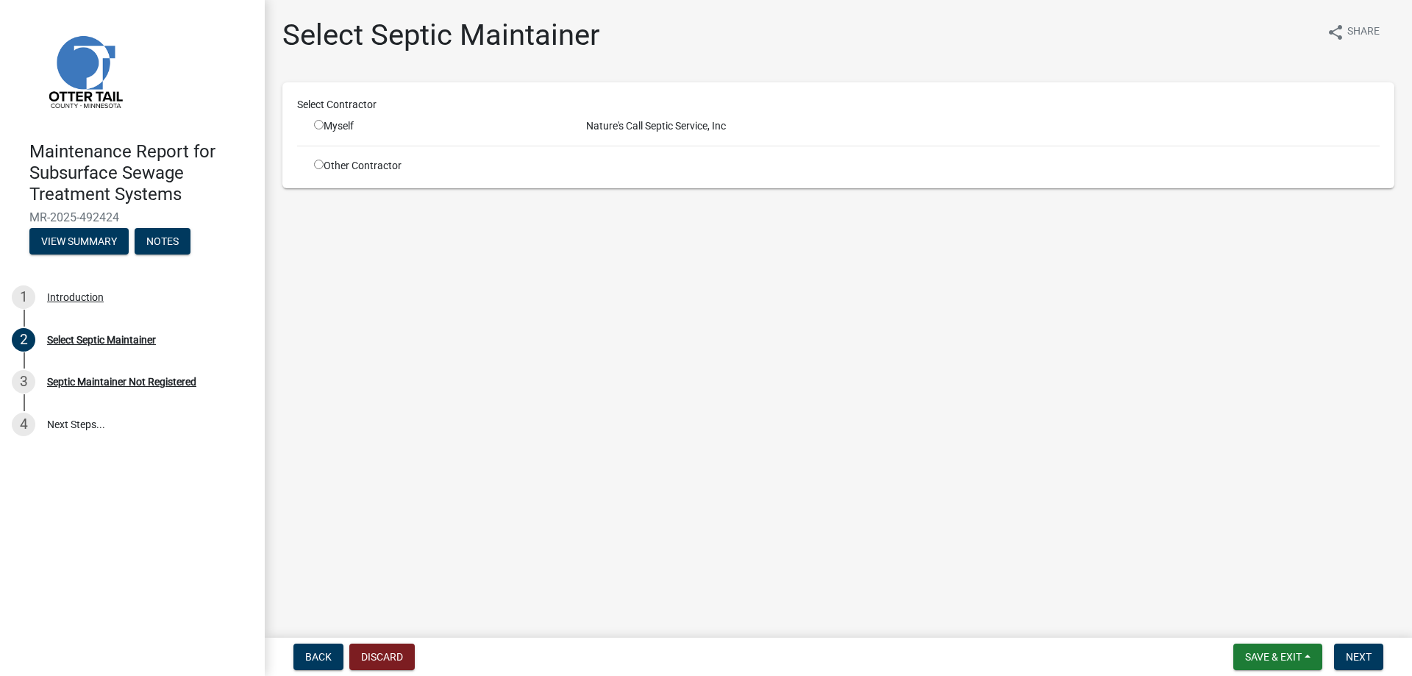
click at [330, 134] on div "Myself" at bounding box center [439, 125] width 250 height 15
click at [324, 129] on input "radio" at bounding box center [319, 125] width 10 height 10
radio input "true"
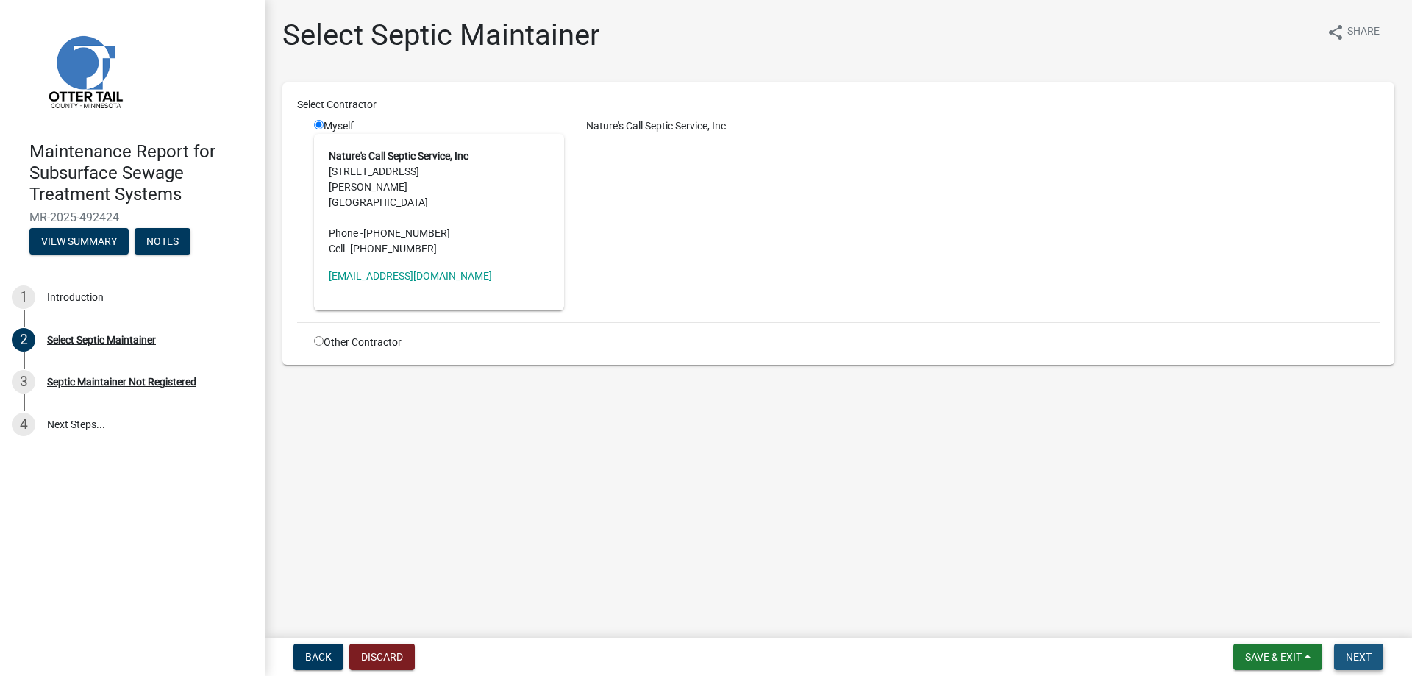
drag, startPoint x: 1328, startPoint y: 650, endPoint x: 1368, endPoint y: 613, distance: 54.1
click at [1334, 650] on button "Next" at bounding box center [1358, 657] width 49 height 26
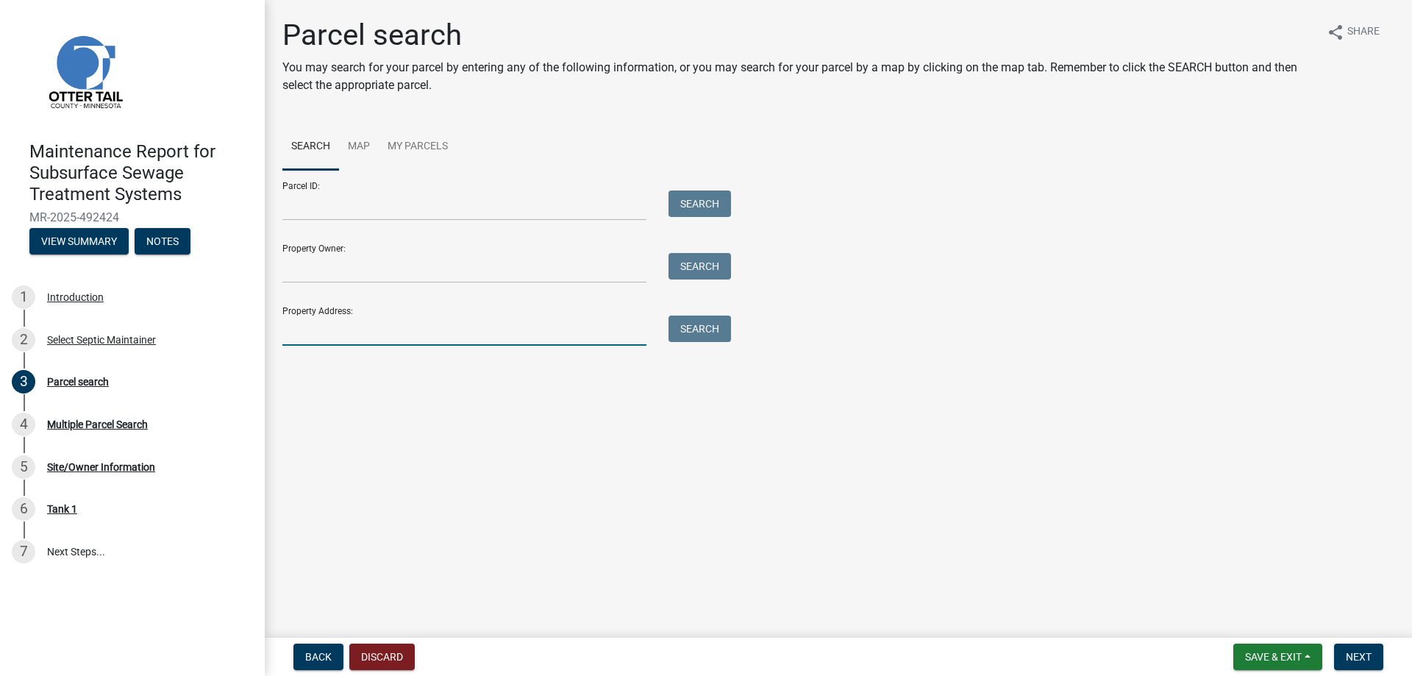
click at [349, 346] on input "Property Address:" at bounding box center [464, 331] width 364 height 30
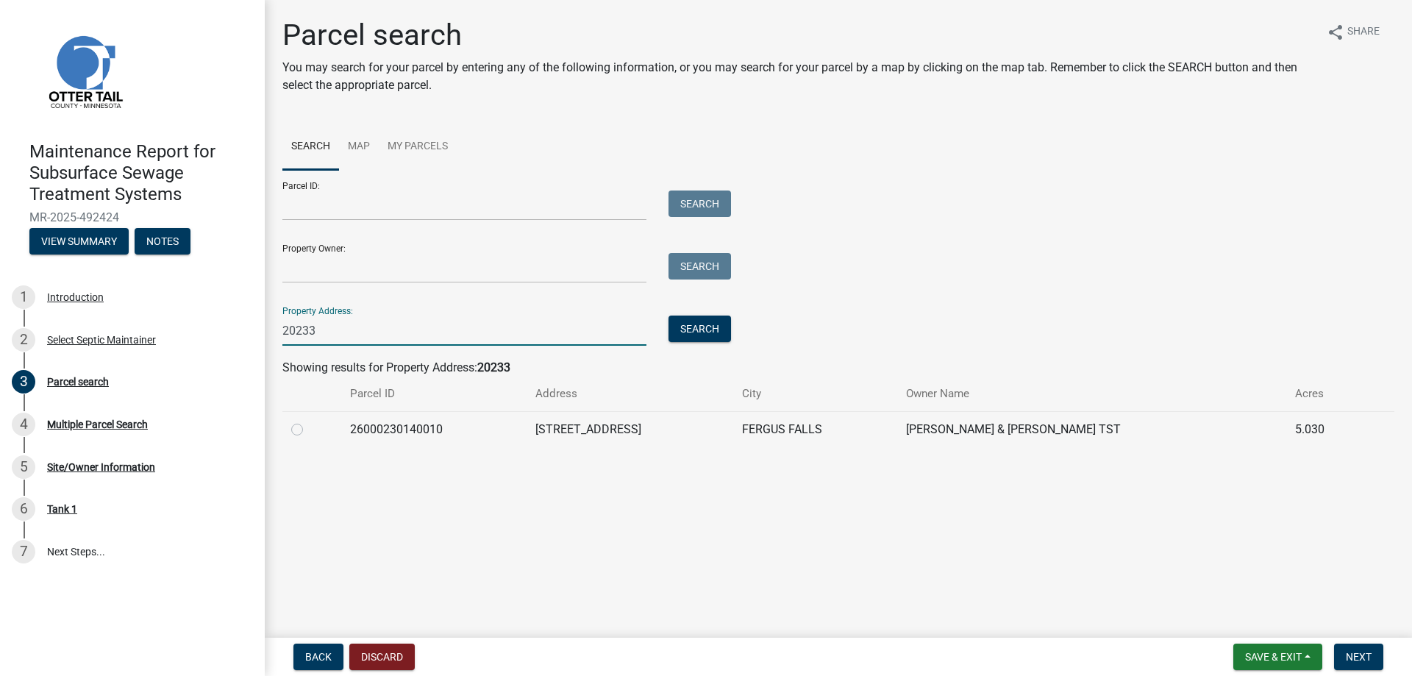
type input "20233"
click at [309, 421] on label at bounding box center [309, 421] width 0 height 0
click at [309, 430] on input "radio" at bounding box center [314, 426] width 10 height 10
radio input "true"
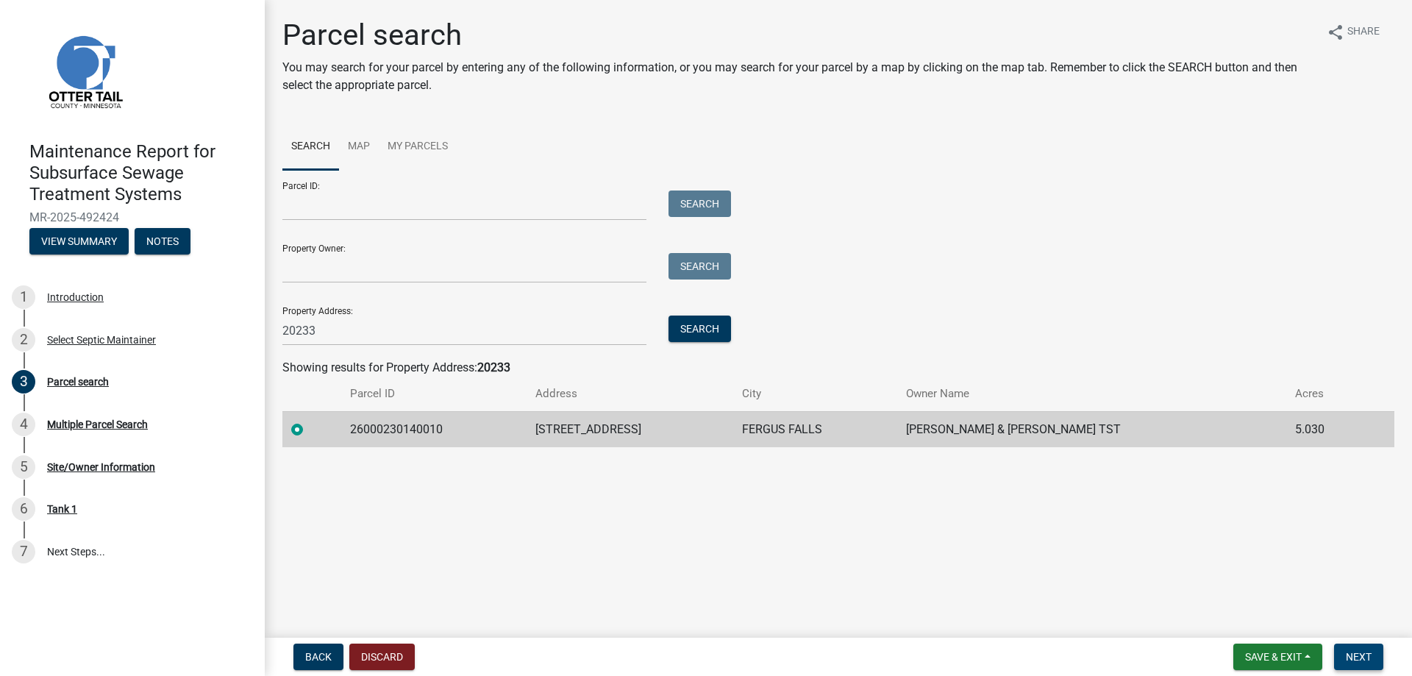
click at [1349, 651] on span "Next" at bounding box center [1359, 657] width 26 height 12
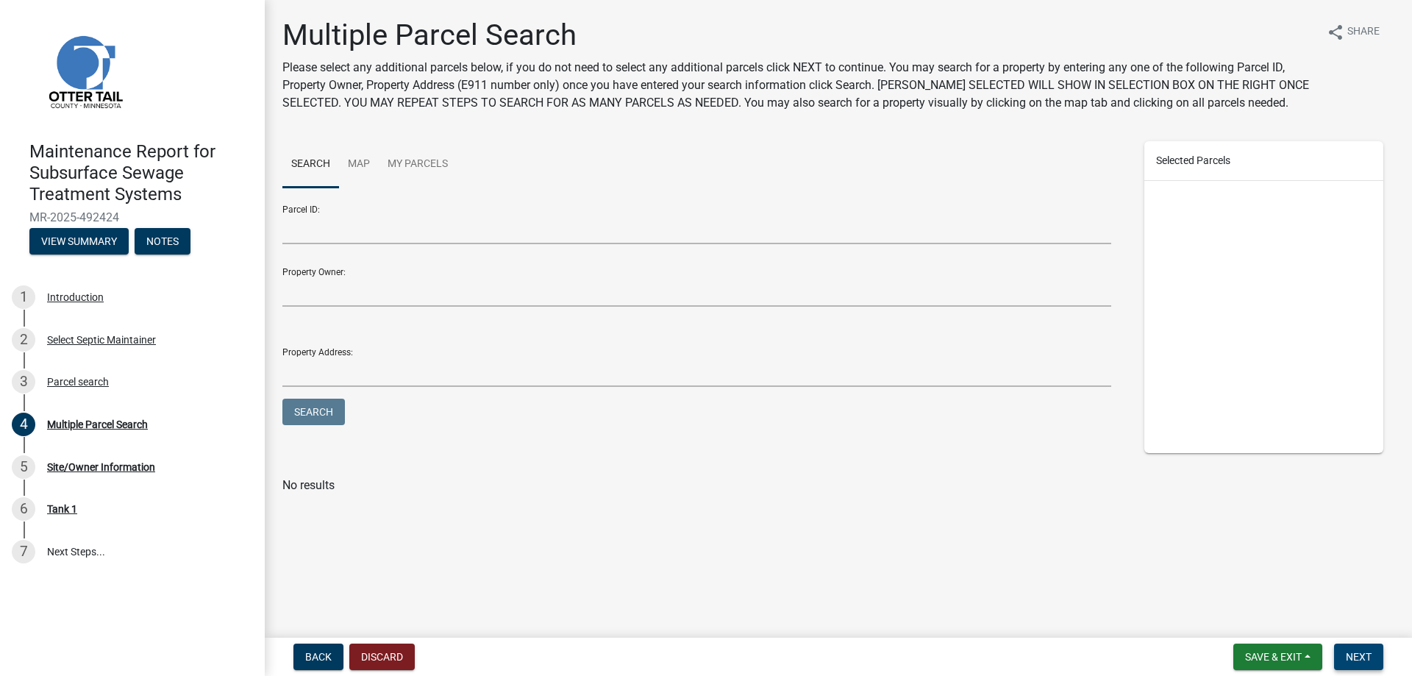
click at [1350, 651] on span "Next" at bounding box center [1359, 657] width 26 height 12
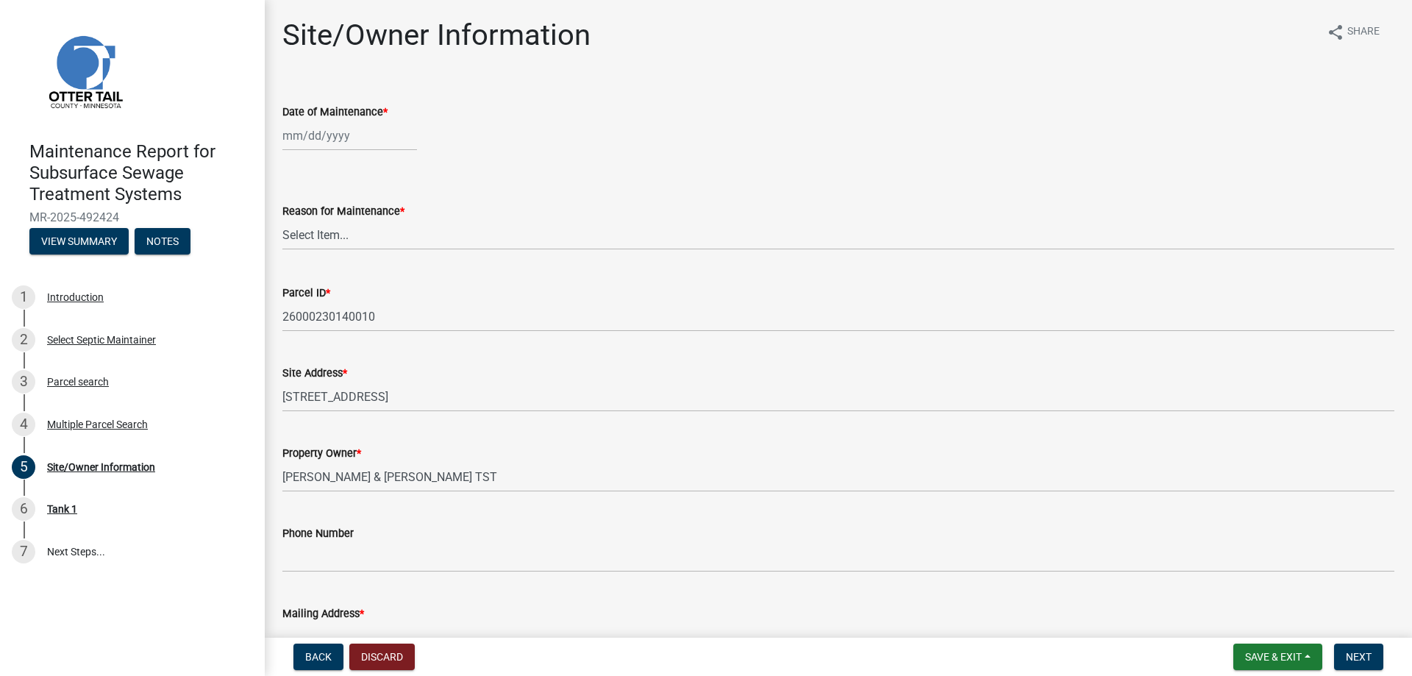
click at [352, 151] on div at bounding box center [349, 136] width 135 height 30
select select "10"
select select "2025"
click at [297, 290] on div "13" at bounding box center [297, 278] width 24 height 24
type input "[DATE]"
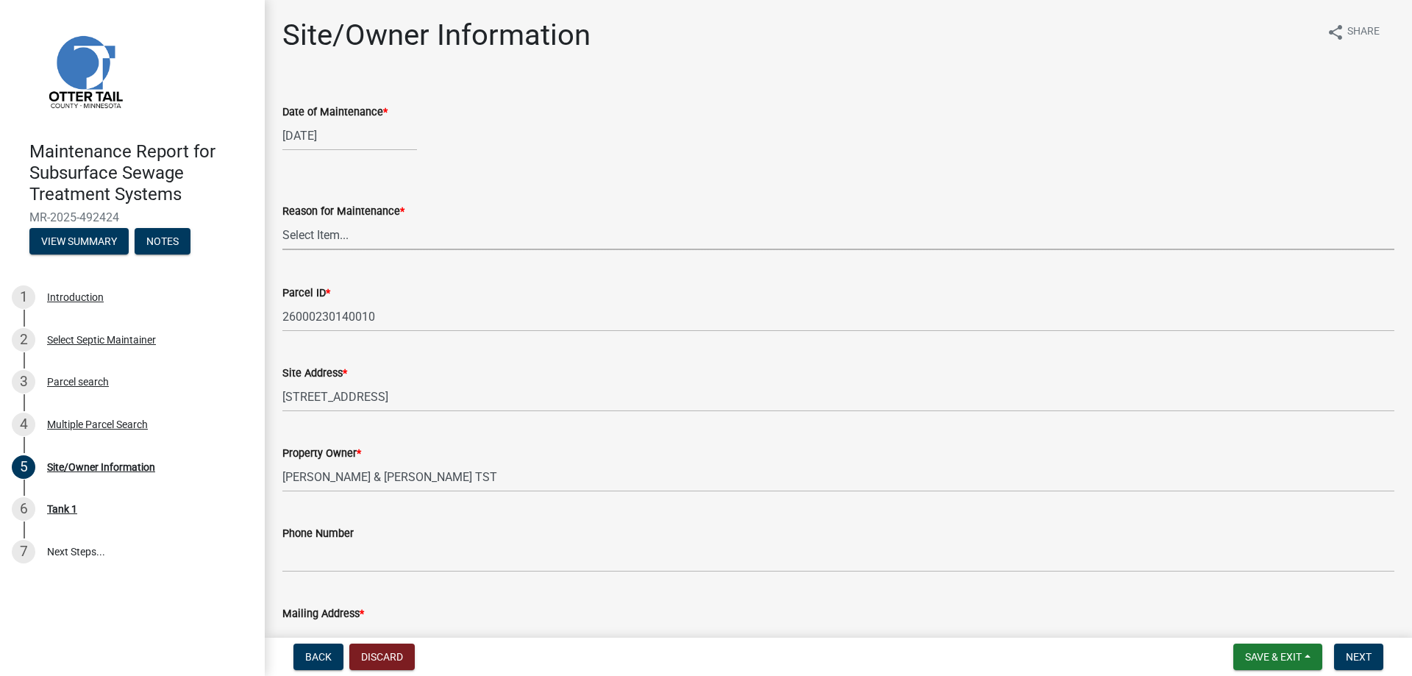
drag, startPoint x: 298, startPoint y: 295, endPoint x: 302, endPoint y: 310, distance: 15.2
click at [299, 250] on select "Select Item... Called Routine Other" at bounding box center [838, 235] width 1112 height 30
click at [287, 250] on select "Select Item... Called Routine Other" at bounding box center [838, 235] width 1112 height 30
select select "3ac72b63-7b21-42e4-8192-806faae7a4f1"
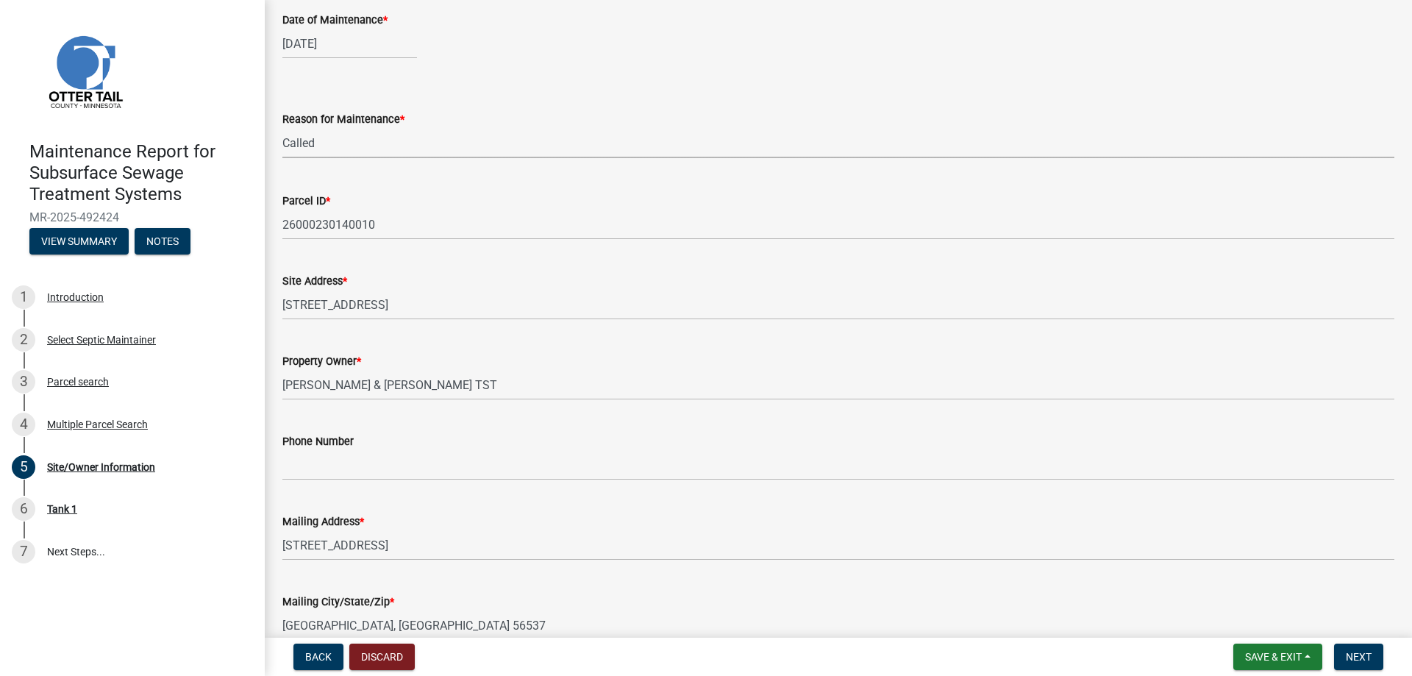
scroll to position [221, 0]
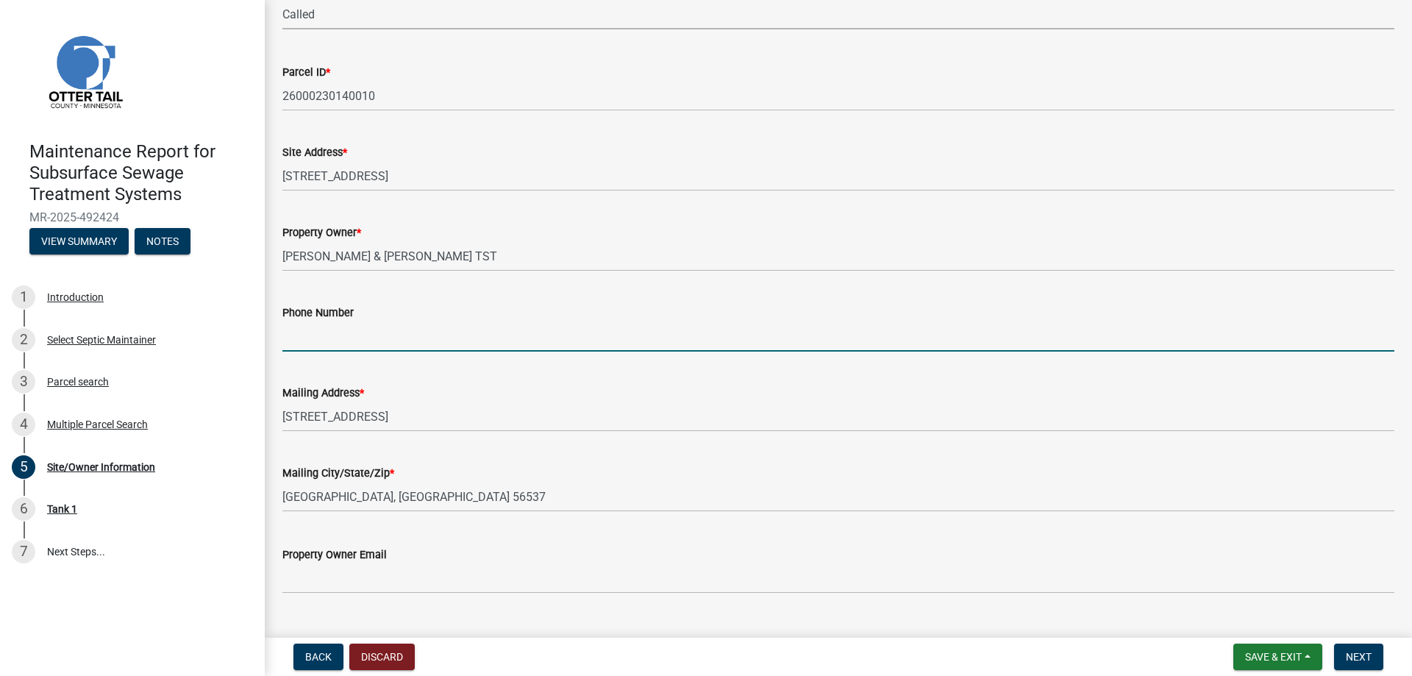
click at [310, 352] on input "Phone Number" at bounding box center [838, 336] width 1112 height 30
type input "[PHONE_NUMBER]"
click at [1364, 660] on button "Next" at bounding box center [1358, 657] width 49 height 26
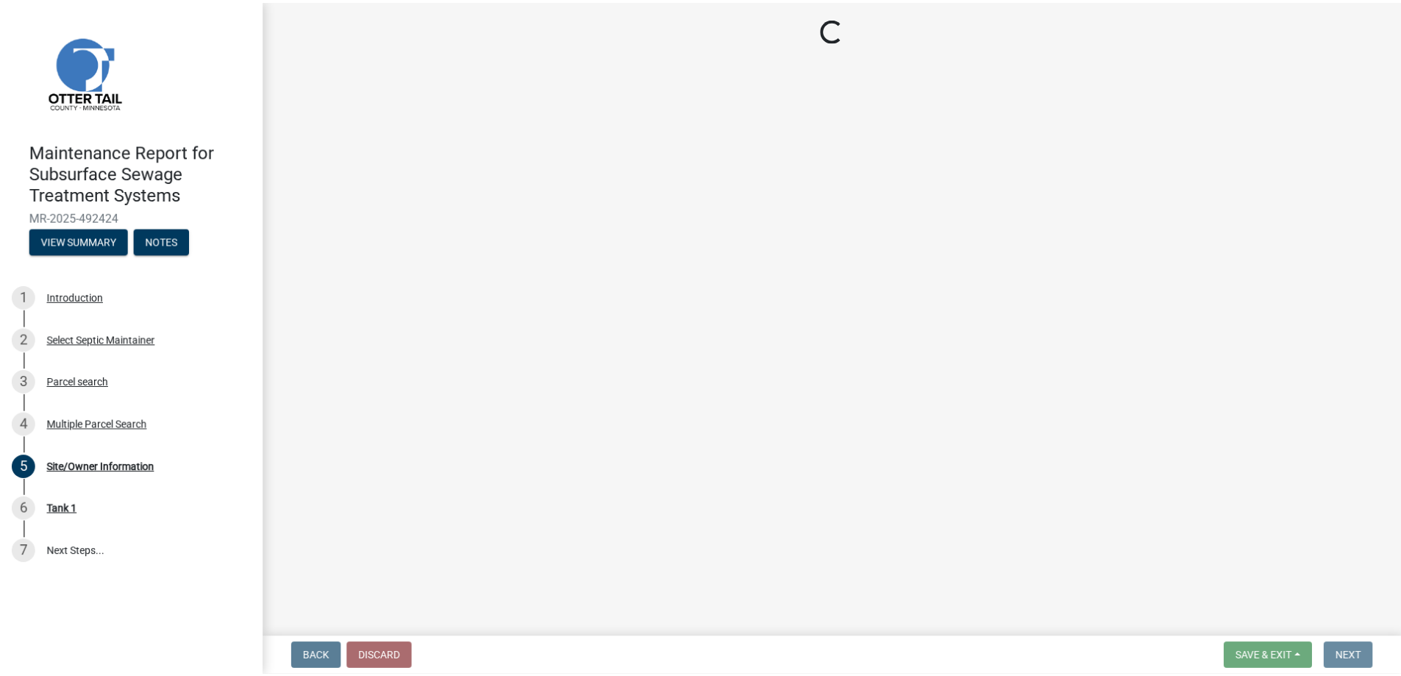
scroll to position [0, 0]
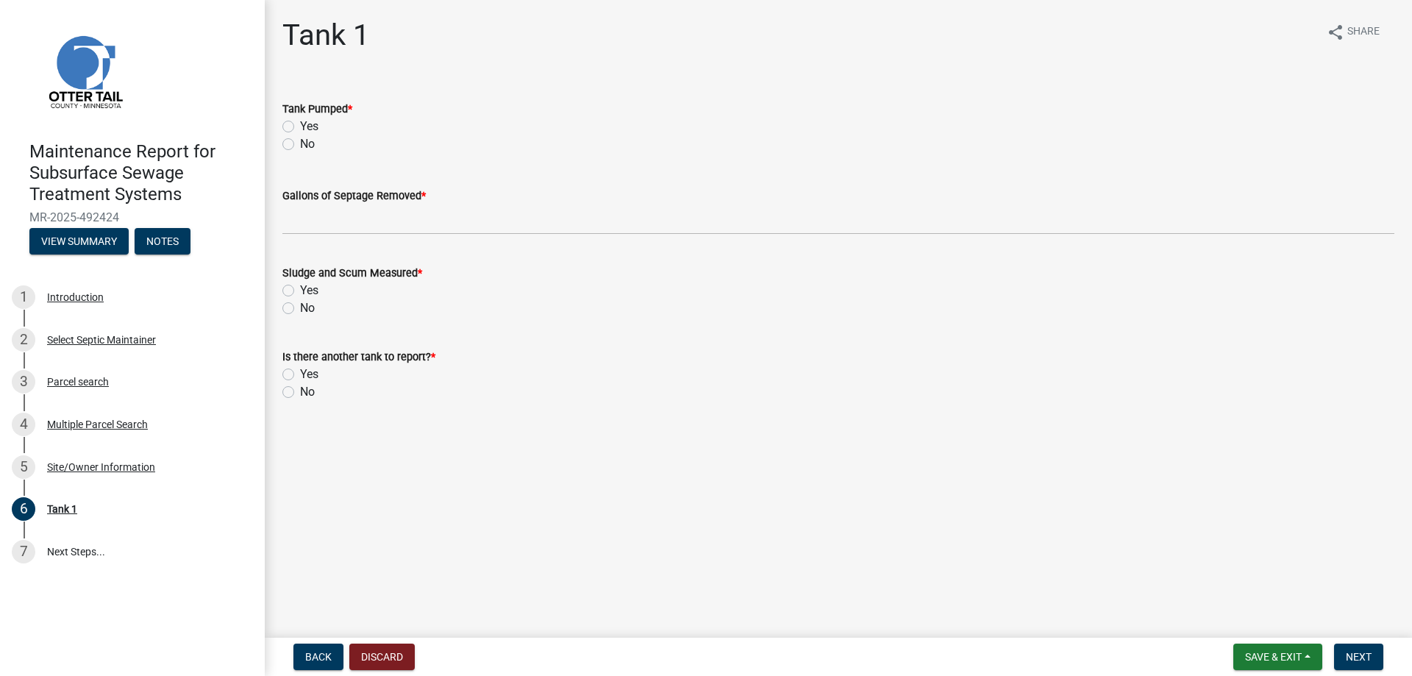
click at [319, 135] on label "Yes" at bounding box center [309, 127] width 18 height 18
click at [310, 127] on input "Yes" at bounding box center [305, 123] width 10 height 10
radio input "true"
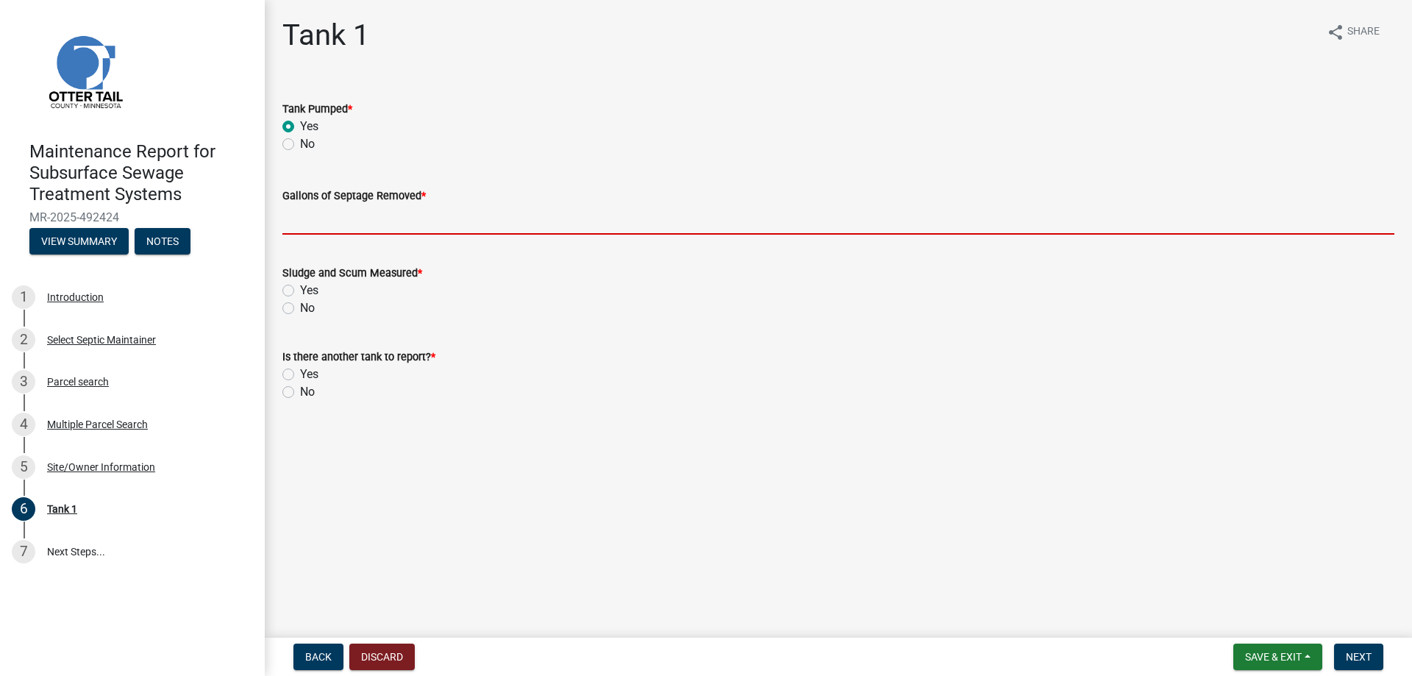
click at [338, 235] on input "Gallons of Septage Removed *" at bounding box center [838, 219] width 1112 height 30
type input "2000"
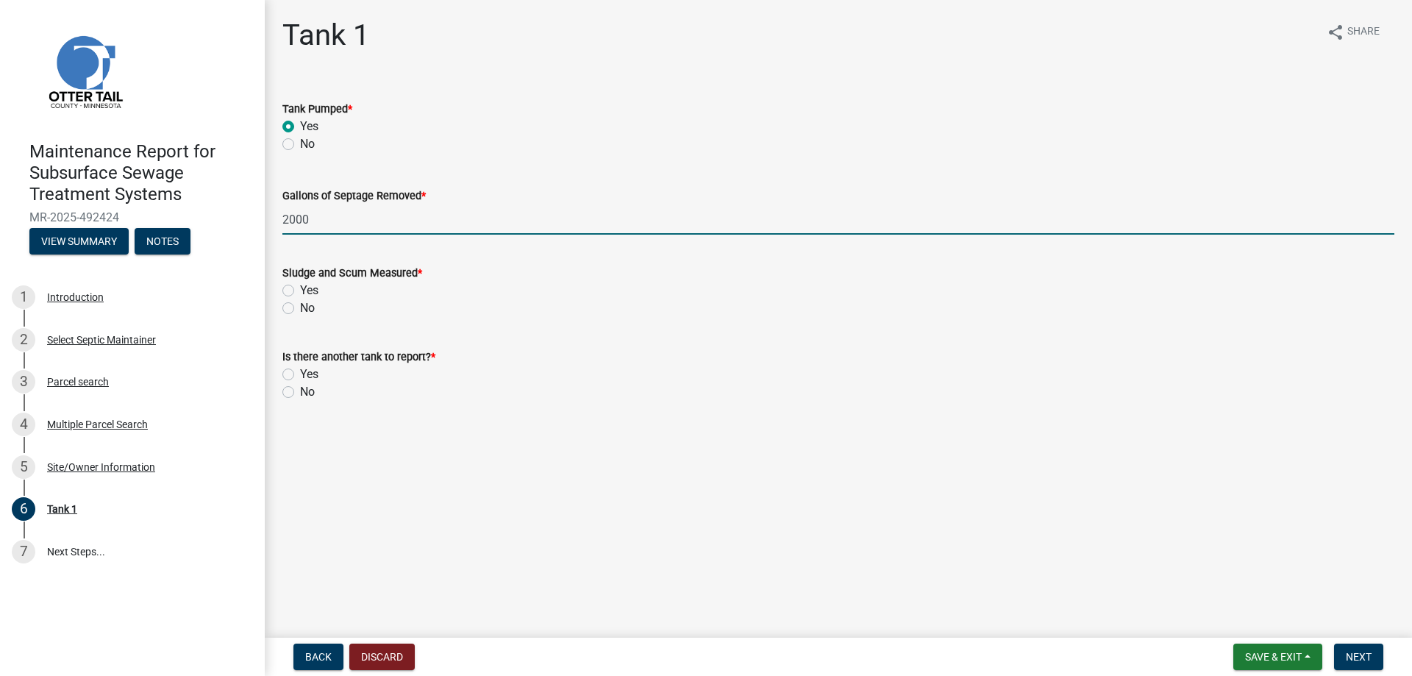
click at [319, 299] on label "Yes" at bounding box center [309, 291] width 18 height 18
click at [310, 291] on input "Yes" at bounding box center [305, 287] width 10 height 10
radio input "true"
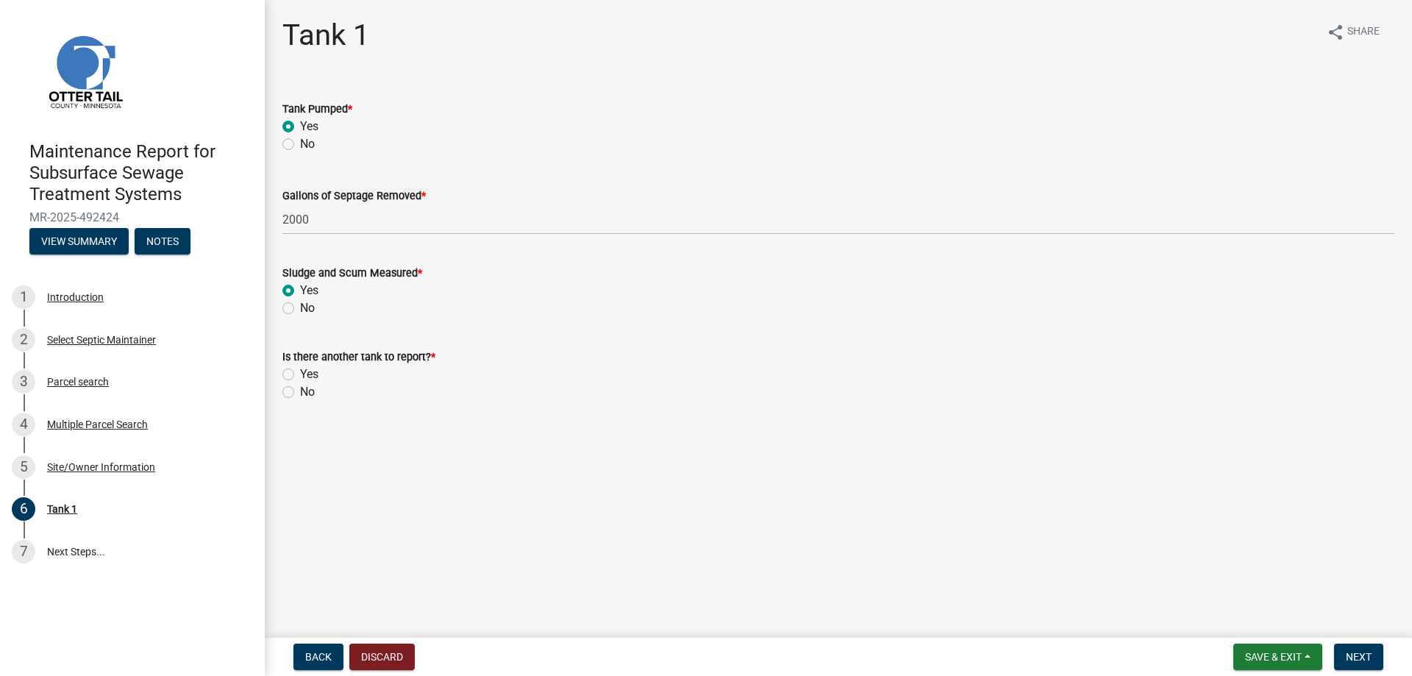
click at [315, 401] on label "No" at bounding box center [307, 392] width 15 height 18
click at [310, 393] on input "No" at bounding box center [305, 388] width 10 height 10
radio input "true"
click at [1353, 651] on span "Next" at bounding box center [1359, 657] width 26 height 12
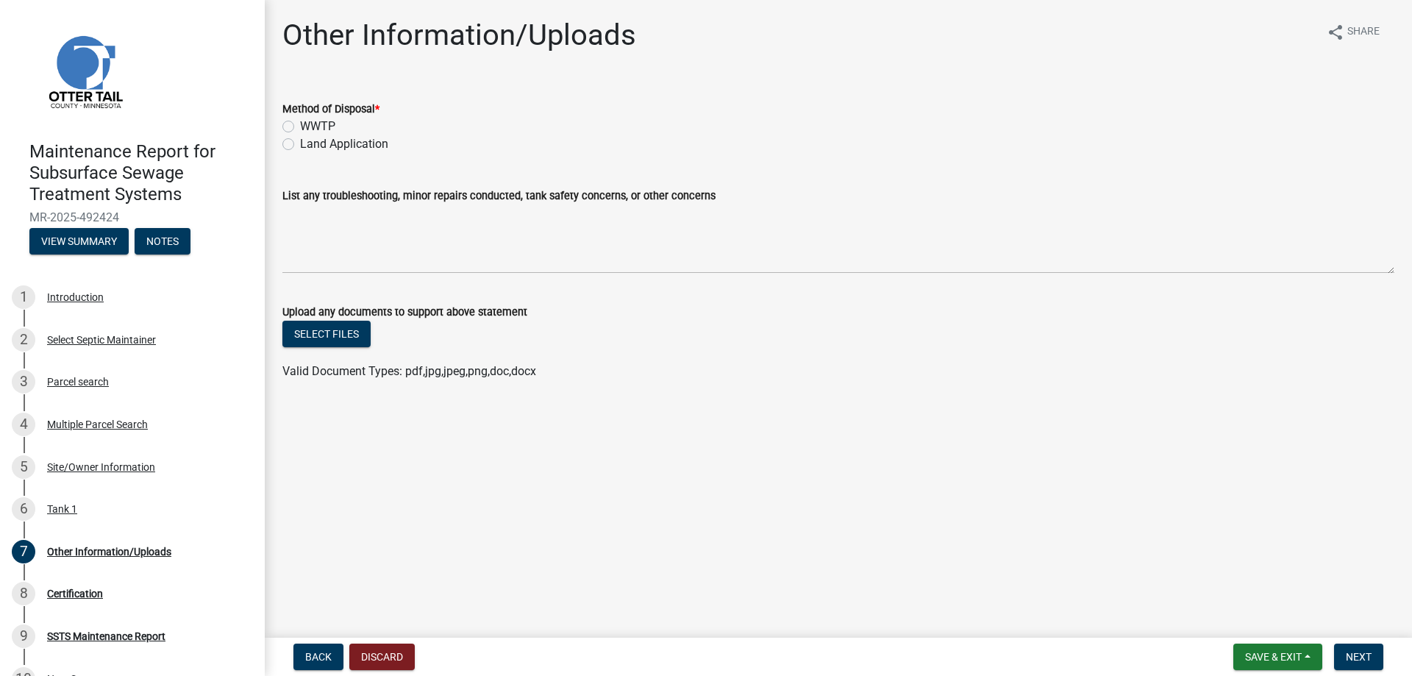
click at [338, 153] on label "Land Application" at bounding box center [344, 144] width 88 height 18
click at [310, 145] on input "Land Application" at bounding box center [305, 140] width 10 height 10
radio input "true"
click at [1342, 644] on button "Next" at bounding box center [1358, 657] width 49 height 26
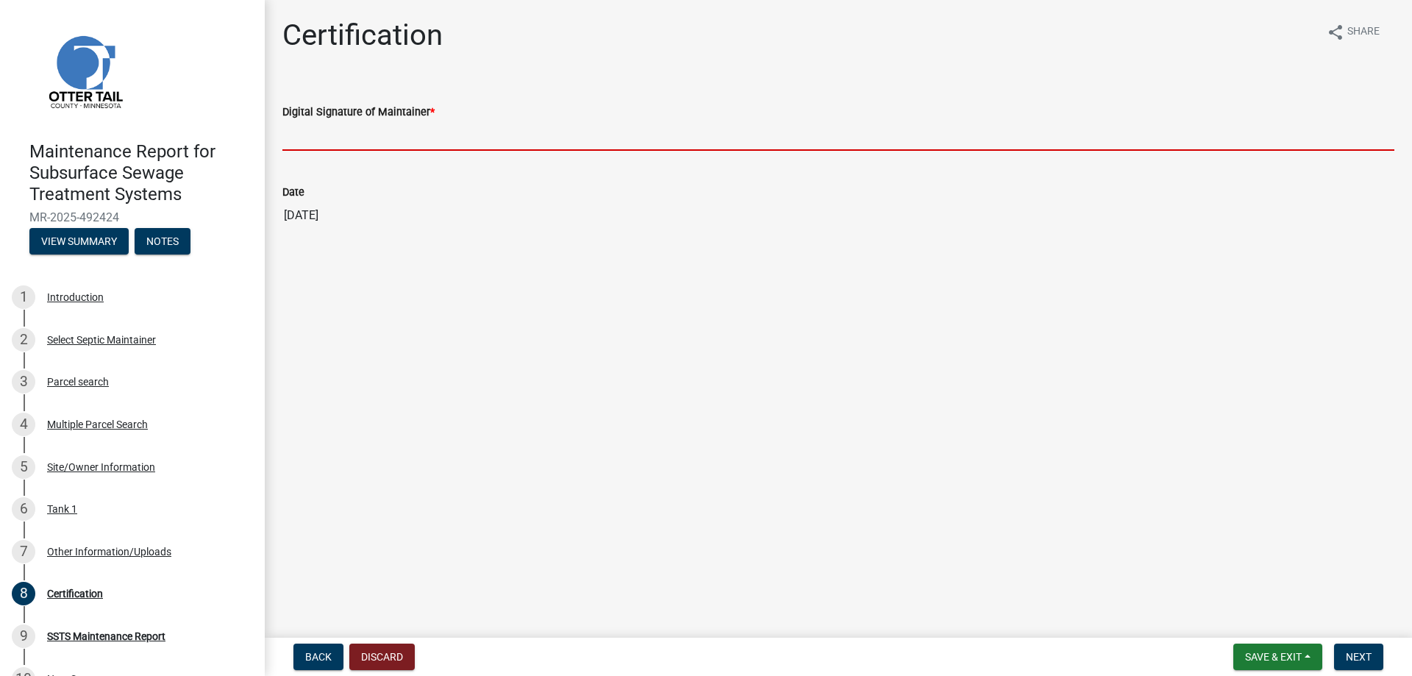
click at [356, 151] on input "Digital Signature of Maintainer *" at bounding box center [838, 136] width 1112 height 30
type input "[PERSON_NAME]/KG"
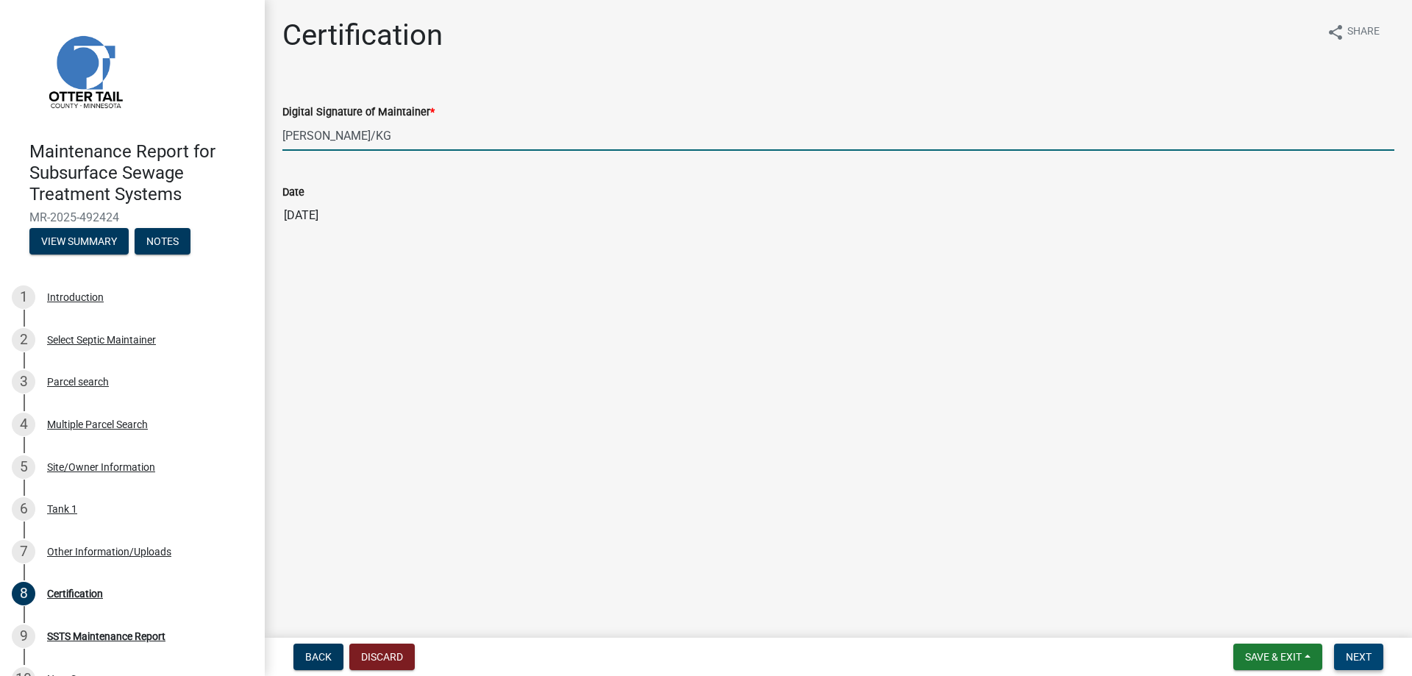
click at [1355, 651] on span "Next" at bounding box center [1359, 657] width 26 height 12
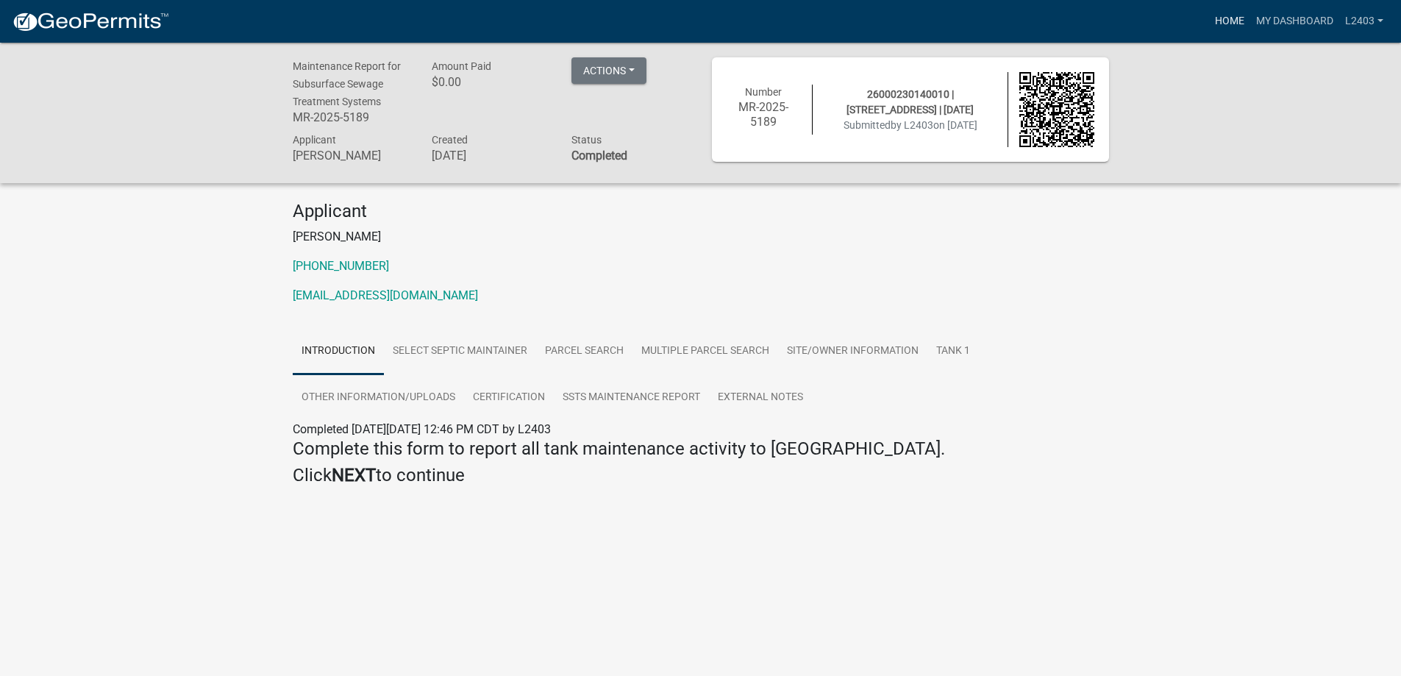
click at [1209, 21] on link "Home" at bounding box center [1229, 21] width 41 height 28
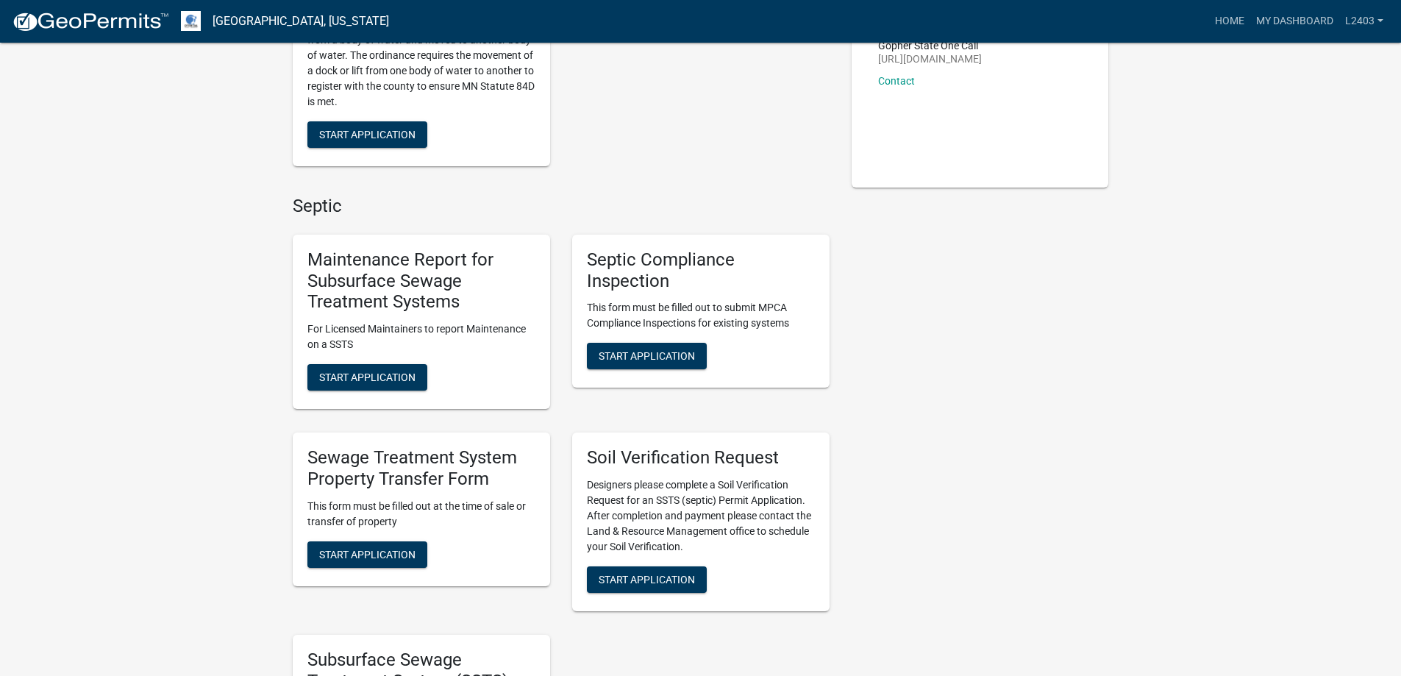
scroll to position [368, 0]
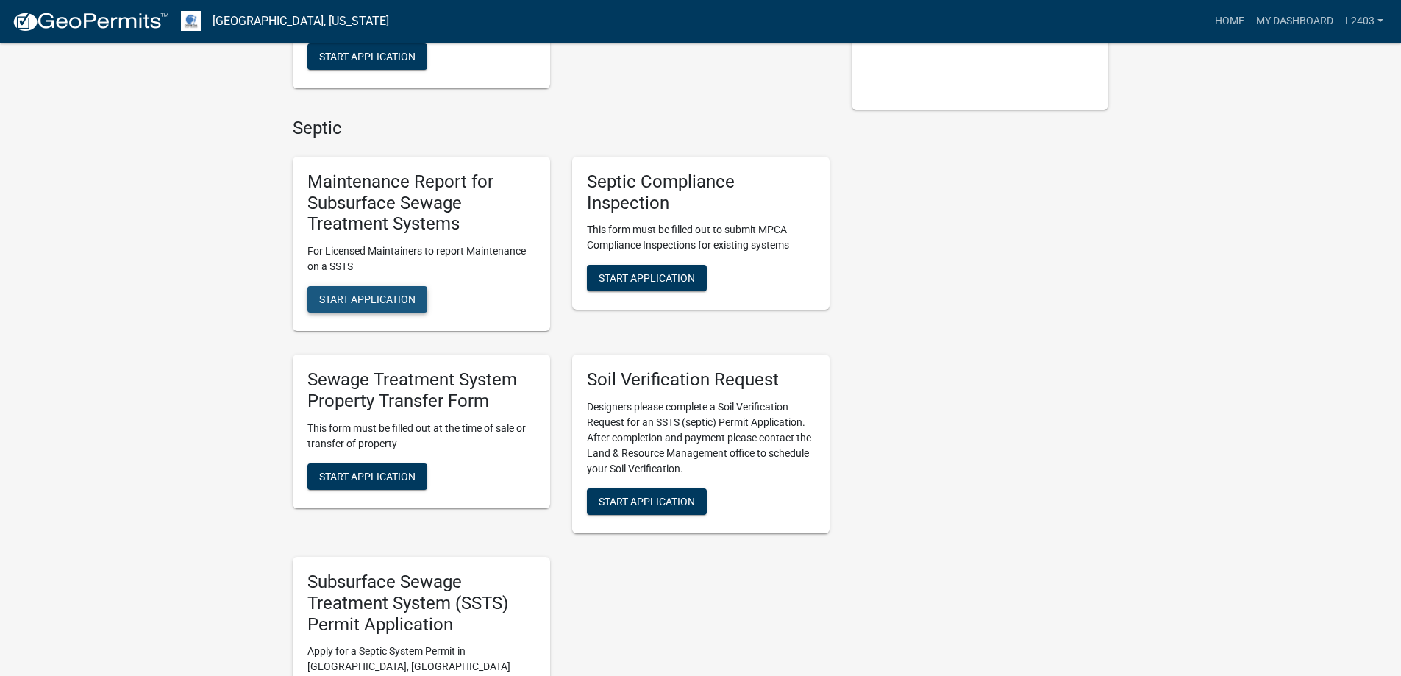
click at [416, 305] on span "Start Application" at bounding box center [367, 299] width 96 height 12
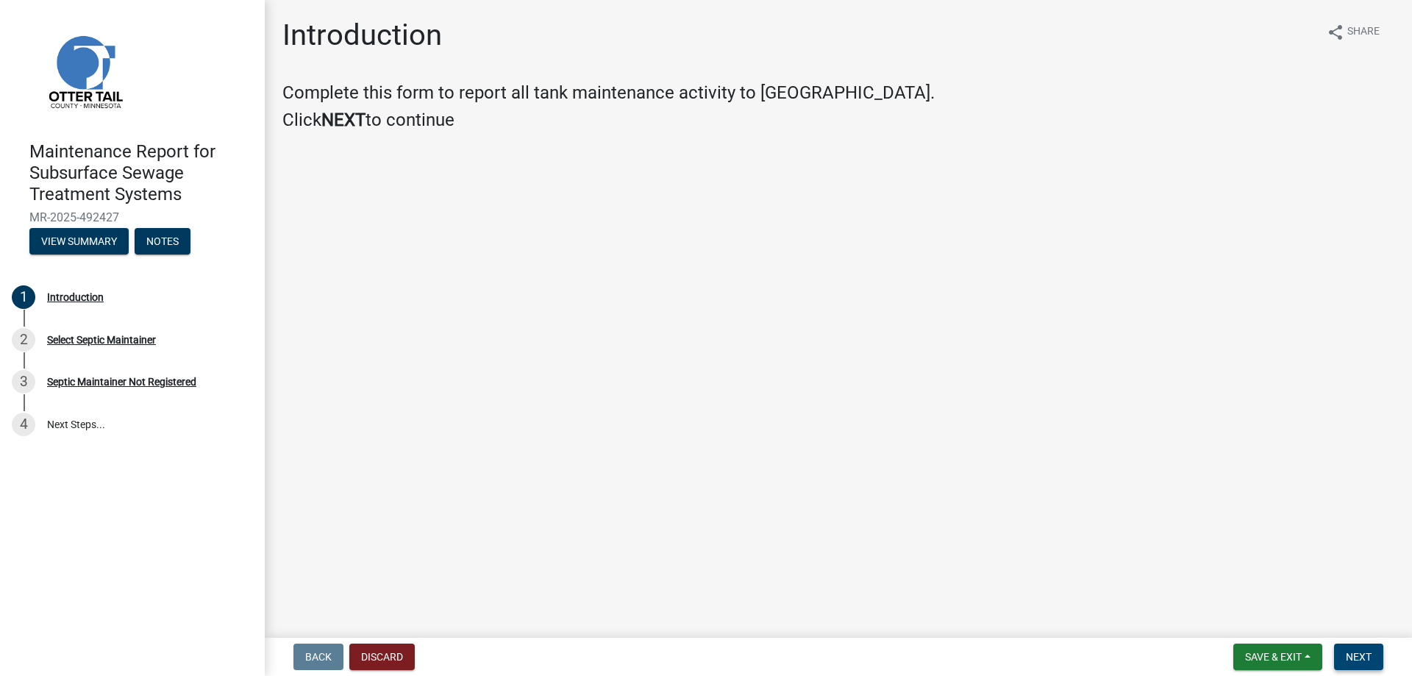
click at [1353, 651] on span "Next" at bounding box center [1359, 657] width 26 height 12
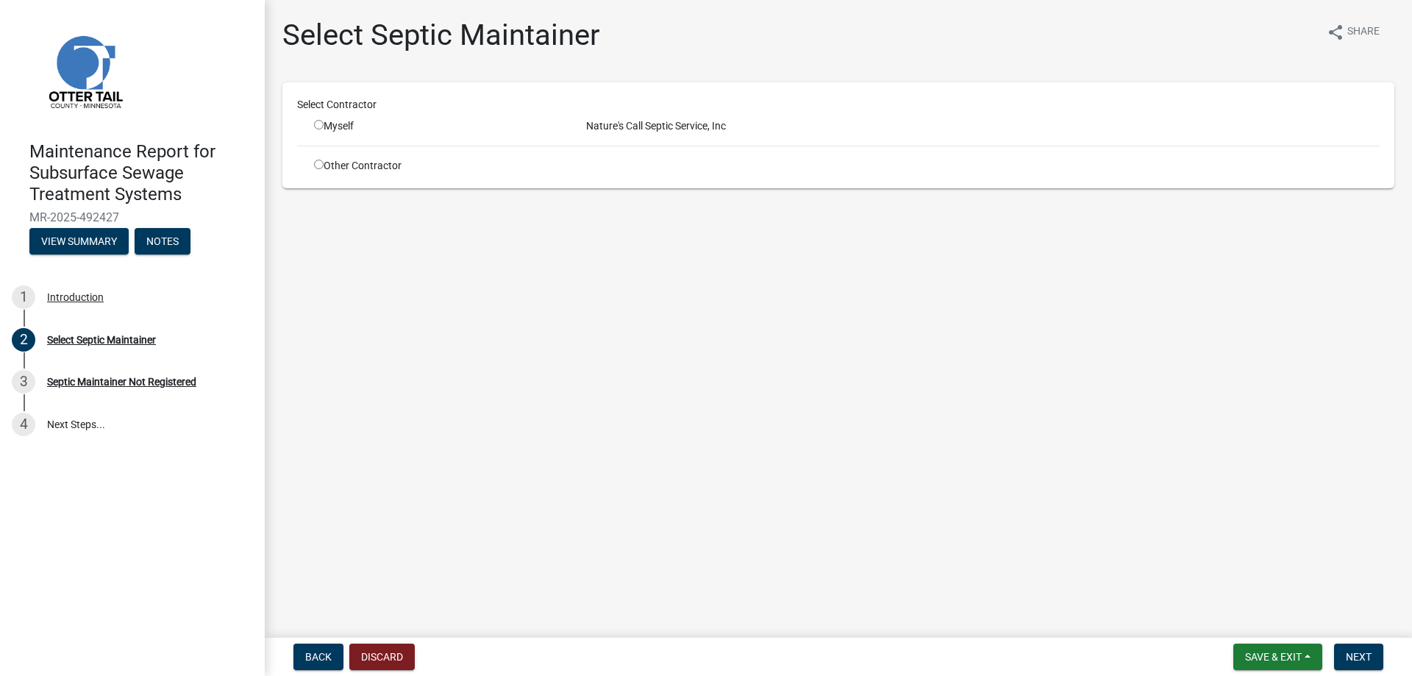
click at [324, 129] on input "radio" at bounding box center [319, 125] width 10 height 10
radio input "true"
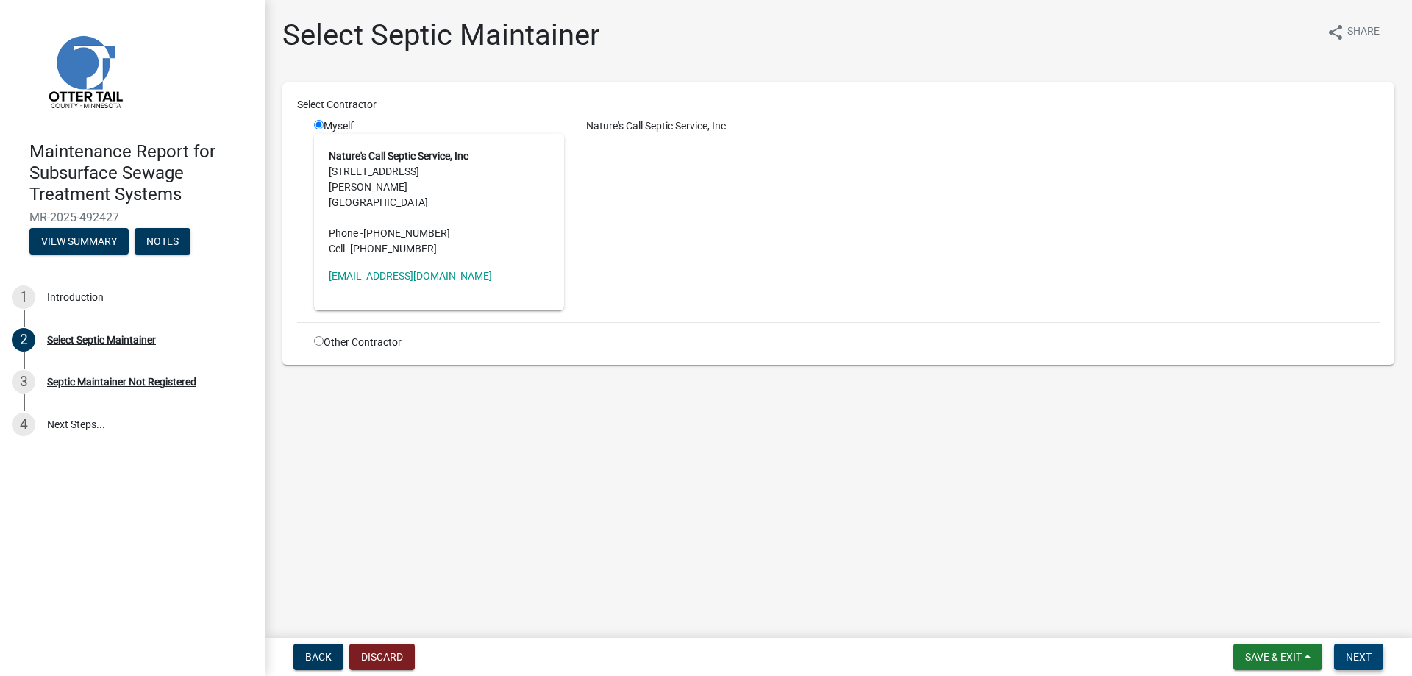
click at [1366, 661] on button "Next" at bounding box center [1358, 657] width 49 height 26
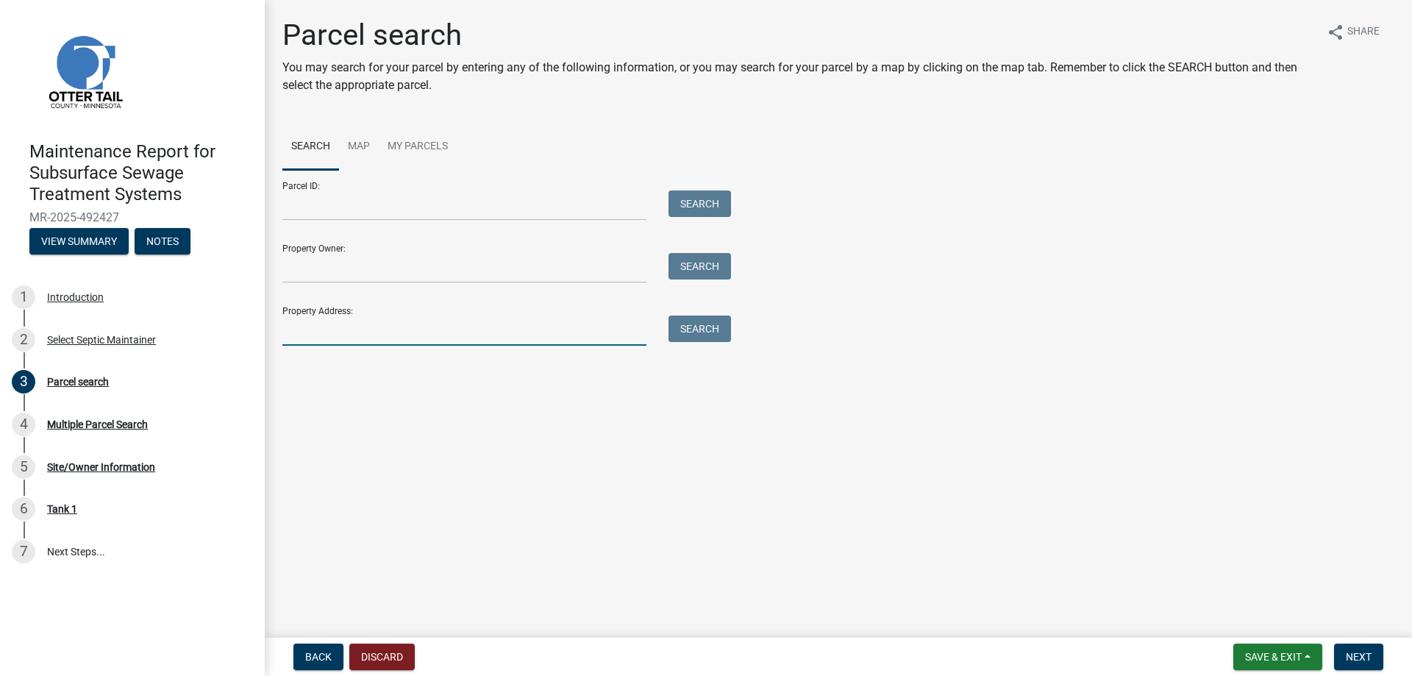
click at [404, 346] on input "Property Address:" at bounding box center [464, 331] width 364 height 30
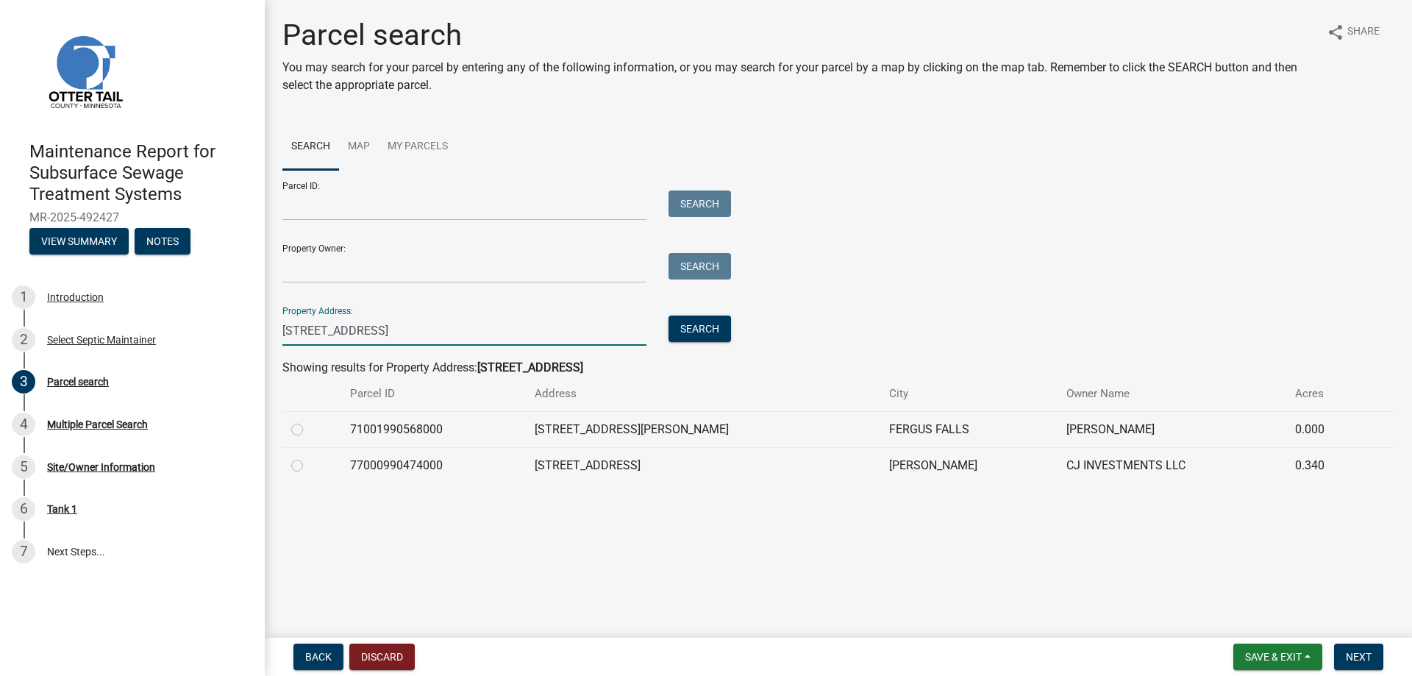
type input "[STREET_ADDRESS]"
click at [309, 421] on label at bounding box center [309, 421] width 0 height 0
click at [309, 430] on input "radio" at bounding box center [314, 426] width 10 height 10
radio input "true"
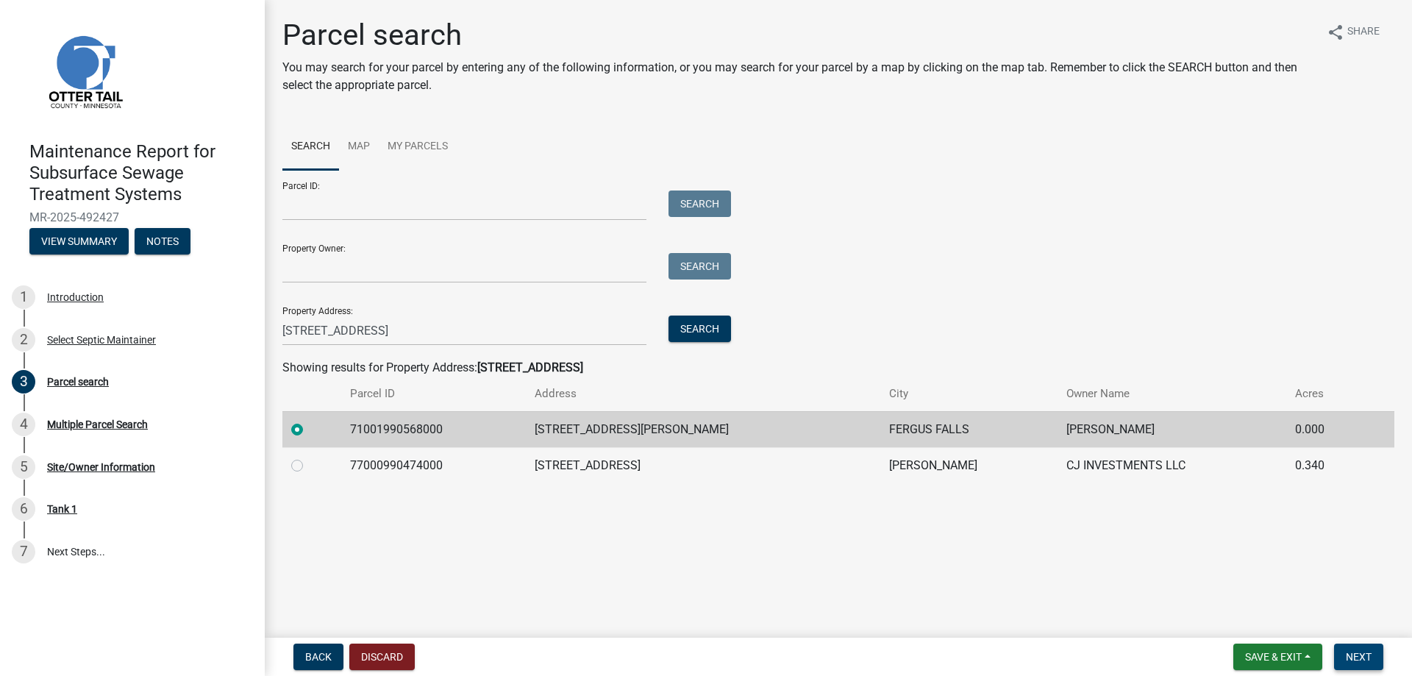
click at [1346, 653] on span "Next" at bounding box center [1359, 657] width 26 height 12
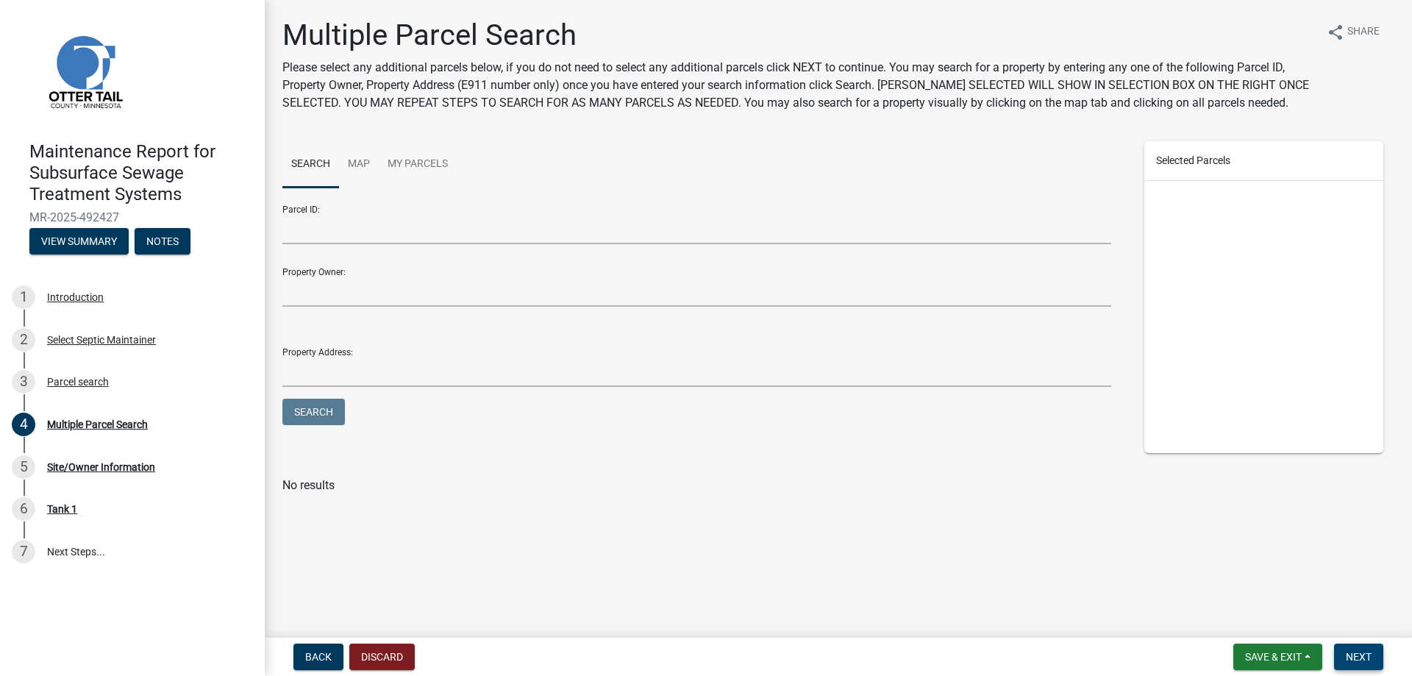
click at [1369, 644] on button "Next" at bounding box center [1358, 657] width 49 height 26
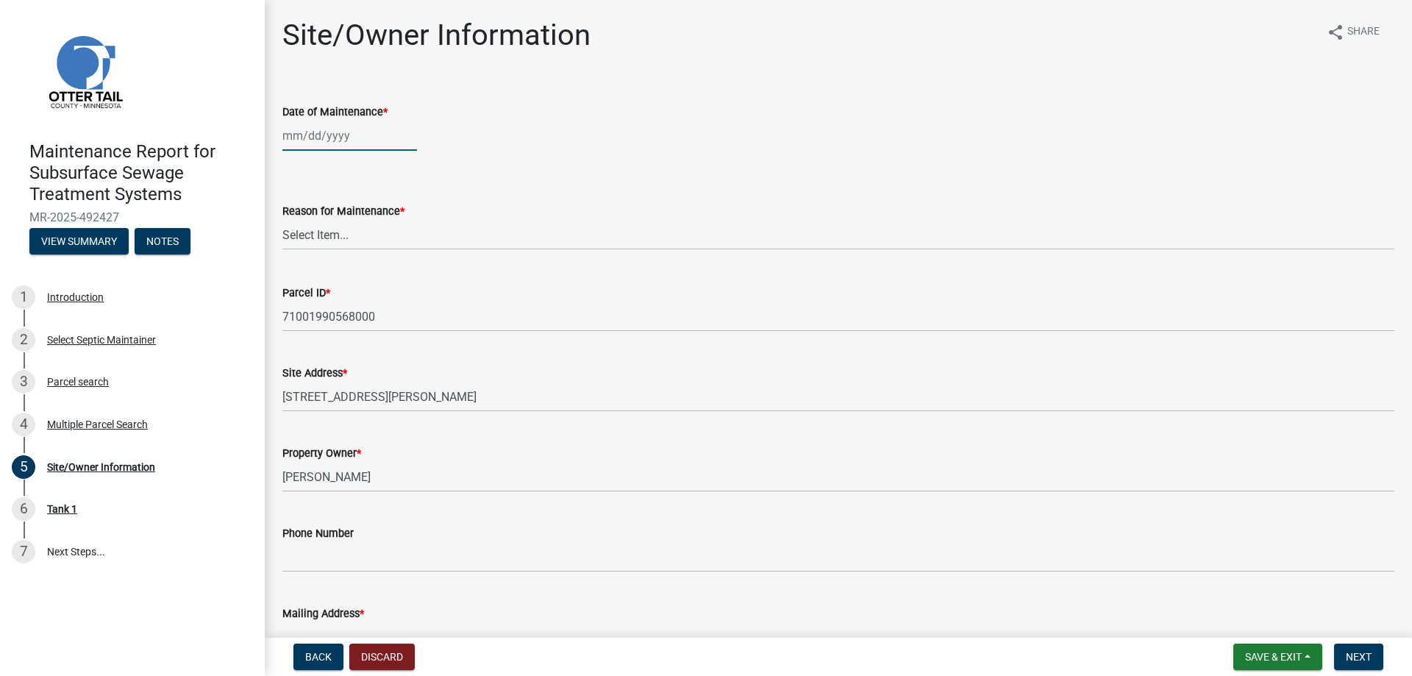
click at [336, 151] on div at bounding box center [349, 136] width 135 height 30
select select "10"
select select "2025"
click at [302, 290] on div "13" at bounding box center [297, 278] width 24 height 24
type input "[DATE]"
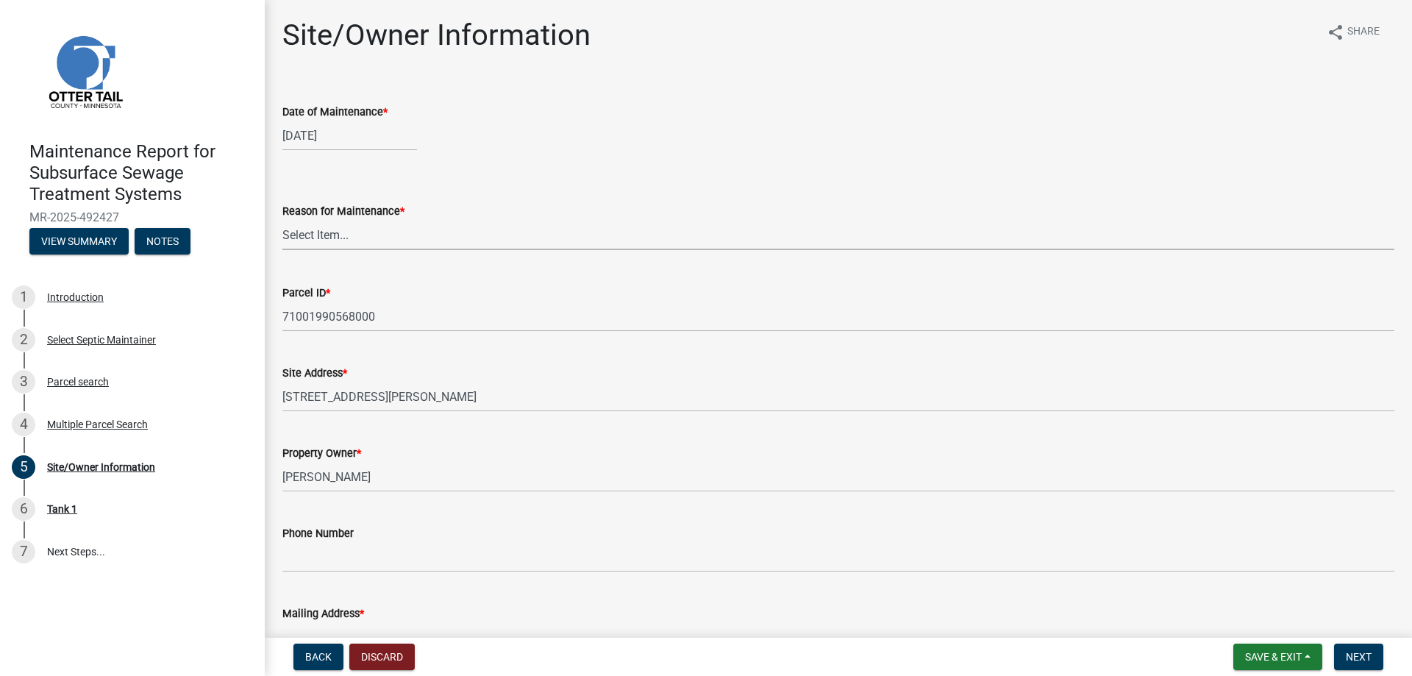
drag, startPoint x: 305, startPoint y: 291, endPoint x: 308, endPoint y: 311, distance: 20.1
click at [305, 250] on select "Select Item... Called Routine Other" at bounding box center [838, 235] width 1112 height 30
click at [287, 250] on select "Select Item... Called Routine Other" at bounding box center [838, 235] width 1112 height 30
select select "3ac72b63-7b21-42e4-8192-806faae7a4f1"
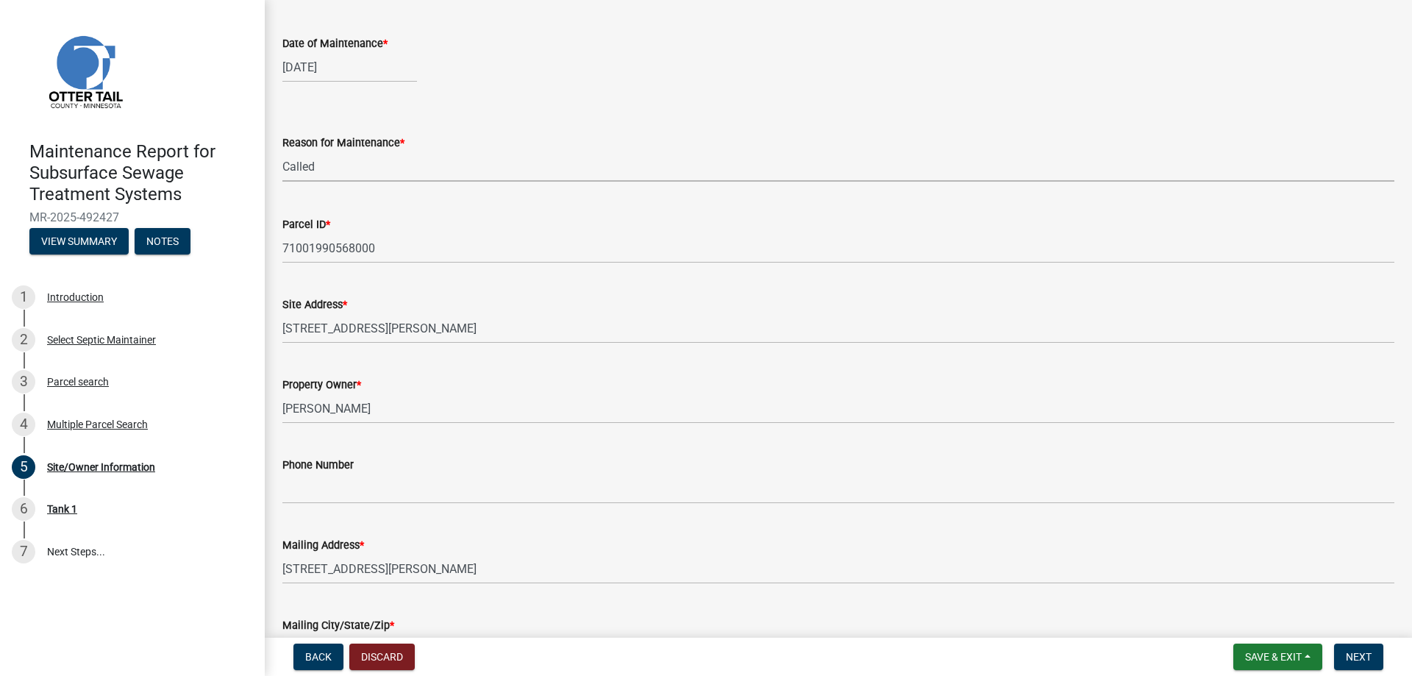
scroll to position [221, 0]
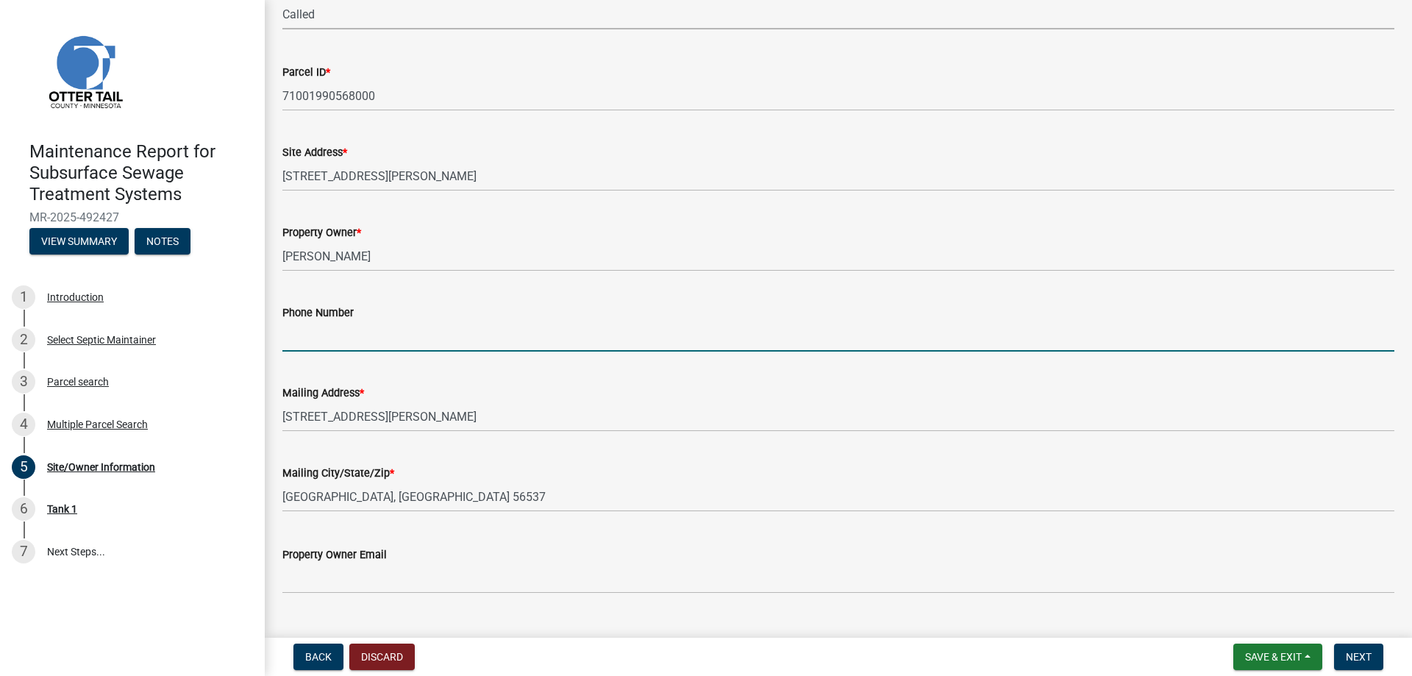
click at [324, 352] on input "Phone Number" at bounding box center [838, 336] width 1112 height 30
type input "[PHONE_NUMBER]"
click at [1346, 658] on span "Next" at bounding box center [1359, 657] width 26 height 12
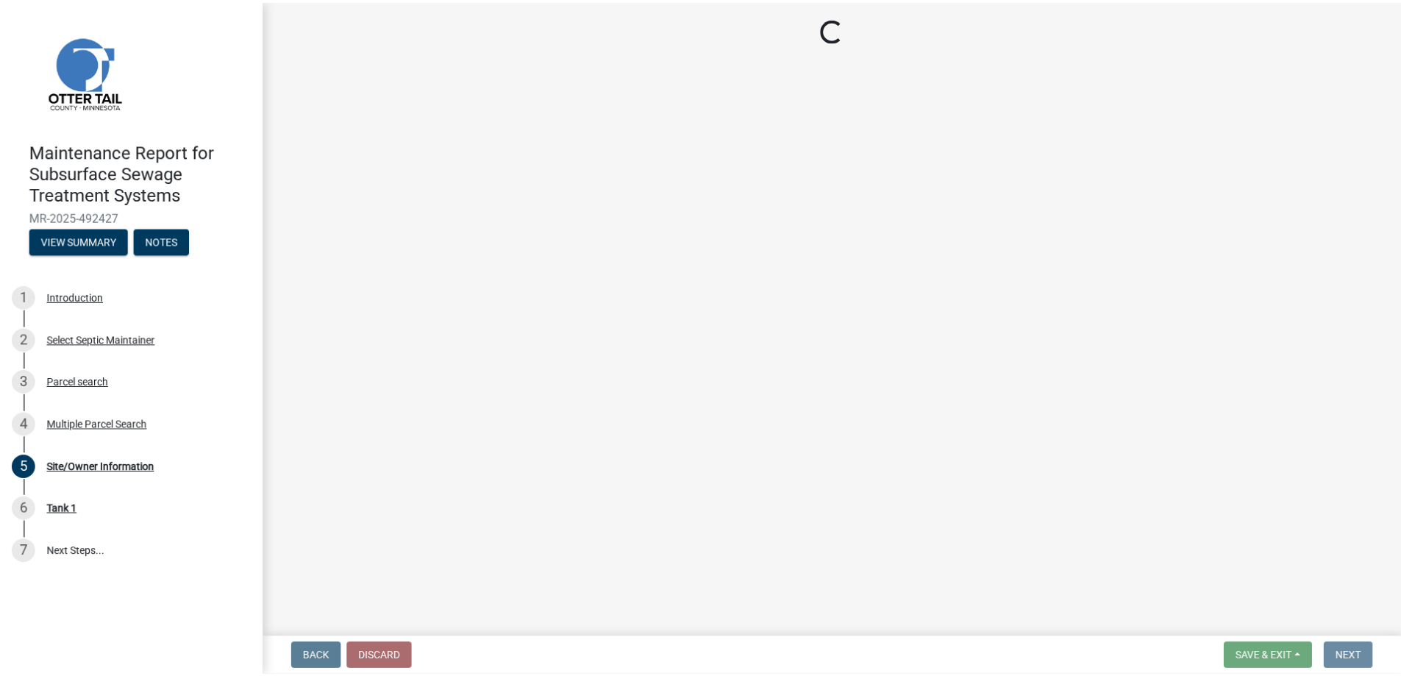
scroll to position [0, 0]
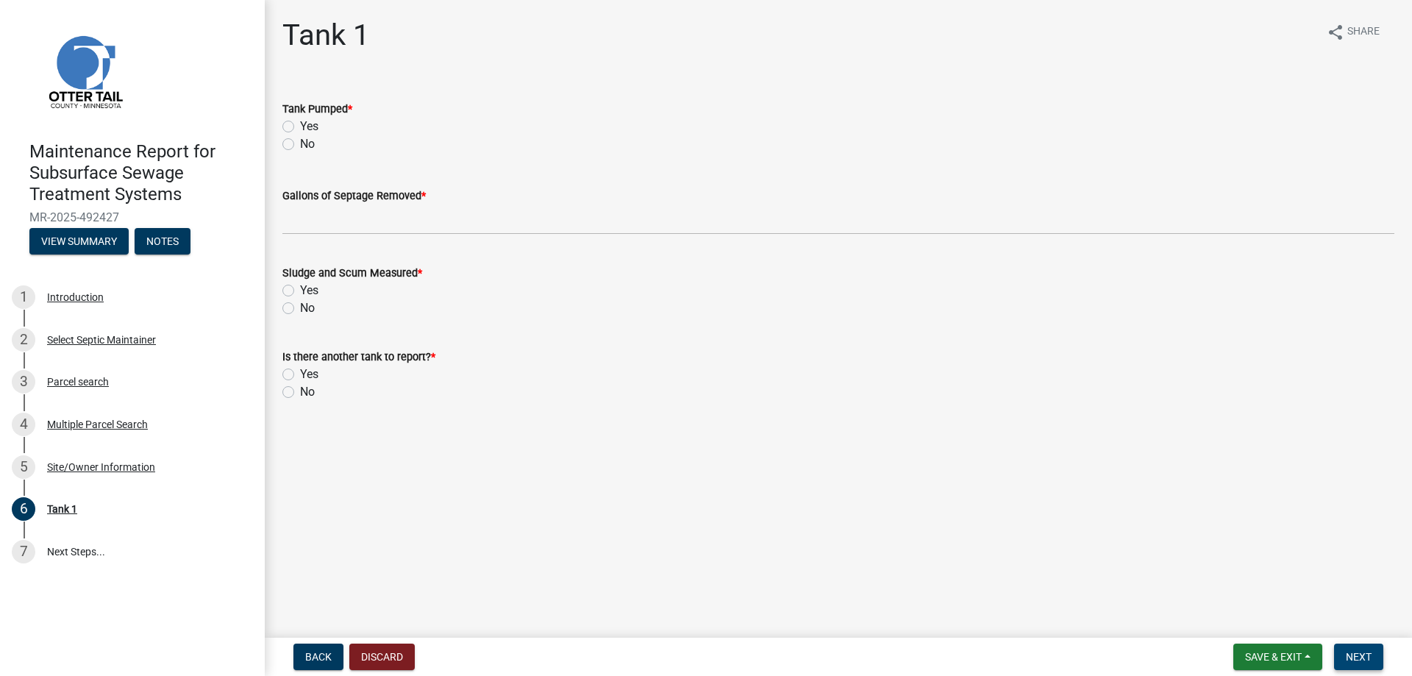
click at [1346, 654] on span "Next" at bounding box center [1359, 657] width 26 height 12
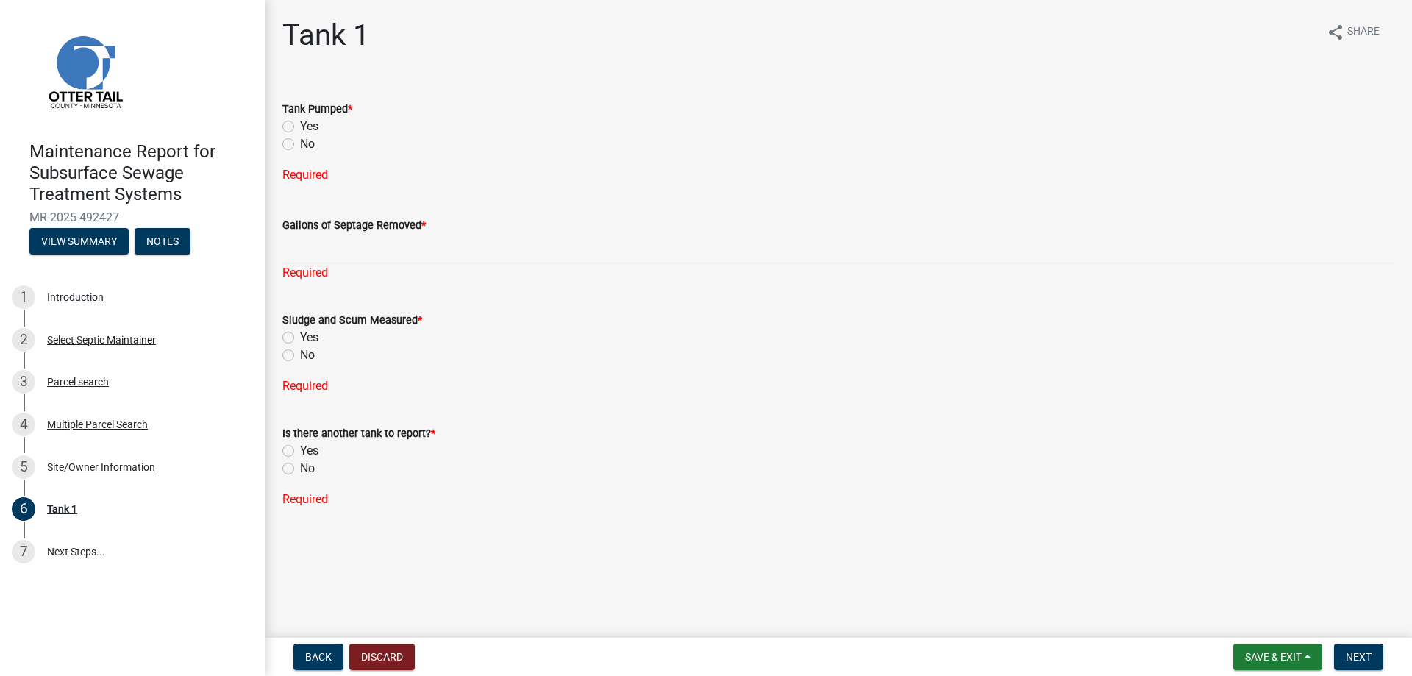
click at [300, 135] on label "Yes" at bounding box center [309, 127] width 18 height 18
click at [300, 127] on input "Yes" at bounding box center [305, 123] width 10 height 10
radio input "true"
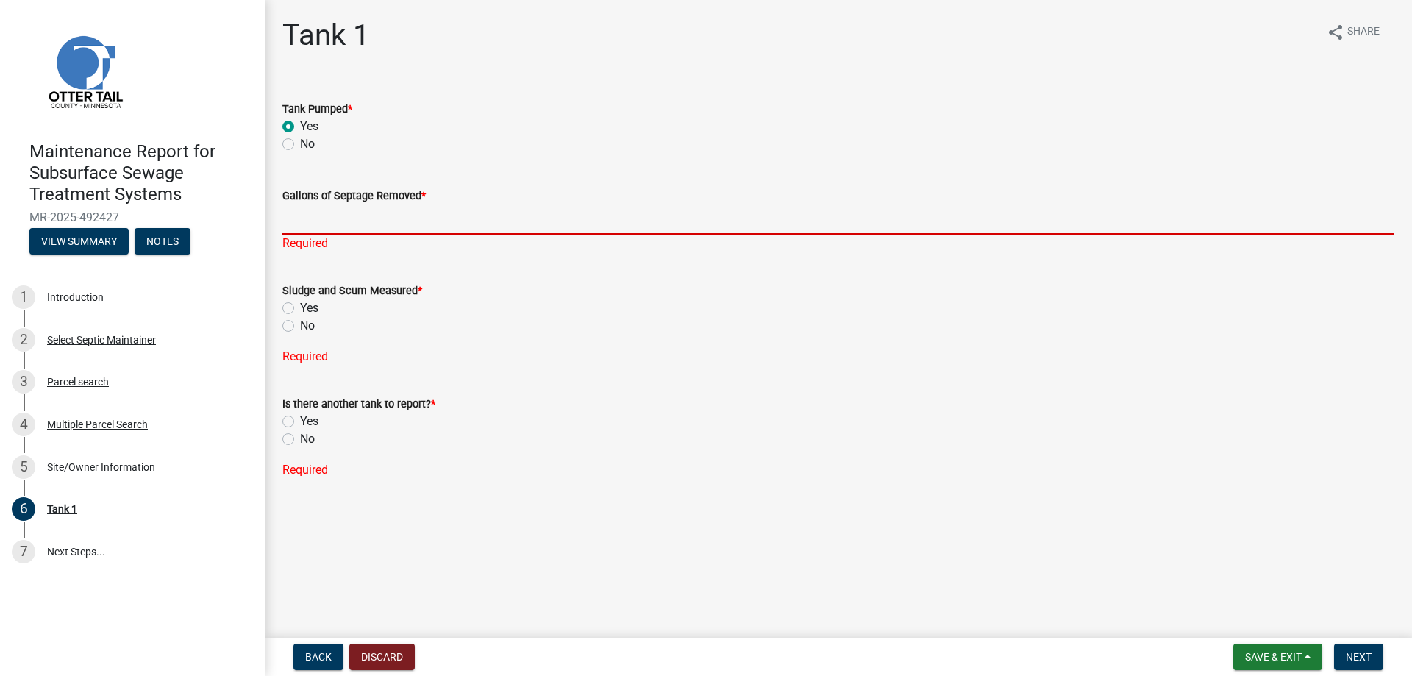
click at [324, 235] on input "Gallons of Septage Removed *" at bounding box center [838, 219] width 1112 height 30
type input "1000"
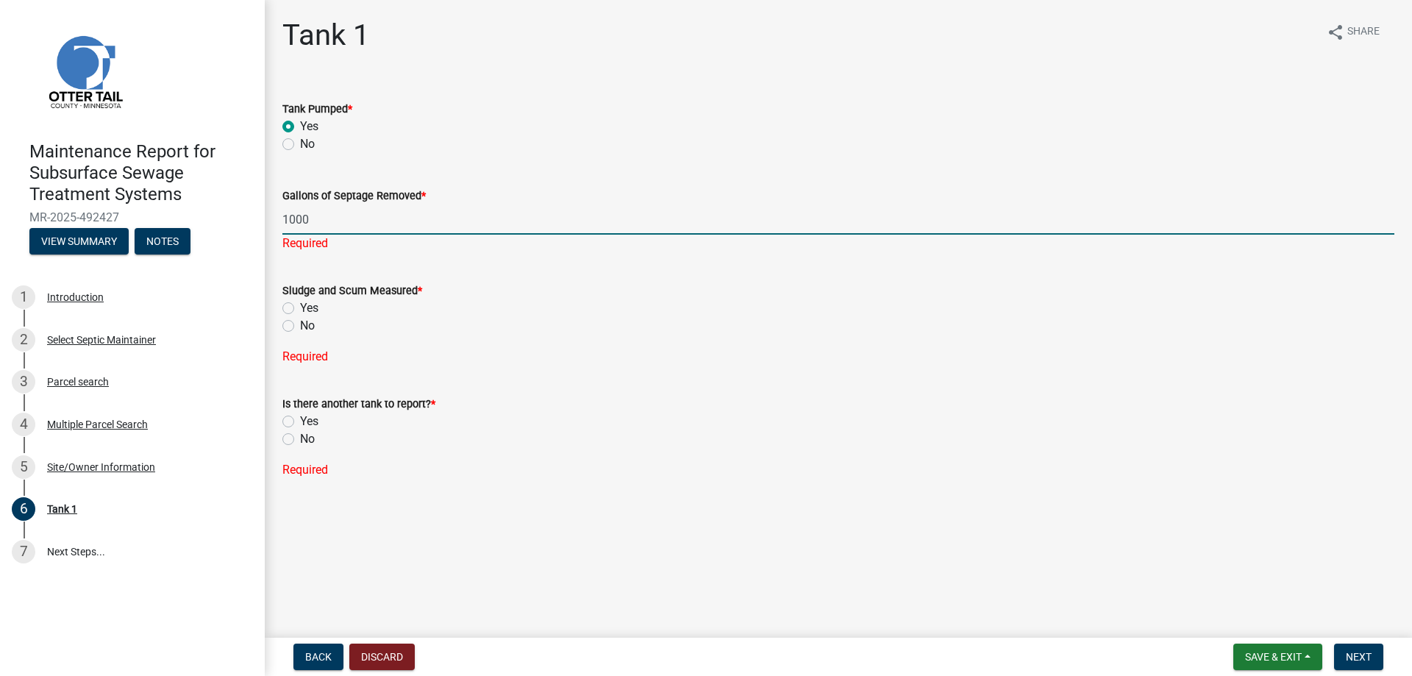
click at [291, 335] on div "Sludge and Scum Measured * Yes No" at bounding box center [838, 308] width 1112 height 53
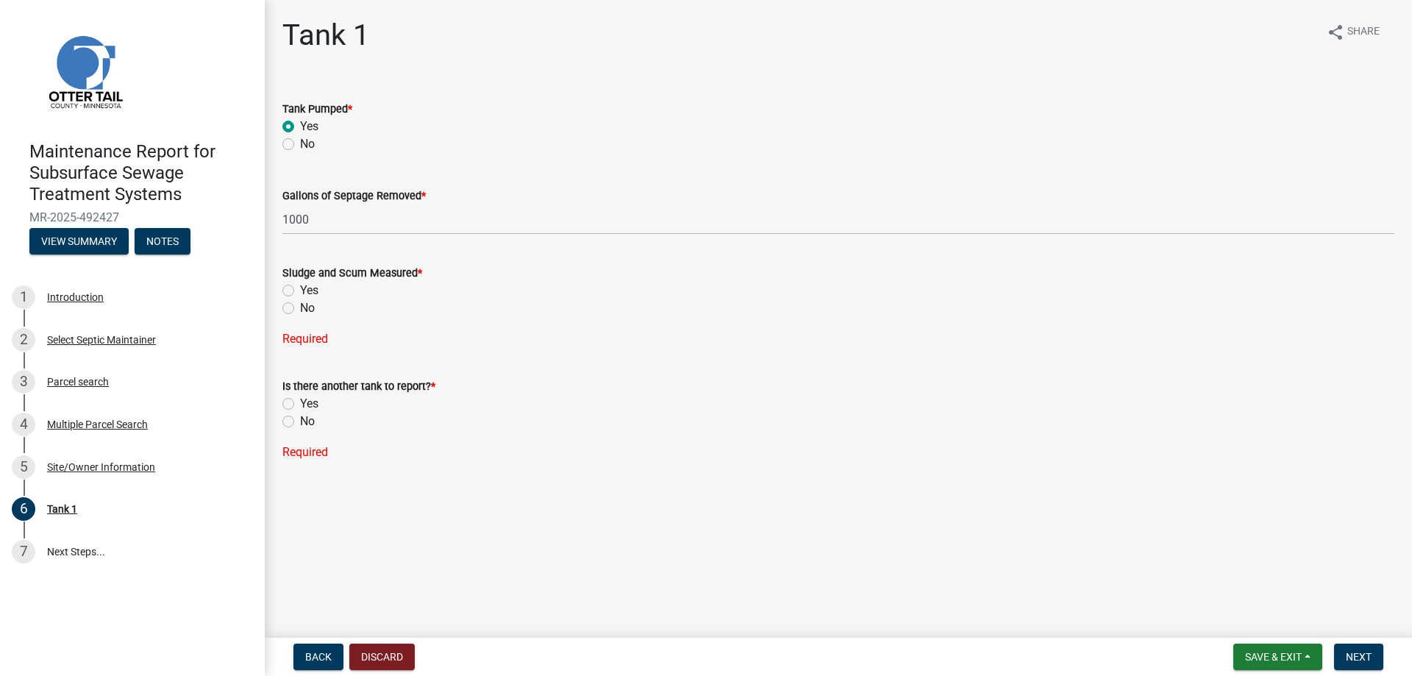
click at [300, 299] on label "Yes" at bounding box center [309, 291] width 18 height 18
click at [300, 291] on input "Yes" at bounding box center [305, 287] width 10 height 10
radio input "true"
click at [300, 401] on label "No" at bounding box center [307, 392] width 15 height 18
click at [300, 393] on input "No" at bounding box center [305, 388] width 10 height 10
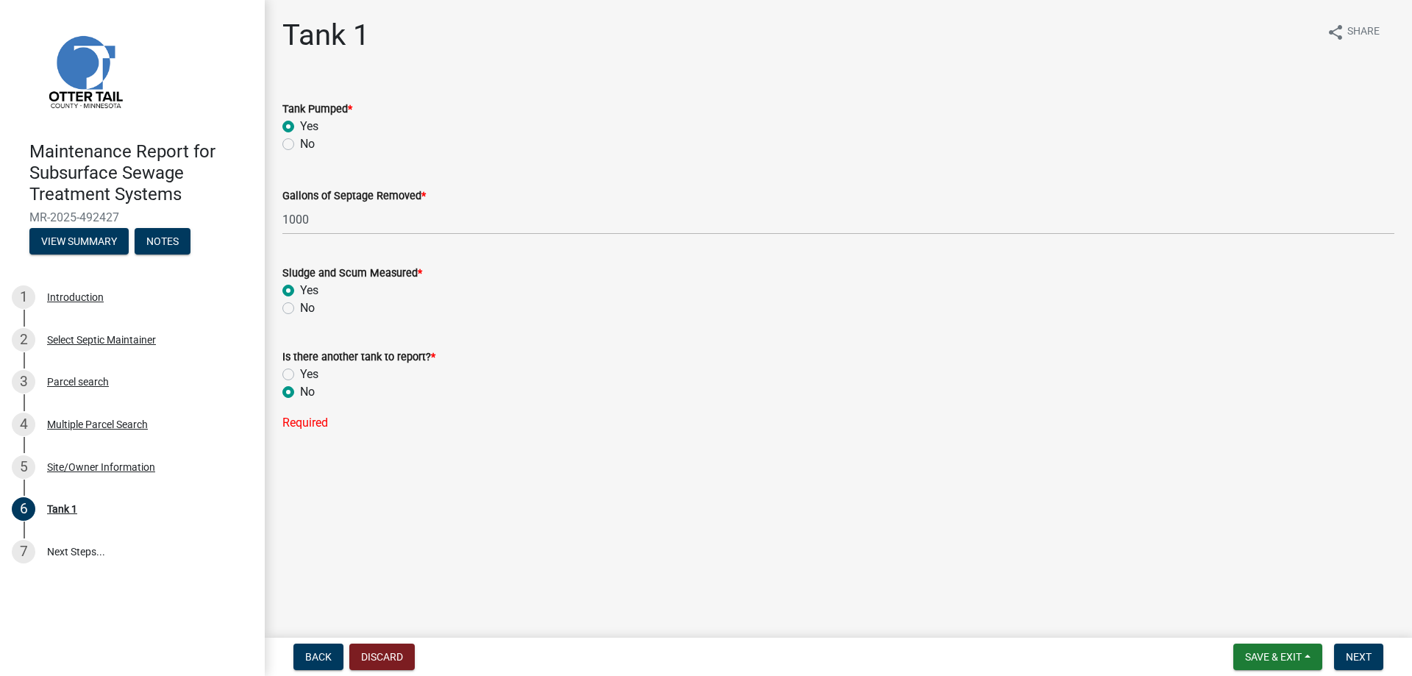
radio input "true"
click at [1356, 651] on span "Next" at bounding box center [1359, 657] width 26 height 12
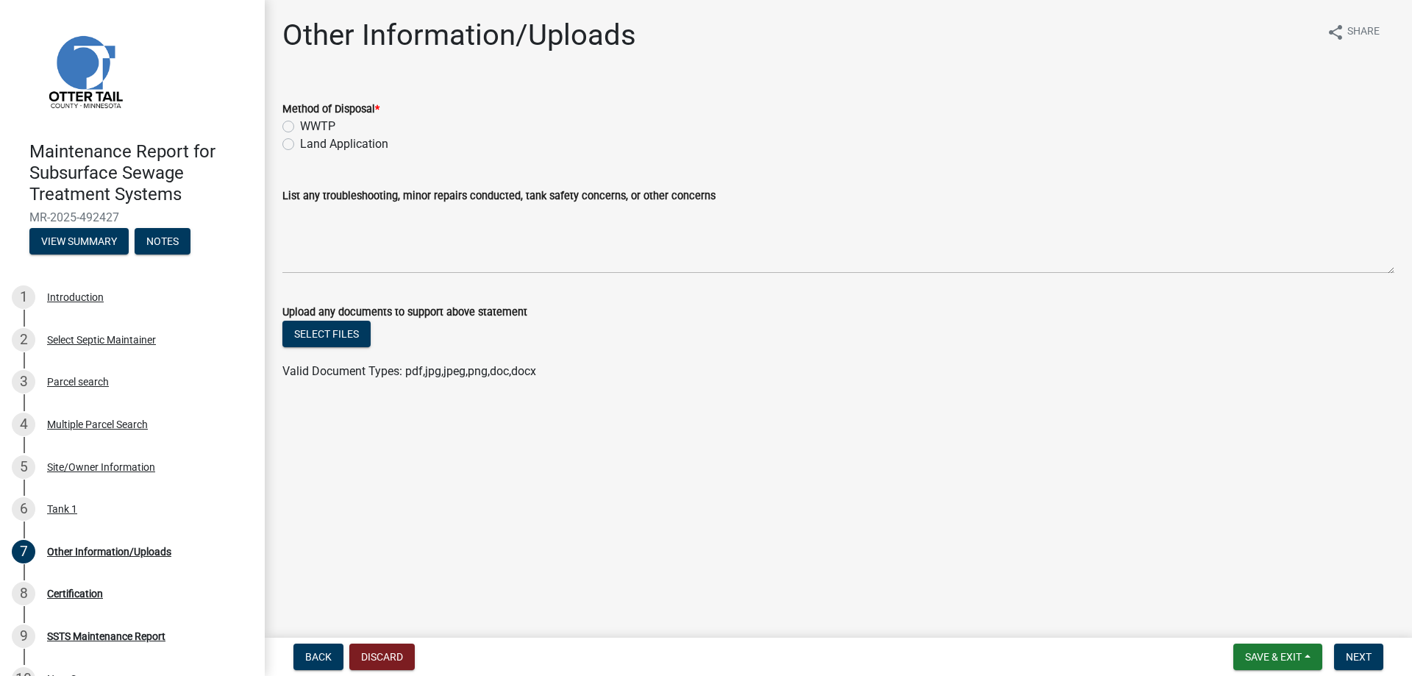
drag, startPoint x: 327, startPoint y: 182, endPoint x: 344, endPoint y: 186, distance: 18.0
click at [327, 153] on label "Land Application" at bounding box center [344, 144] width 88 height 18
click at [310, 145] on input "Land Application" at bounding box center [305, 140] width 10 height 10
radio input "true"
click at [1348, 651] on span "Next" at bounding box center [1359, 657] width 26 height 12
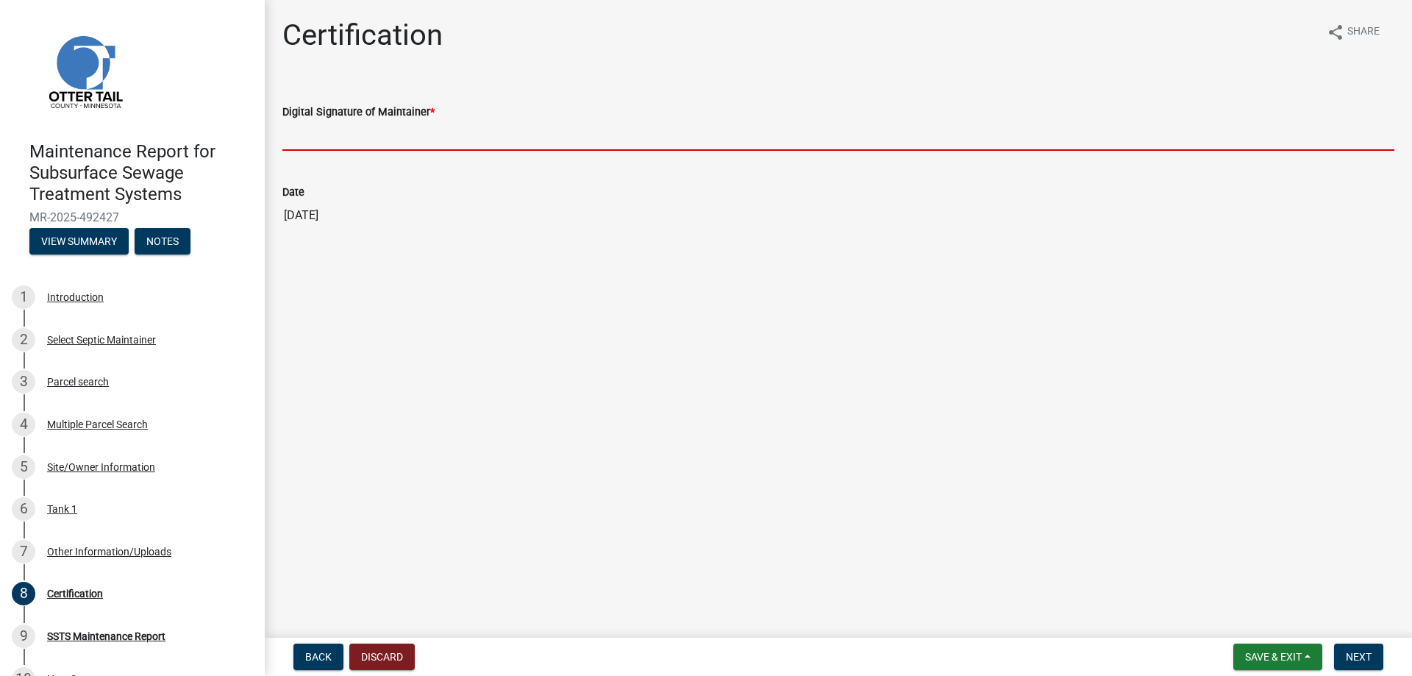
click at [338, 151] on input "Digital Signature of Maintainer *" at bounding box center [838, 136] width 1112 height 30
type input "[PERSON_NAME]/KG"
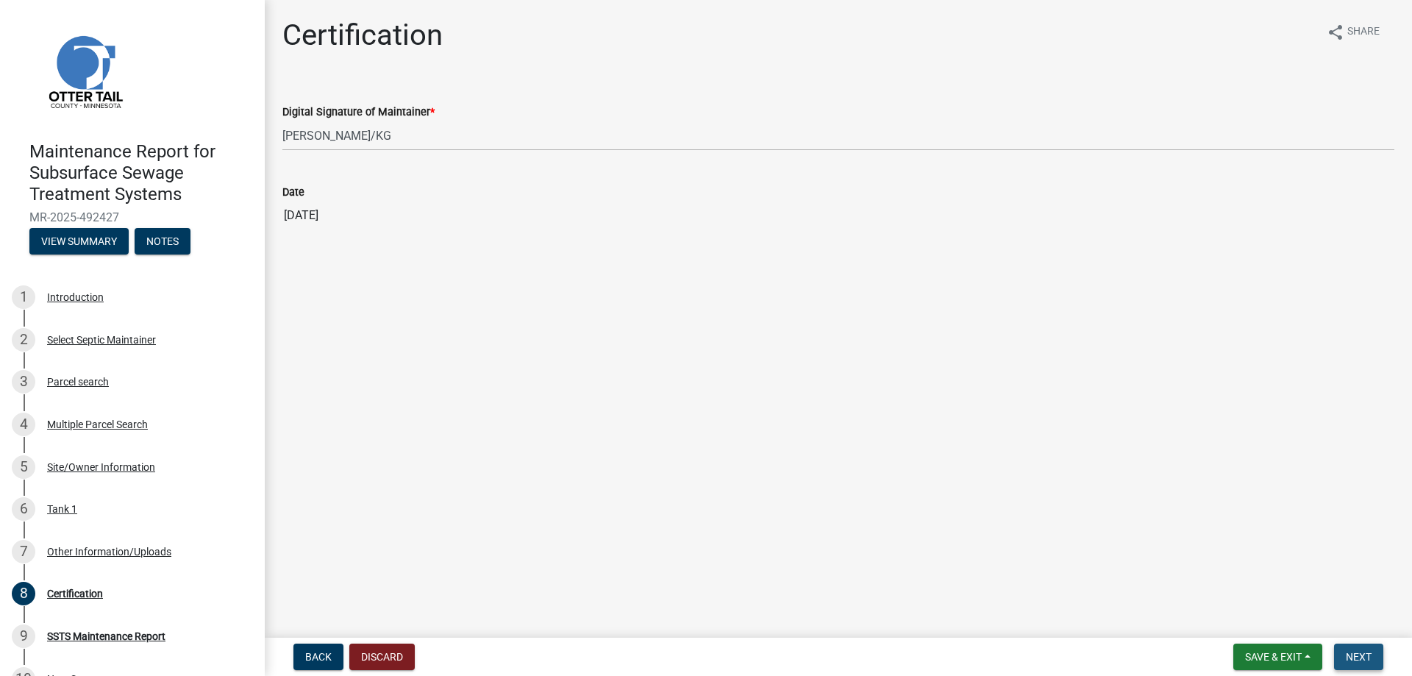
click at [1346, 651] on span "Next" at bounding box center [1359, 657] width 26 height 12
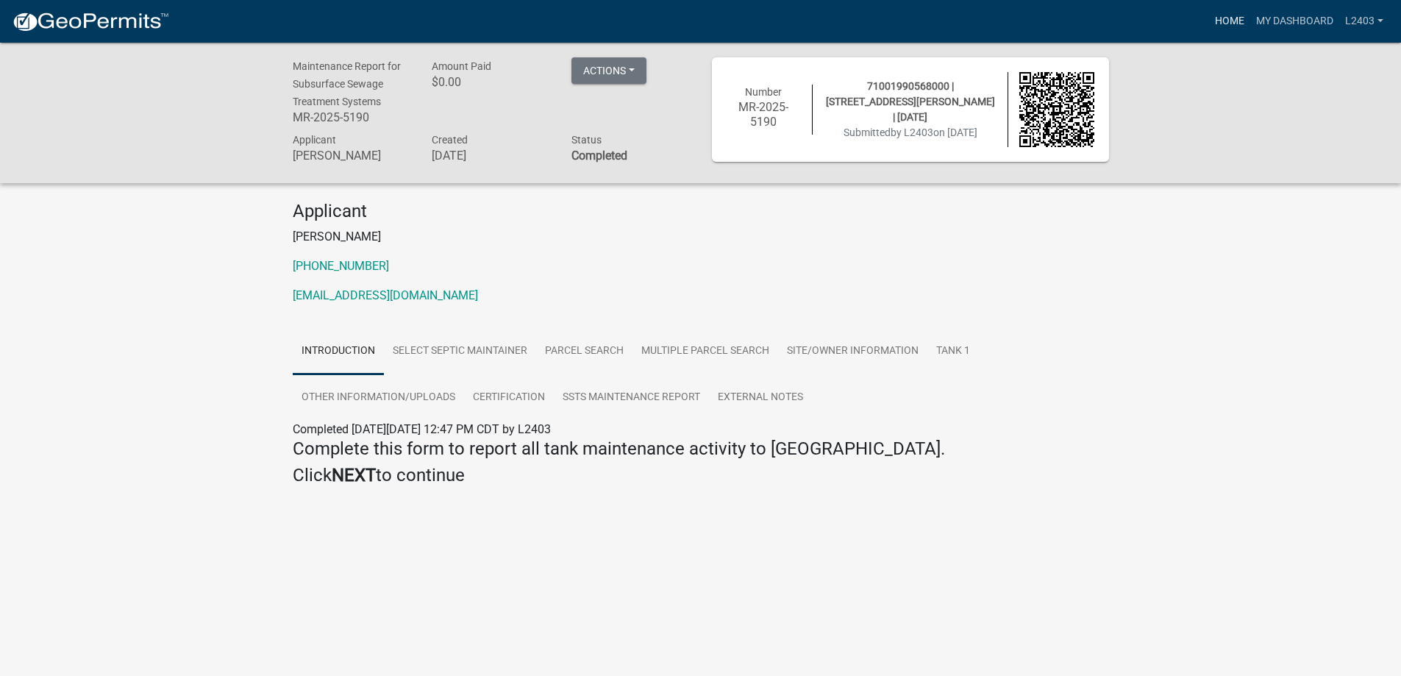
click at [1209, 24] on link "Home" at bounding box center [1229, 21] width 41 height 28
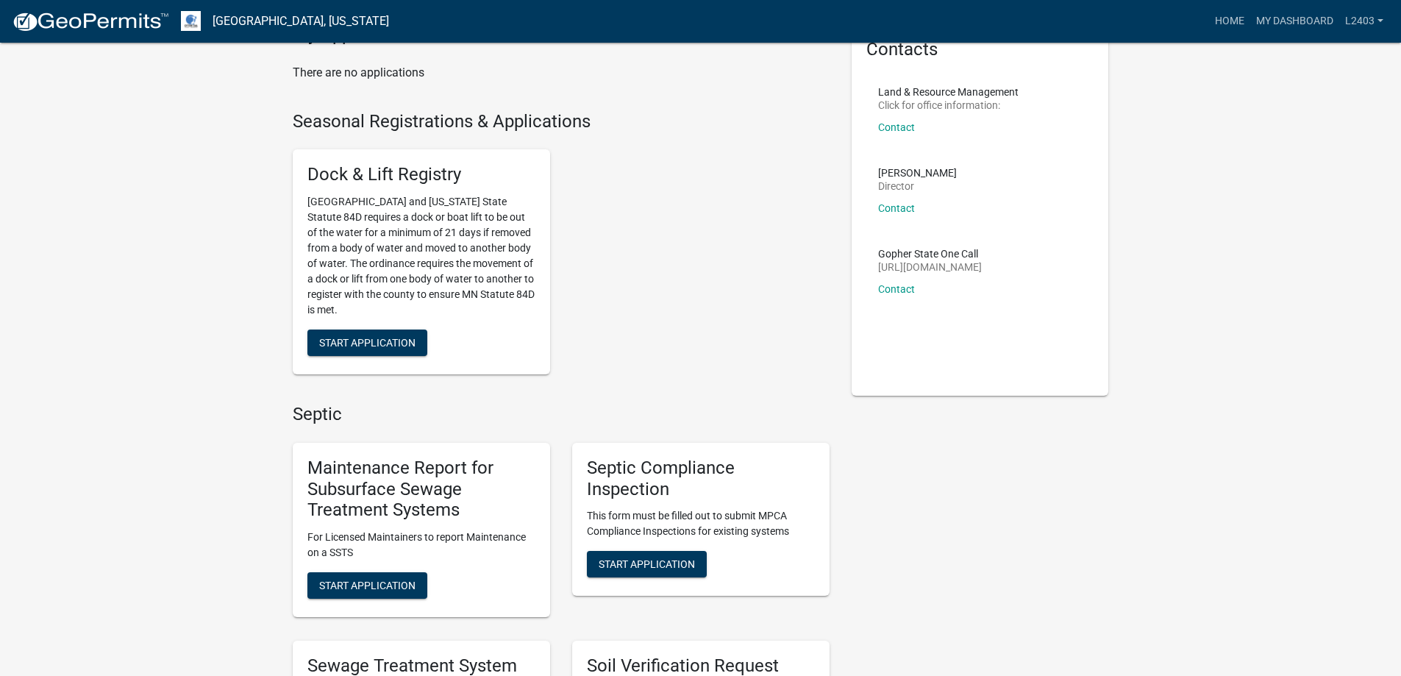
scroll to position [221, 0]
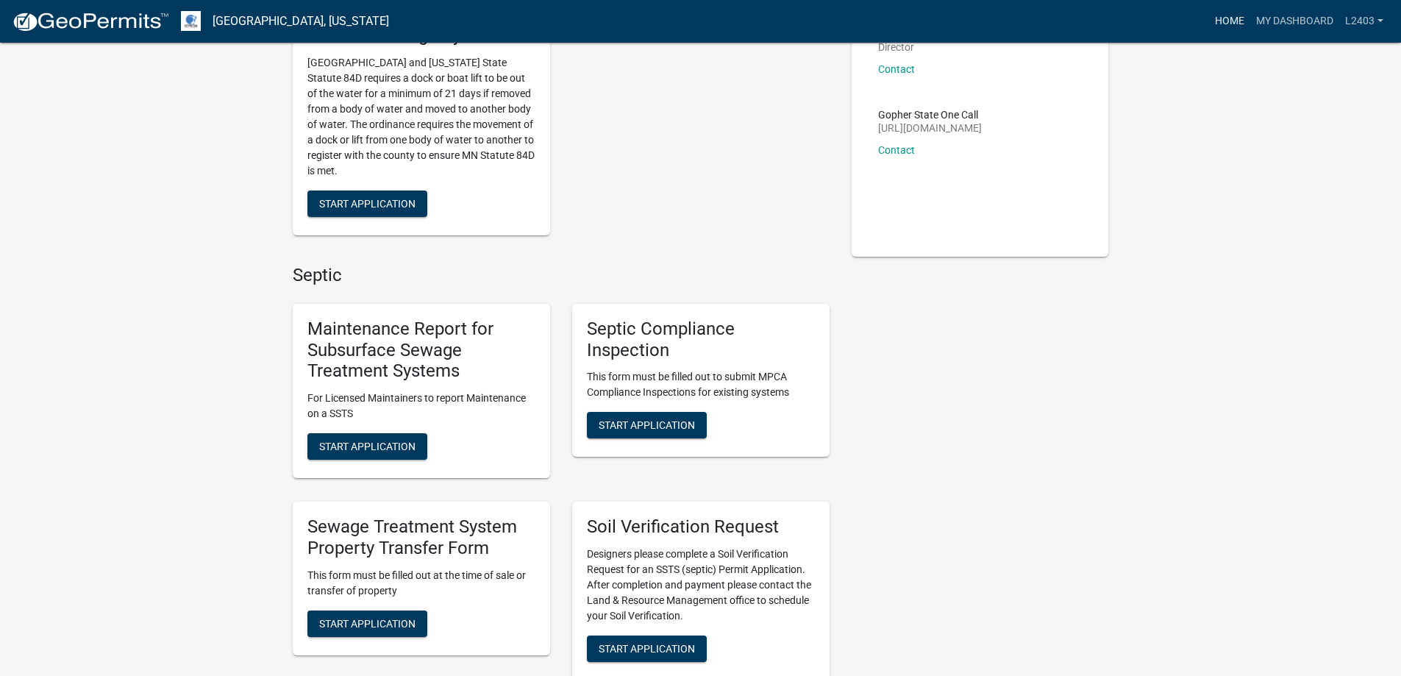
click at [1209, 27] on link "Home" at bounding box center [1229, 21] width 41 height 28
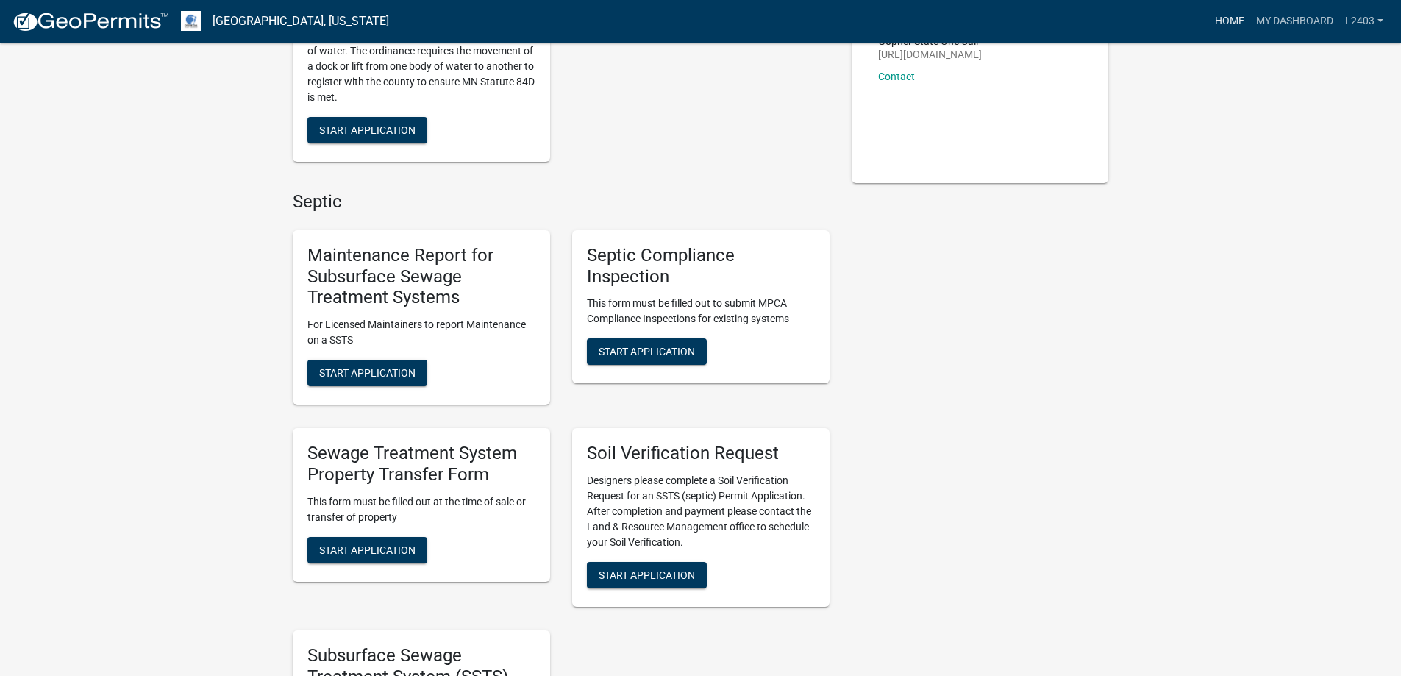
scroll to position [515, 0]
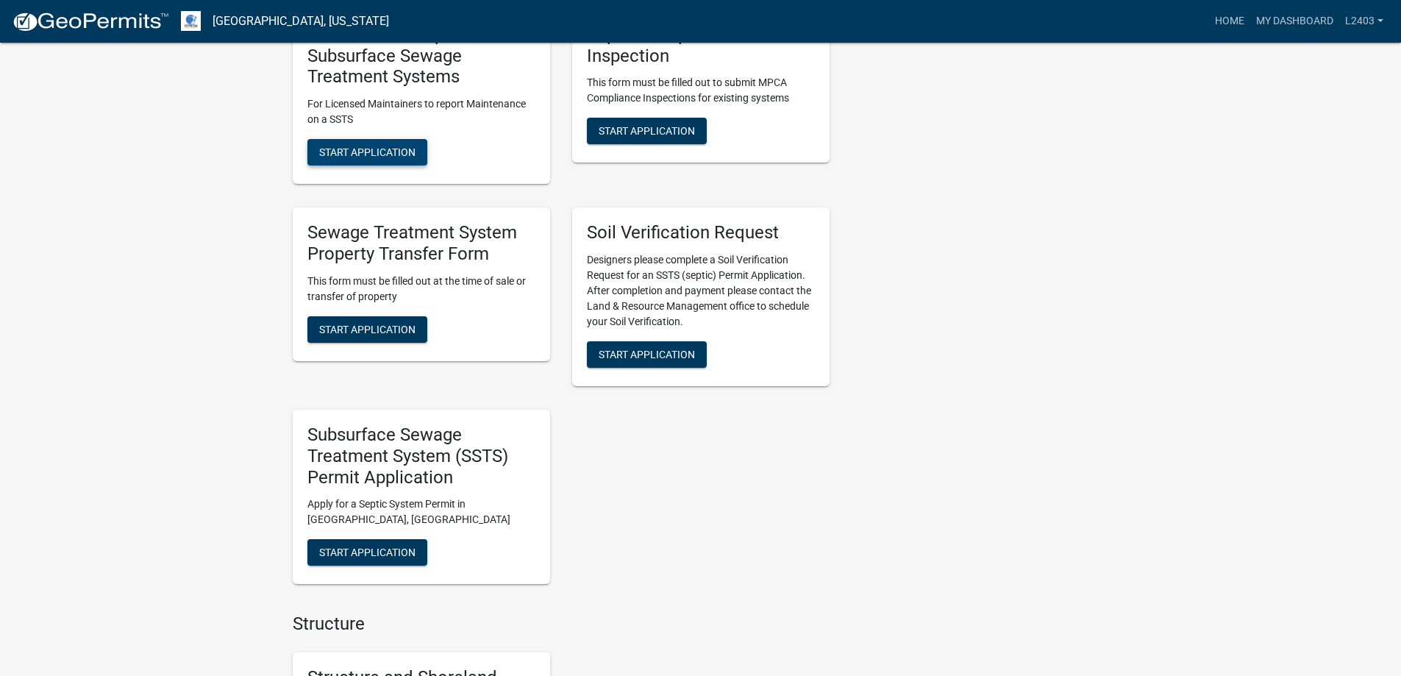
click at [410, 158] on span "Start Application" at bounding box center [367, 152] width 96 height 12
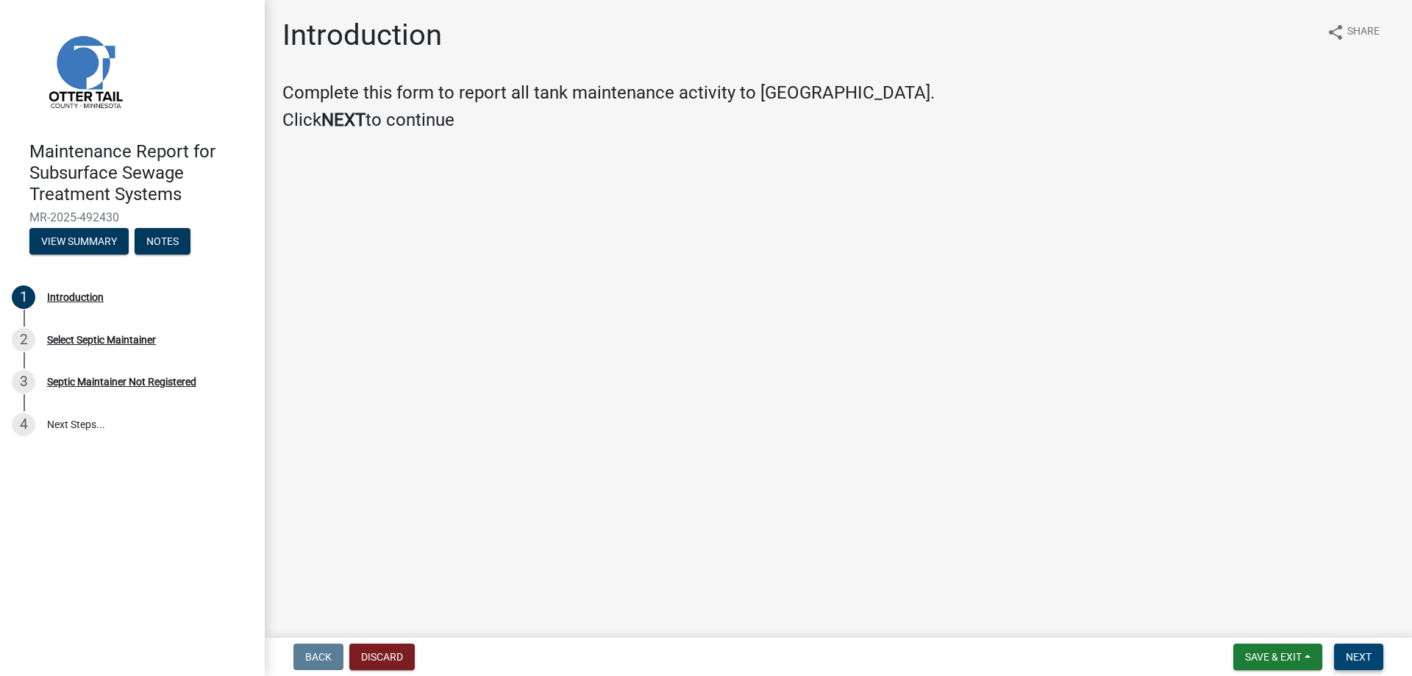
click at [1366, 651] on button "Next" at bounding box center [1358, 657] width 49 height 26
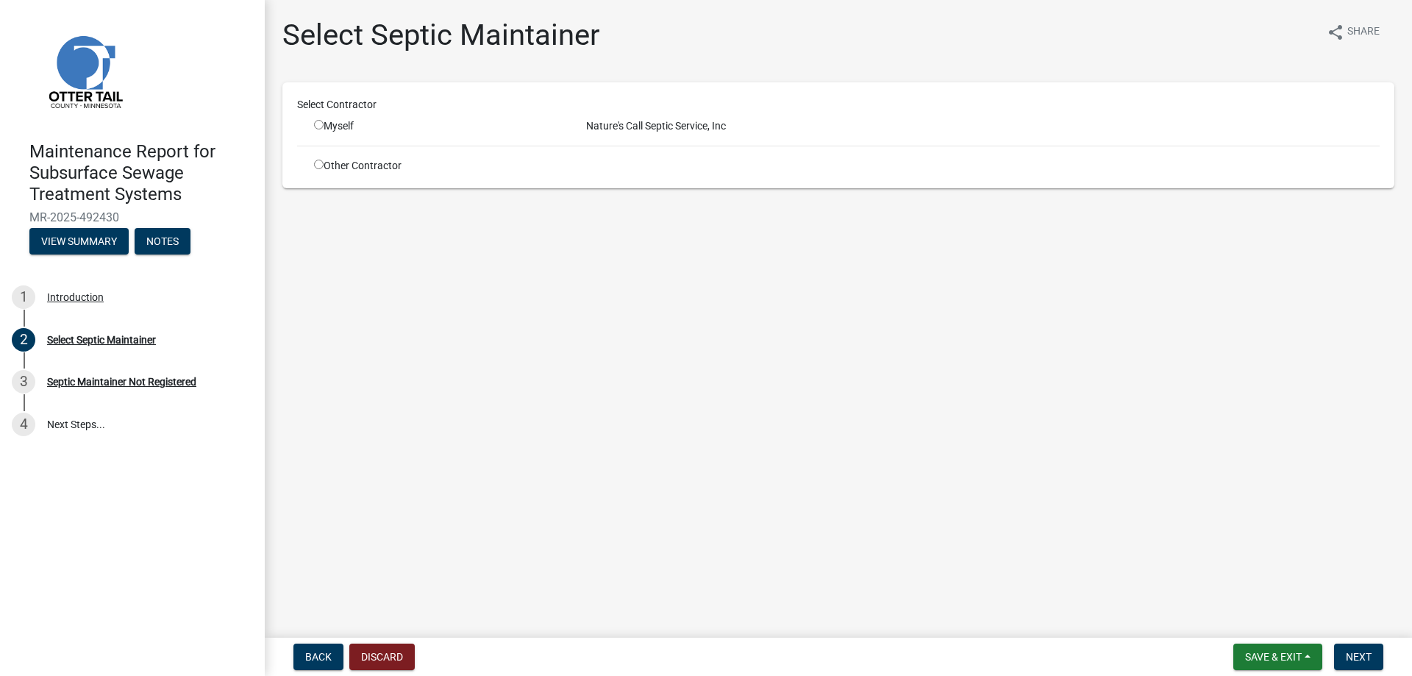
click at [324, 129] on input "radio" at bounding box center [319, 125] width 10 height 10
radio input "true"
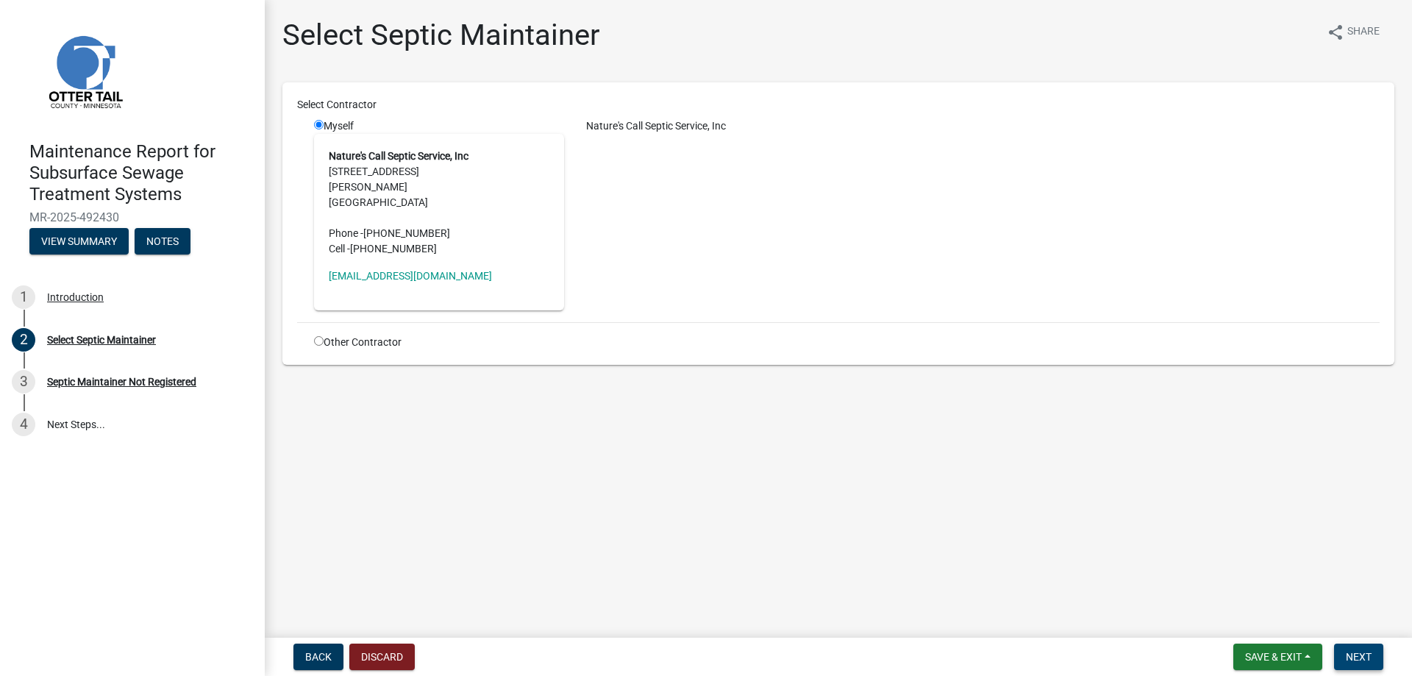
click at [1357, 652] on span "Next" at bounding box center [1359, 657] width 26 height 12
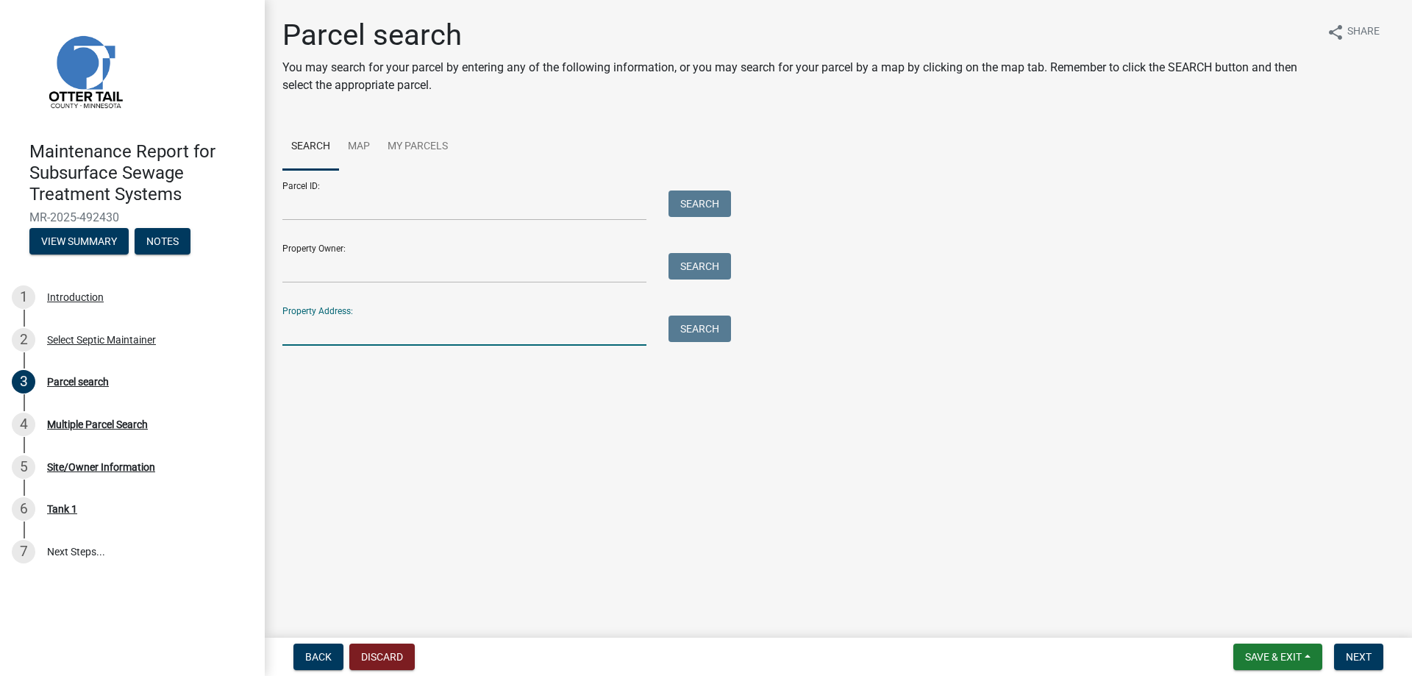
click at [321, 346] on input "Property Address:" at bounding box center [464, 331] width 364 height 30
type input "28537"
click at [692, 342] on button "Search" at bounding box center [700, 329] width 63 height 26
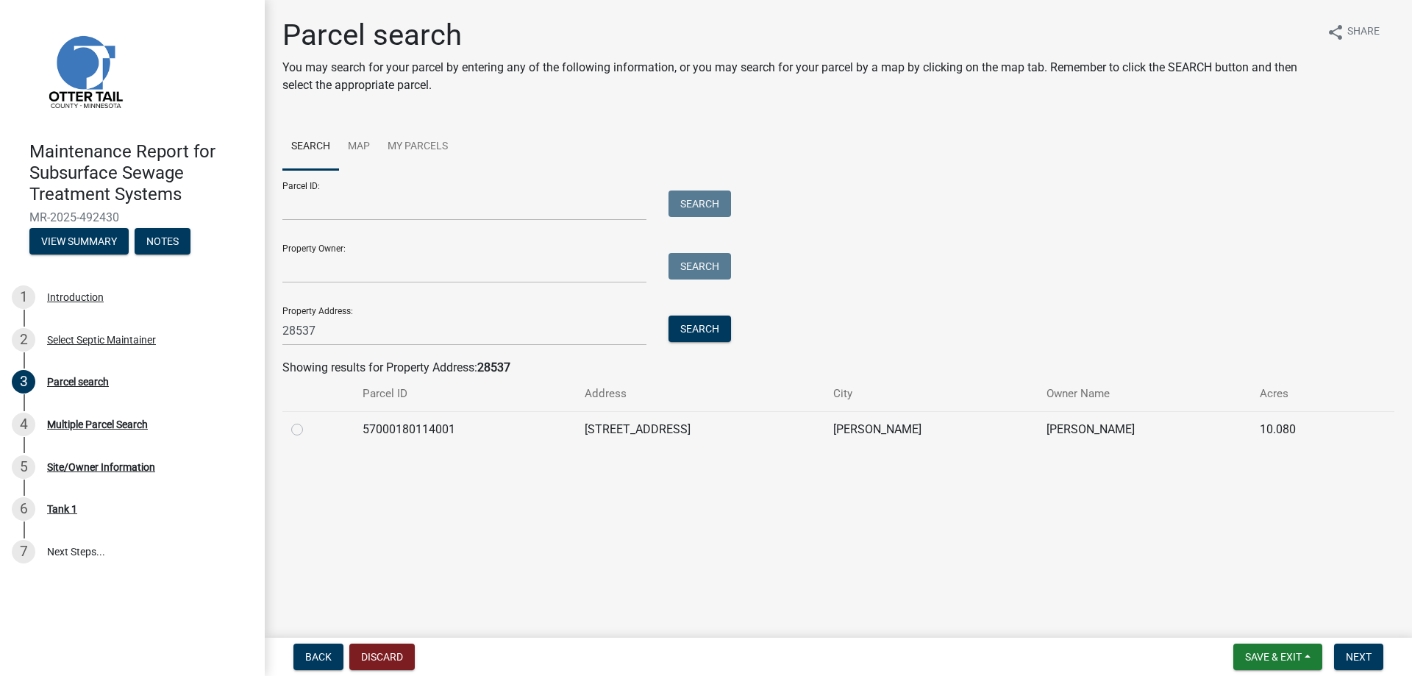
drag, startPoint x: 301, startPoint y: 537, endPoint x: 415, endPoint y: 549, distance: 114.6
click at [309, 421] on label at bounding box center [309, 421] width 0 height 0
click at [309, 430] on input "radio" at bounding box center [314, 426] width 10 height 10
radio input "true"
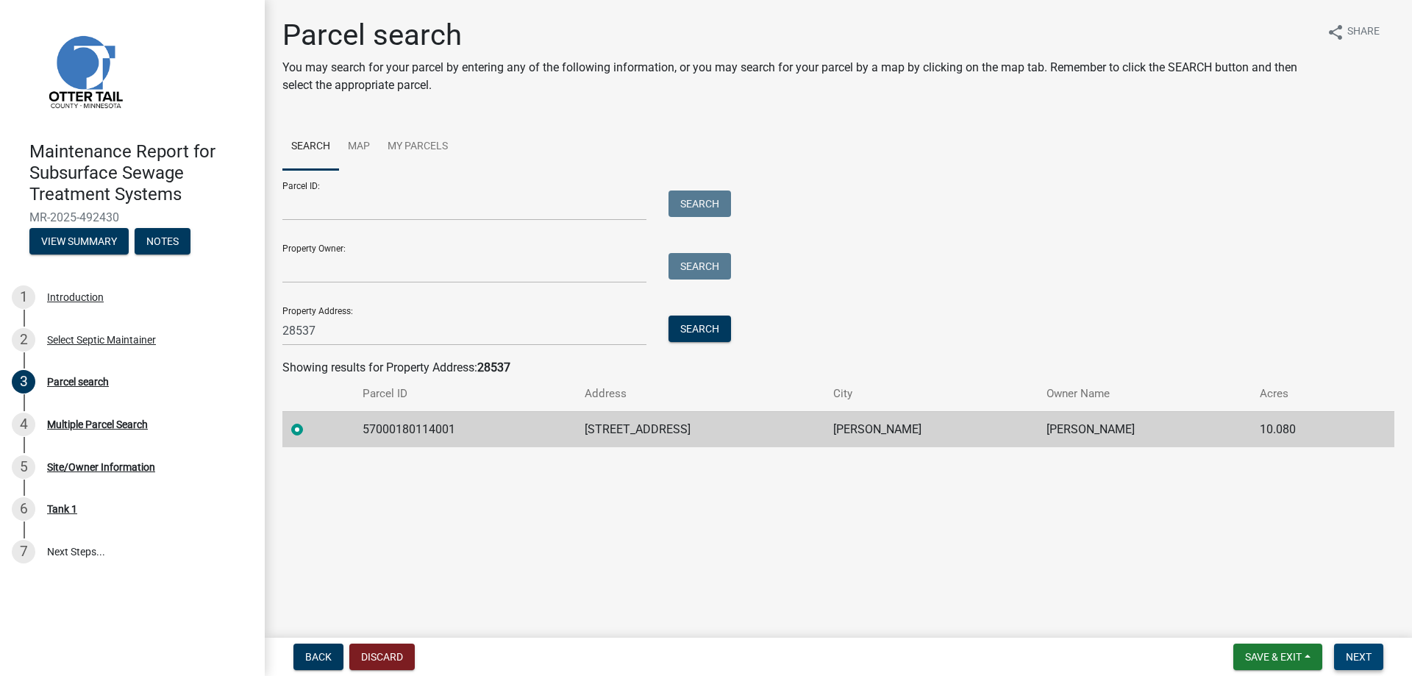
click at [1346, 651] on span "Next" at bounding box center [1359, 657] width 26 height 12
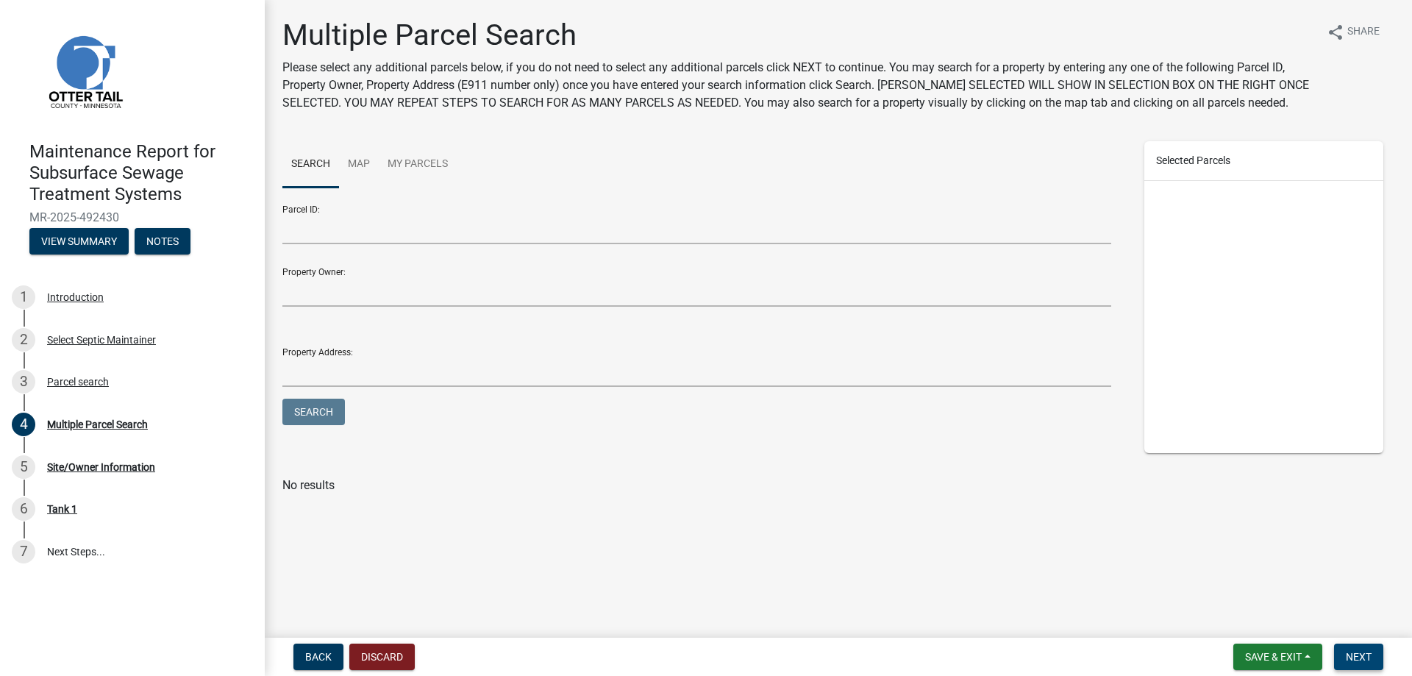
click at [1346, 651] on span "Next" at bounding box center [1359, 657] width 26 height 12
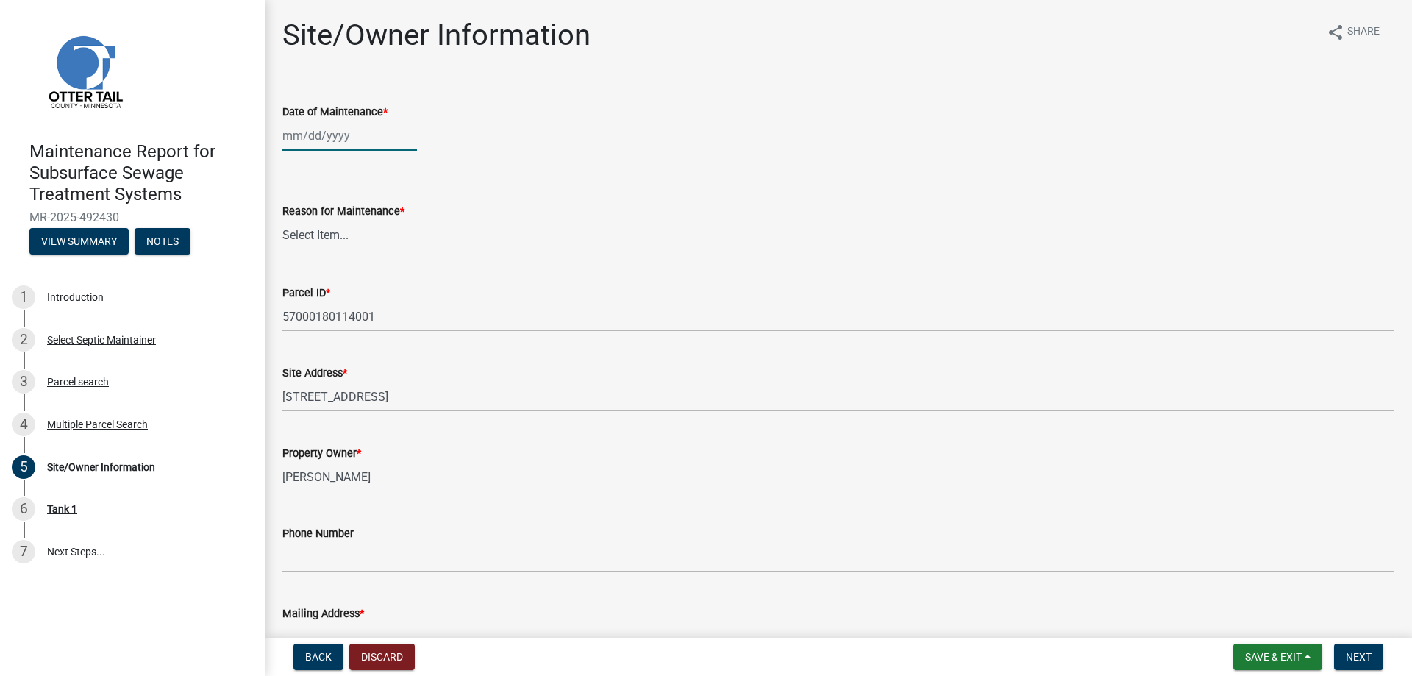
click at [334, 151] on div at bounding box center [349, 136] width 135 height 30
select select "10"
select select "2025"
click at [301, 290] on div "13" at bounding box center [297, 278] width 24 height 24
type input "[DATE]"
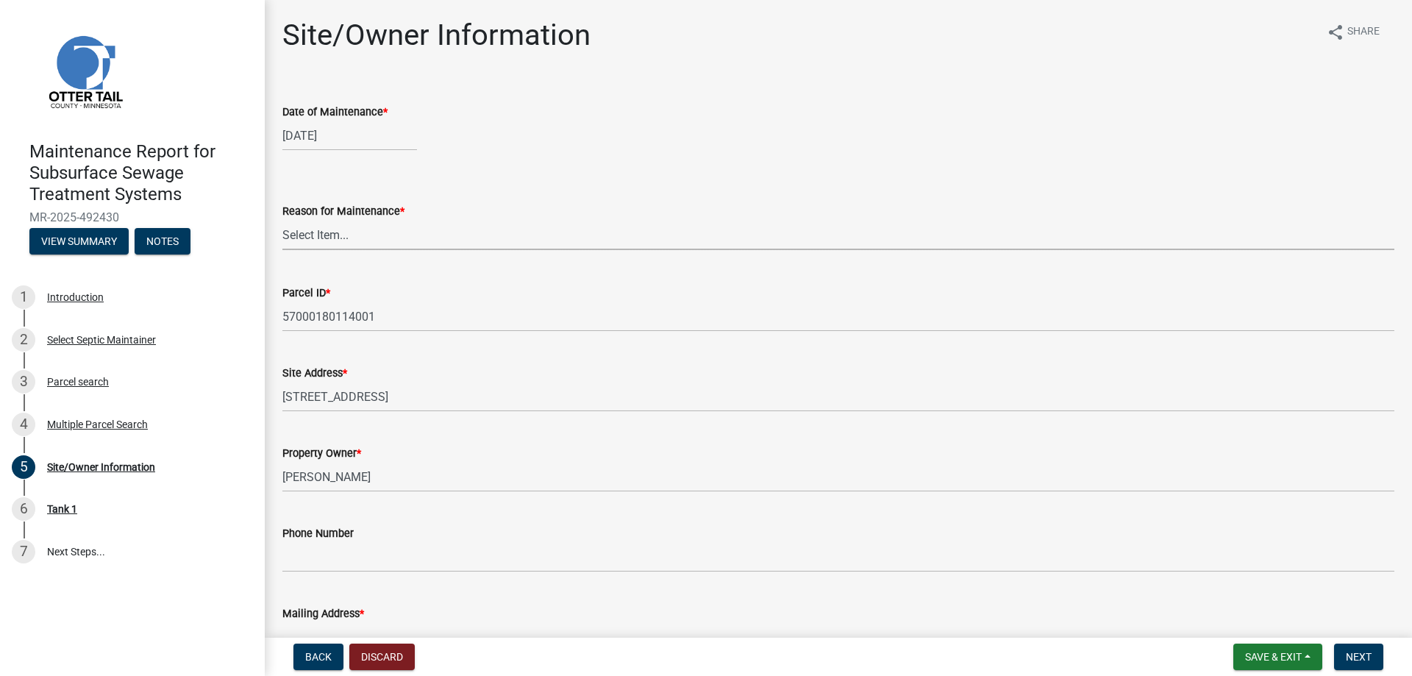
drag, startPoint x: 297, startPoint y: 295, endPoint x: 299, endPoint y: 302, distance: 7.5
click at [297, 250] on select "Select Item... Called Routine Other" at bounding box center [838, 235] width 1112 height 30
click at [287, 250] on select "Select Item... Called Routine Other" at bounding box center [838, 235] width 1112 height 30
select select "3ac72b63-7b21-42e4-8192-806faae7a4f1"
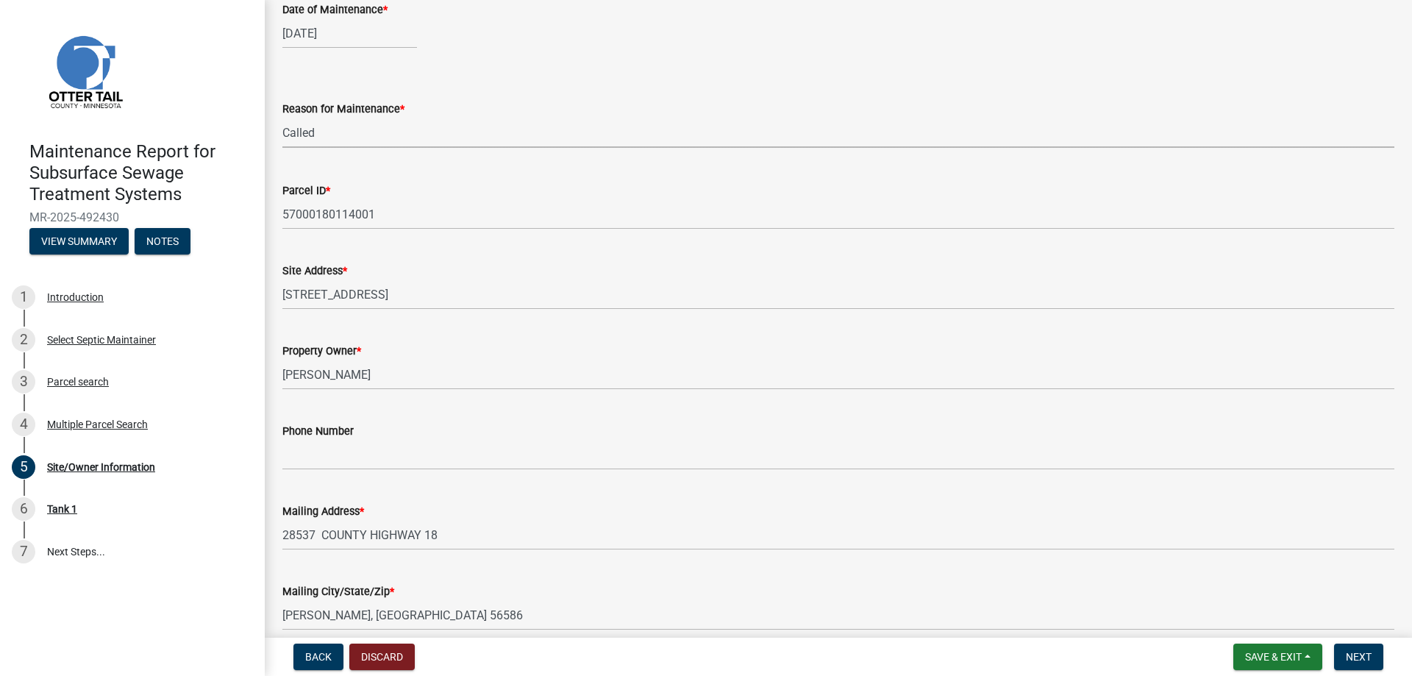
scroll to position [221, 0]
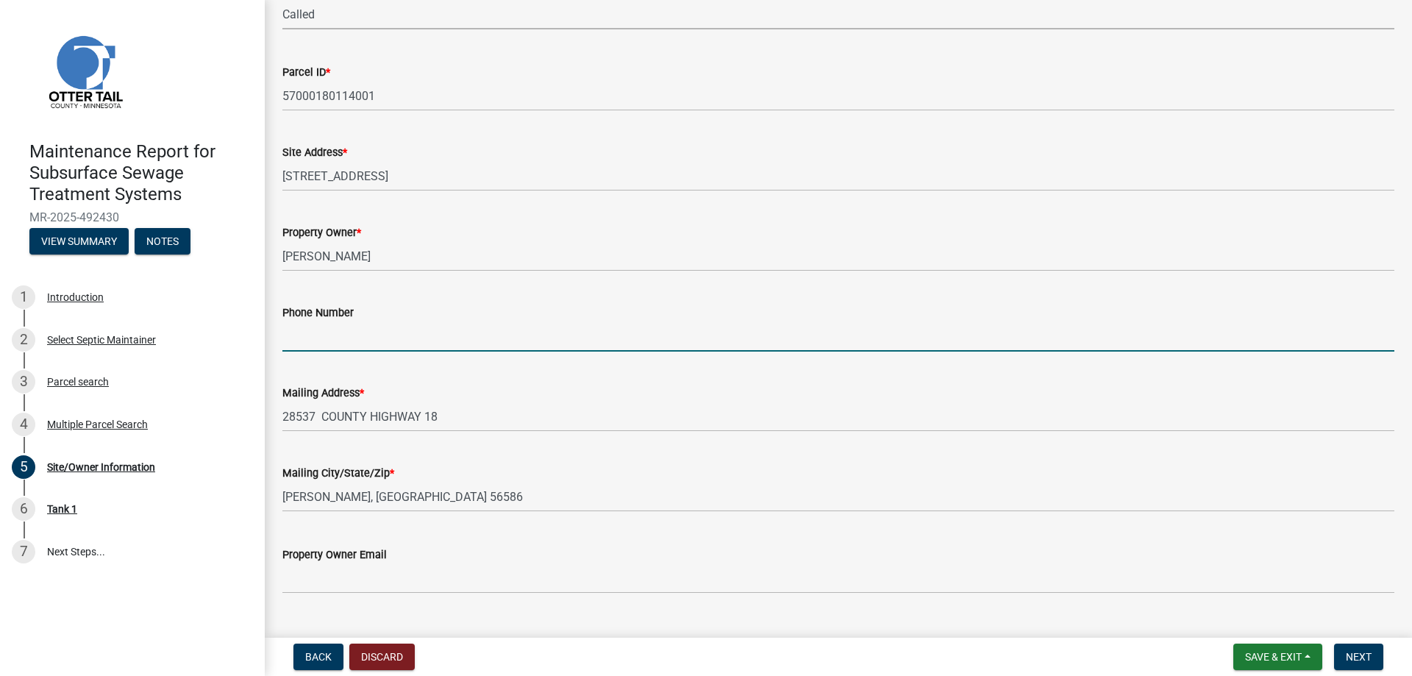
click at [307, 352] on input "Phone Number" at bounding box center [838, 336] width 1112 height 30
type input "[PHONE_NUMBER]"
click at [1371, 658] on button "Next" at bounding box center [1358, 657] width 49 height 26
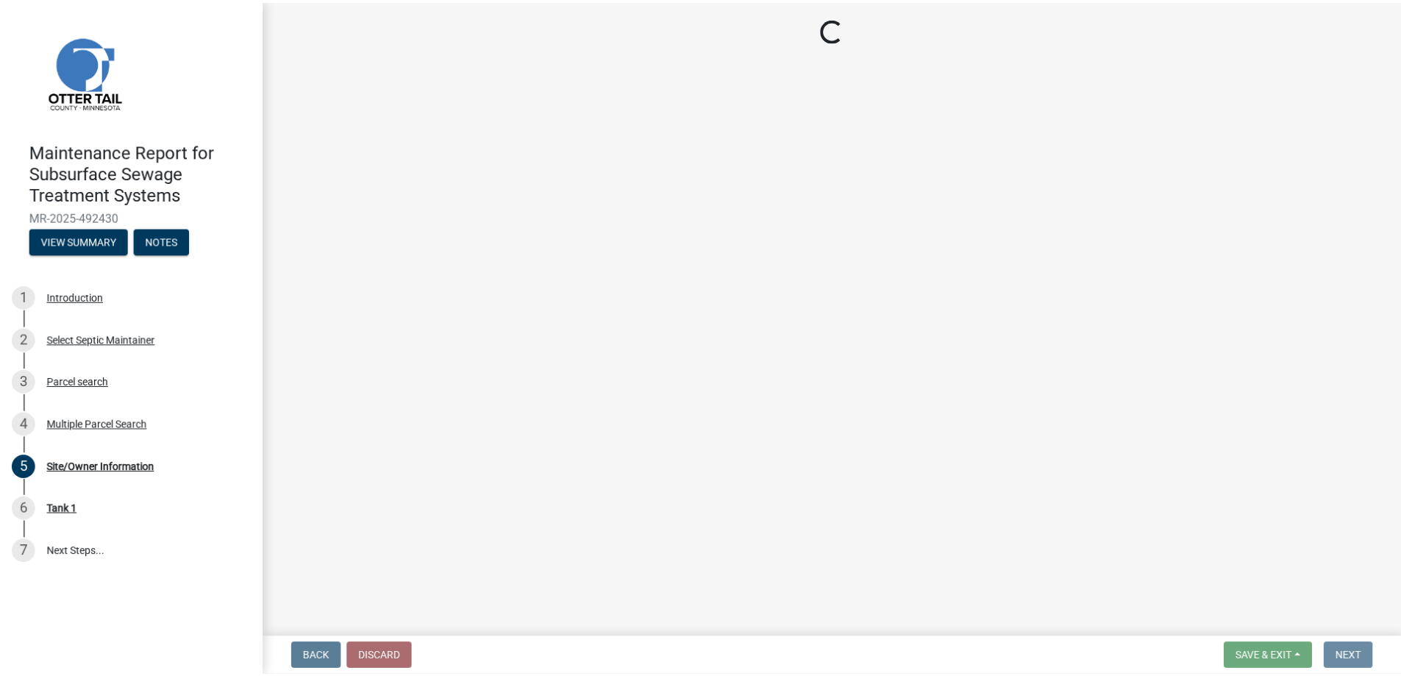
scroll to position [0, 0]
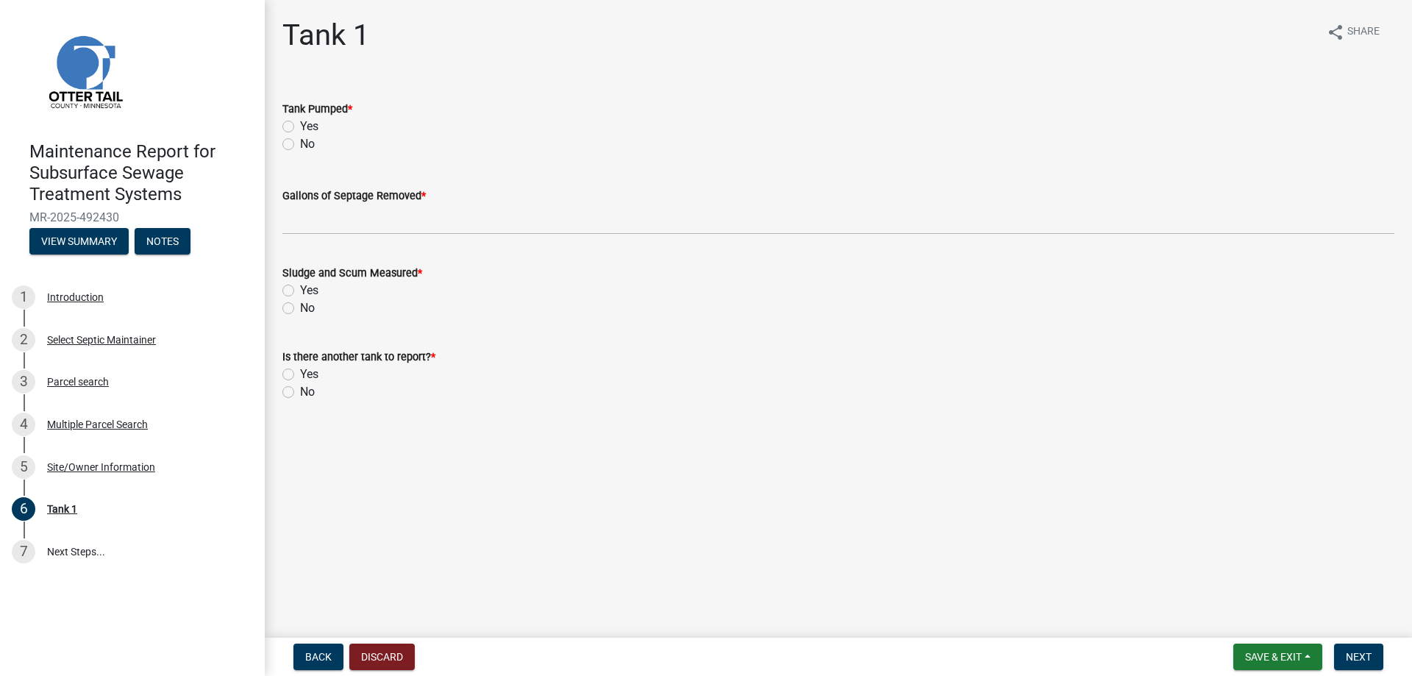
click at [319, 135] on label "Yes" at bounding box center [309, 127] width 18 height 18
click at [310, 127] on input "Yes" at bounding box center [305, 123] width 10 height 10
radio input "true"
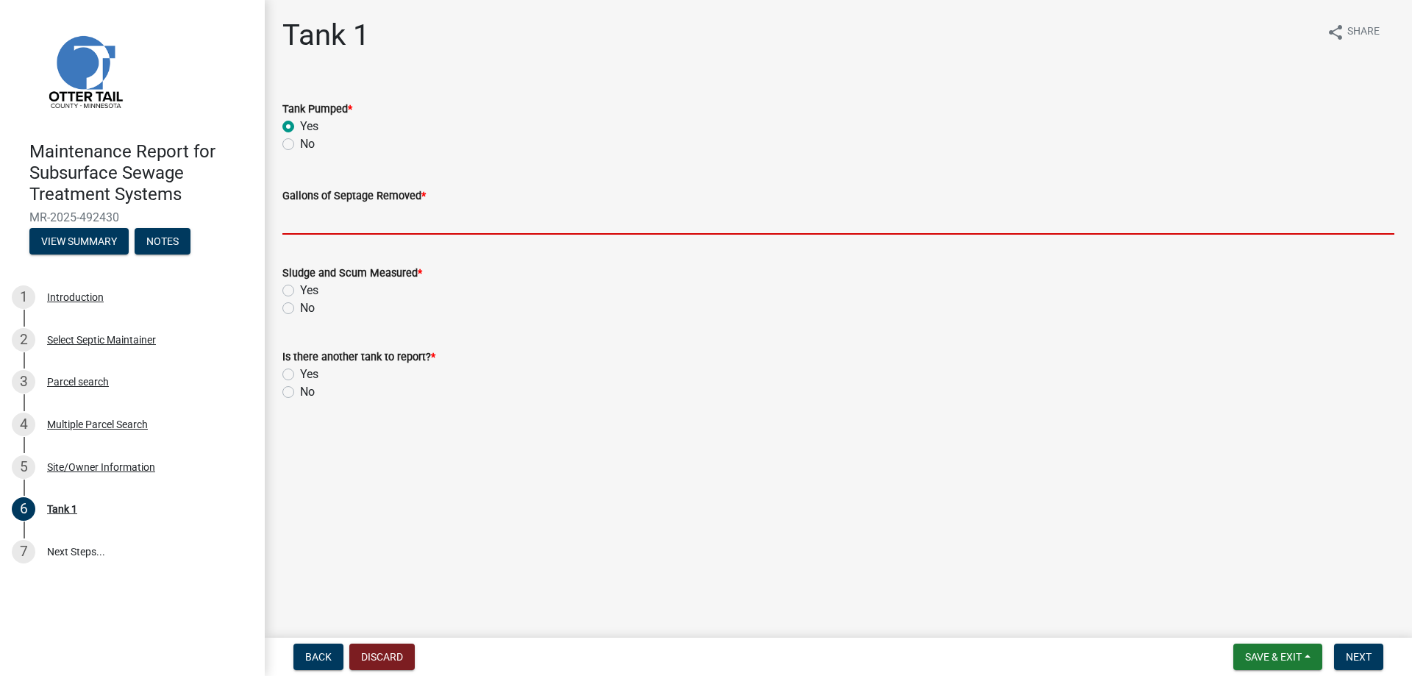
click at [313, 235] on input "Gallons of Septage Removed *" at bounding box center [838, 219] width 1112 height 30
type input "1500"
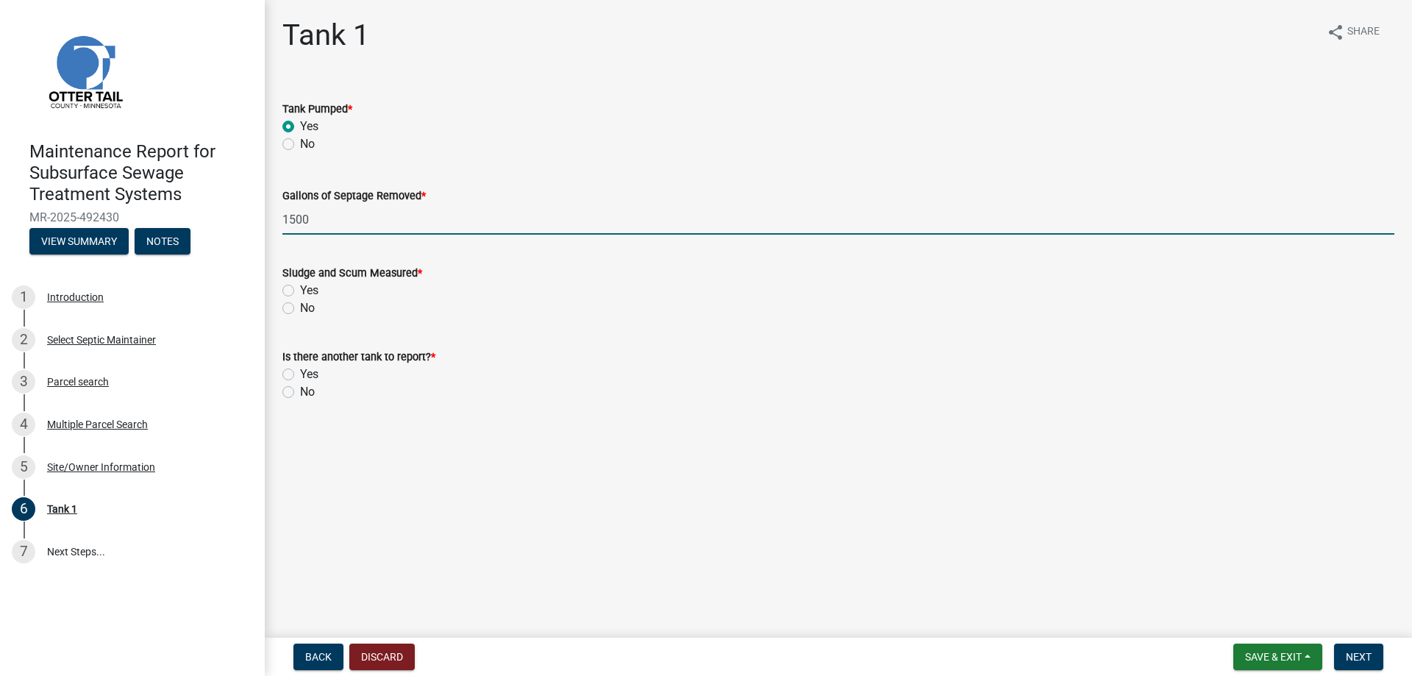
click at [319, 299] on label "Yes" at bounding box center [309, 291] width 18 height 18
click at [310, 291] on input "Yes" at bounding box center [305, 287] width 10 height 10
radio input "true"
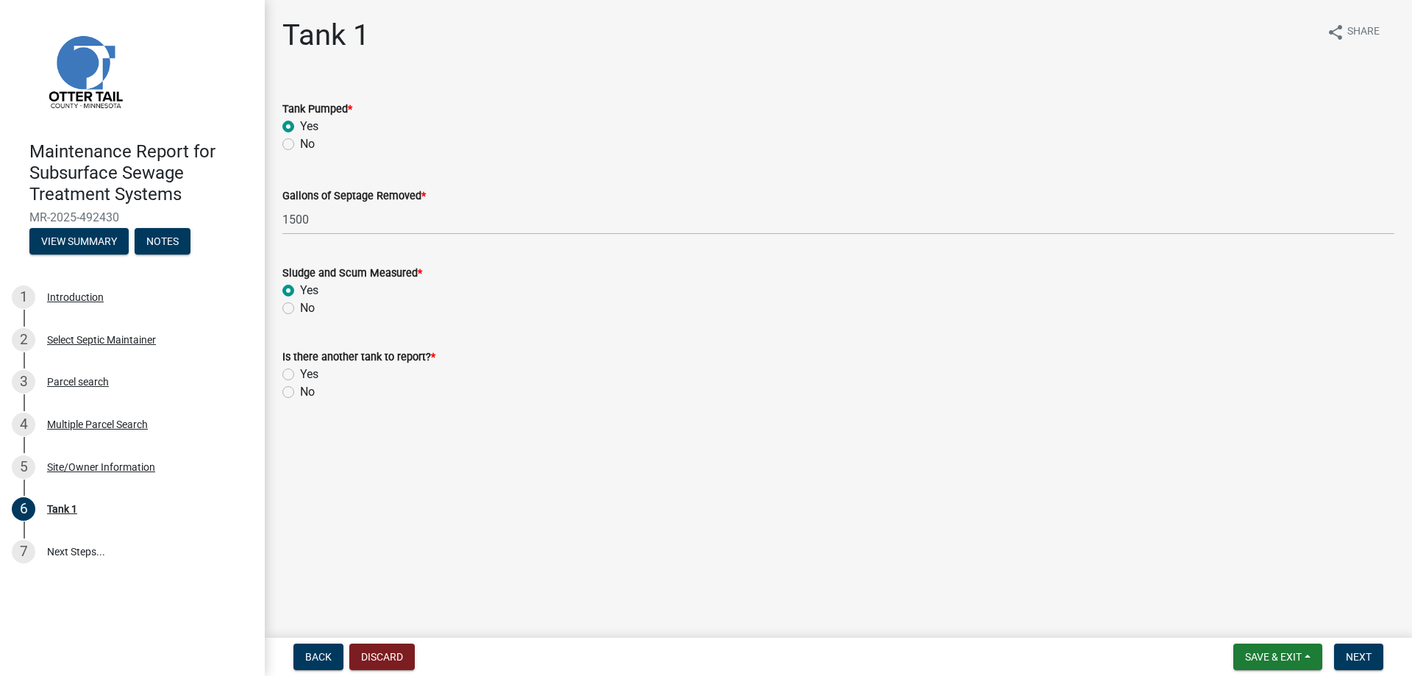
click at [315, 401] on label "No" at bounding box center [307, 392] width 15 height 18
click at [310, 393] on input "No" at bounding box center [305, 388] width 10 height 10
radio input "true"
click at [1370, 644] on button "Next" at bounding box center [1358, 657] width 49 height 26
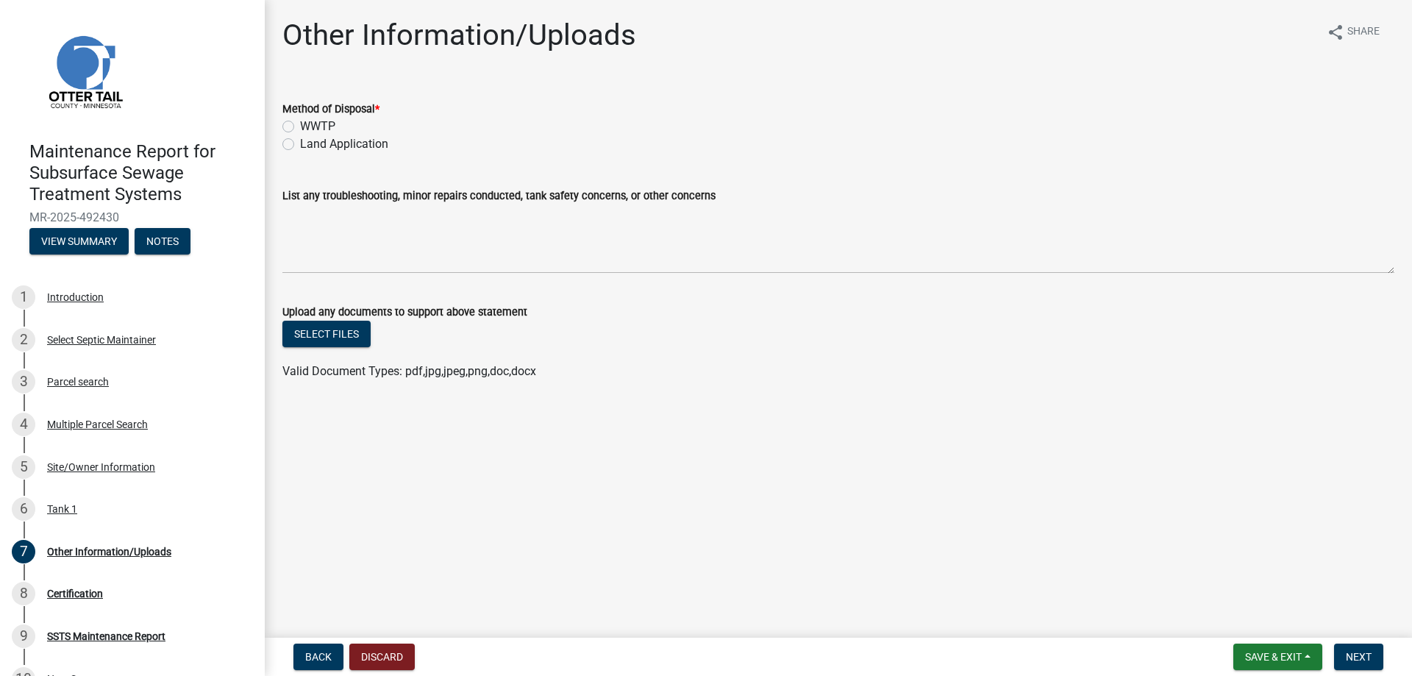
click at [347, 153] on label "Land Application" at bounding box center [344, 144] width 88 height 18
click at [310, 145] on input "Land Application" at bounding box center [305, 140] width 10 height 10
radio input "true"
click at [1349, 651] on span "Next" at bounding box center [1359, 657] width 26 height 12
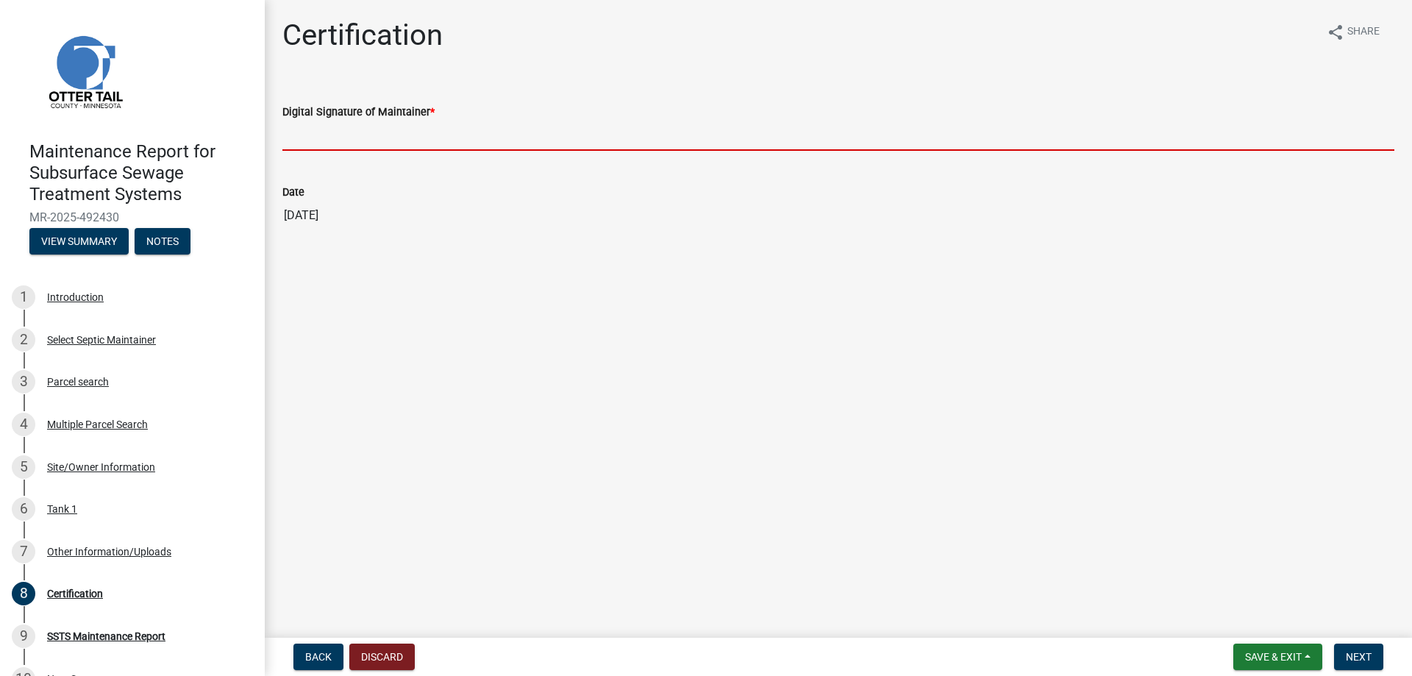
drag, startPoint x: 333, startPoint y: 157, endPoint x: 346, endPoint y: 171, distance: 18.7
click at [333, 151] on input "Digital Signature of Maintainer *" at bounding box center [838, 136] width 1112 height 30
type input "[PERSON_NAME]/KG"
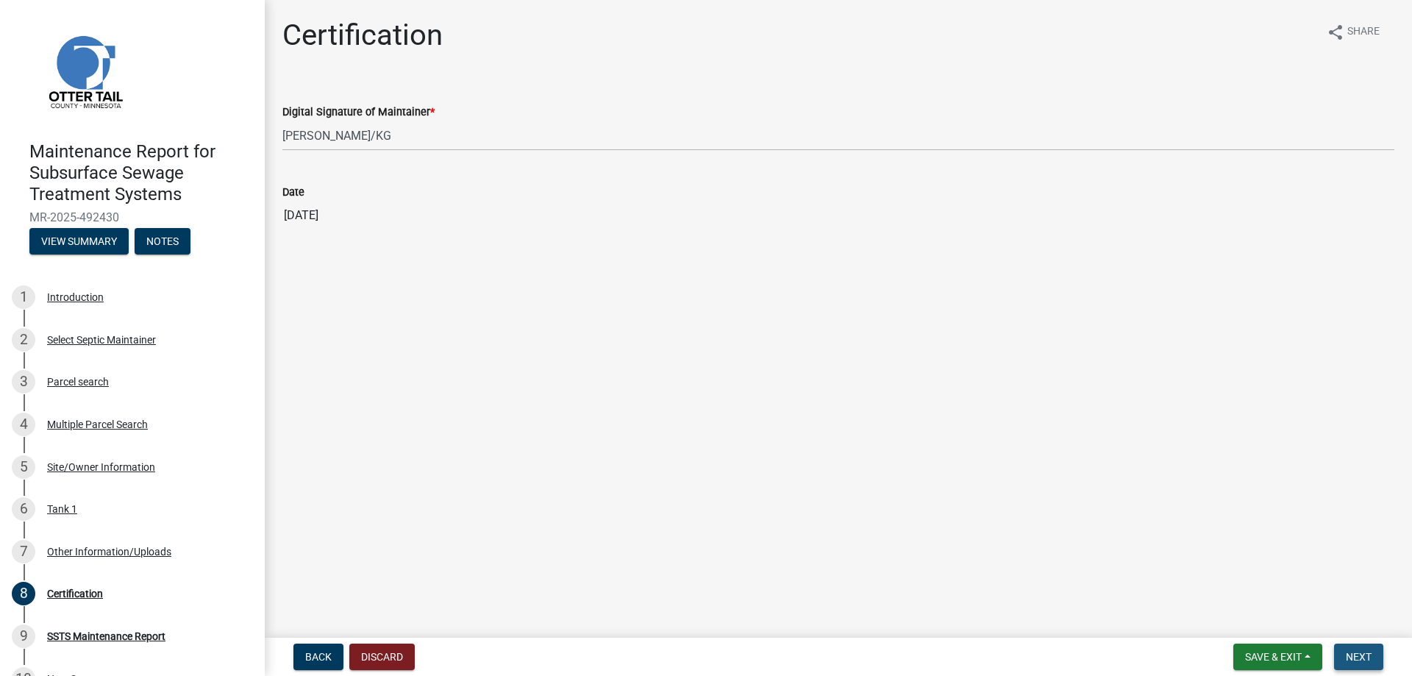
click at [1352, 659] on span "Next" at bounding box center [1359, 657] width 26 height 12
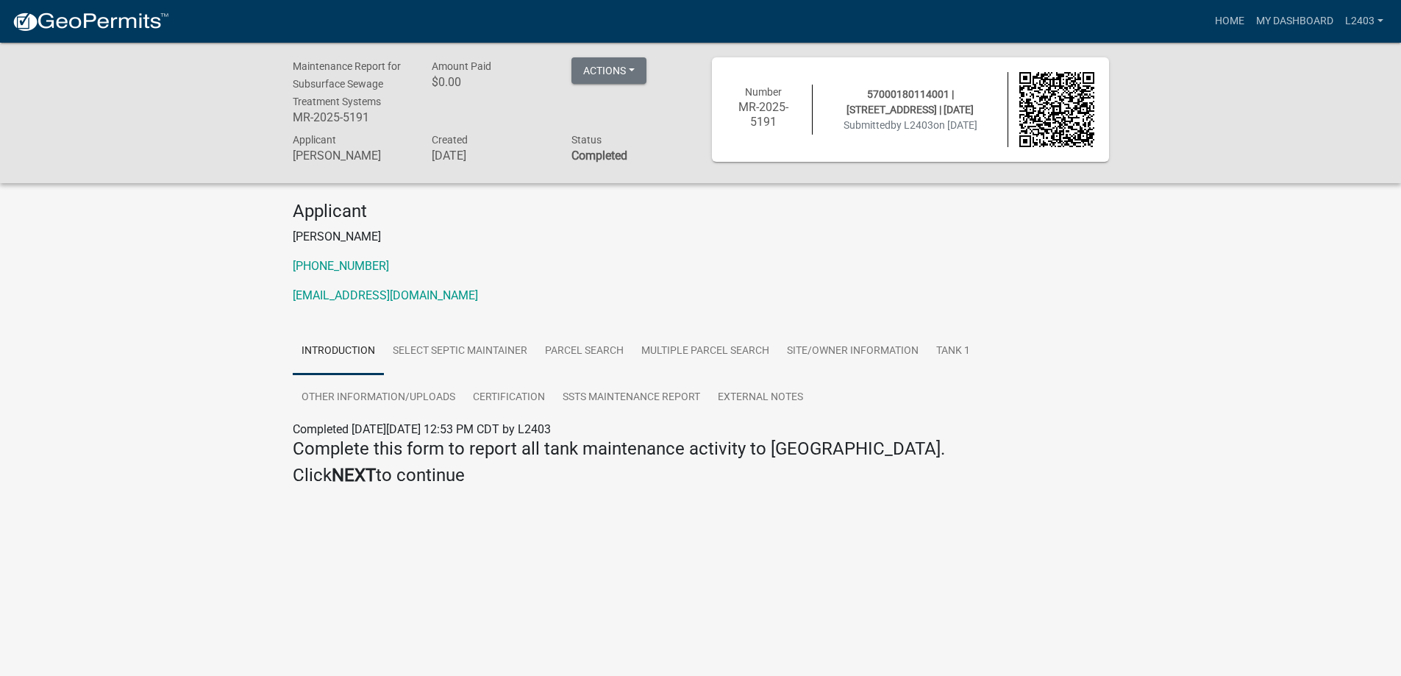
drag, startPoint x: 940, startPoint y: 282, endPoint x: 1140, endPoint y: 192, distance: 219.6
click at [944, 246] on p "[PERSON_NAME]" at bounding box center [701, 237] width 816 height 18
click at [1209, 28] on link "Home" at bounding box center [1229, 21] width 41 height 28
